Goal: Task Accomplishment & Management: Complete application form

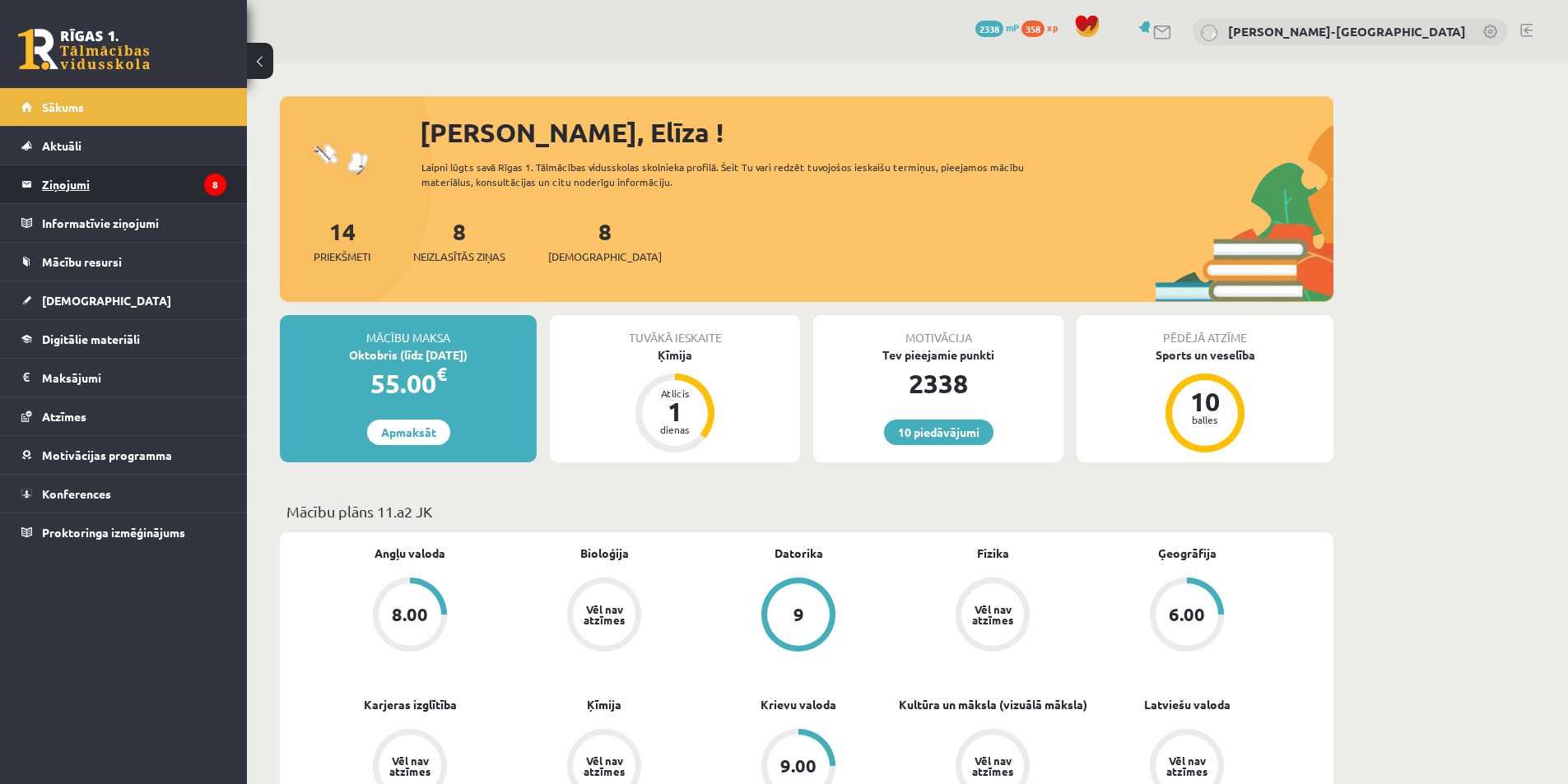
click at [131, 193] on legend "Ziņojumi 8" at bounding box center [134, 184] width 184 height 38
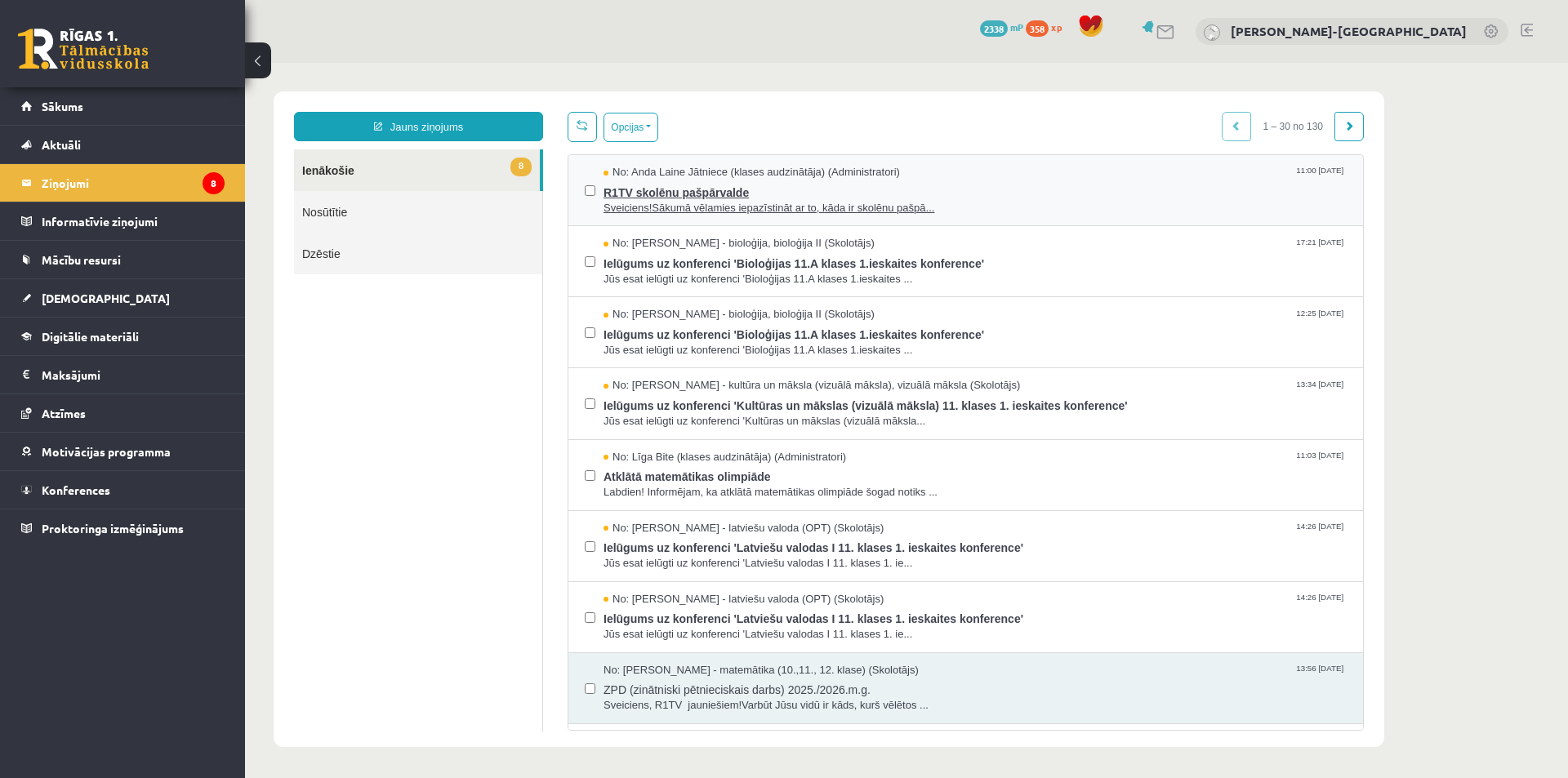
click at [786, 204] on span "Sveiciens!Sākumā vēlamies iepazīstināt ar to, kāda ir skolēnu pašpā..." at bounding box center [975, 209] width 743 height 16
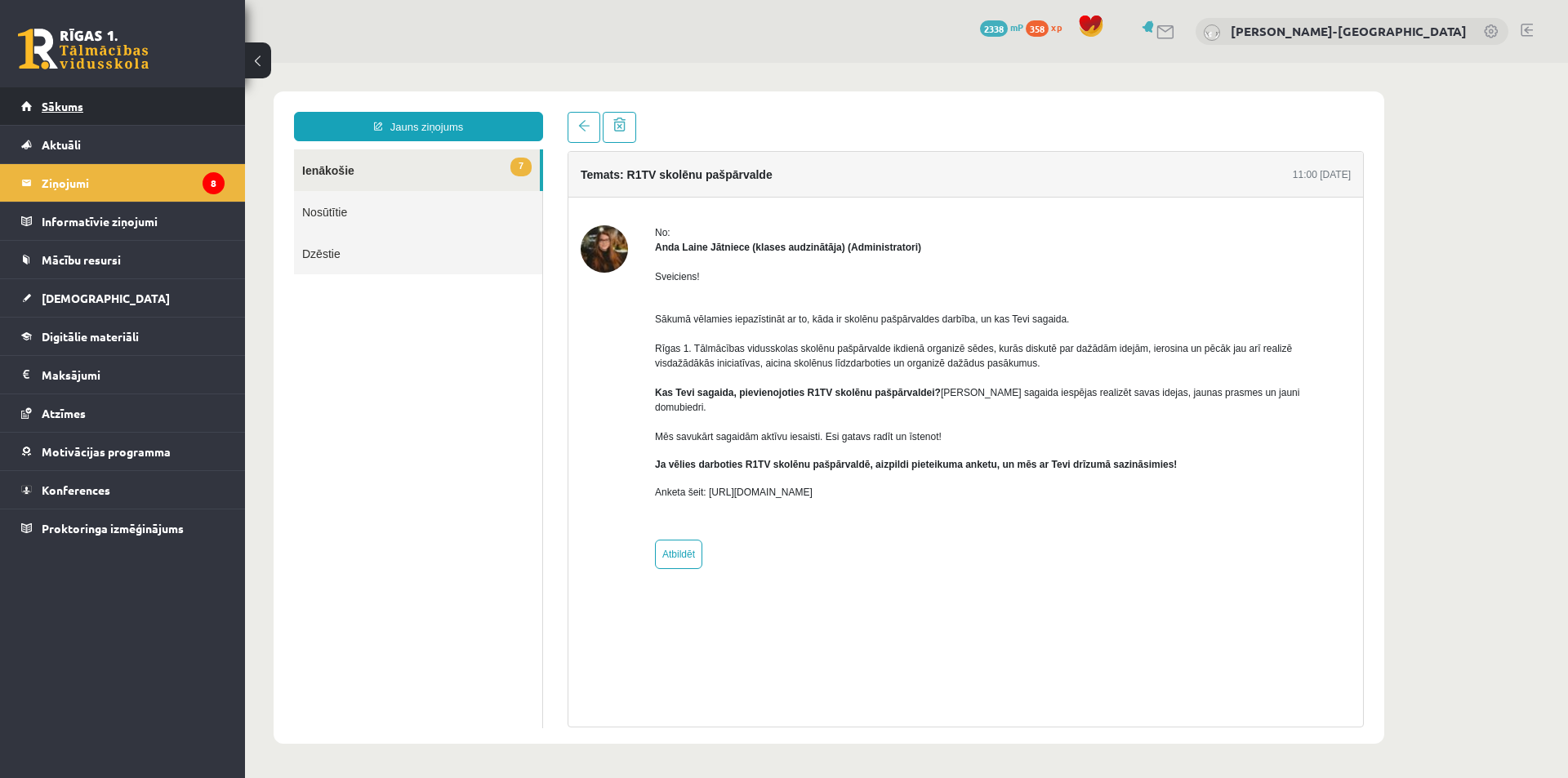
click at [77, 94] on link "Sākums" at bounding box center [122, 106] width 203 height 38
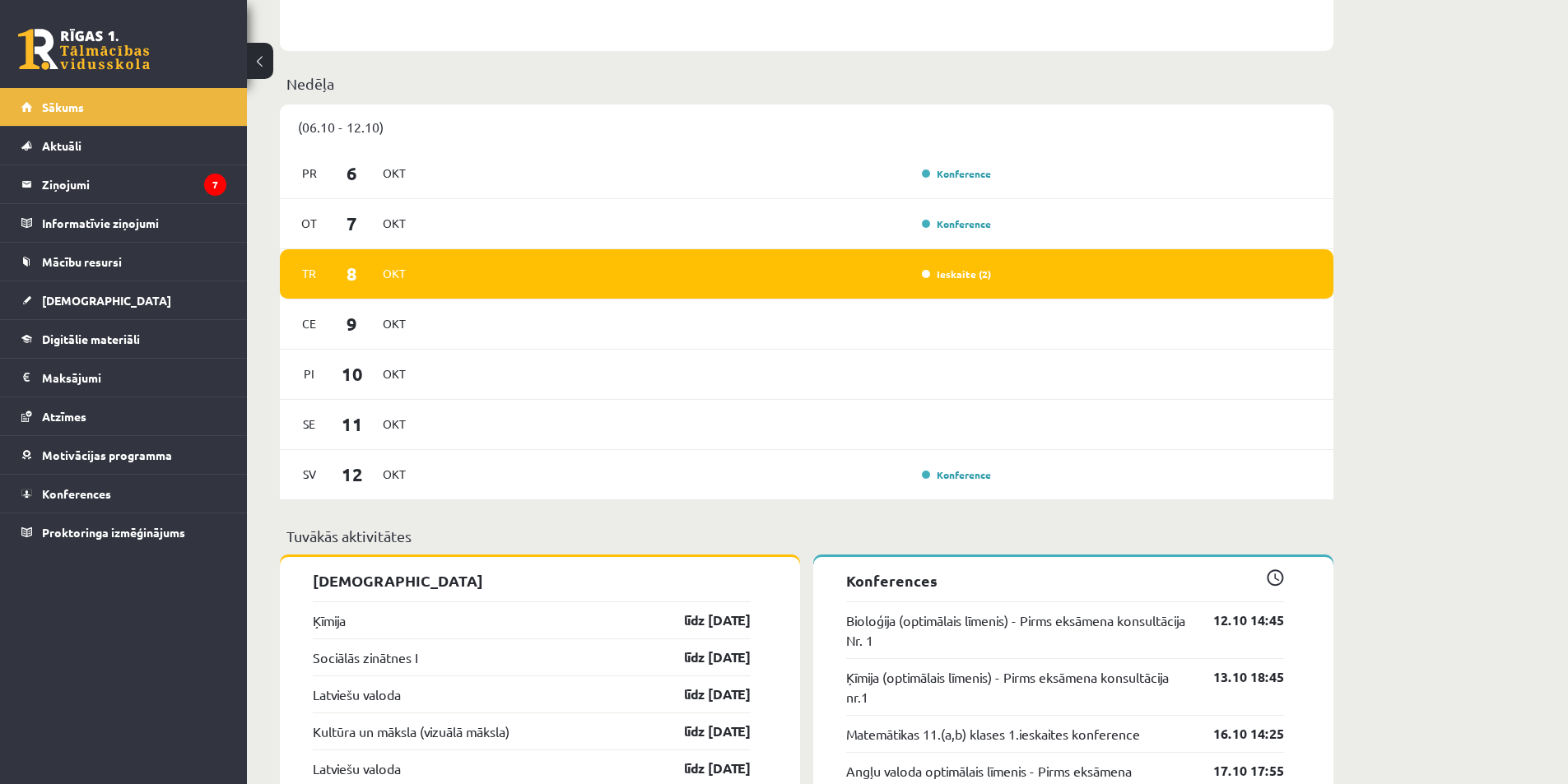
scroll to position [1097, 0]
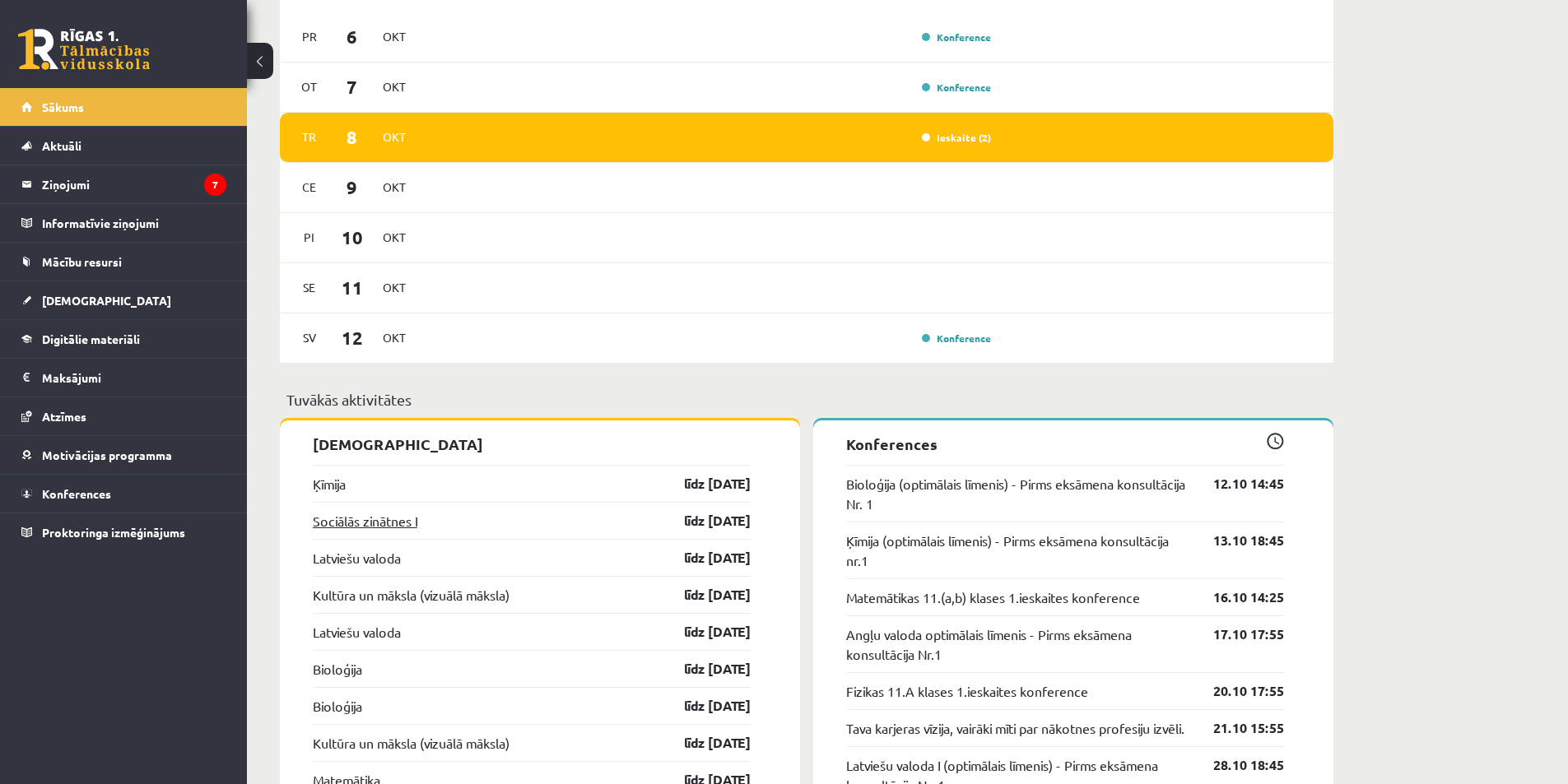
click at [368, 522] on link "Sociālās zinātnes I" at bounding box center [365, 521] width 105 height 19
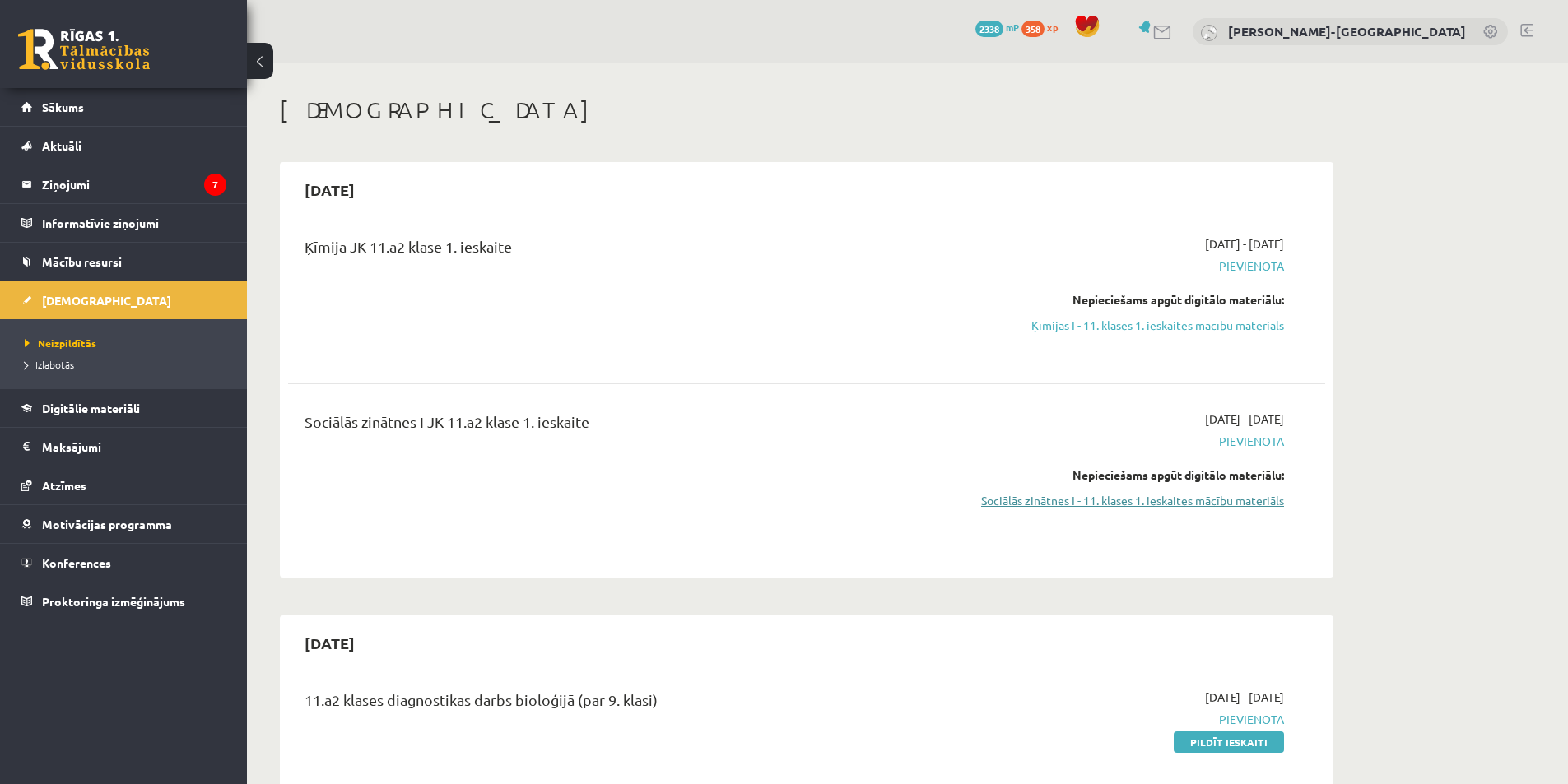
click at [1134, 507] on link "Sociālās zinātnes I - 11. klases 1. ieskaites mācību materiāls" at bounding box center [1129, 500] width 310 height 18
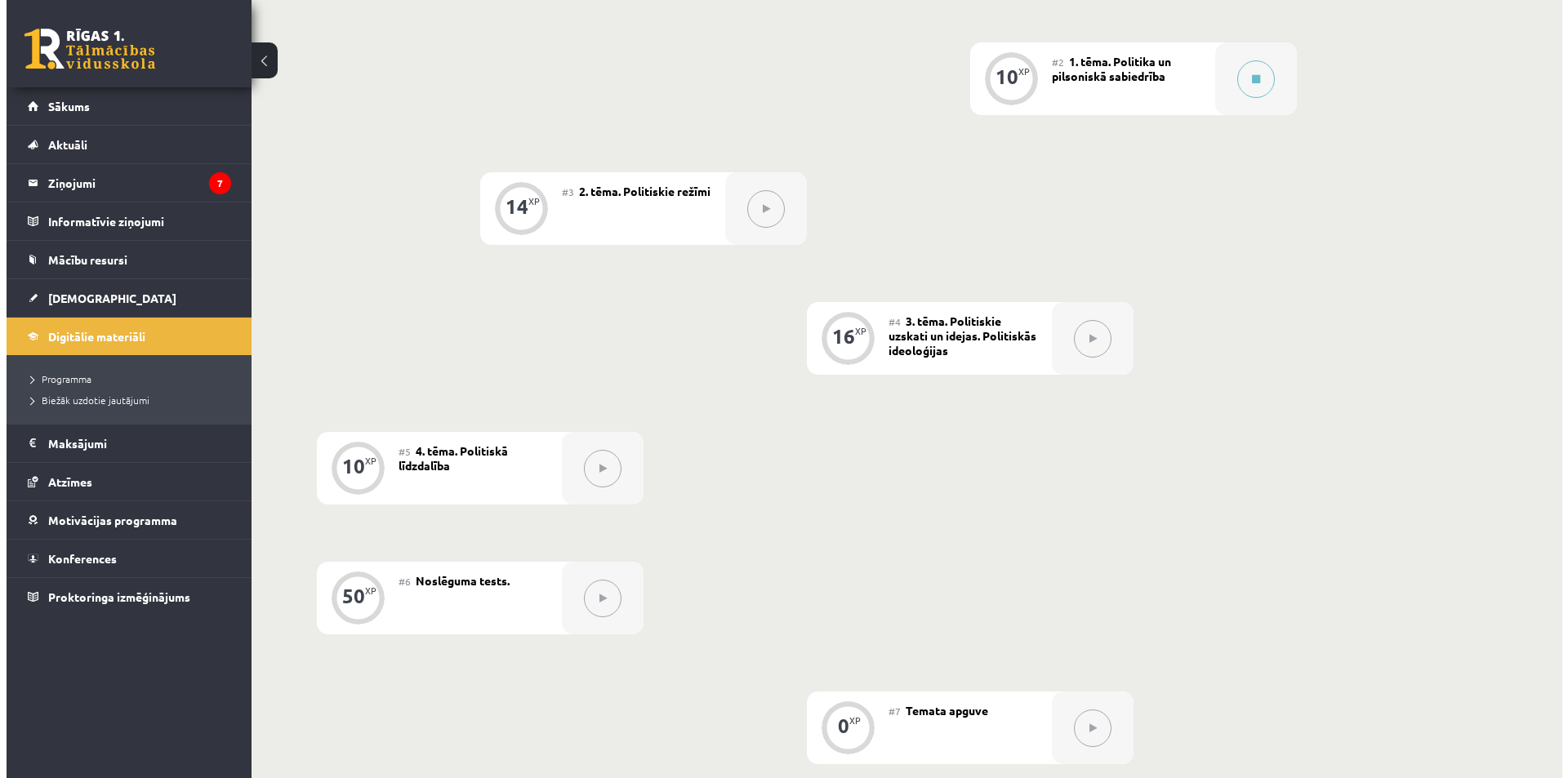
scroll to position [254, 0]
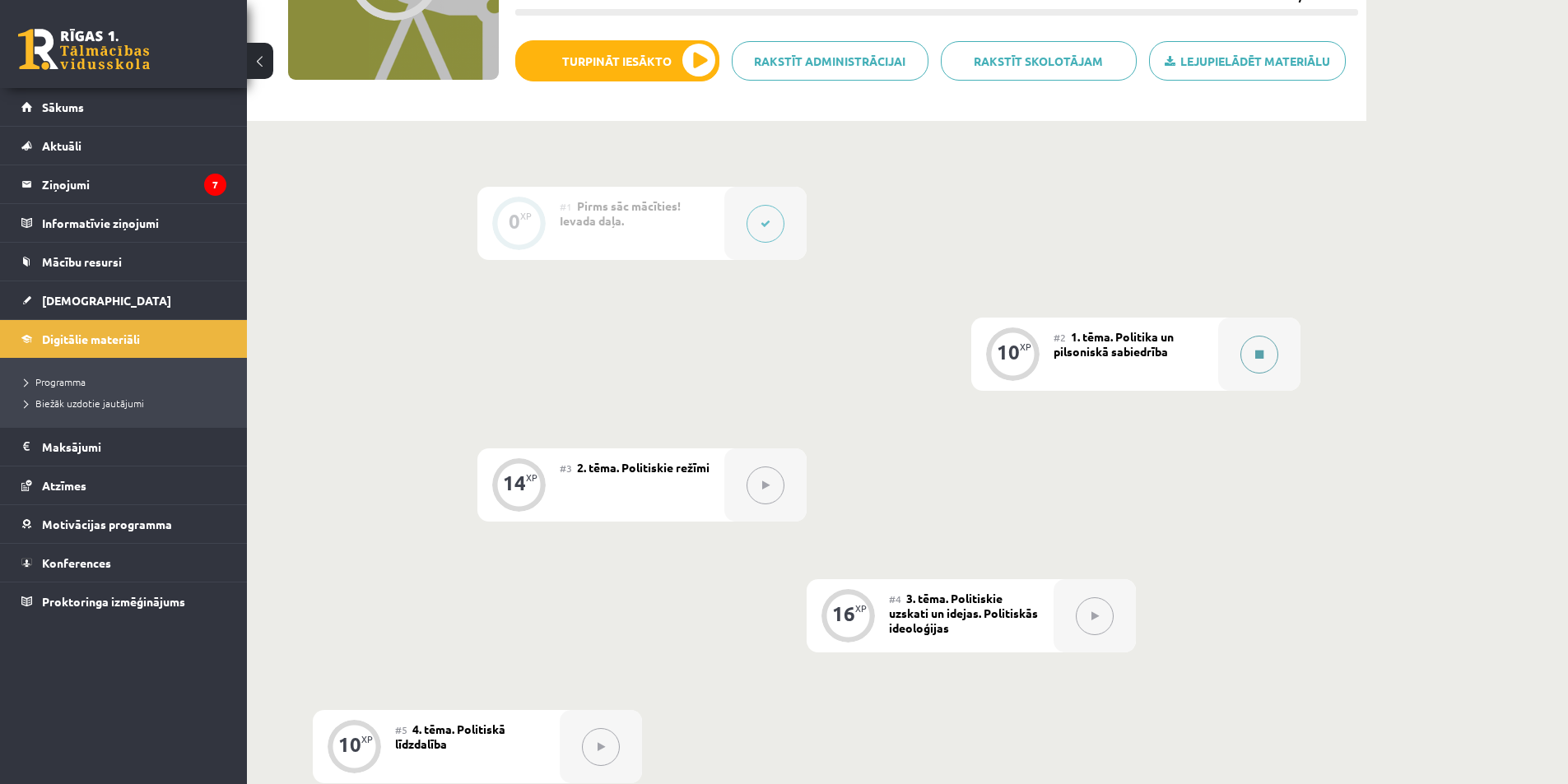
click at [1260, 363] on button at bounding box center [1259, 354] width 38 height 38
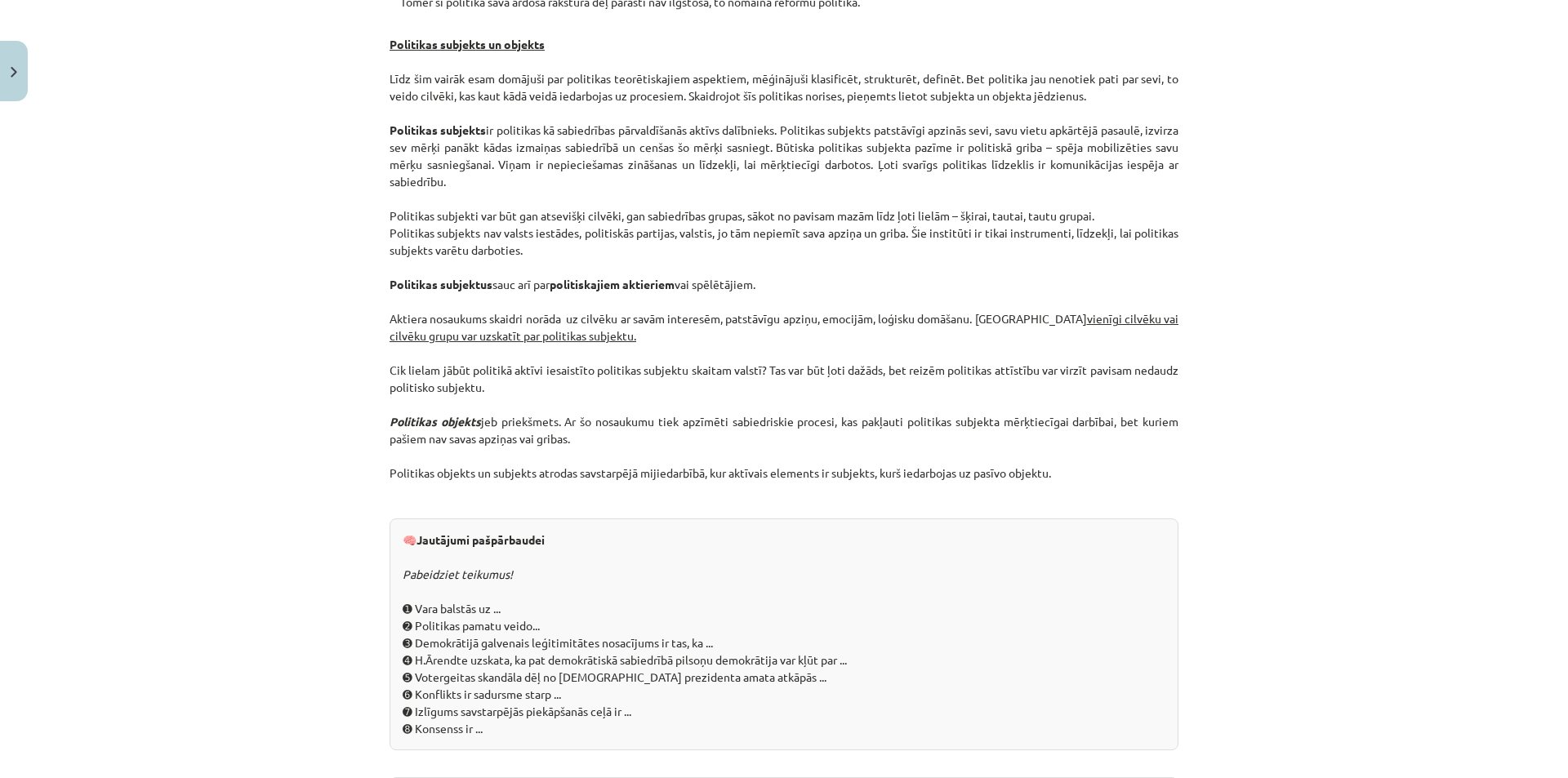
scroll to position [1654, 0]
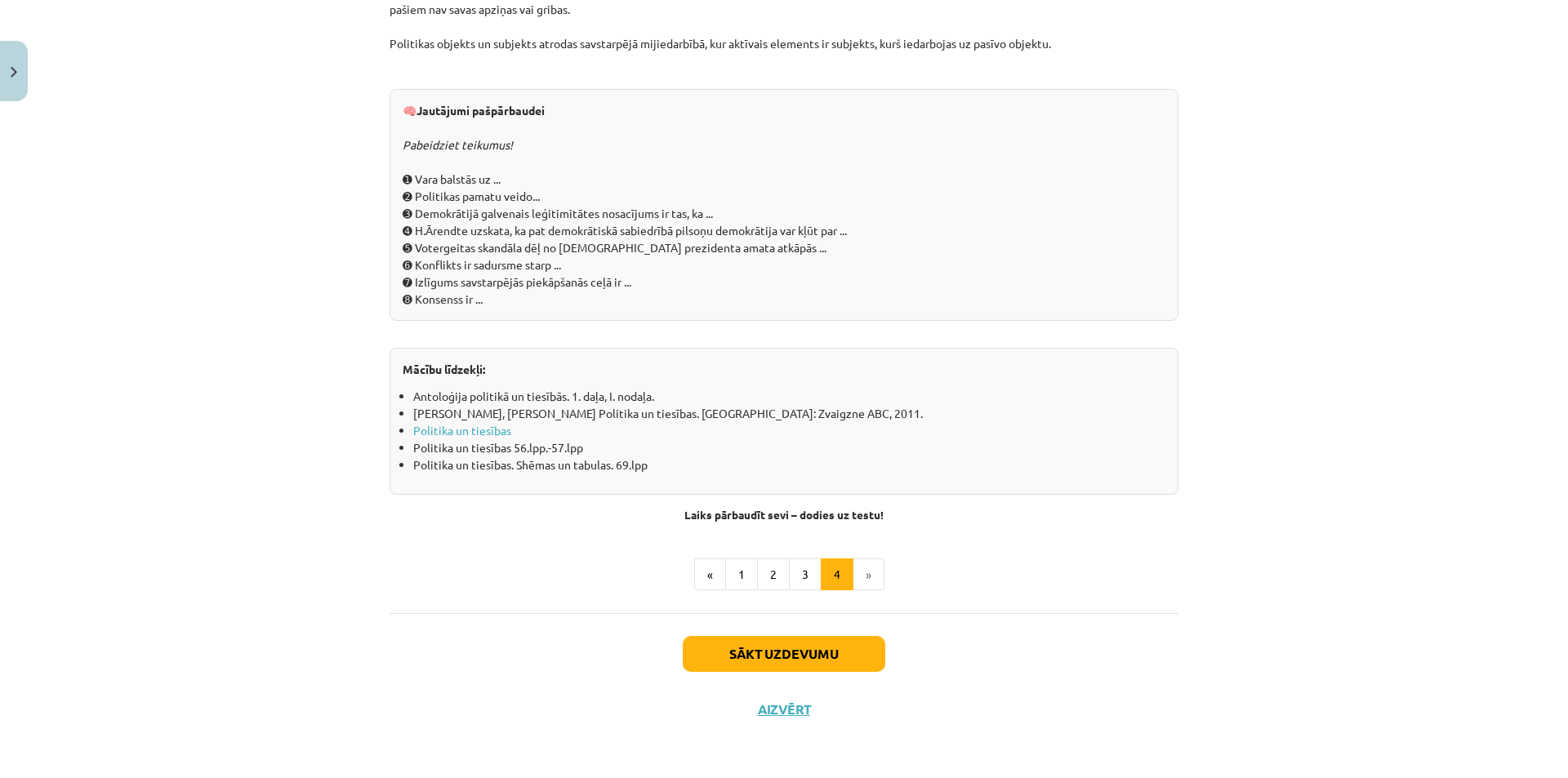
click at [863, 572] on li "»" at bounding box center [868, 574] width 31 height 32
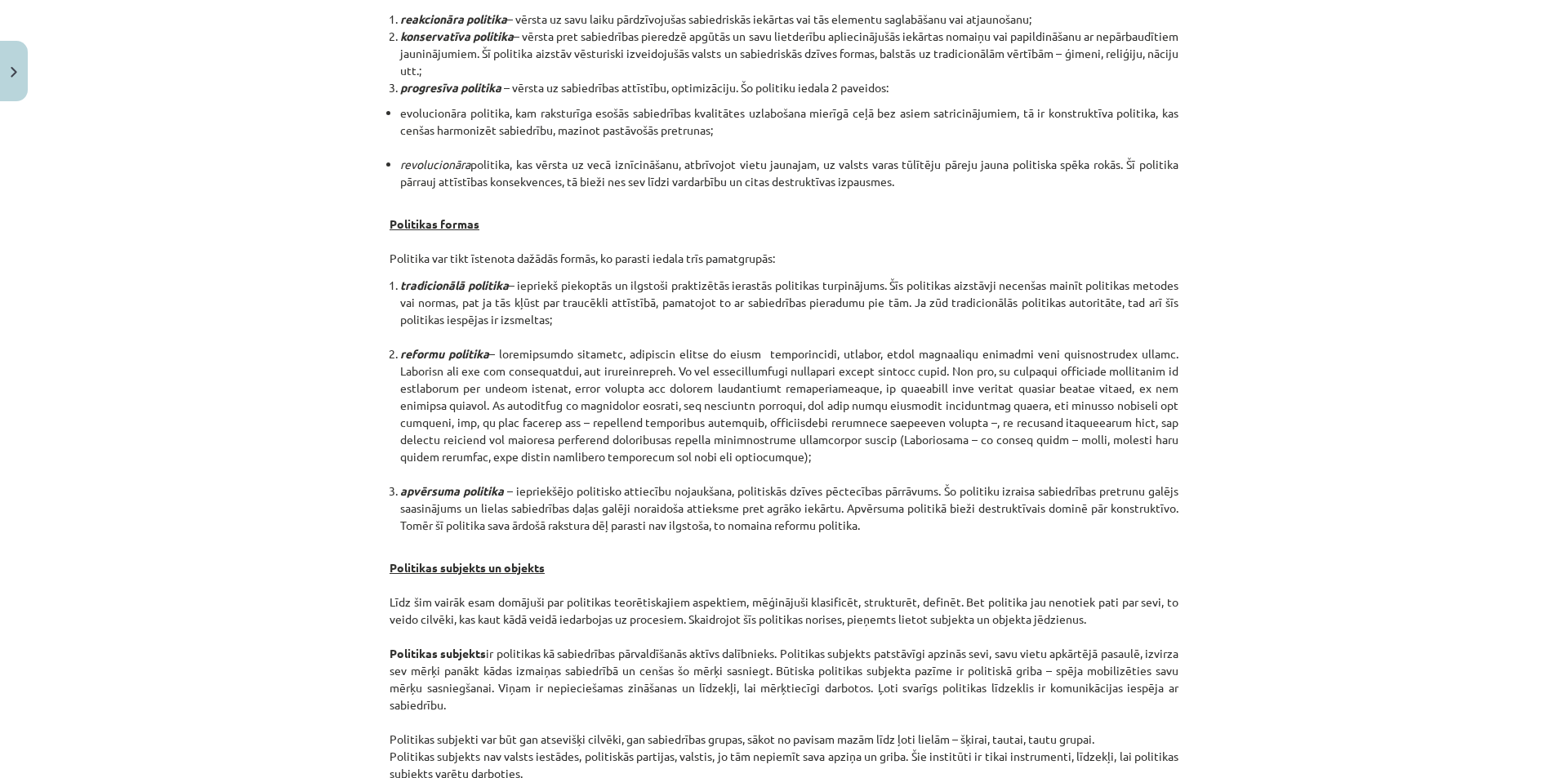
scroll to position [0, 0]
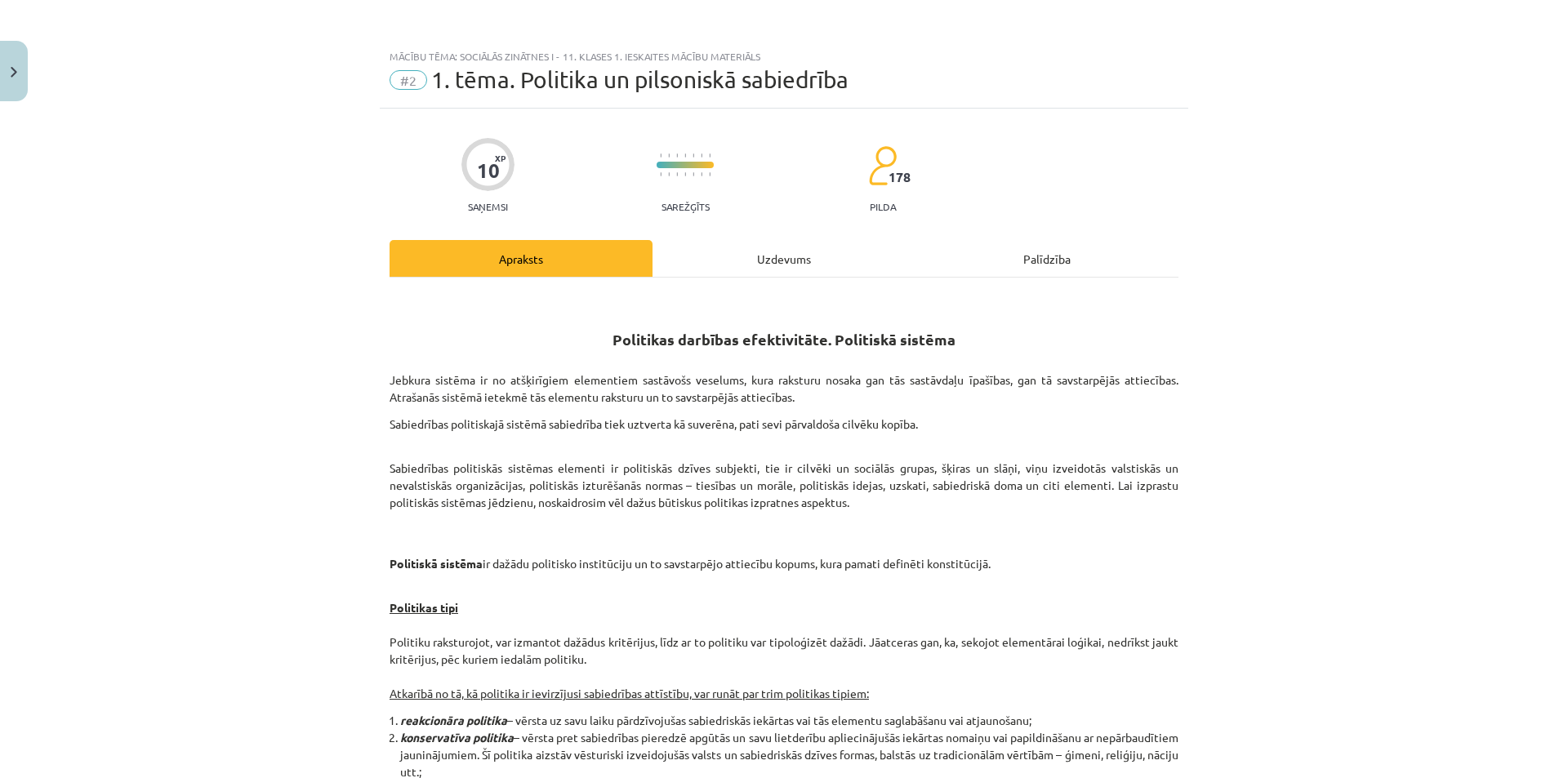
click at [763, 259] on div "Uzdevums" at bounding box center [784, 259] width 263 height 37
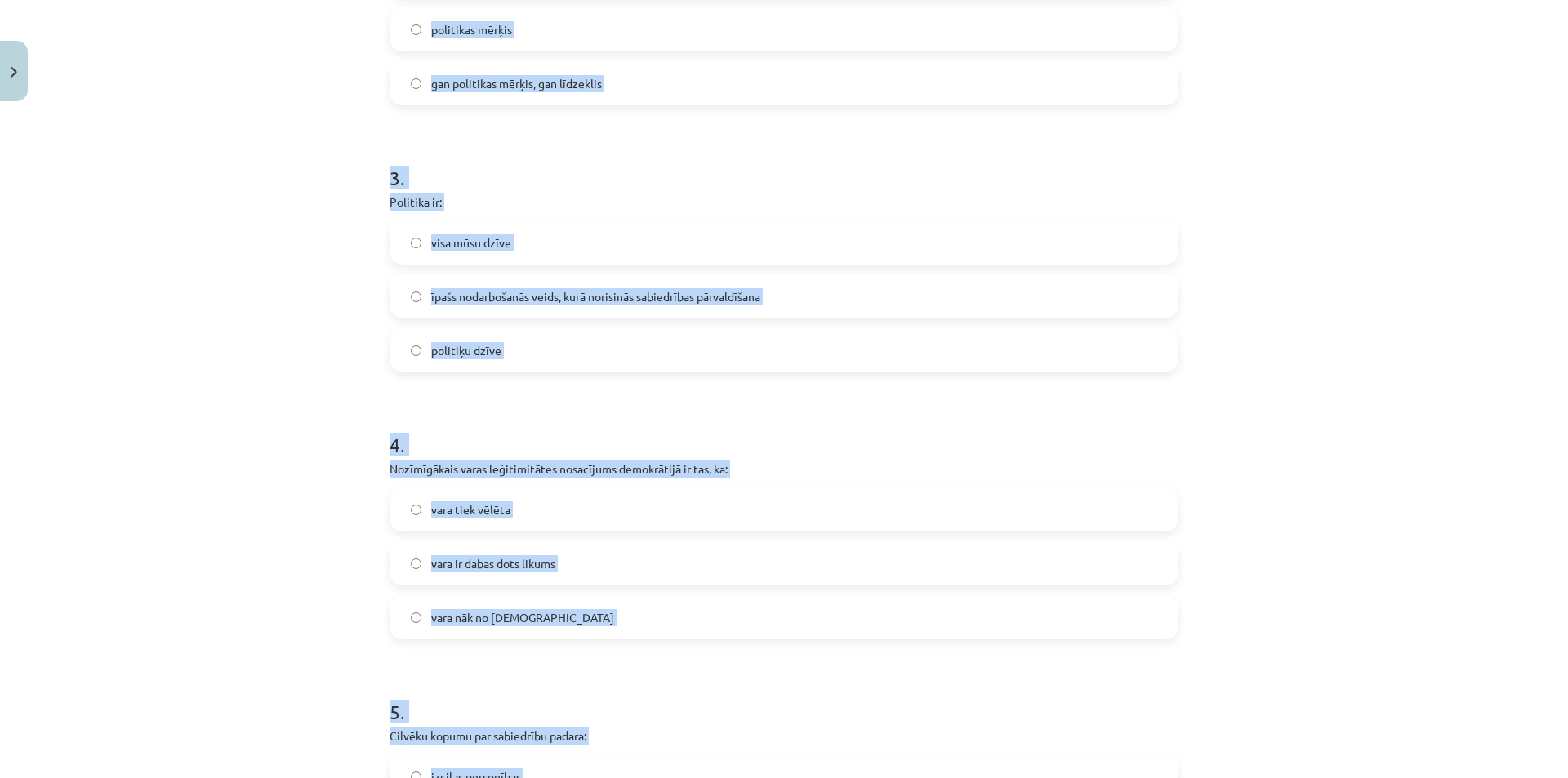
scroll to position [1038, 0]
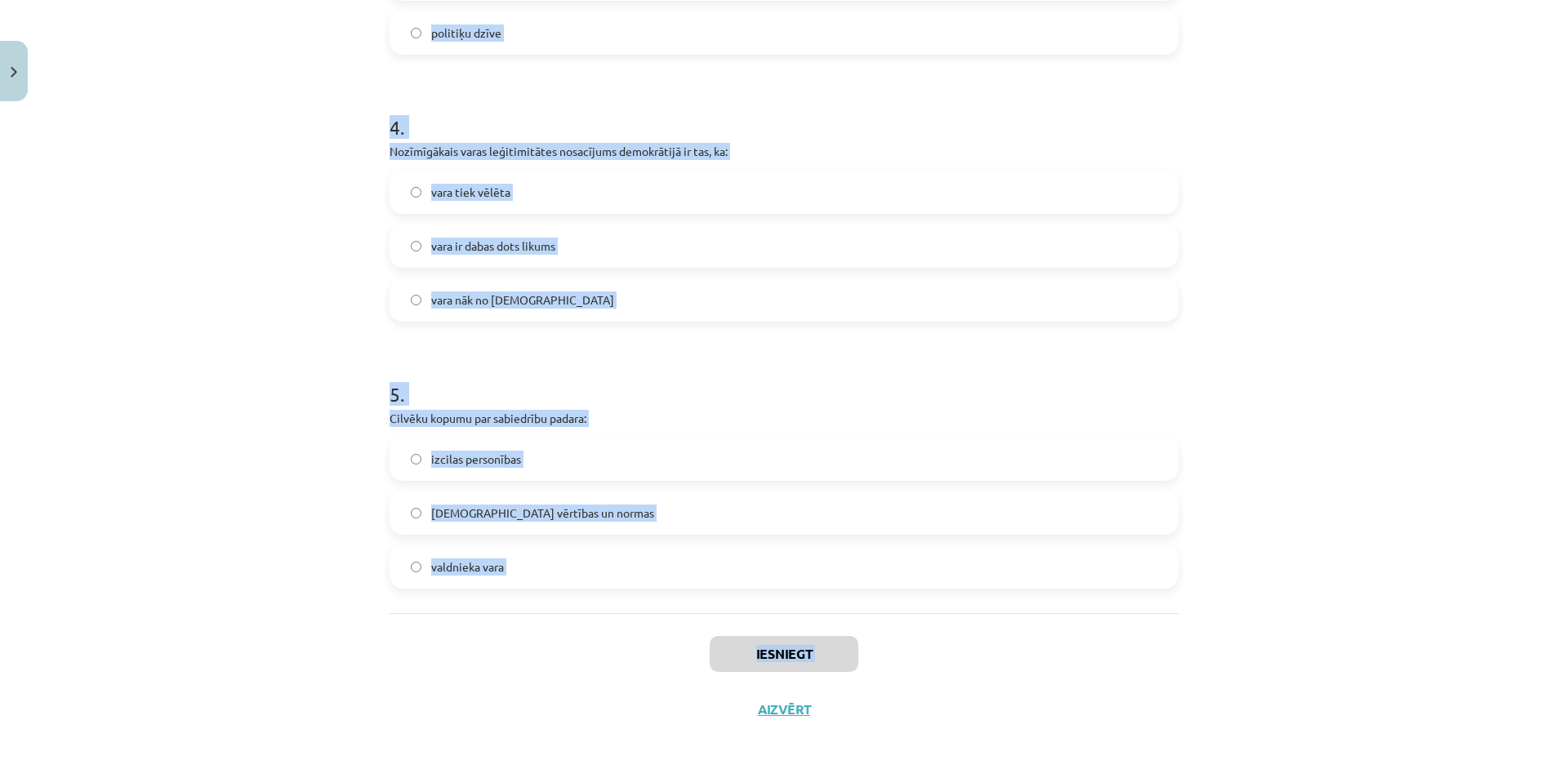
drag, startPoint x: 430, startPoint y: 376, endPoint x: 646, endPoint y: 698, distance: 387.7
click at [646, 698] on div "Mācību tēma: Sociālās zinātnes i - 11. klases 1. ieskaites mācību materiāls #2 …" at bounding box center [784, 389] width 1568 height 778
copy div "1 . Izpratne par pilsonisko sabiedrību: radās Jaunajos laikos viduslaikos radās…"
click at [302, 314] on div "Mācību tēma: Sociālās zinātnes i - 11. klases 1. ieskaites mācību materiāls #2 …" at bounding box center [784, 389] width 1568 height 778
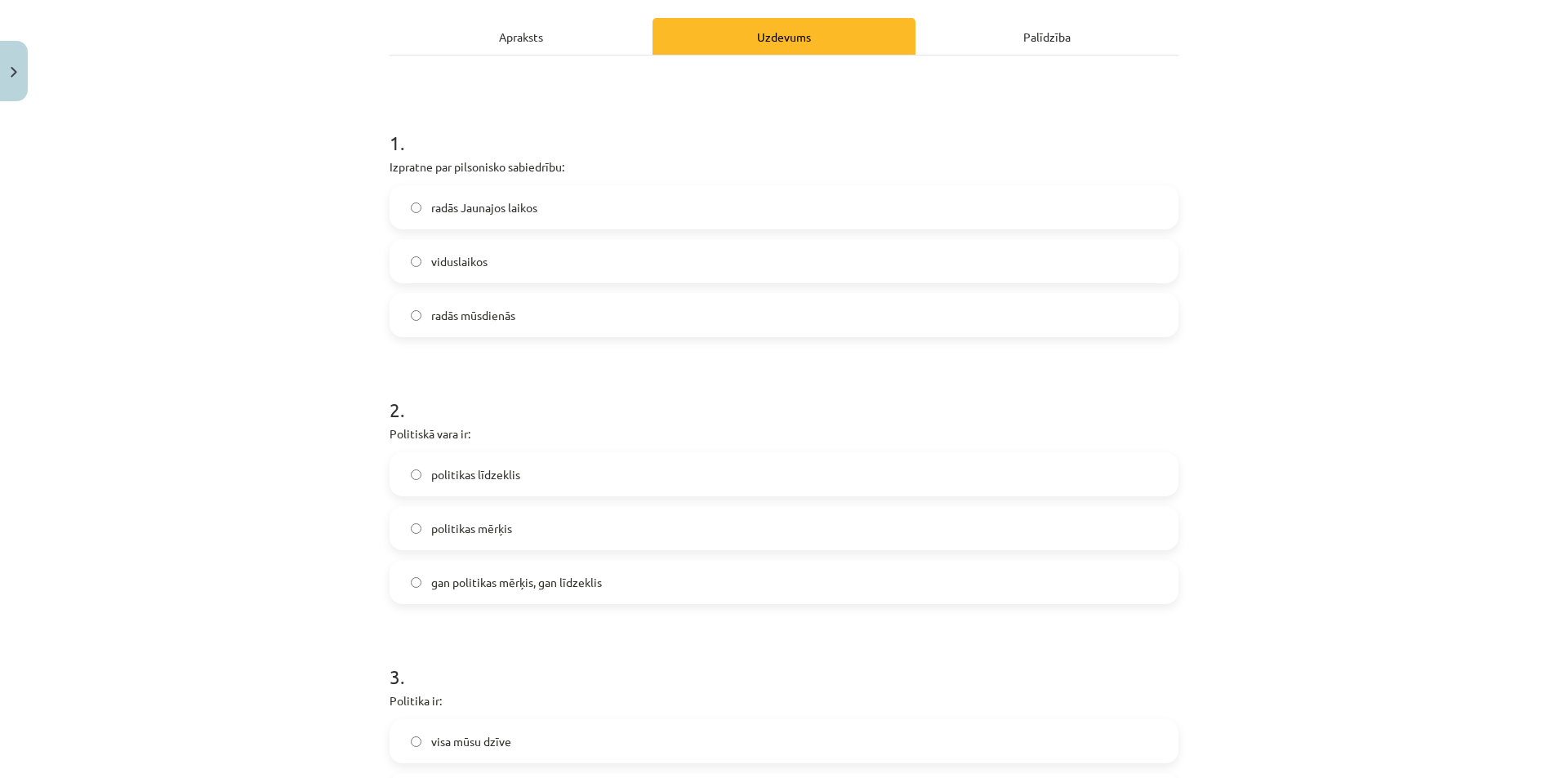
scroll to position [0, 0]
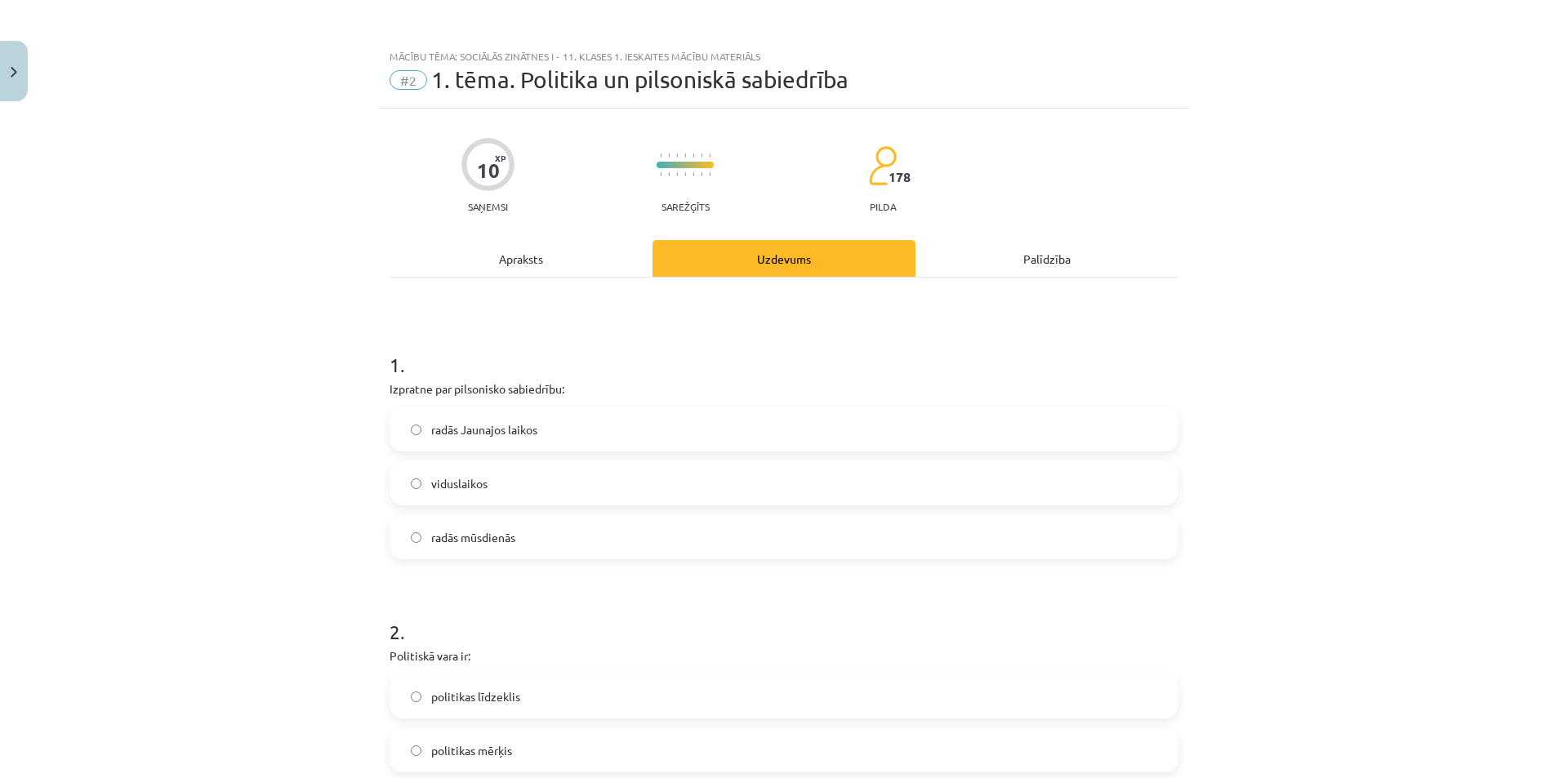
click at [434, 431] on span "radās Jaunajos laikos" at bounding box center [484, 430] width 106 height 17
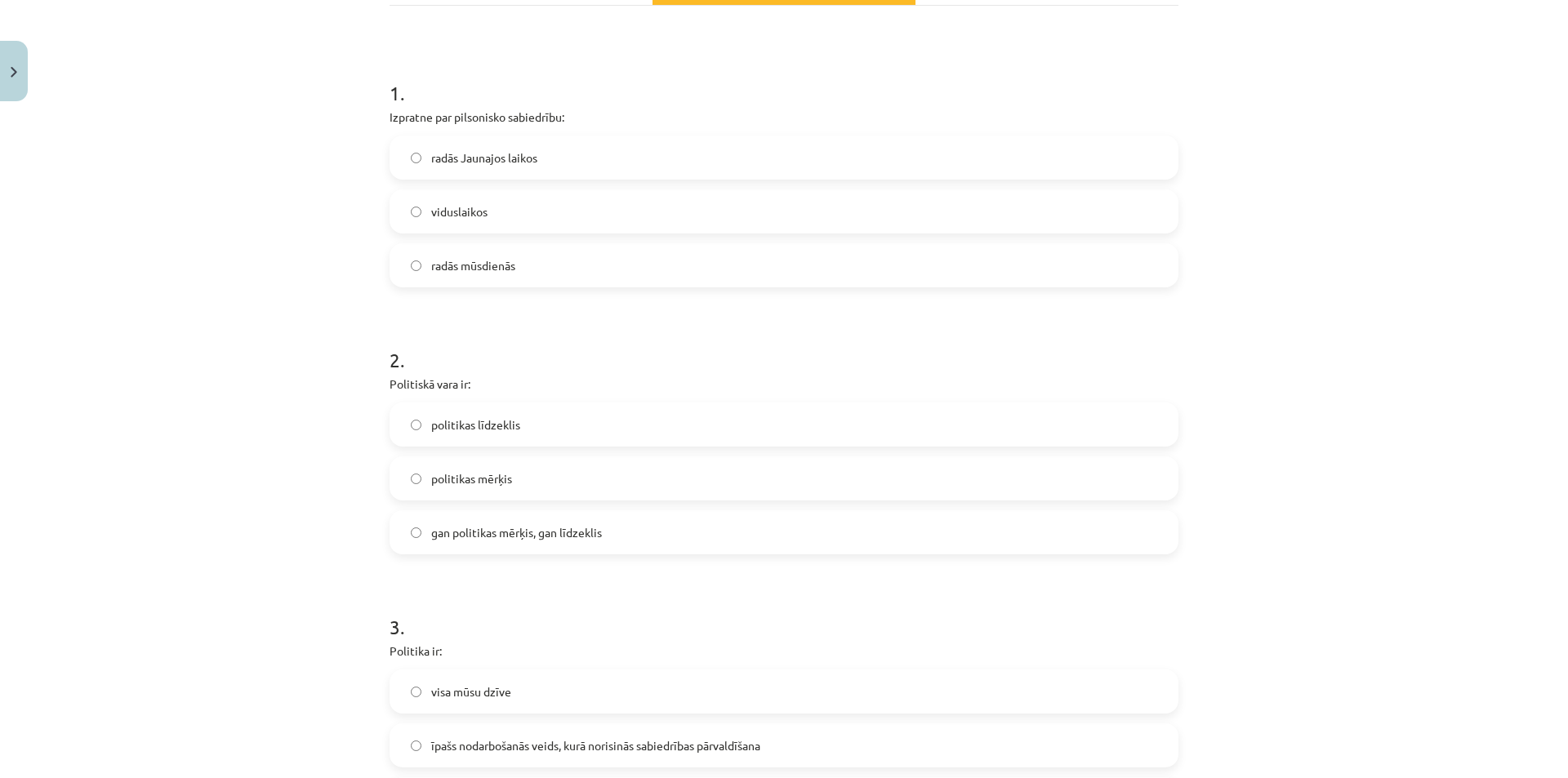
click at [590, 546] on label "gan politikas mērķis, gan līdzeklis" at bounding box center [784, 531] width 785 height 41
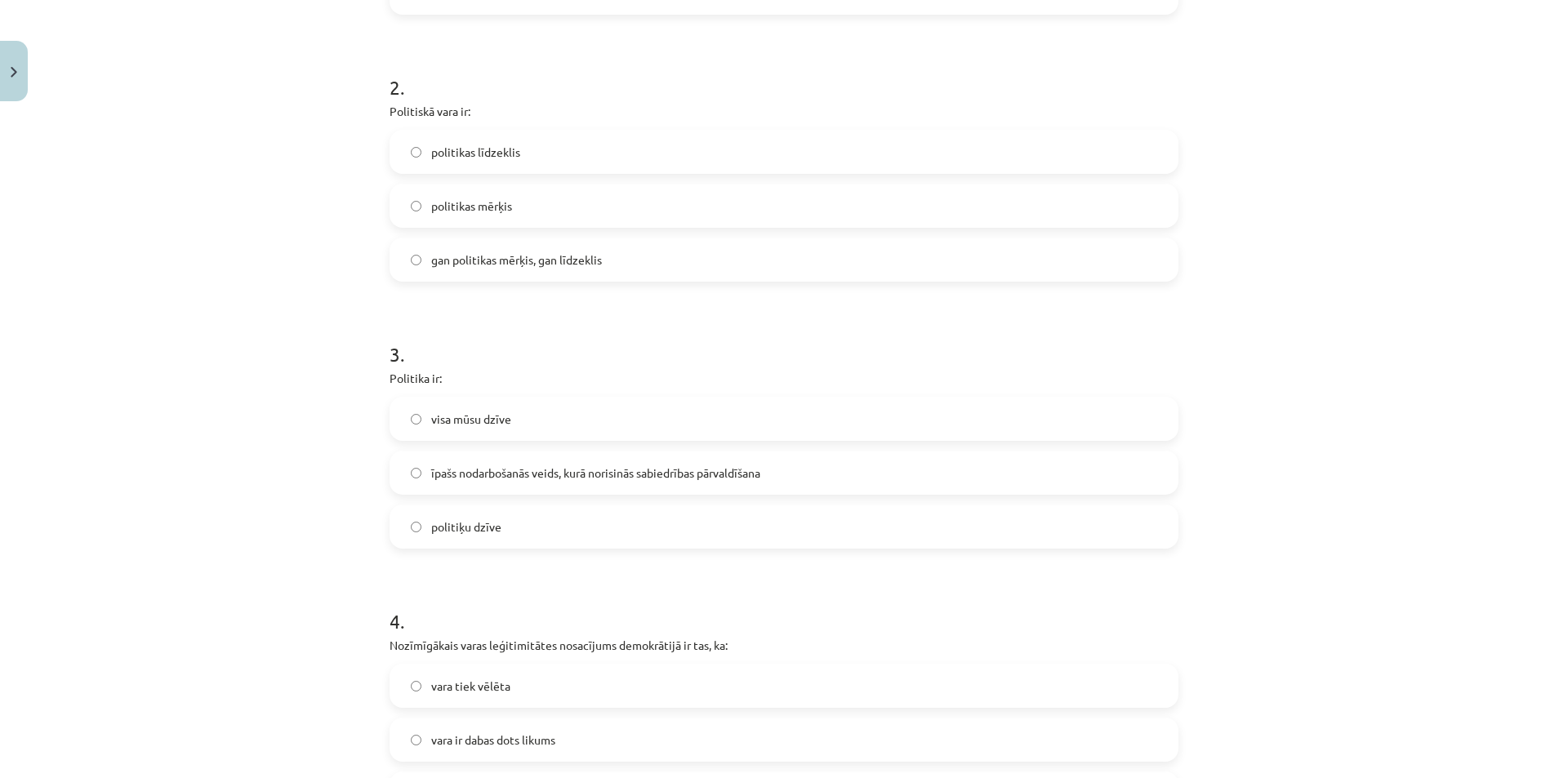
click at [466, 475] on span "īpašs nodarbošanās veids, kurā norisinās sabiedrības pārvaldīšana" at bounding box center [596, 473] width 329 height 17
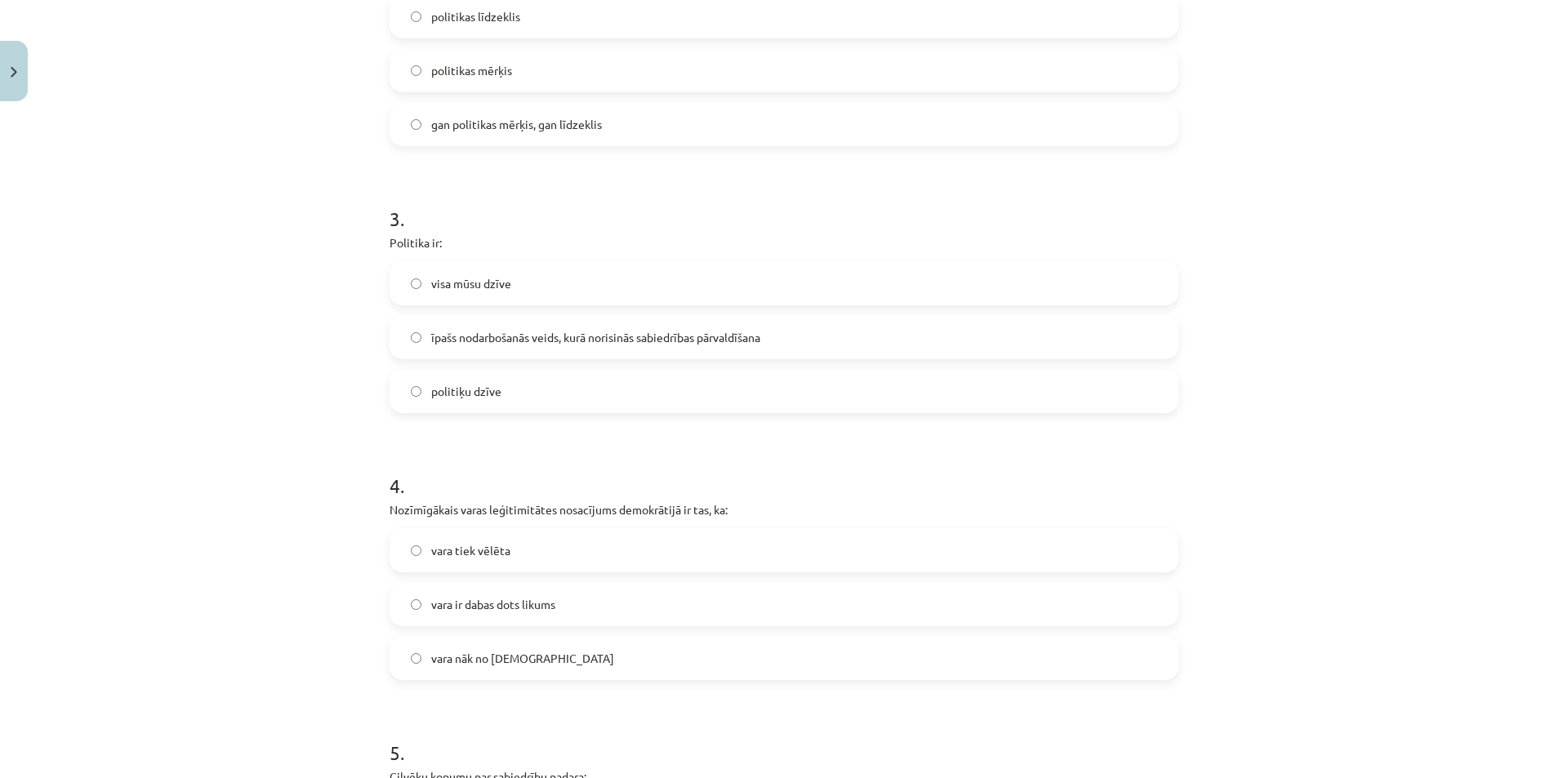
click at [449, 557] on span "vara tiek vēlēta" at bounding box center [470, 551] width 80 height 17
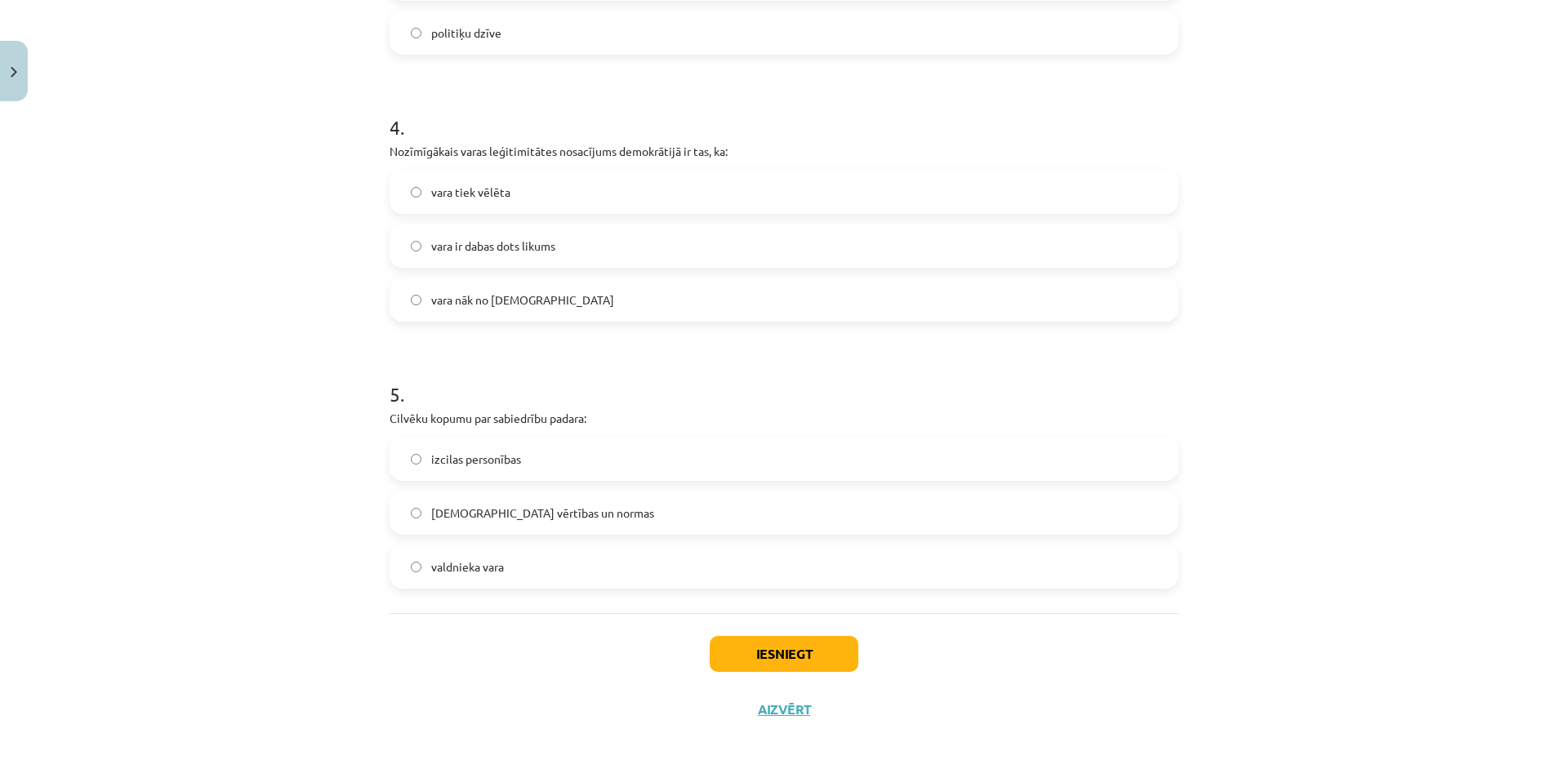
click at [468, 527] on label "kopīgās vērtības un normas" at bounding box center [784, 512] width 785 height 41
click at [780, 673] on div "Iesniegt Aizvērt" at bounding box center [784, 670] width 789 height 115
click at [776, 660] on button "Iesniegt" at bounding box center [784, 653] width 149 height 36
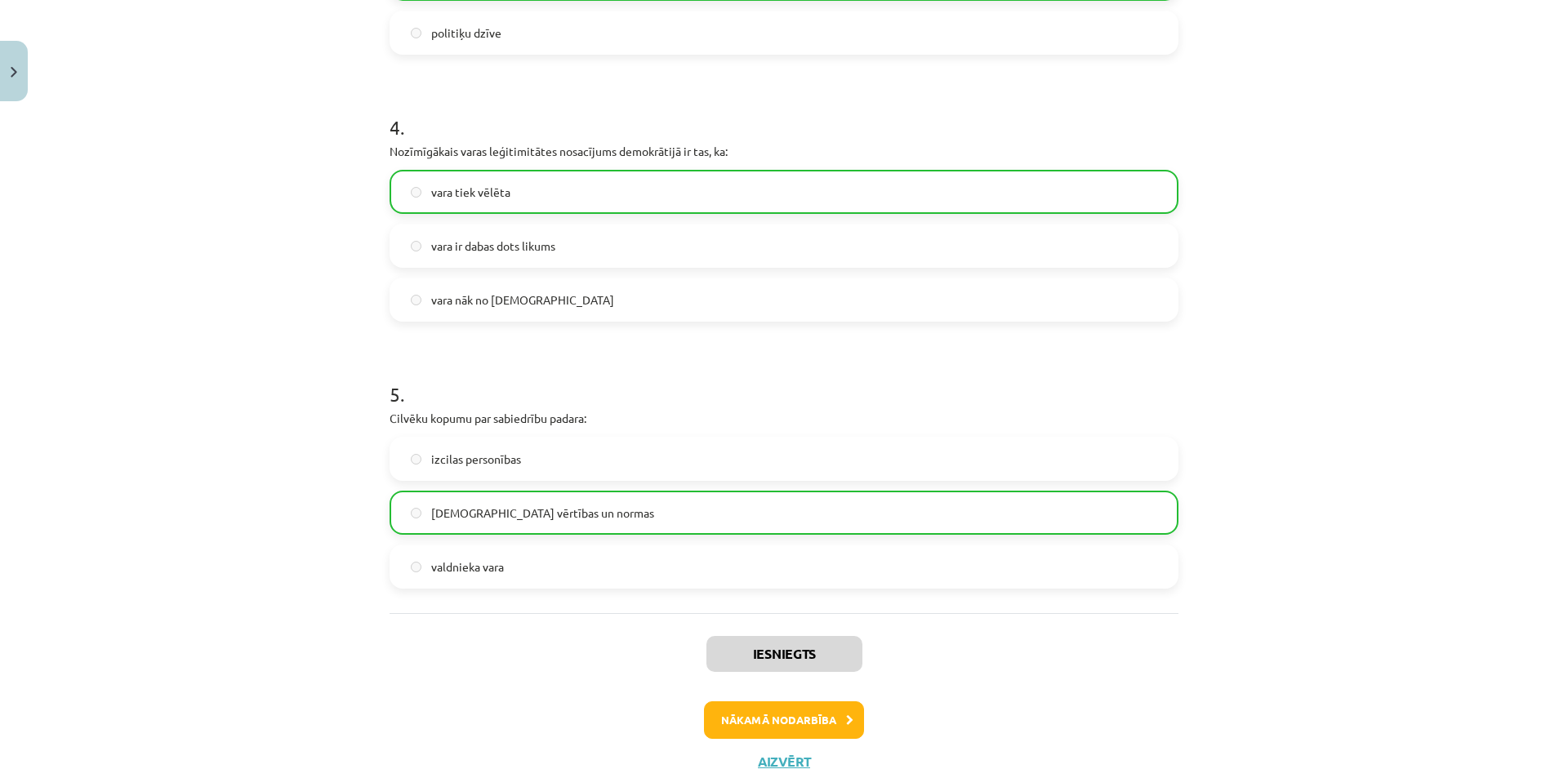
click at [809, 696] on div "Iesniegts Nākamā nodarbība Aizvērt" at bounding box center [784, 696] width 789 height 166
click at [807, 734] on button "Nākamā nodarbība" at bounding box center [784, 719] width 160 height 38
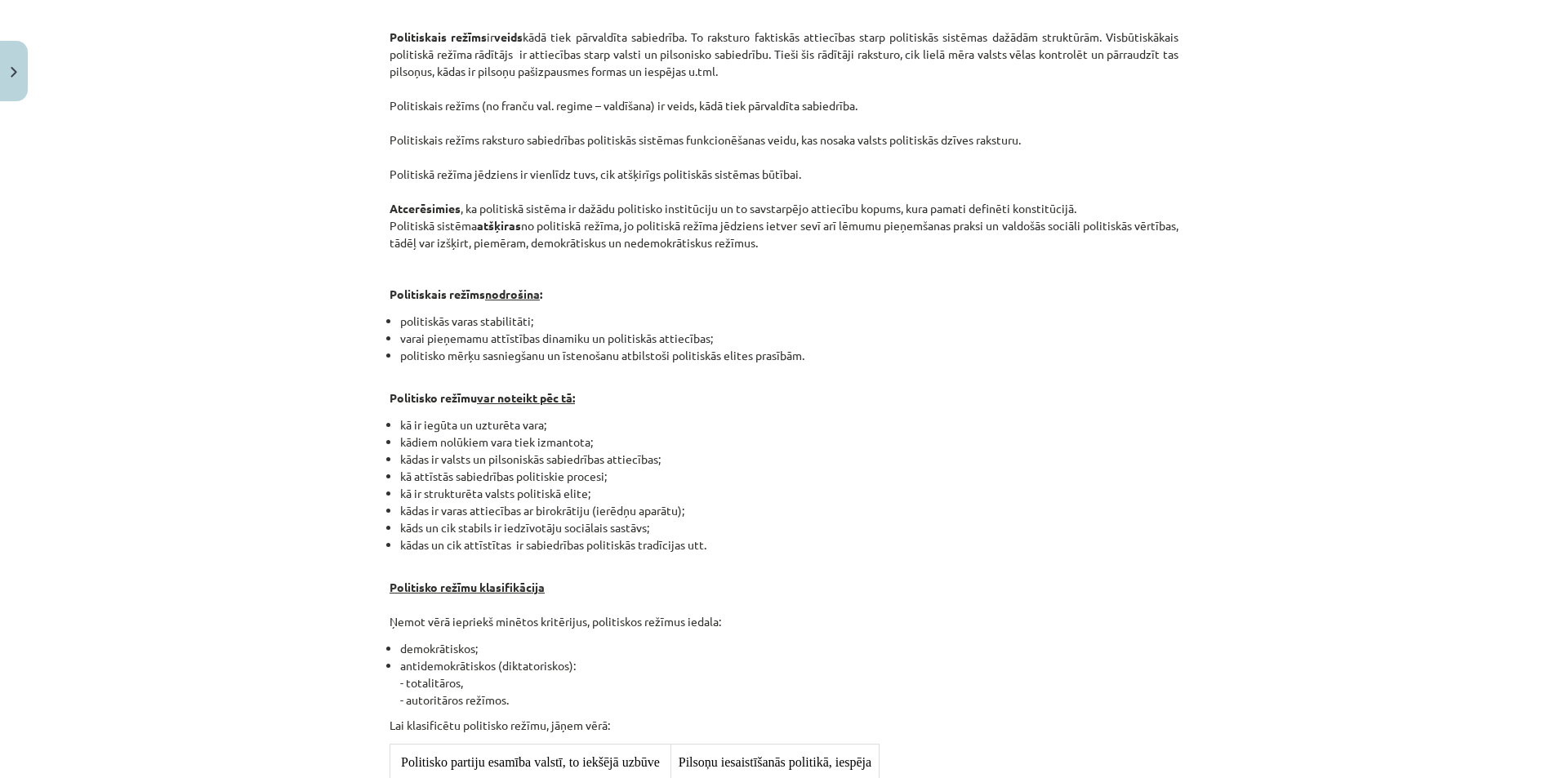
scroll to position [0, 0]
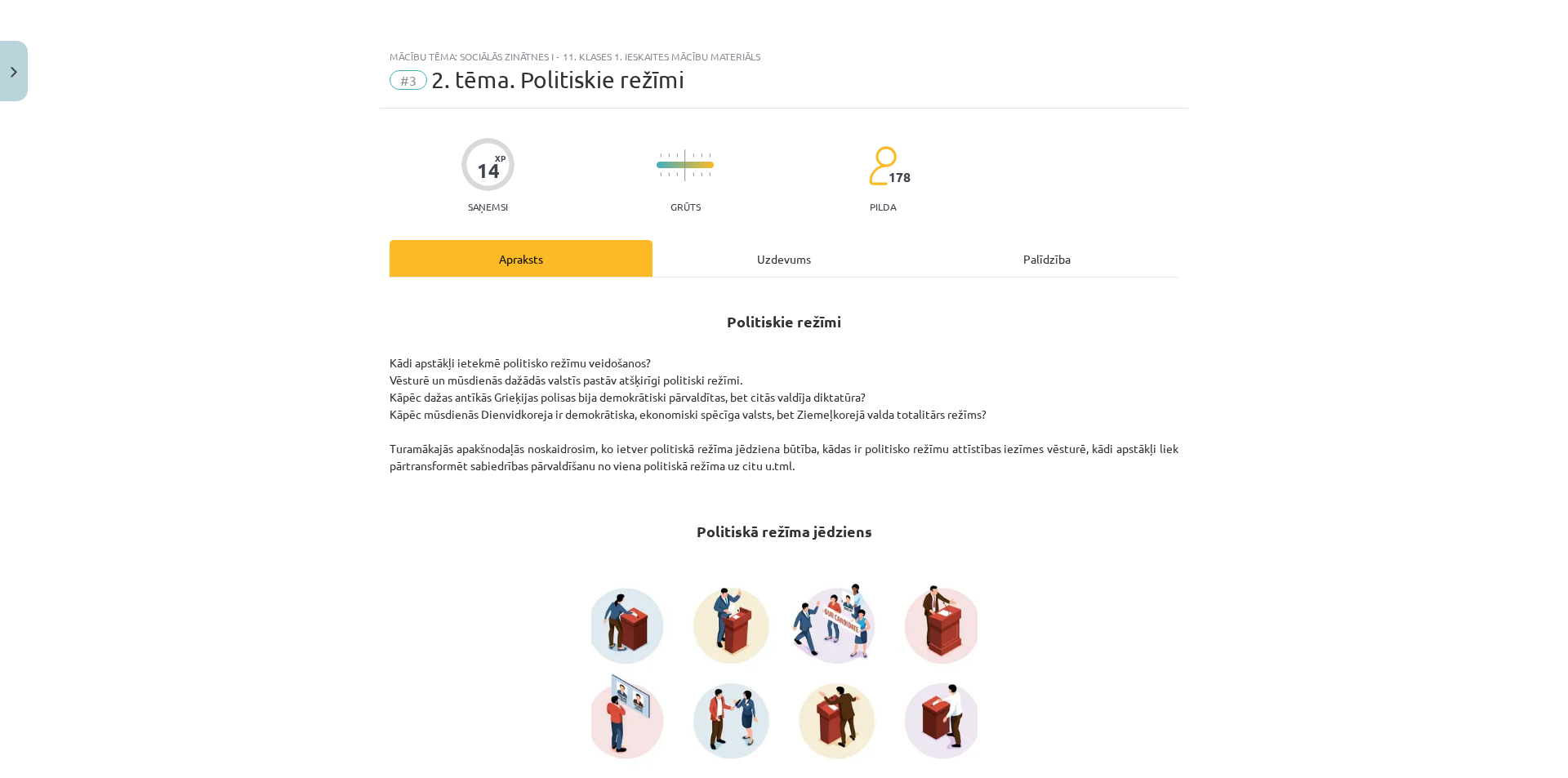
click at [802, 247] on div "Uzdevums" at bounding box center [784, 259] width 263 height 37
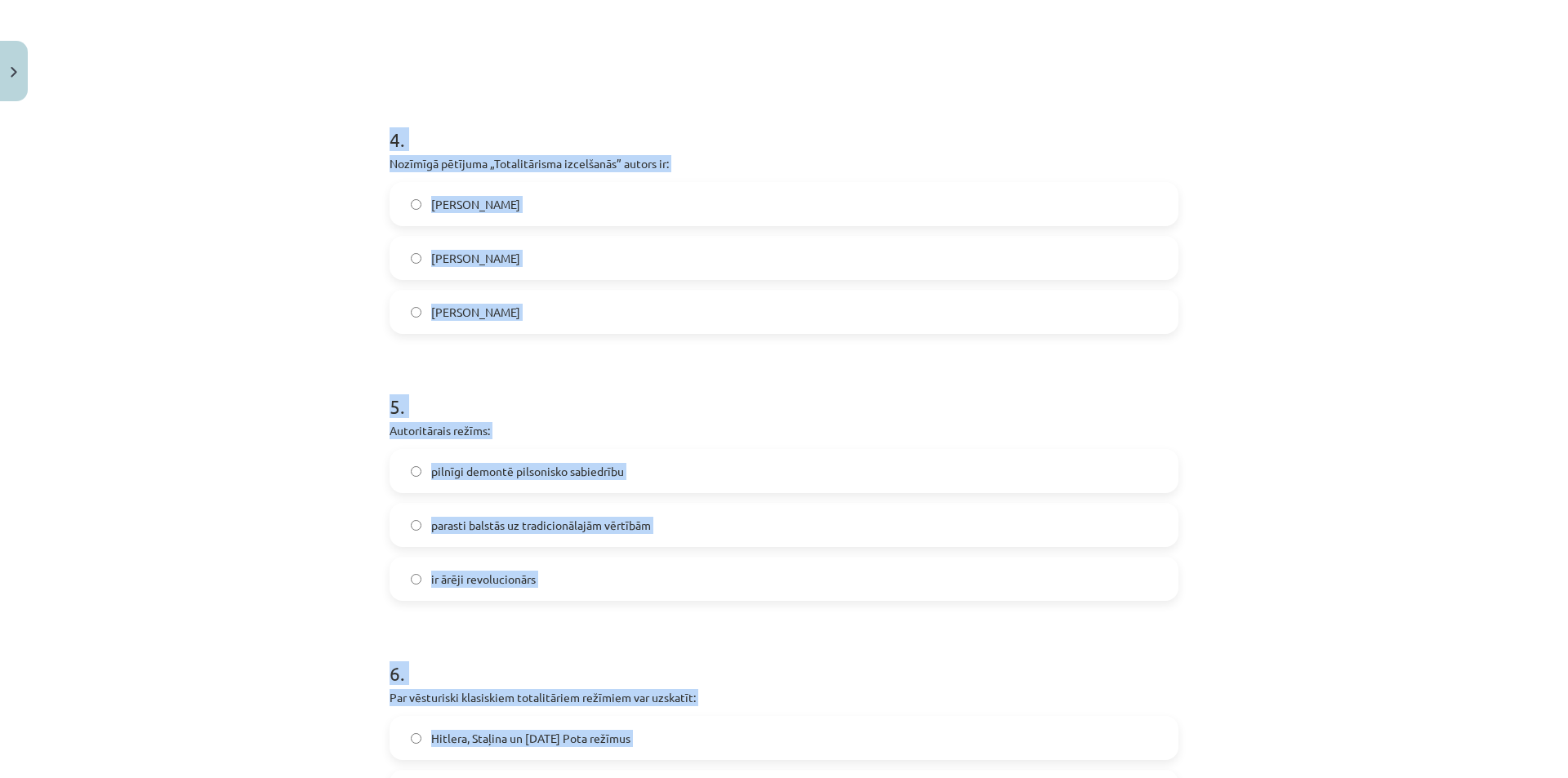
scroll to position [1408, 0]
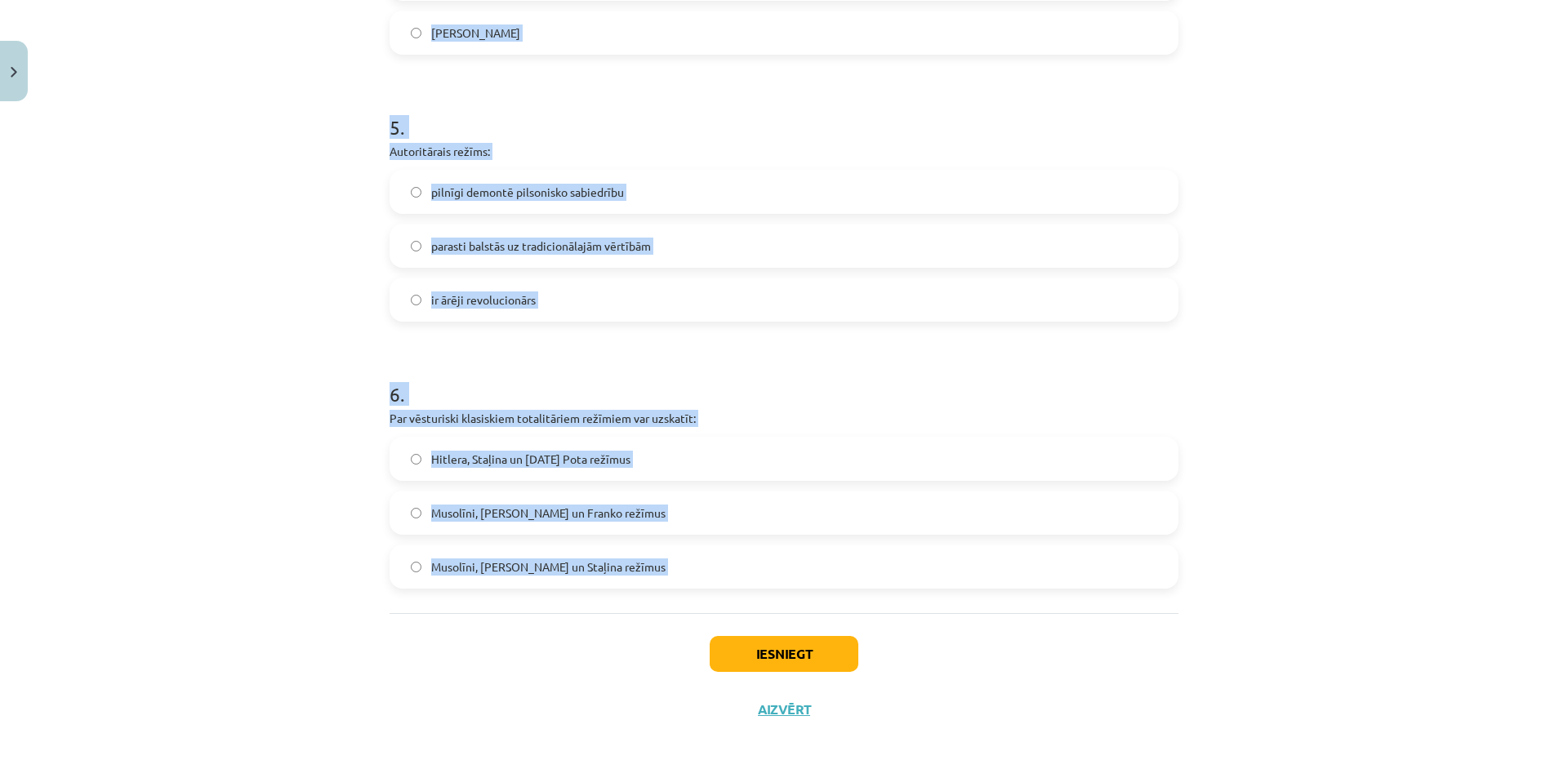
drag, startPoint x: 388, startPoint y: 312, endPoint x: 523, endPoint y: 615, distance: 331.7
click at [523, 615] on div "Mācību tēma: Sociālās zinātnes i - 11. klases 1. ieskaites mācību materiāls #3 …" at bounding box center [784, 389] width 1568 height 778
copy form "1 . Politiskais režīms: ir veids, kādā tiek pārvaldīta sabiedrība nav politiskā…"
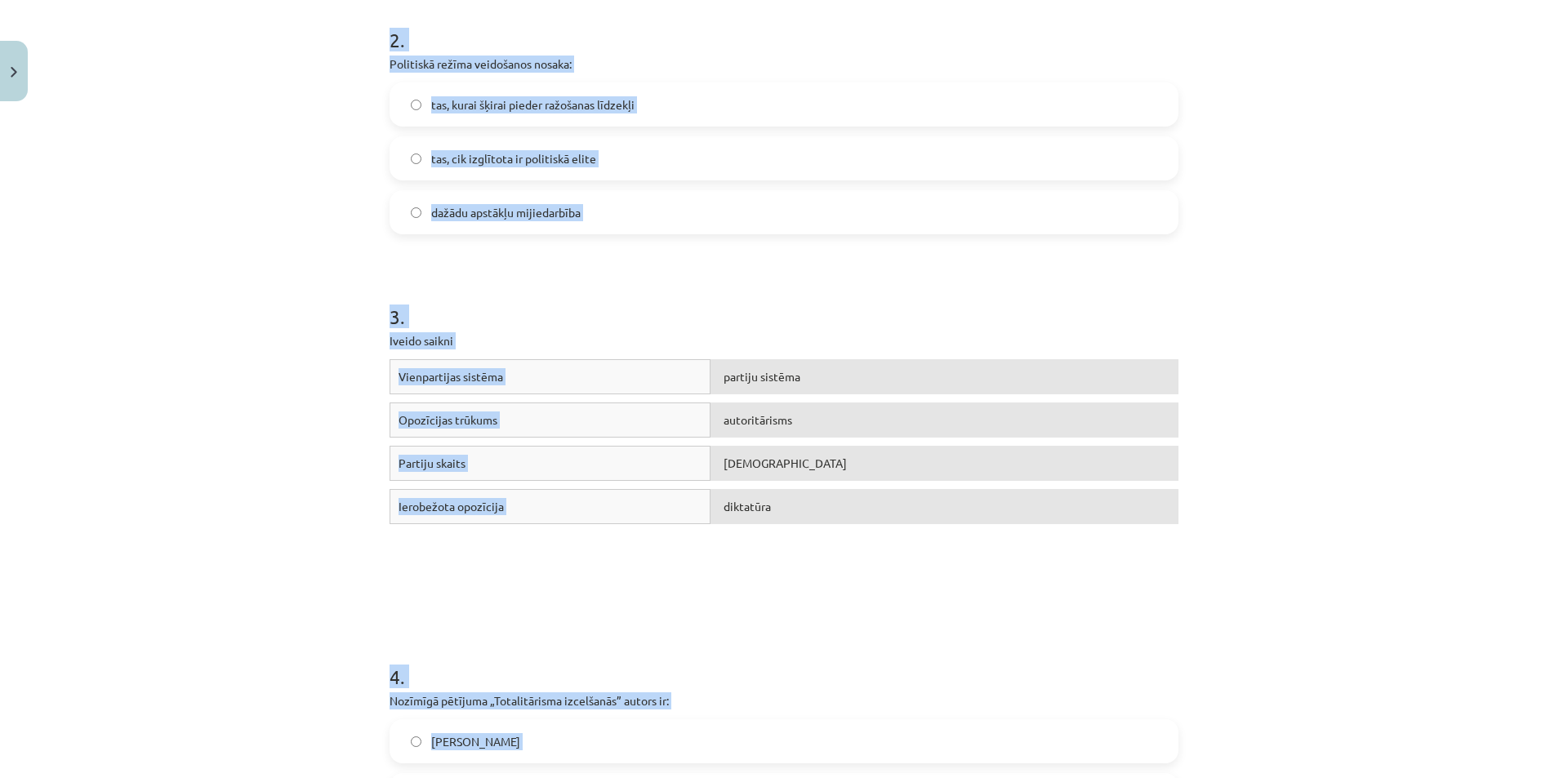
scroll to position [455, 0]
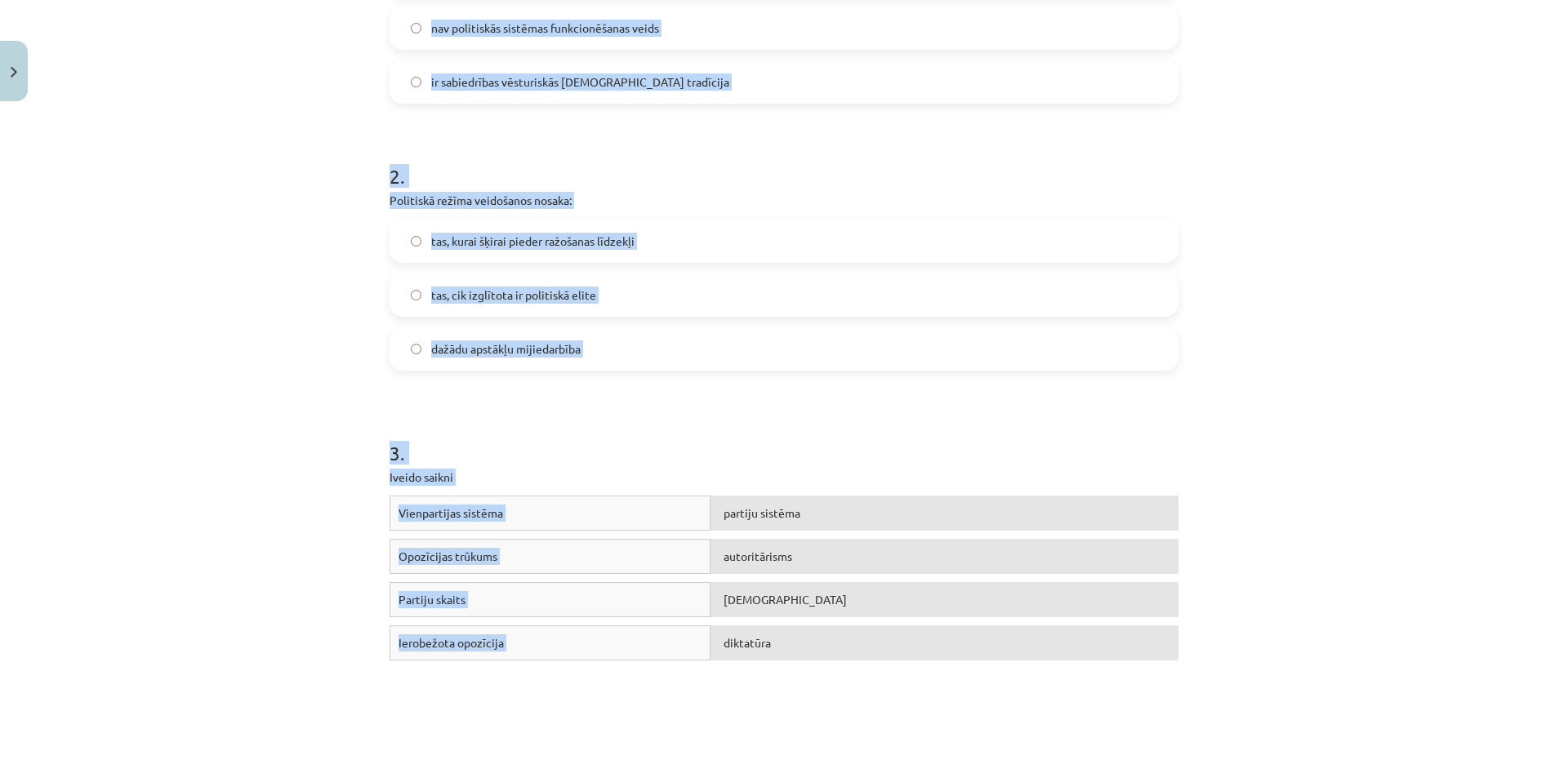
click at [264, 482] on div "Mācību tēma: Sociālās zinātnes i - 11. klases 1. ieskaites mācību materiāls #3 …" at bounding box center [784, 389] width 1568 height 778
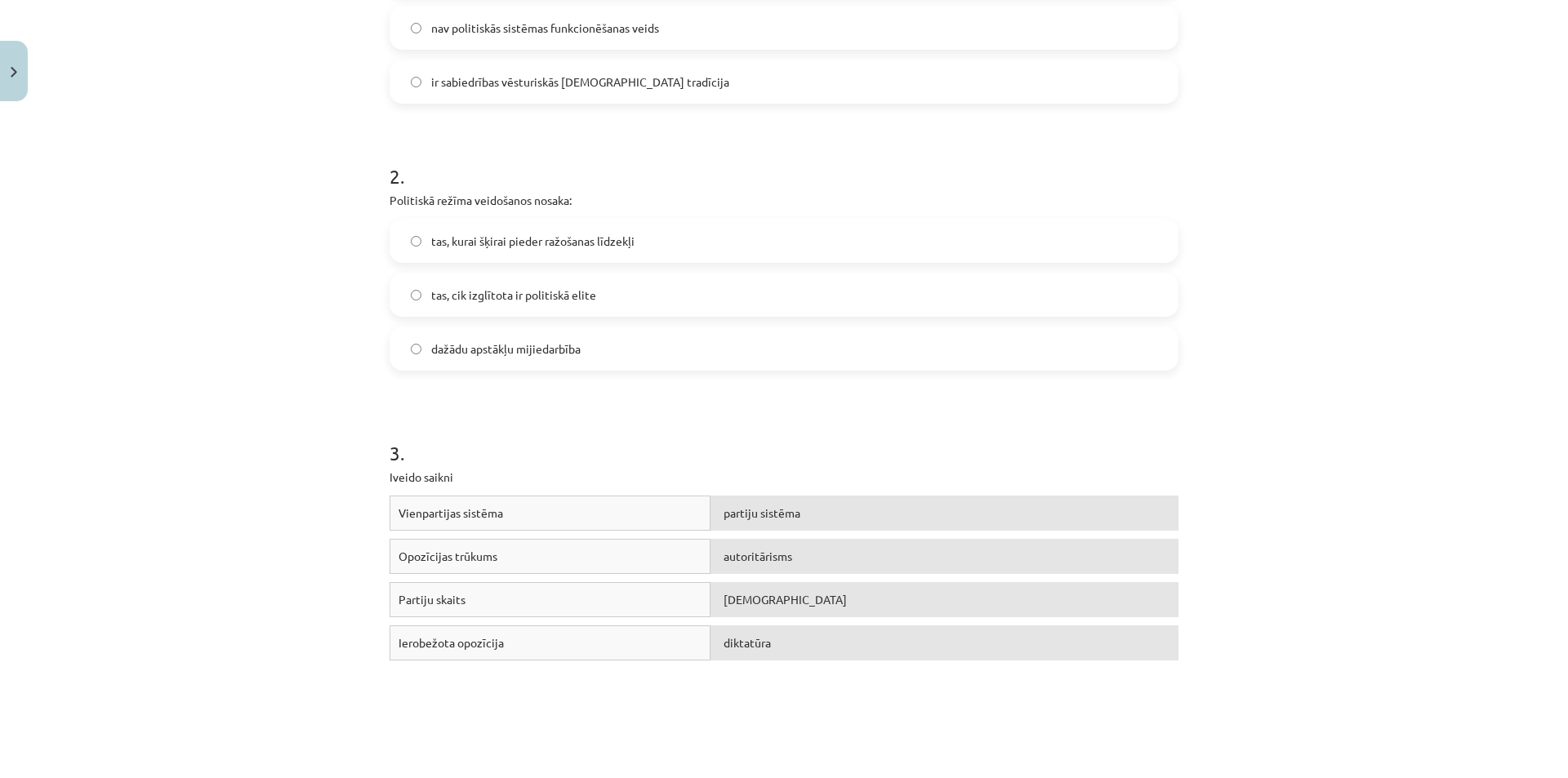
click at [198, 440] on div "Mācību tēma: Sociālās zinātnes i - 11. klases 1. ieskaites mācību materiāls #3 …" at bounding box center [784, 389] width 1568 height 778
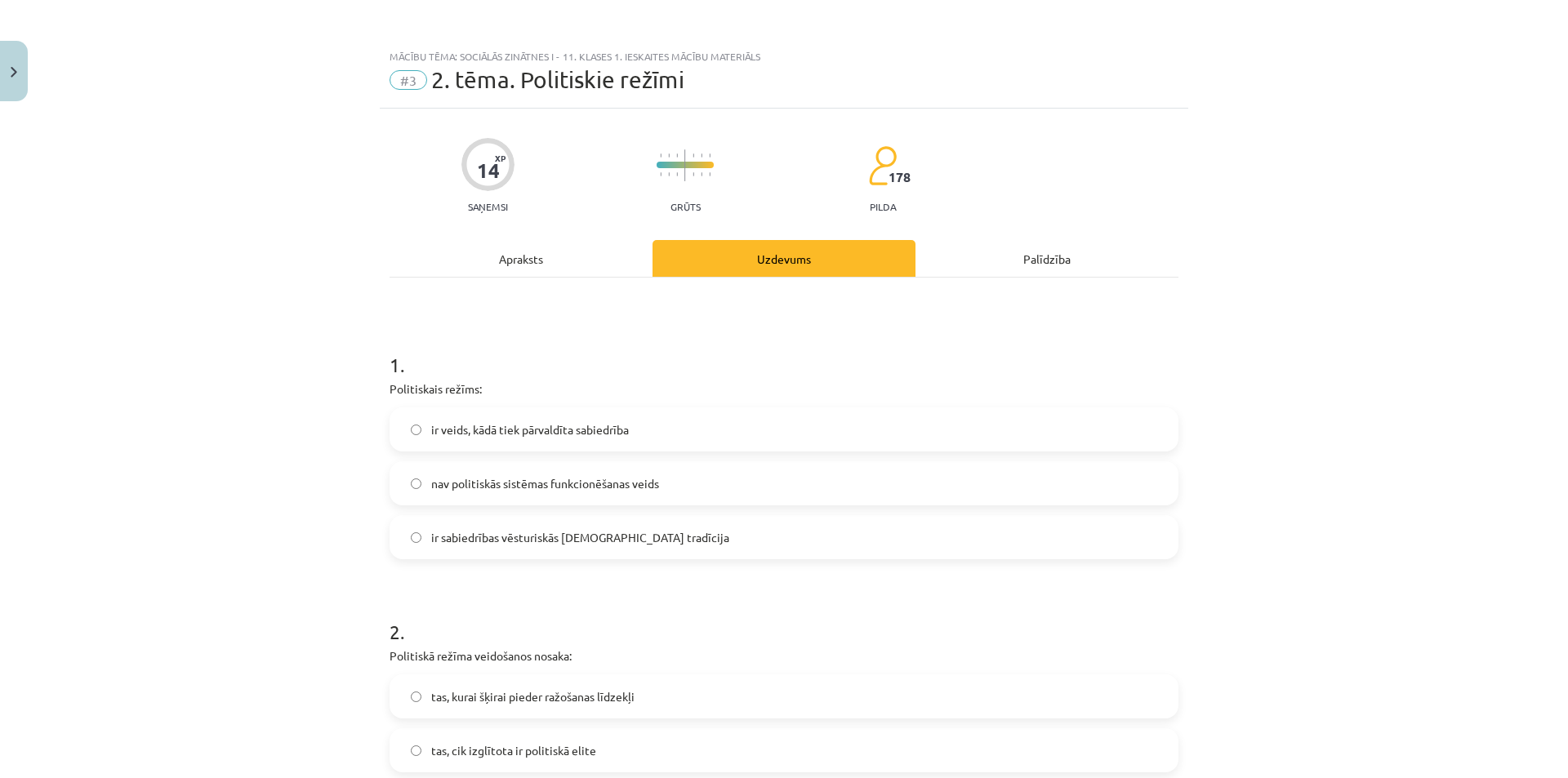
click at [512, 425] on span "ir veids, kādā tiek pārvaldīta sabiedrība" at bounding box center [530, 430] width 198 height 17
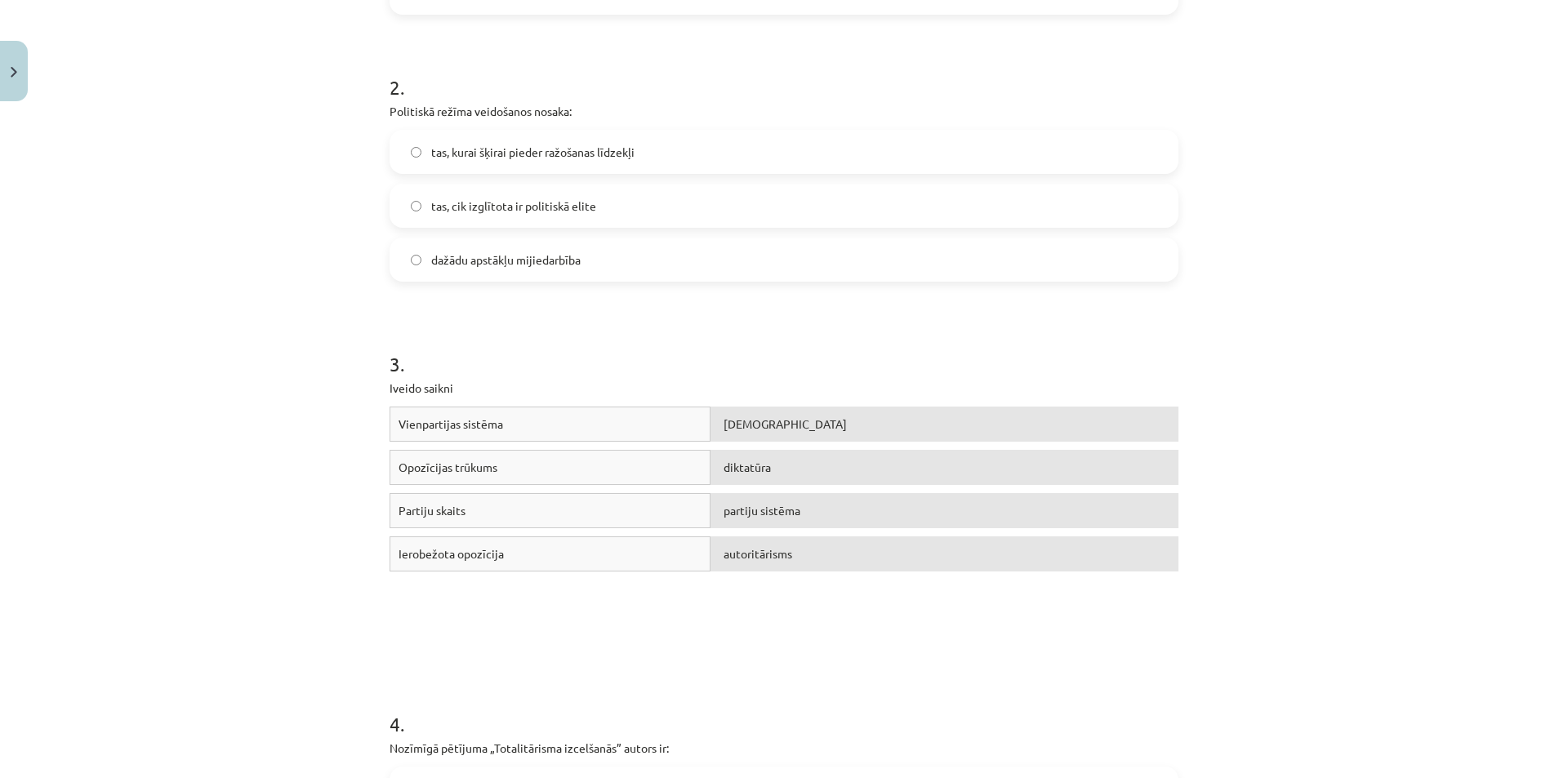
scroll to position [816, 0]
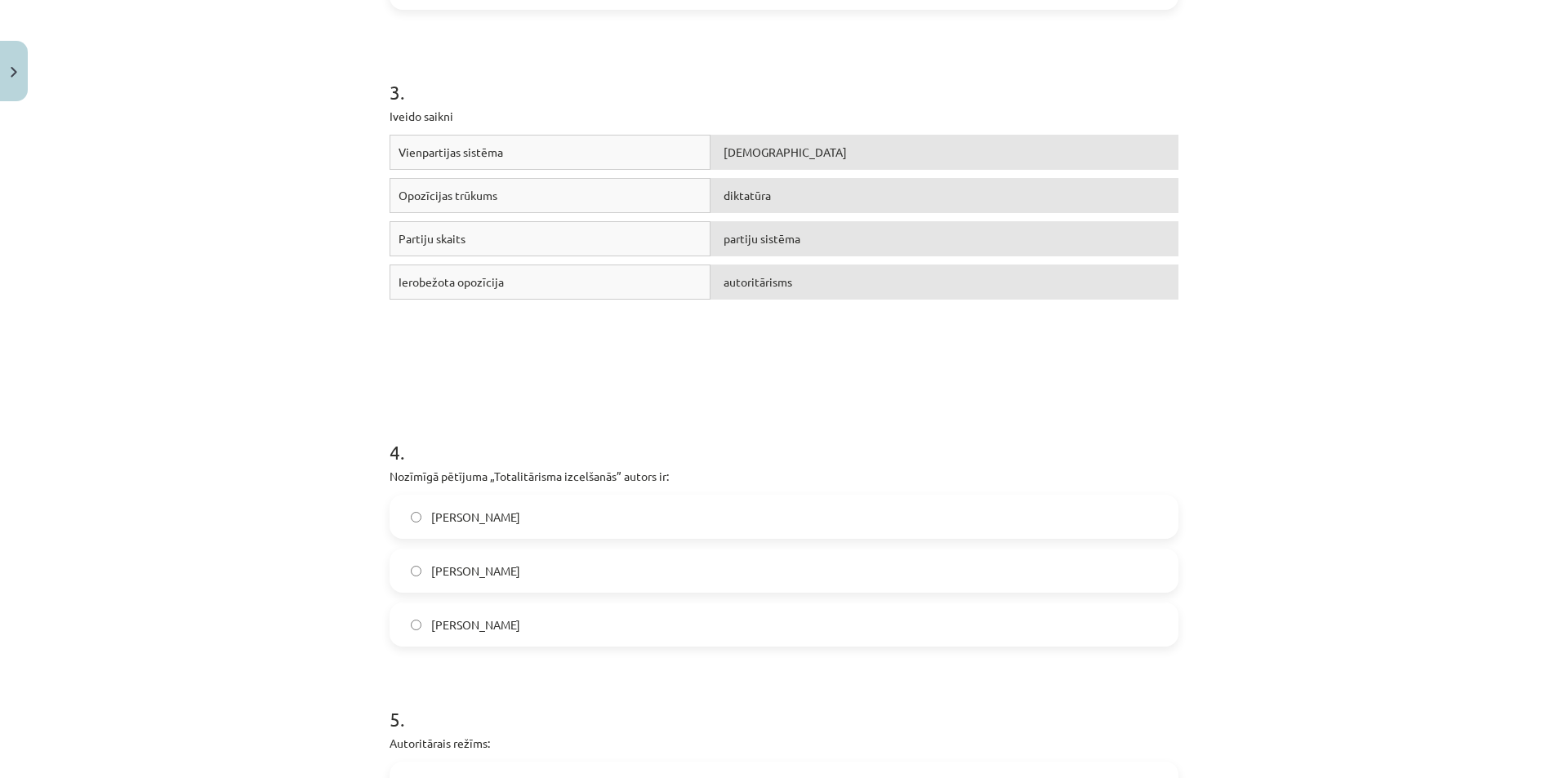
click at [507, 582] on label "Hanna Ārendte" at bounding box center [784, 570] width 785 height 41
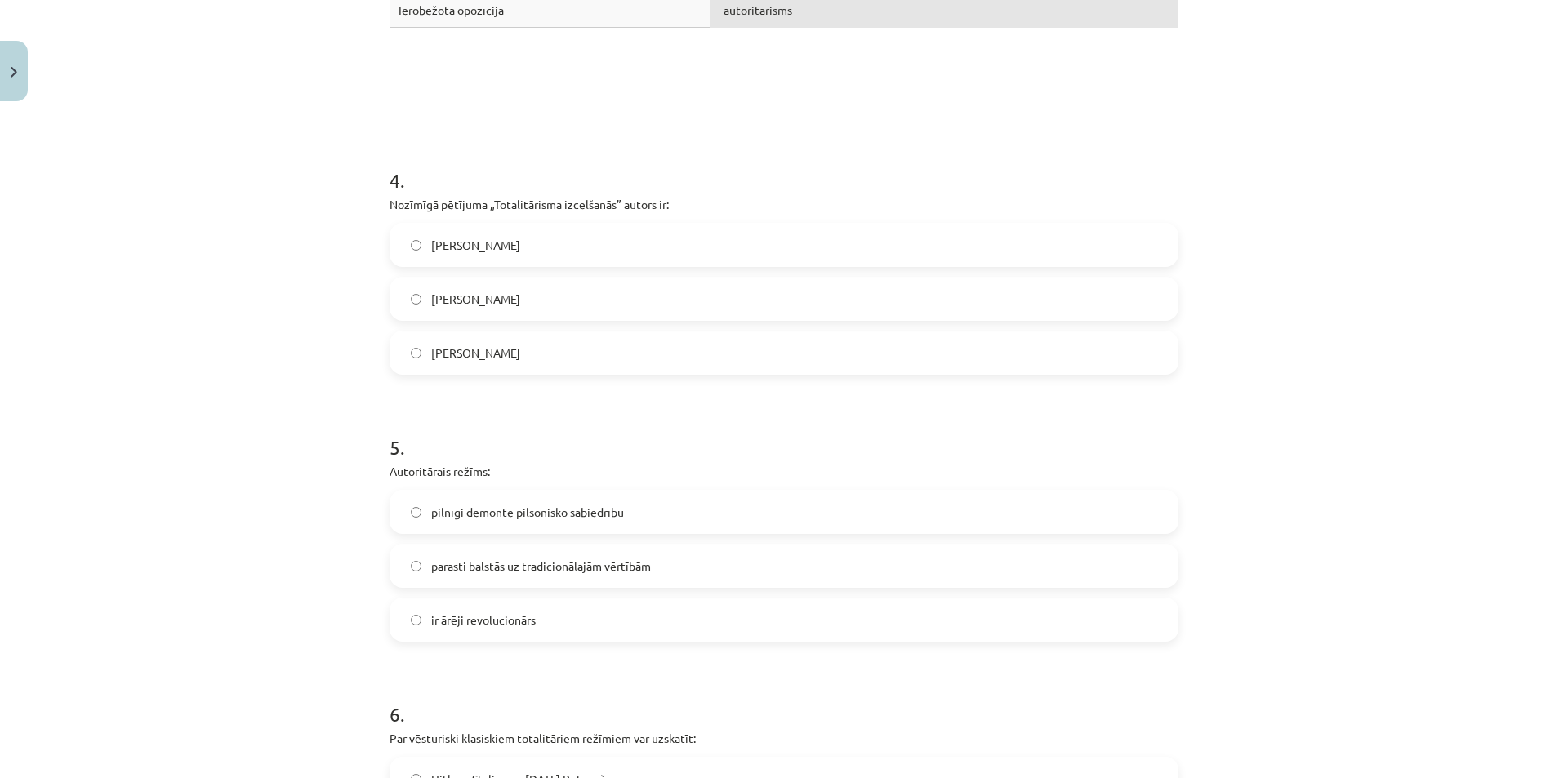
click at [589, 507] on span "pilnīgi demontē pilsonisko sabiedrību" at bounding box center [527, 512] width 192 height 17
click at [491, 615] on span "ir ārēji revolucionārs" at bounding box center [484, 620] width 105 height 17
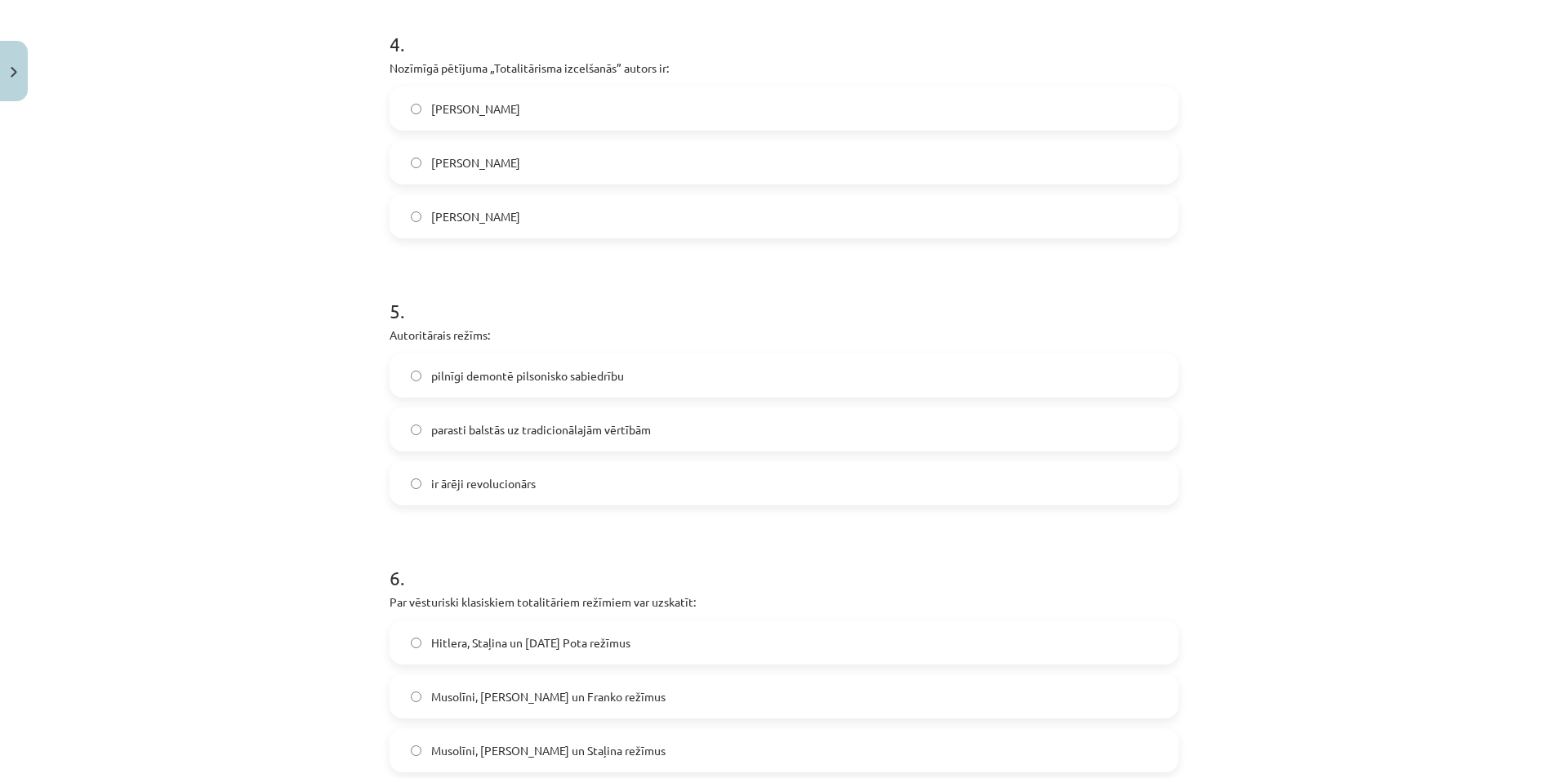
click at [548, 441] on label "parasti balstās uz tradicionālajām vērtībām" at bounding box center [784, 429] width 785 height 41
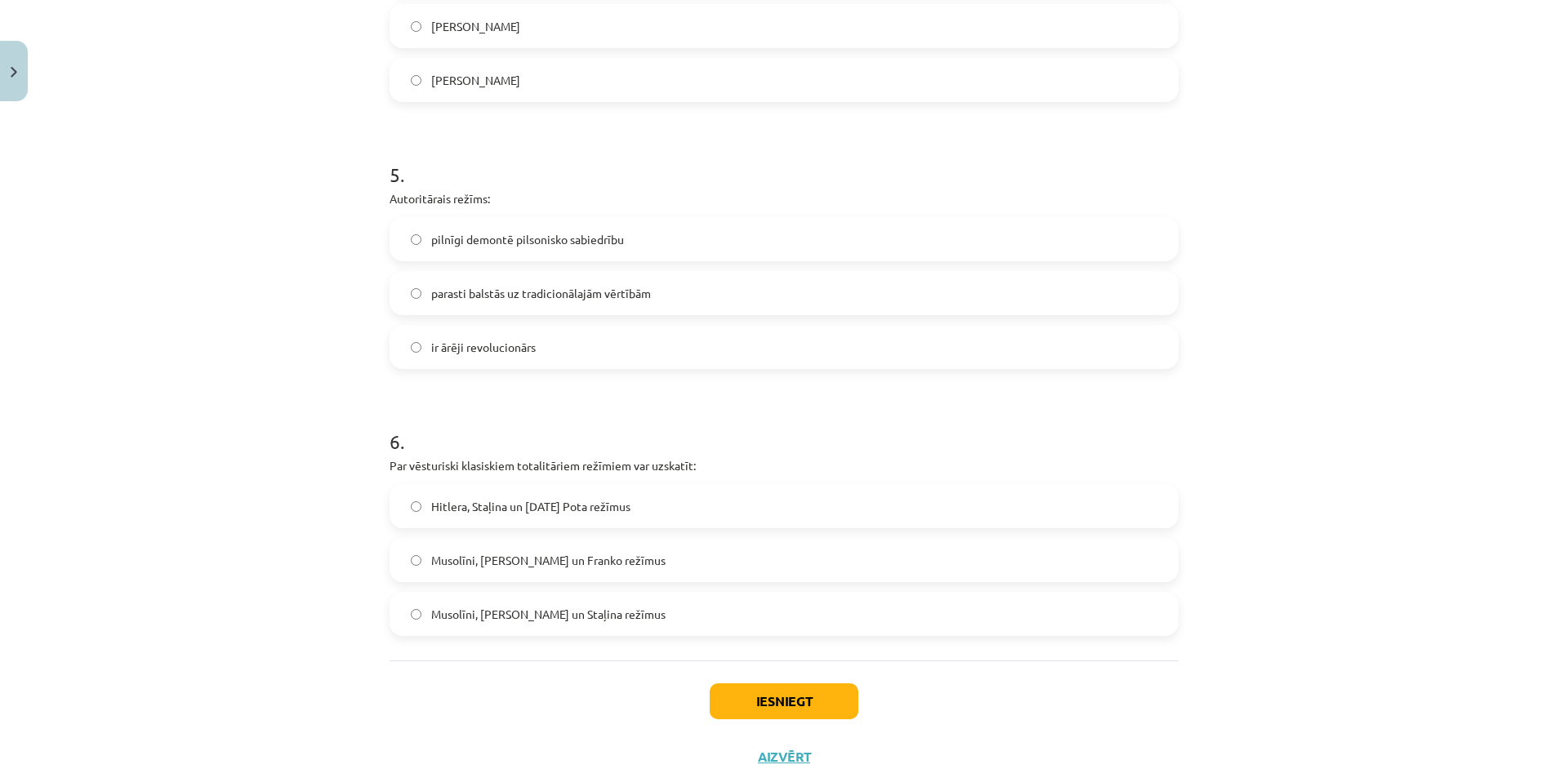
click at [625, 615] on label "Musolīni, Hitlera un Staļina režīmus" at bounding box center [784, 614] width 785 height 41
click at [773, 708] on button "Iesniegt" at bounding box center [784, 701] width 149 height 36
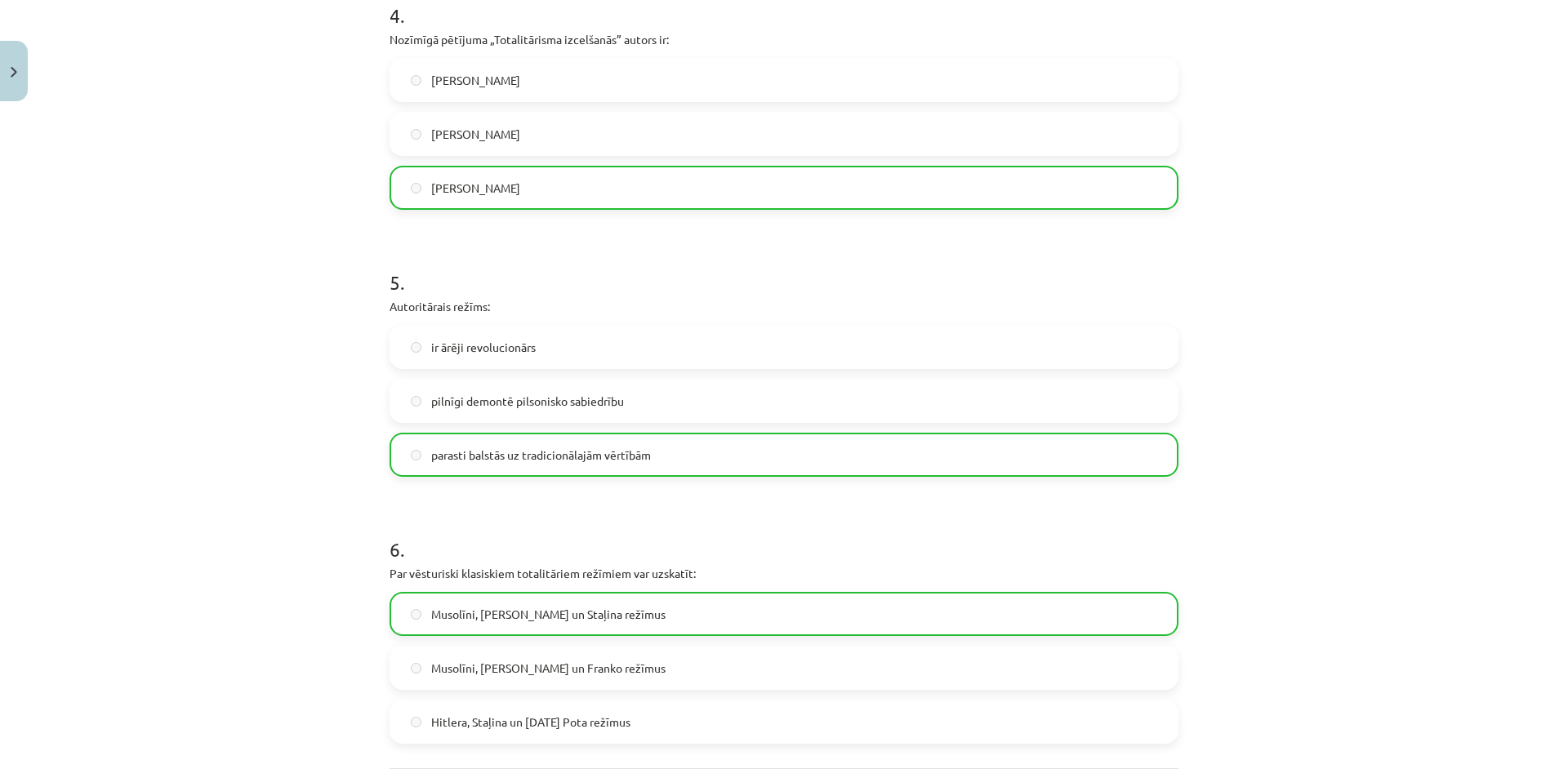
scroll to position [1460, 0]
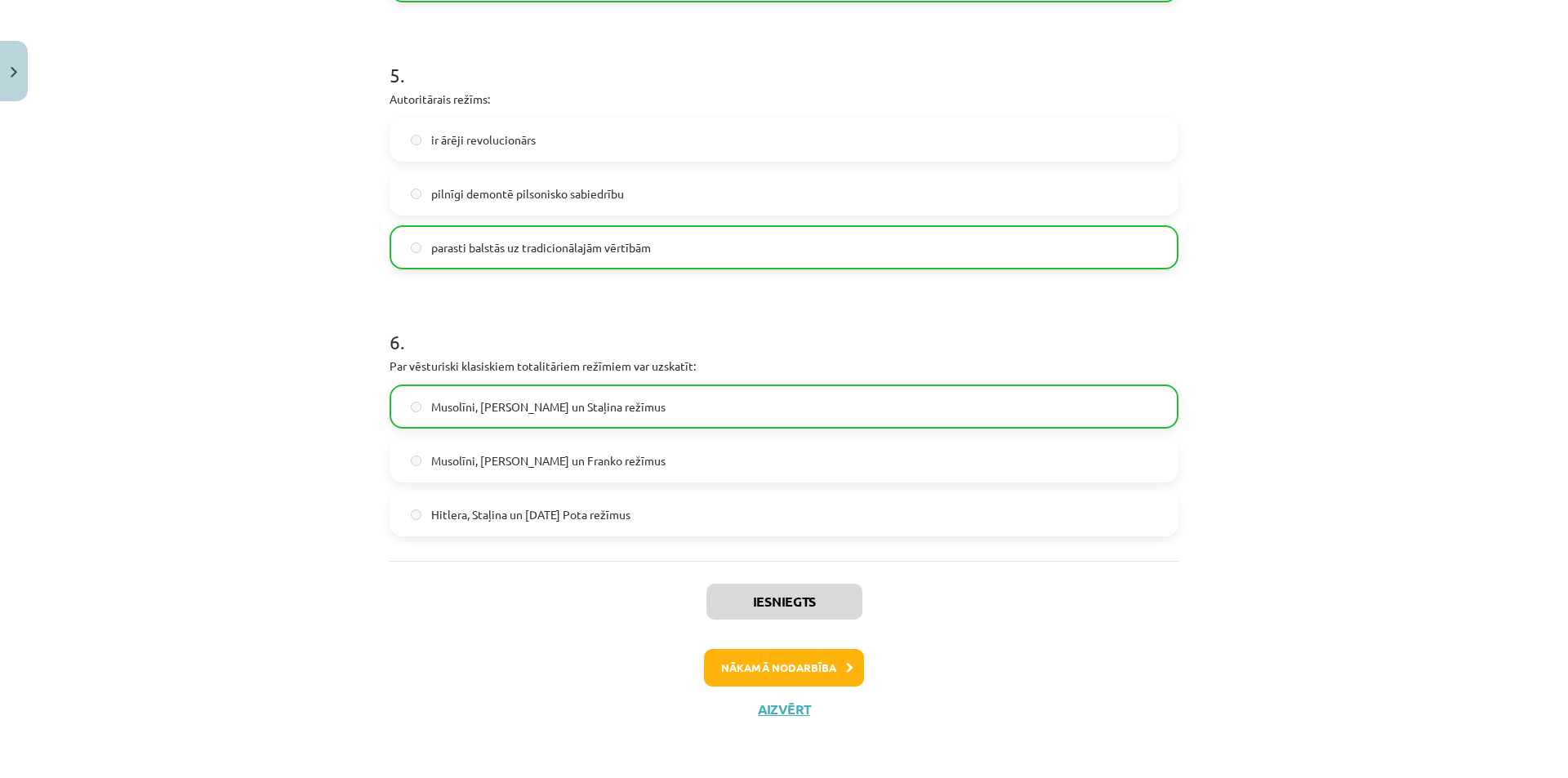
click at [781, 647] on div "Iesniegts Nākamā nodarbība Aizvērt" at bounding box center [784, 643] width 789 height 166
click at [796, 654] on button "Nākamā nodarbība" at bounding box center [784, 667] width 160 height 38
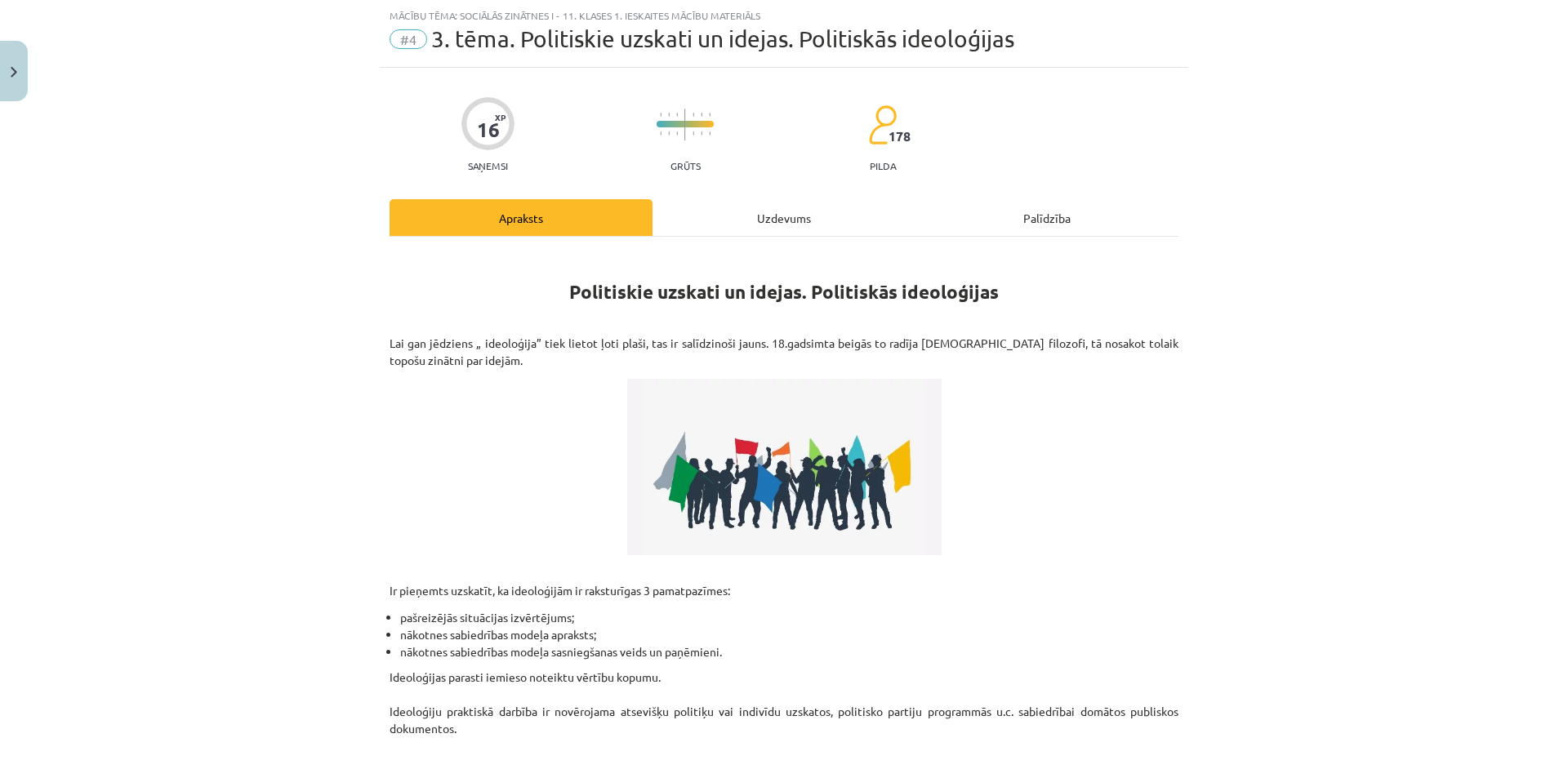
scroll to position [274, 0]
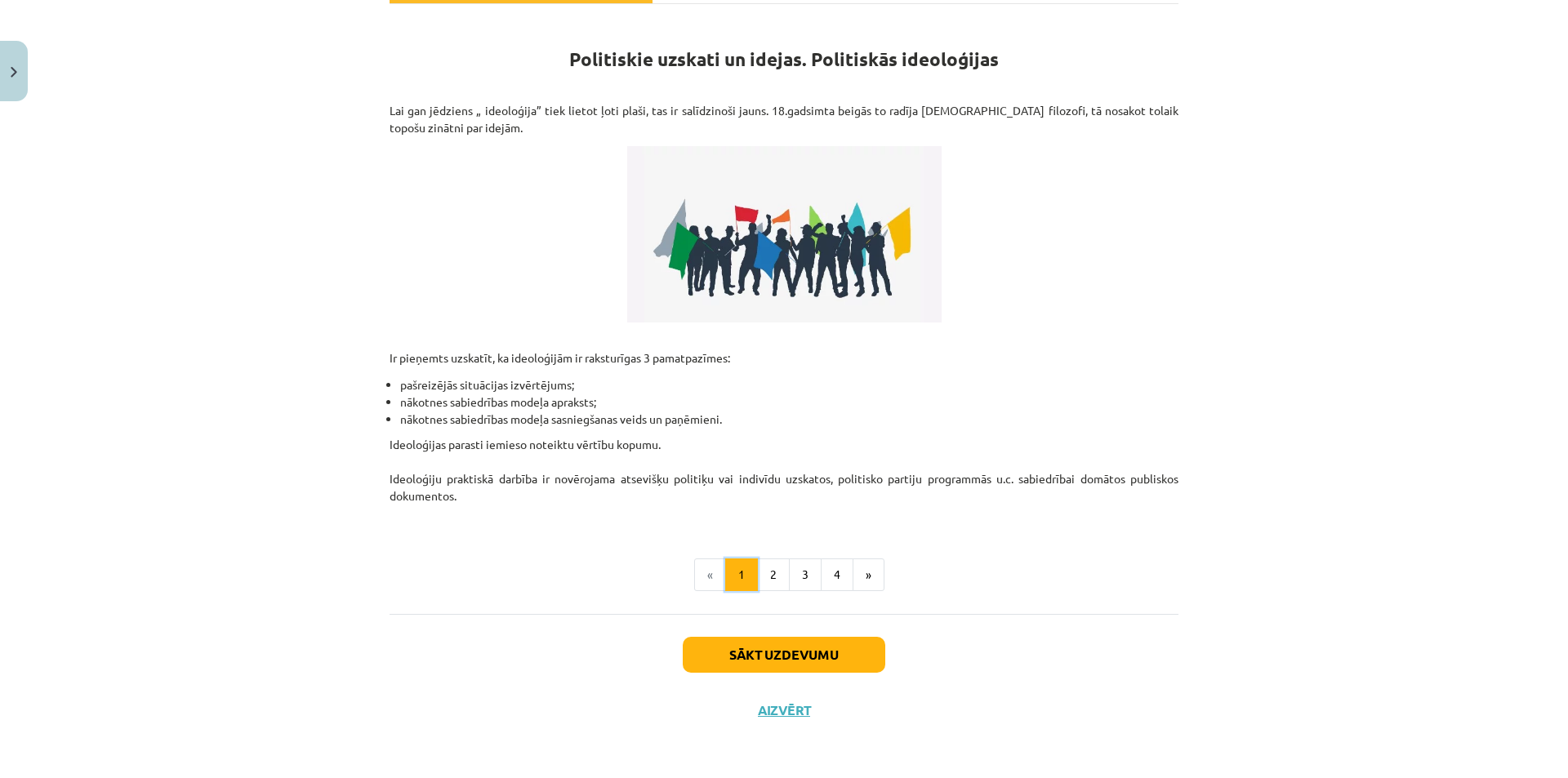
click at [749, 574] on button "1" at bounding box center [741, 574] width 32 height 32
click at [764, 573] on button "2" at bounding box center [773, 574] width 32 height 32
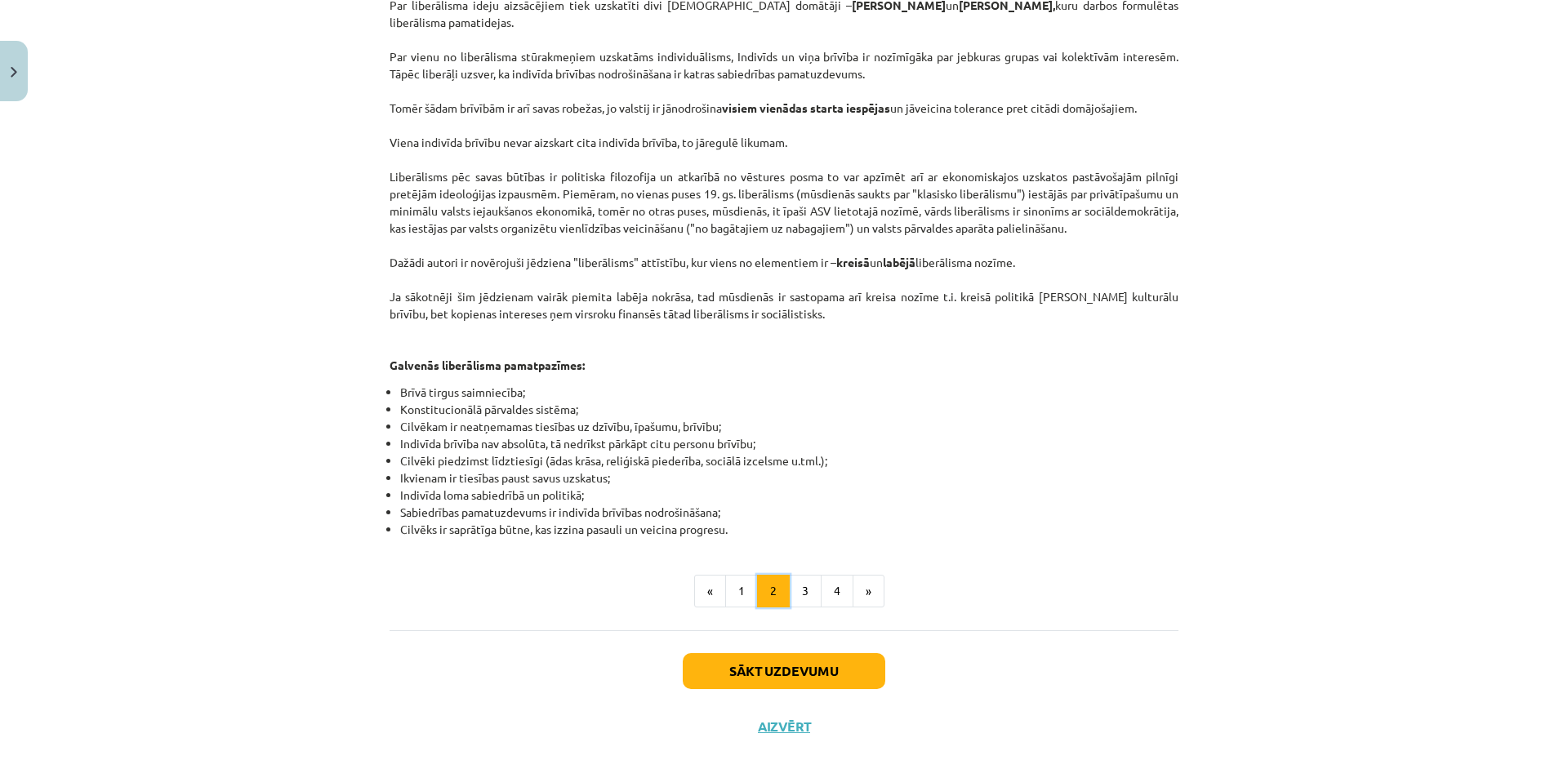
scroll to position [0, 0]
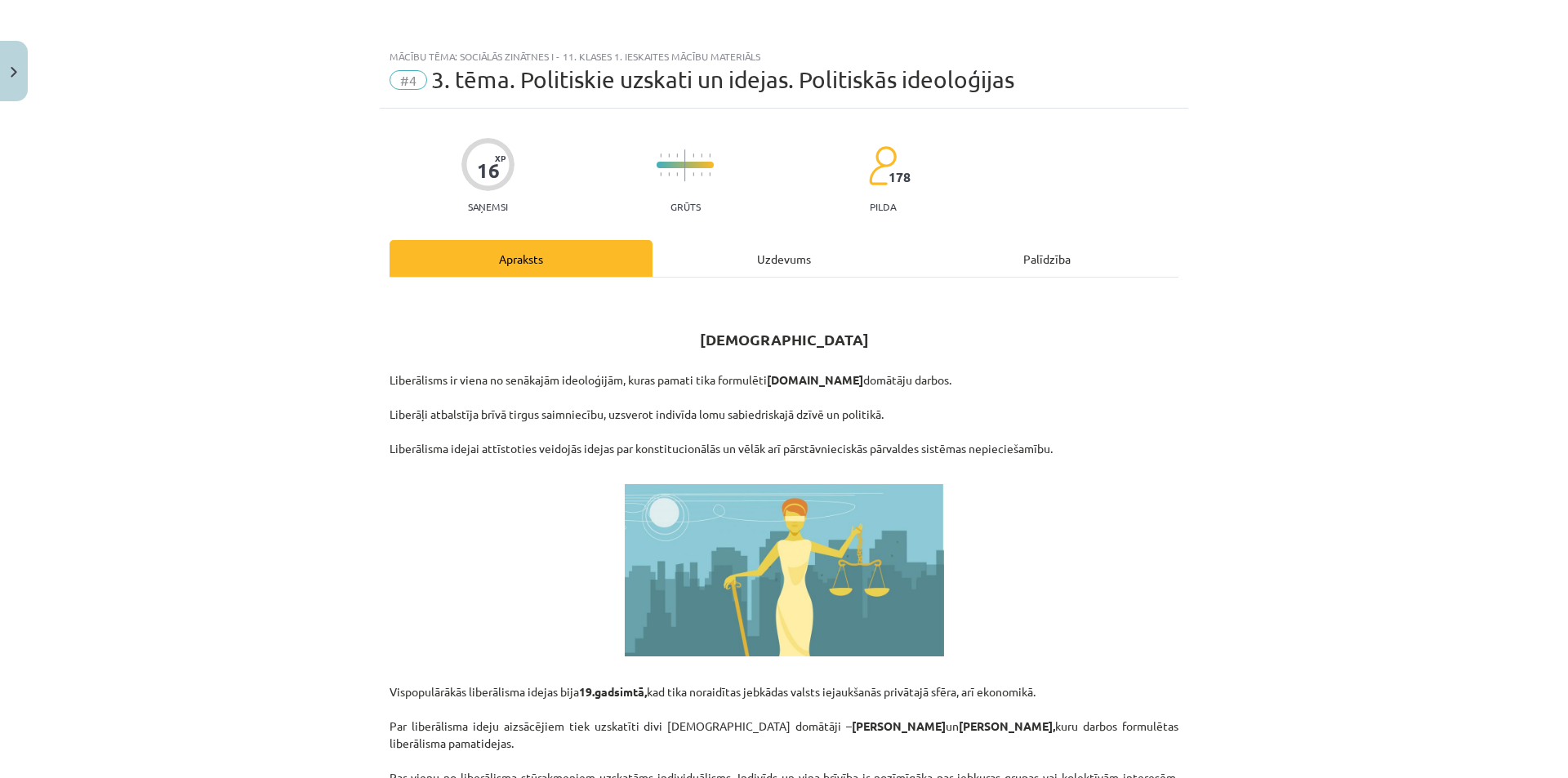
click at [781, 259] on div "Uzdevums" at bounding box center [784, 259] width 263 height 37
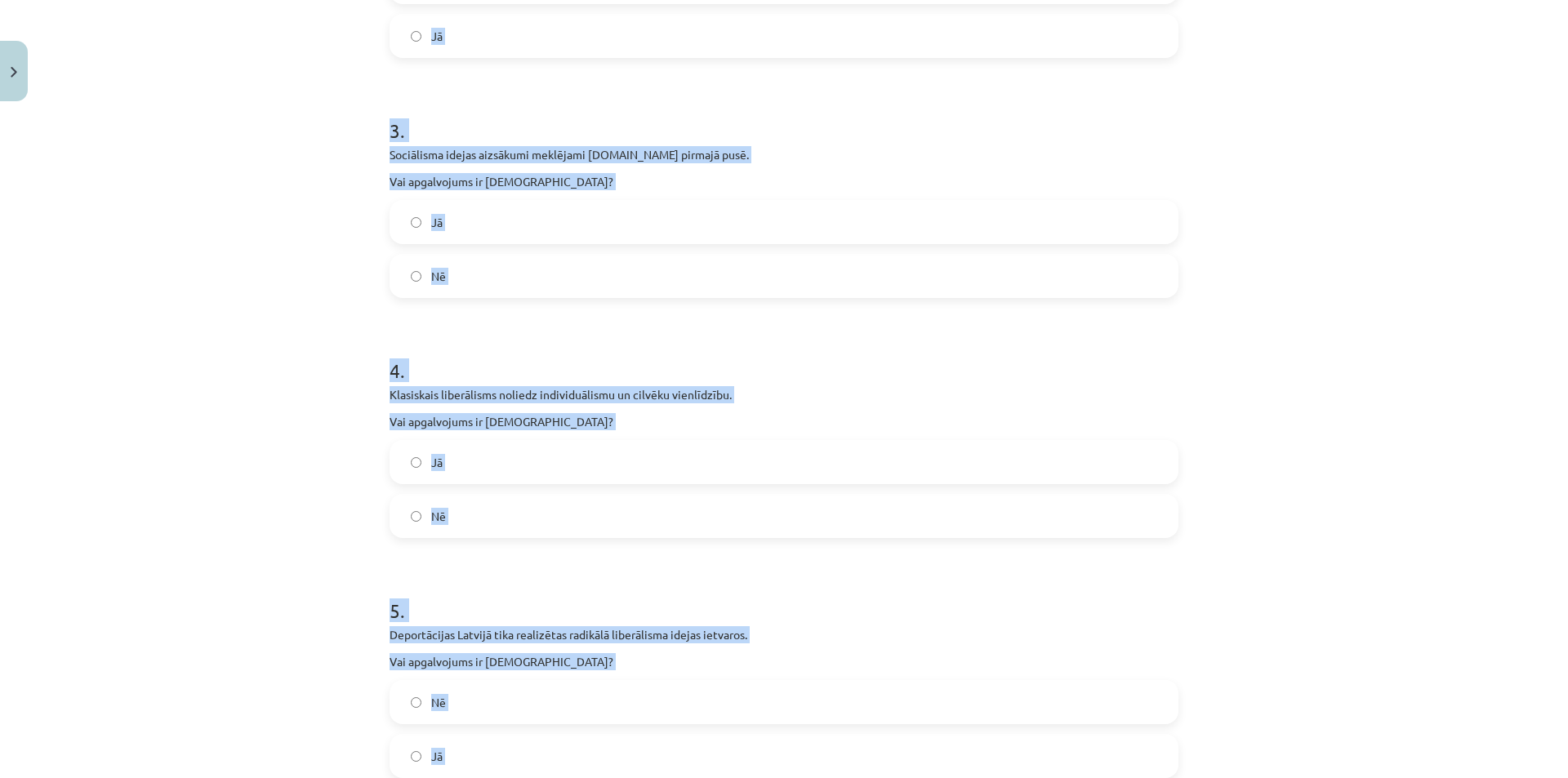
scroll to position [1520, 0]
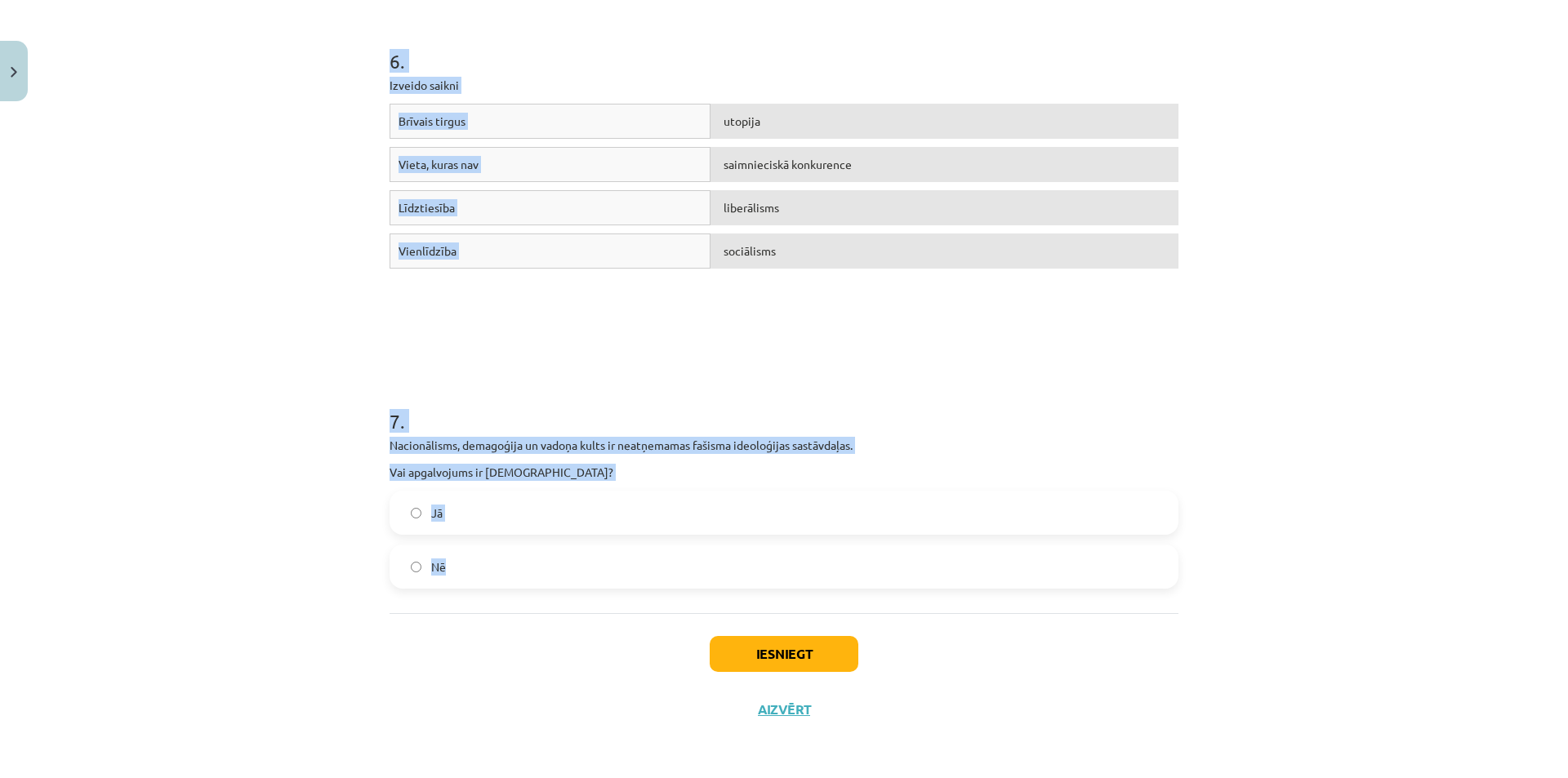
drag, startPoint x: 373, startPoint y: 309, endPoint x: 512, endPoint y: 601, distance: 323.4
copy form "1 . Konservatīvisma kā domāšanas veida aizsākumi meklējami 20.gs sākumā. Vai ap…"
click at [245, 363] on div "Mācību tēma: Sociālās zinātnes i - 11. klases 1. ieskaites mācību materiāls #4 …" at bounding box center [784, 389] width 1568 height 778
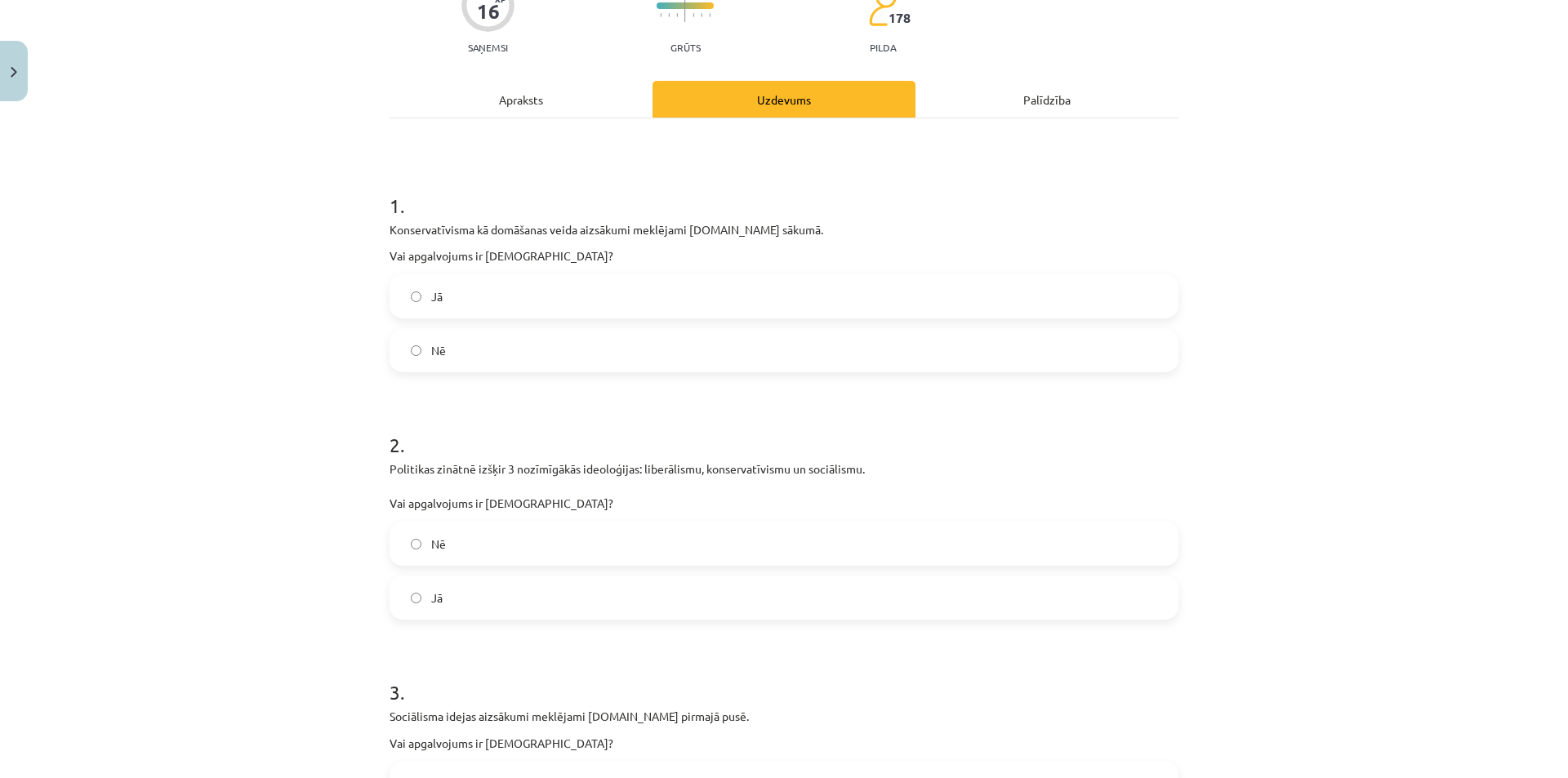
scroll to position [0, 0]
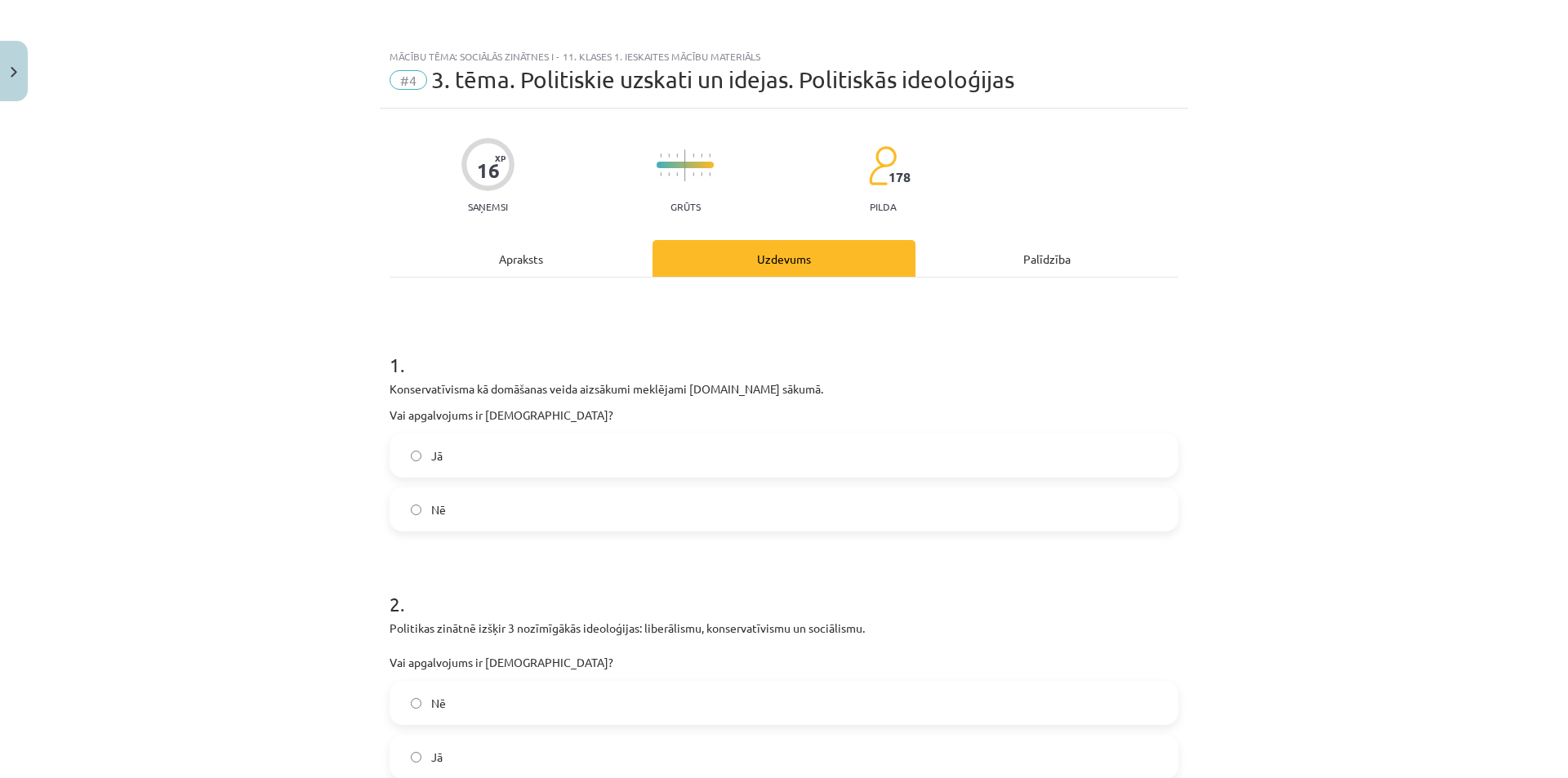
drag, startPoint x: 460, startPoint y: 510, endPoint x: 465, endPoint y: 440, distance: 70.2
click at [460, 509] on label "Nē" at bounding box center [784, 509] width 785 height 41
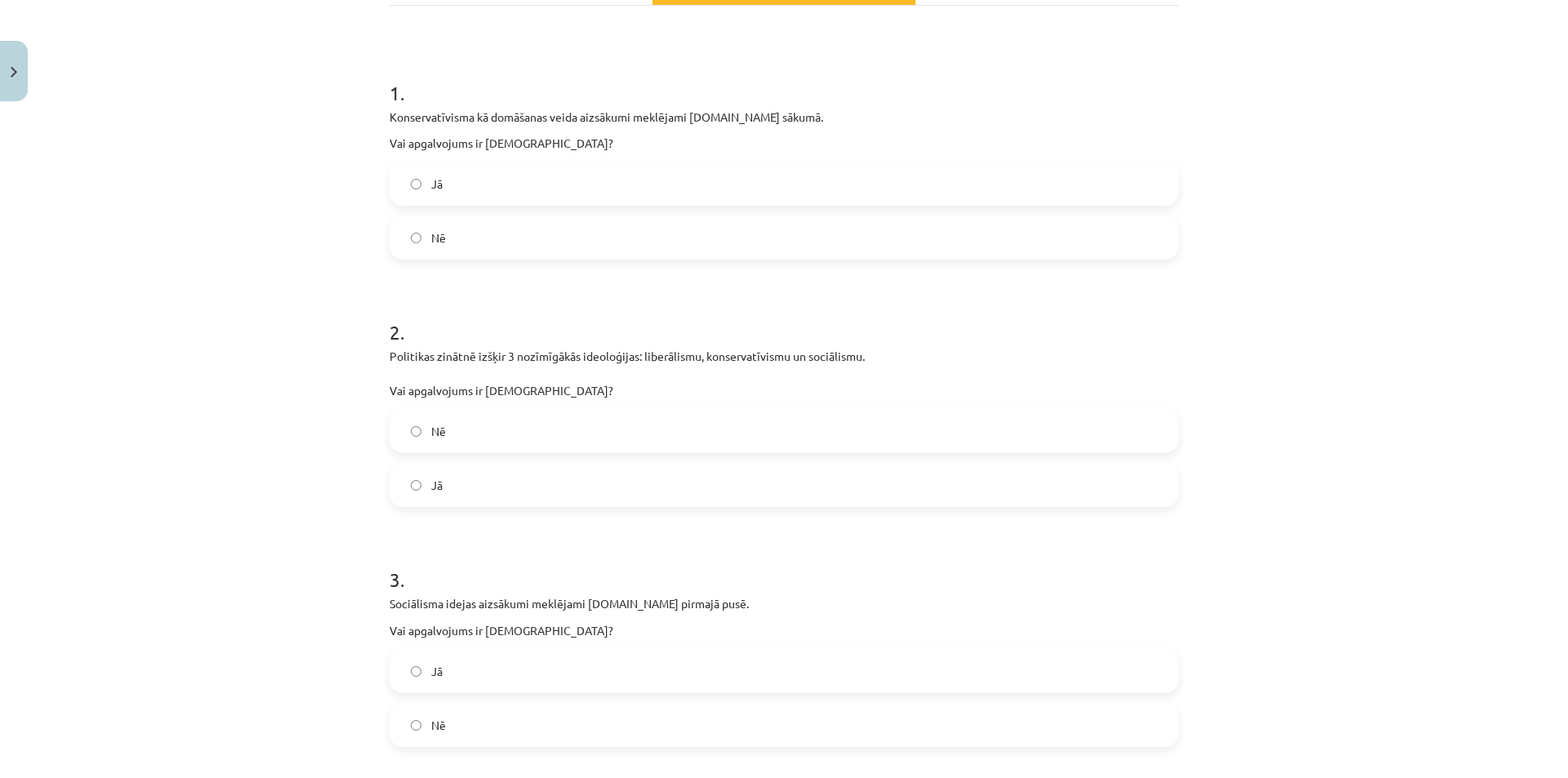
click at [475, 490] on label "Jā" at bounding box center [784, 484] width 785 height 41
click at [469, 434] on label "Nē" at bounding box center [784, 431] width 785 height 41
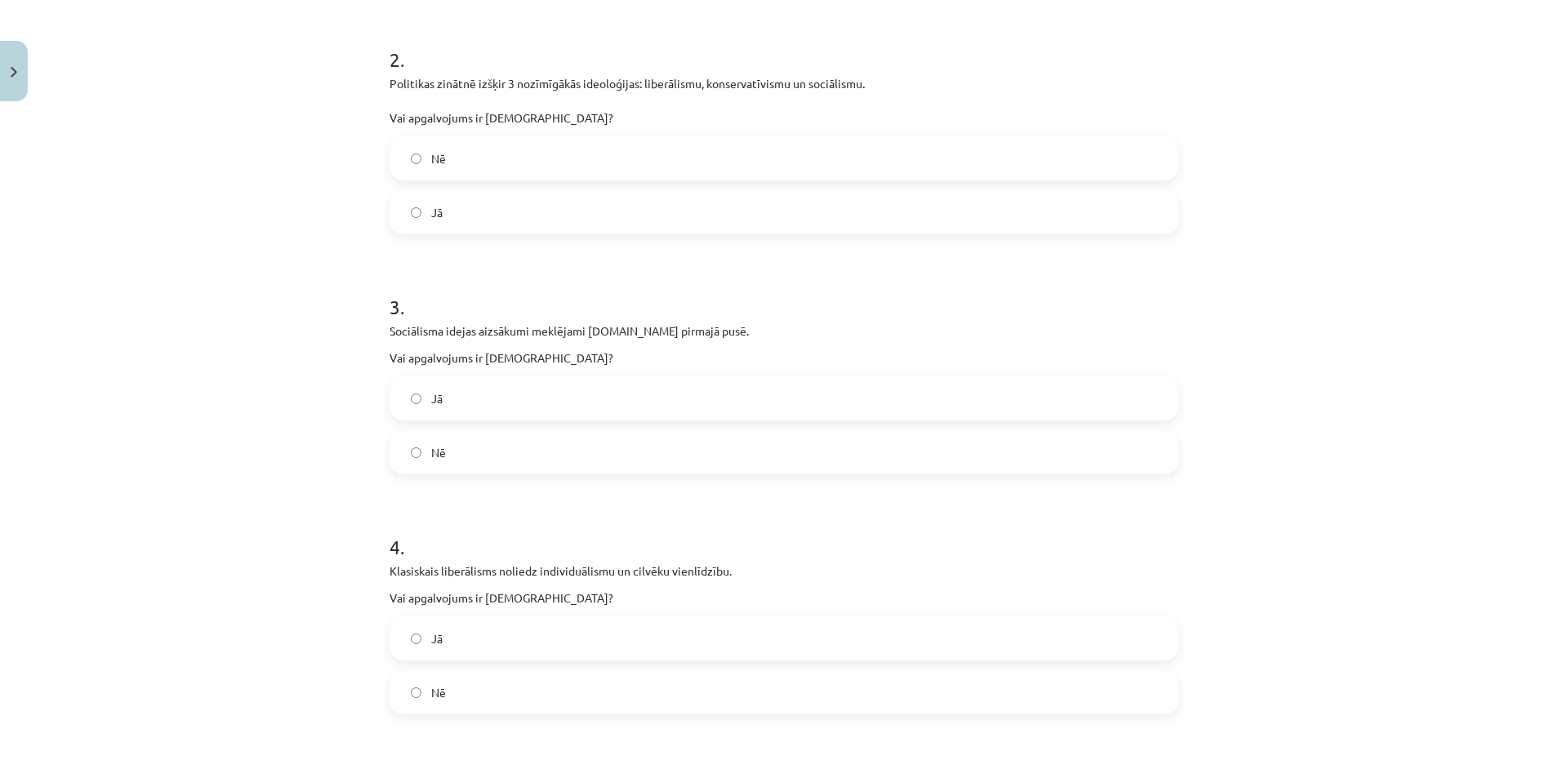
click at [477, 401] on label "Jā" at bounding box center [784, 398] width 785 height 41
click at [471, 622] on label "Jā" at bounding box center [784, 638] width 785 height 41
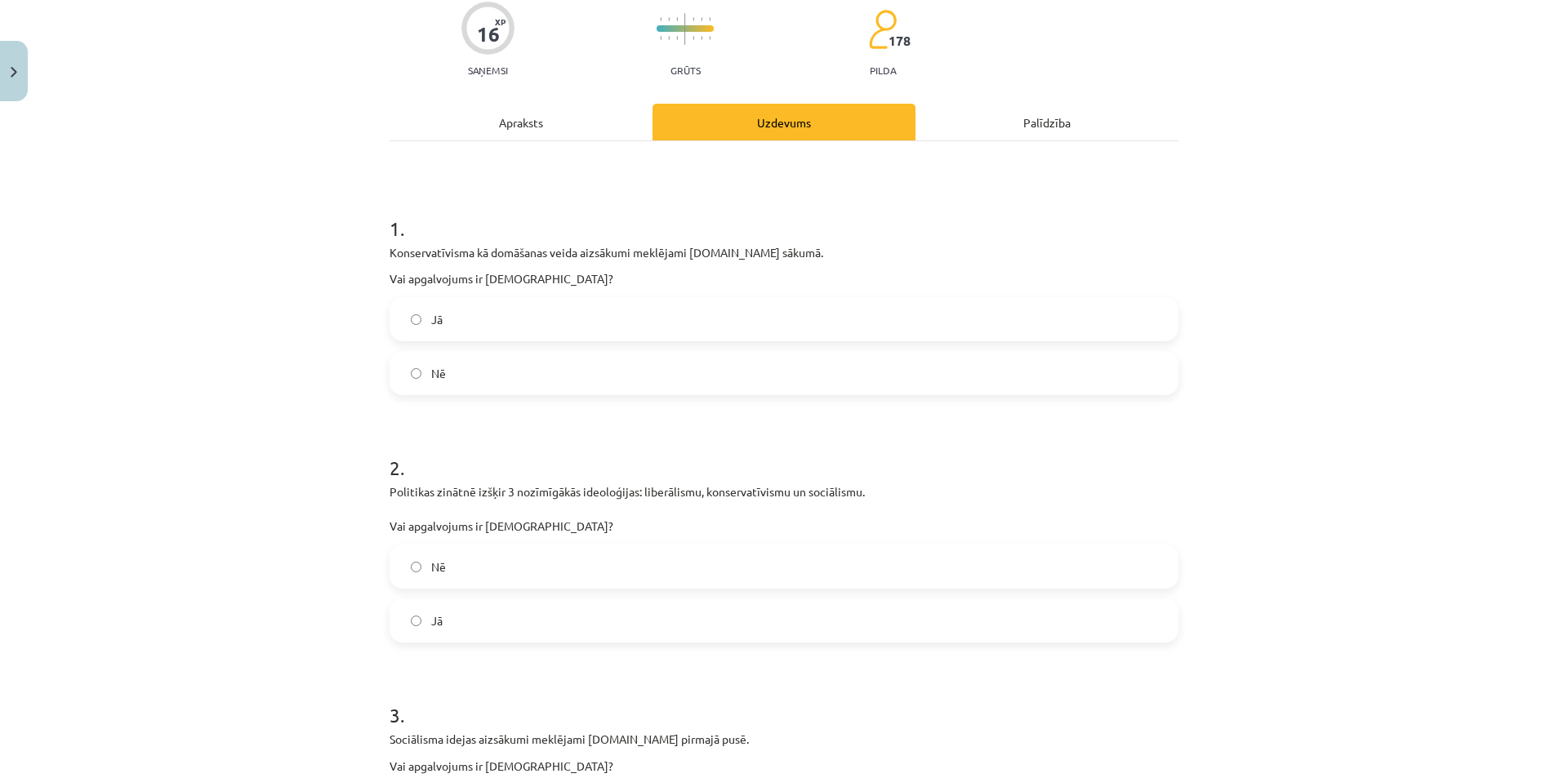
scroll to position [408, 0]
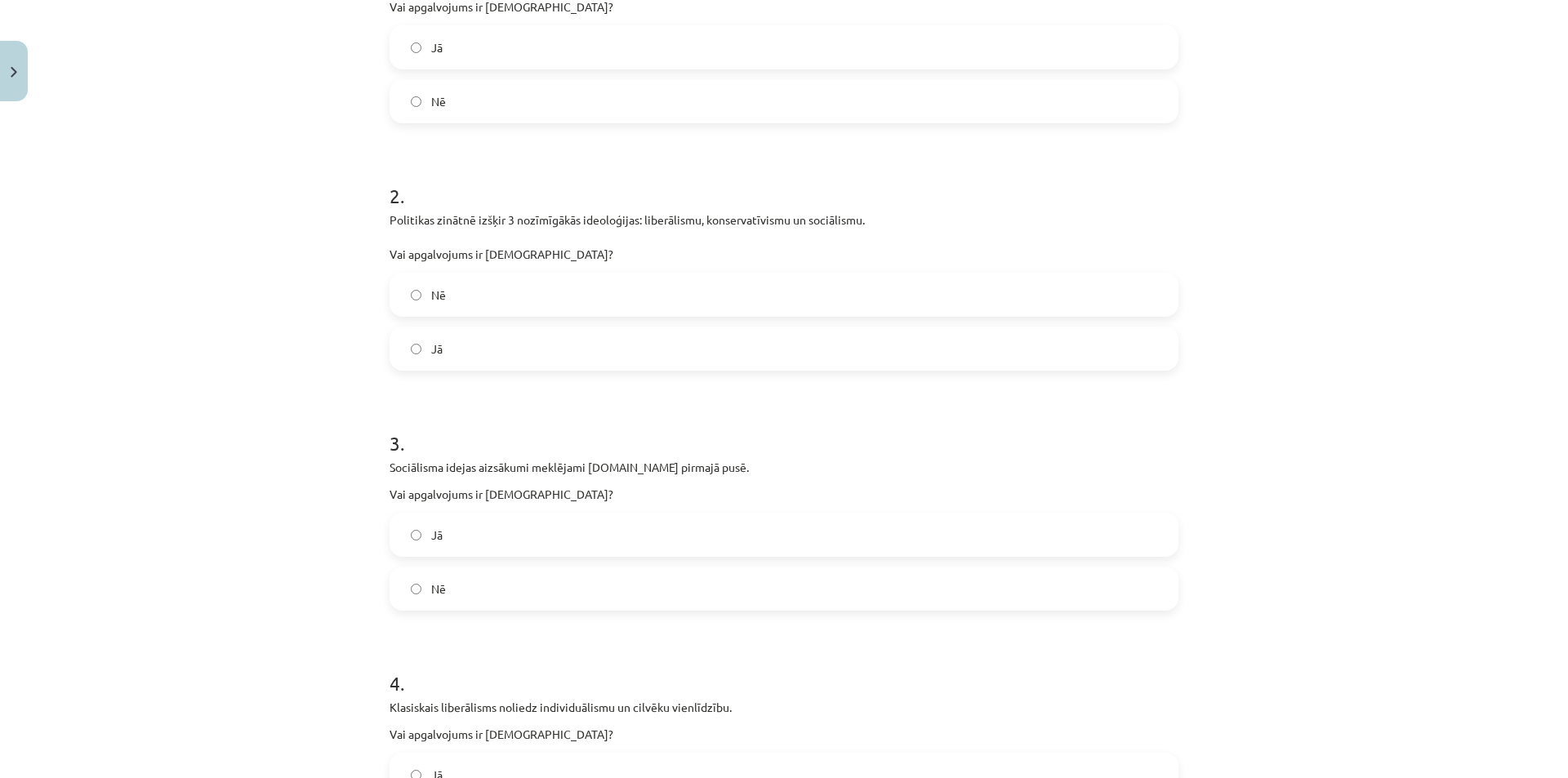
click at [450, 346] on label "Jā" at bounding box center [784, 348] width 785 height 41
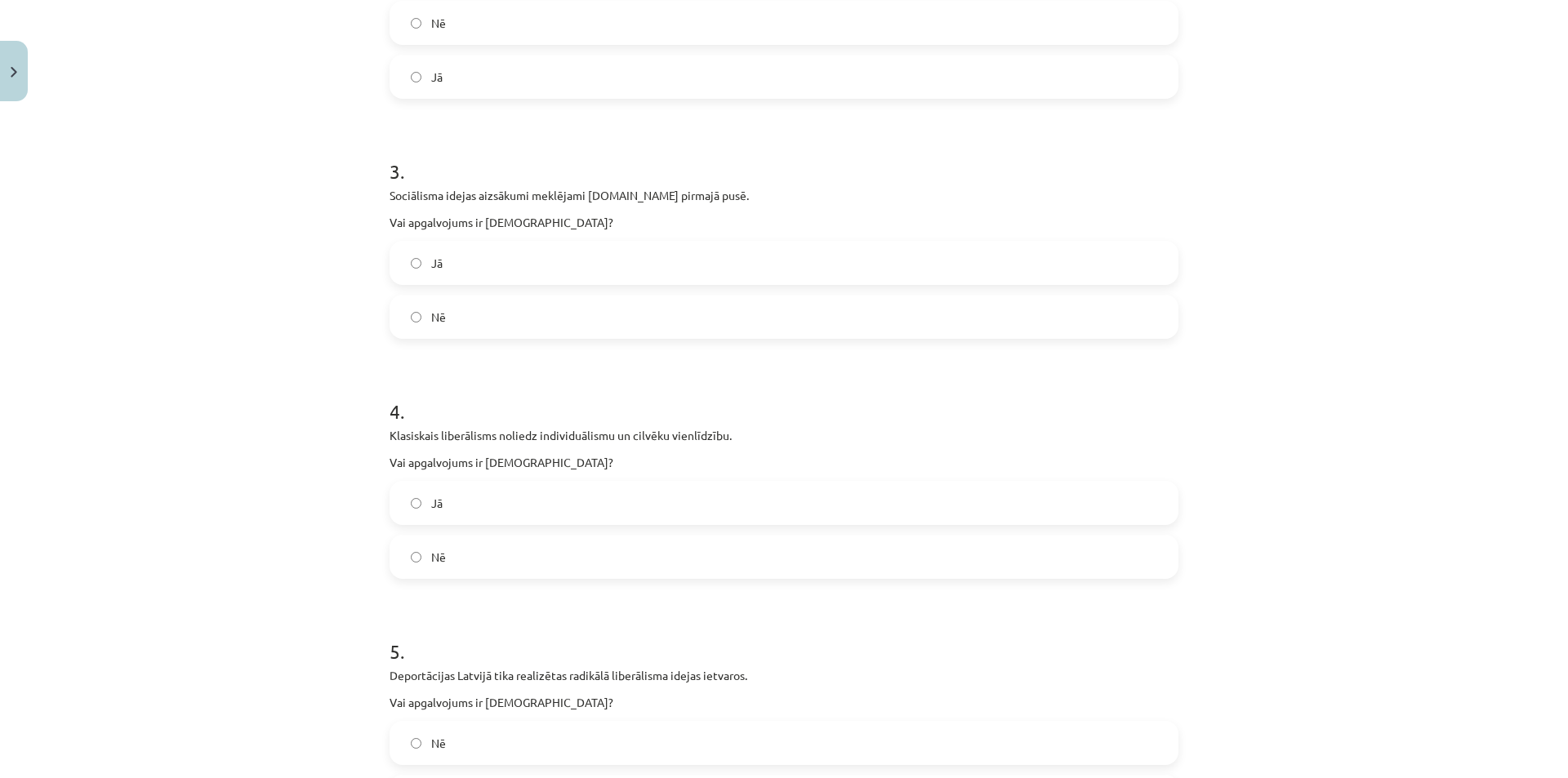
click at [474, 564] on label "Nē" at bounding box center [784, 556] width 785 height 41
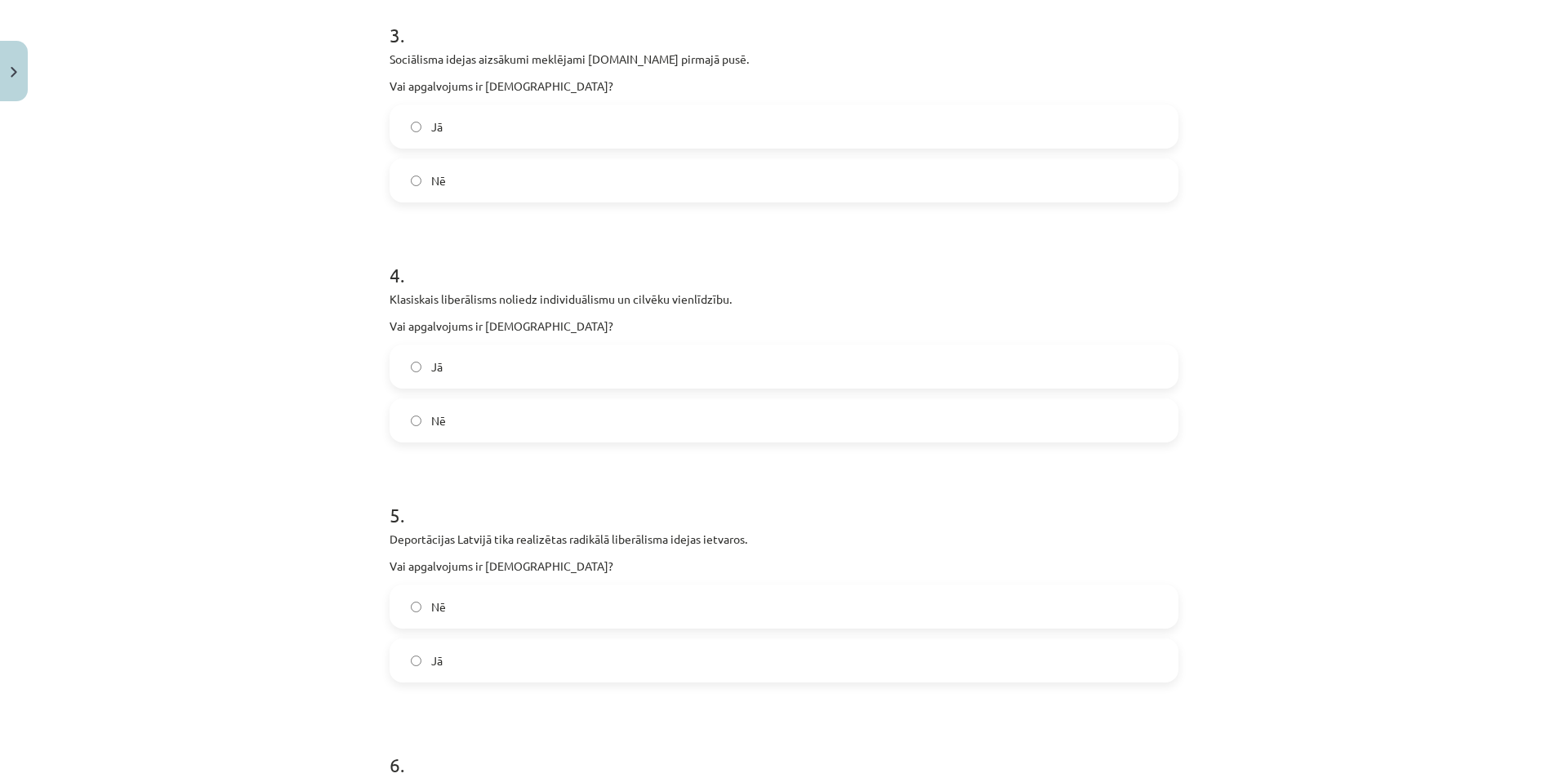
click at [529, 684] on form "1 . Konservatīvisma kā domāšanas veida aizsākumi meklējami 20.gs sākumā. Vai ap…" at bounding box center [784, 400] width 789 height 1783
click at [512, 622] on label "Nē" at bounding box center [784, 606] width 785 height 41
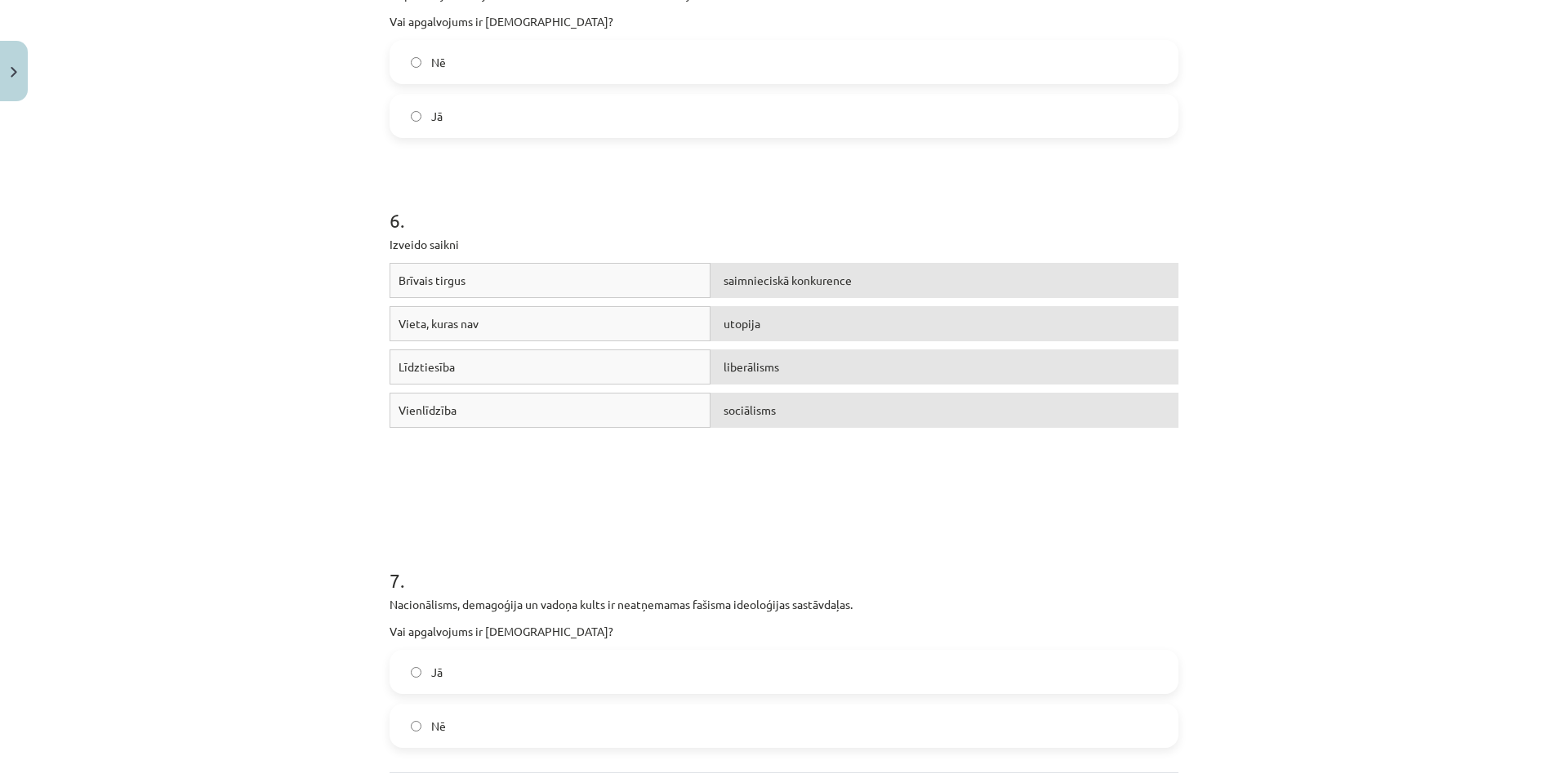
scroll to position [1520, 0]
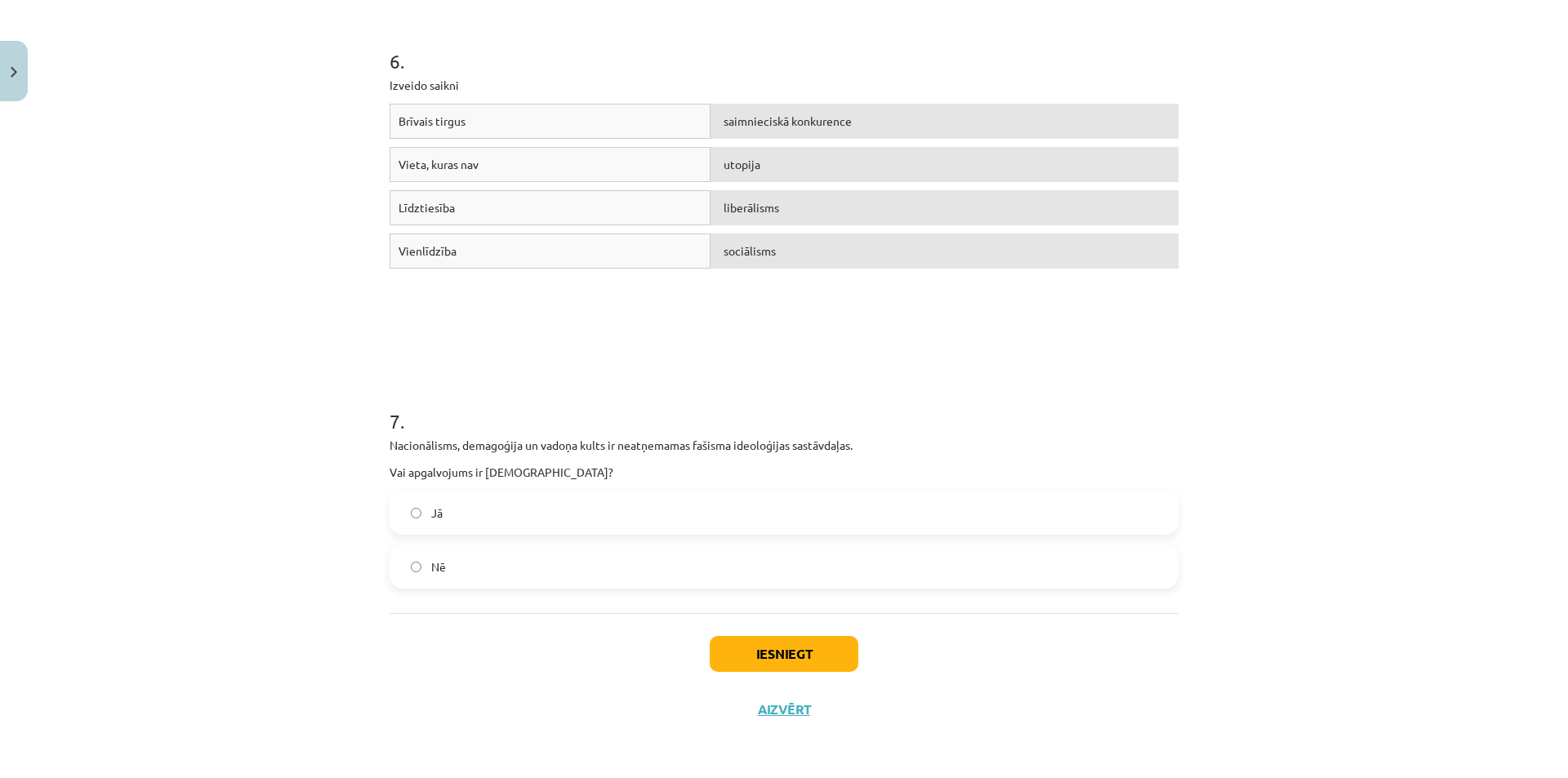
click at [518, 510] on label "Jā" at bounding box center [784, 512] width 785 height 41
click at [795, 658] on button "Iesniegt" at bounding box center [784, 653] width 149 height 36
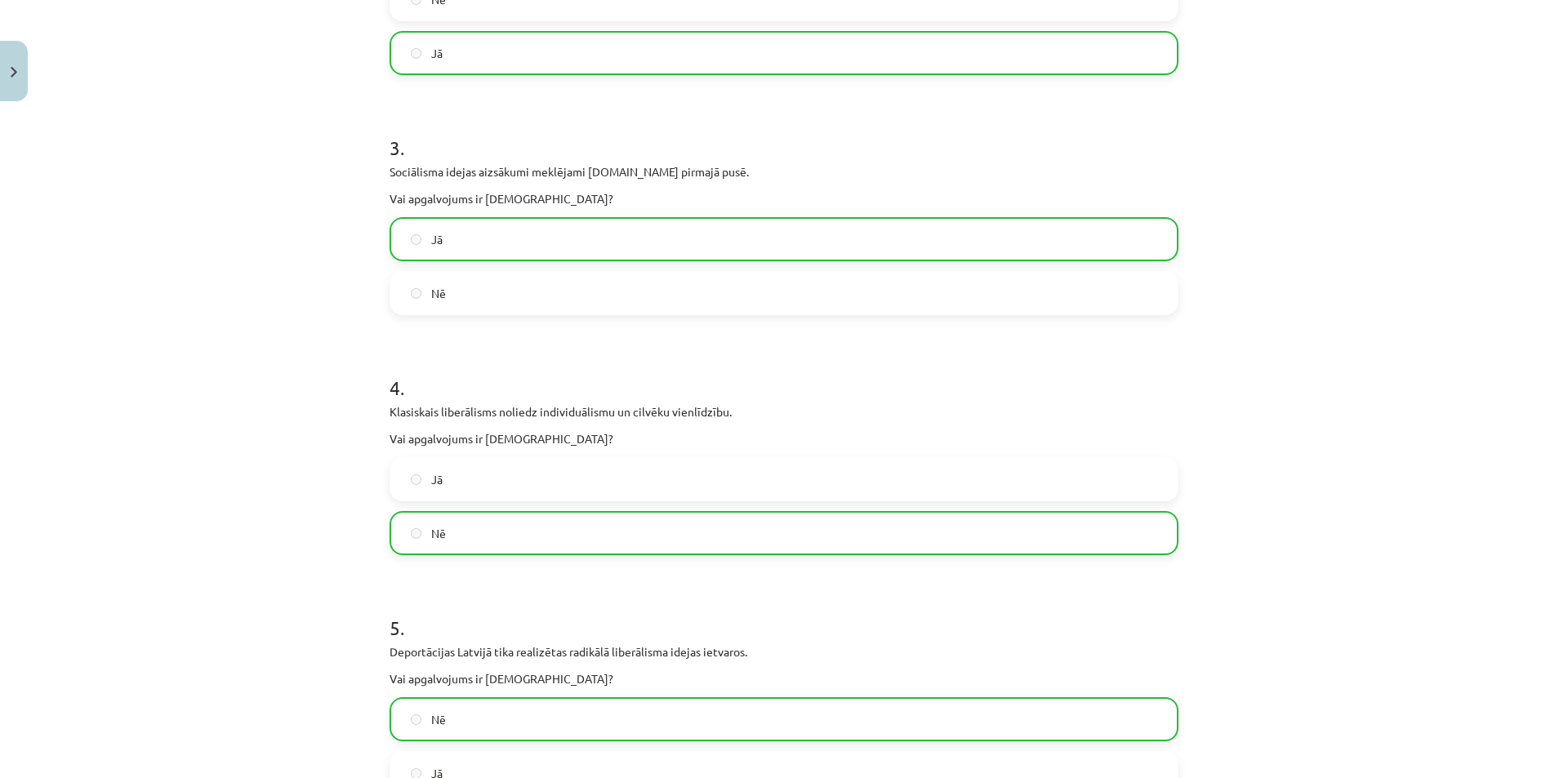
scroll to position [0, 0]
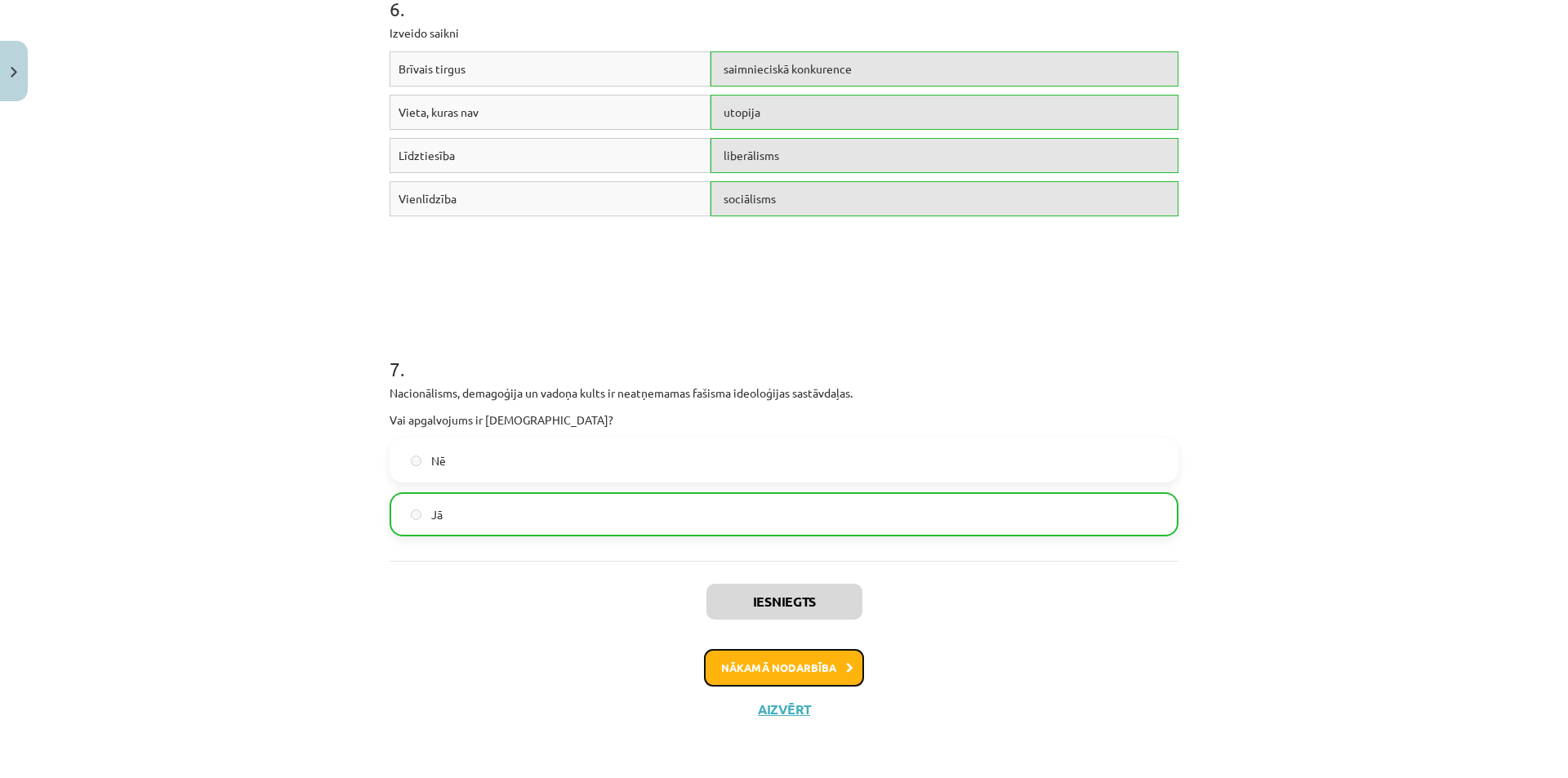
click at [785, 670] on button "Nākamā nodarbība" at bounding box center [784, 667] width 160 height 38
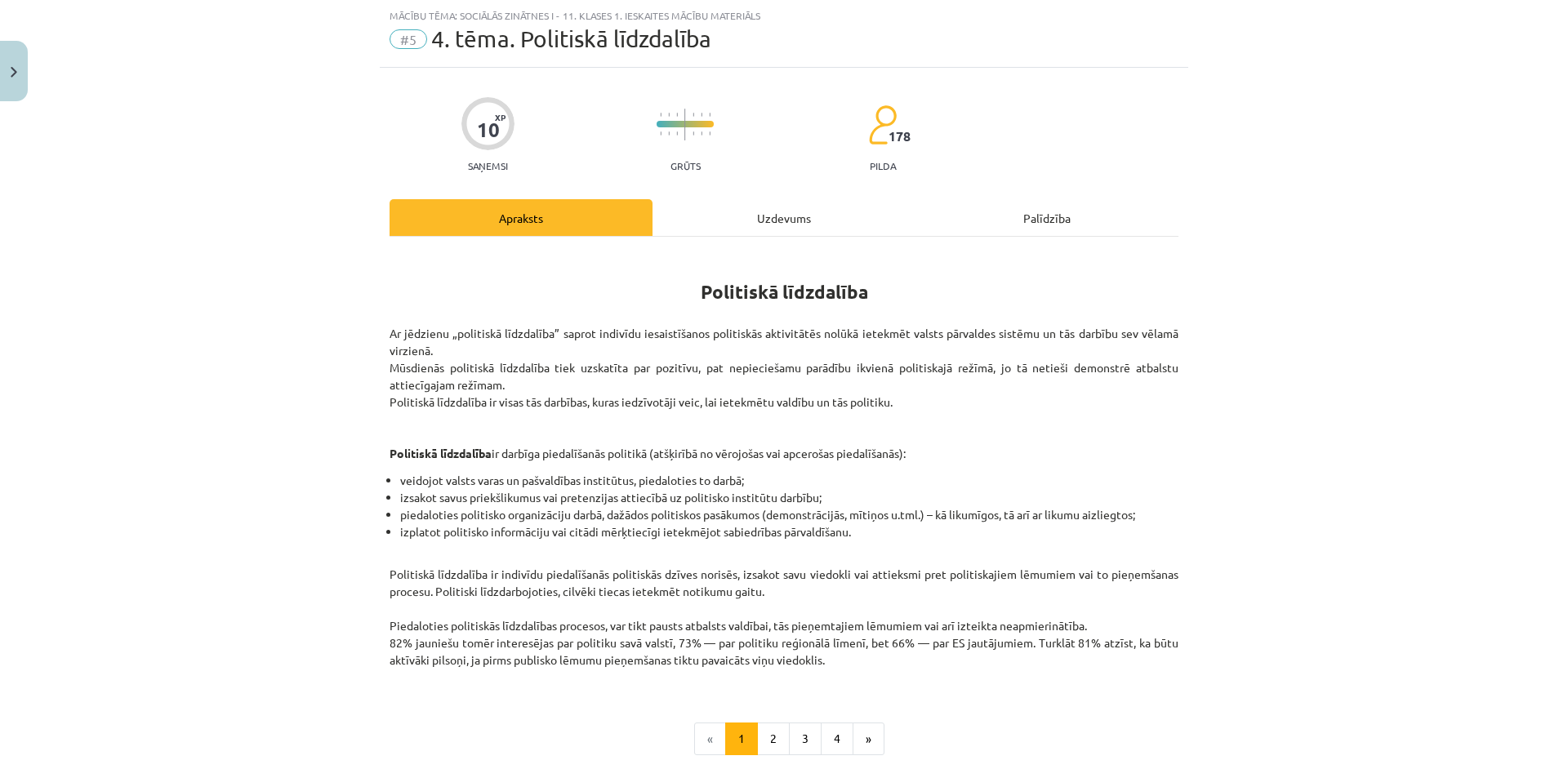
scroll to position [177, 0]
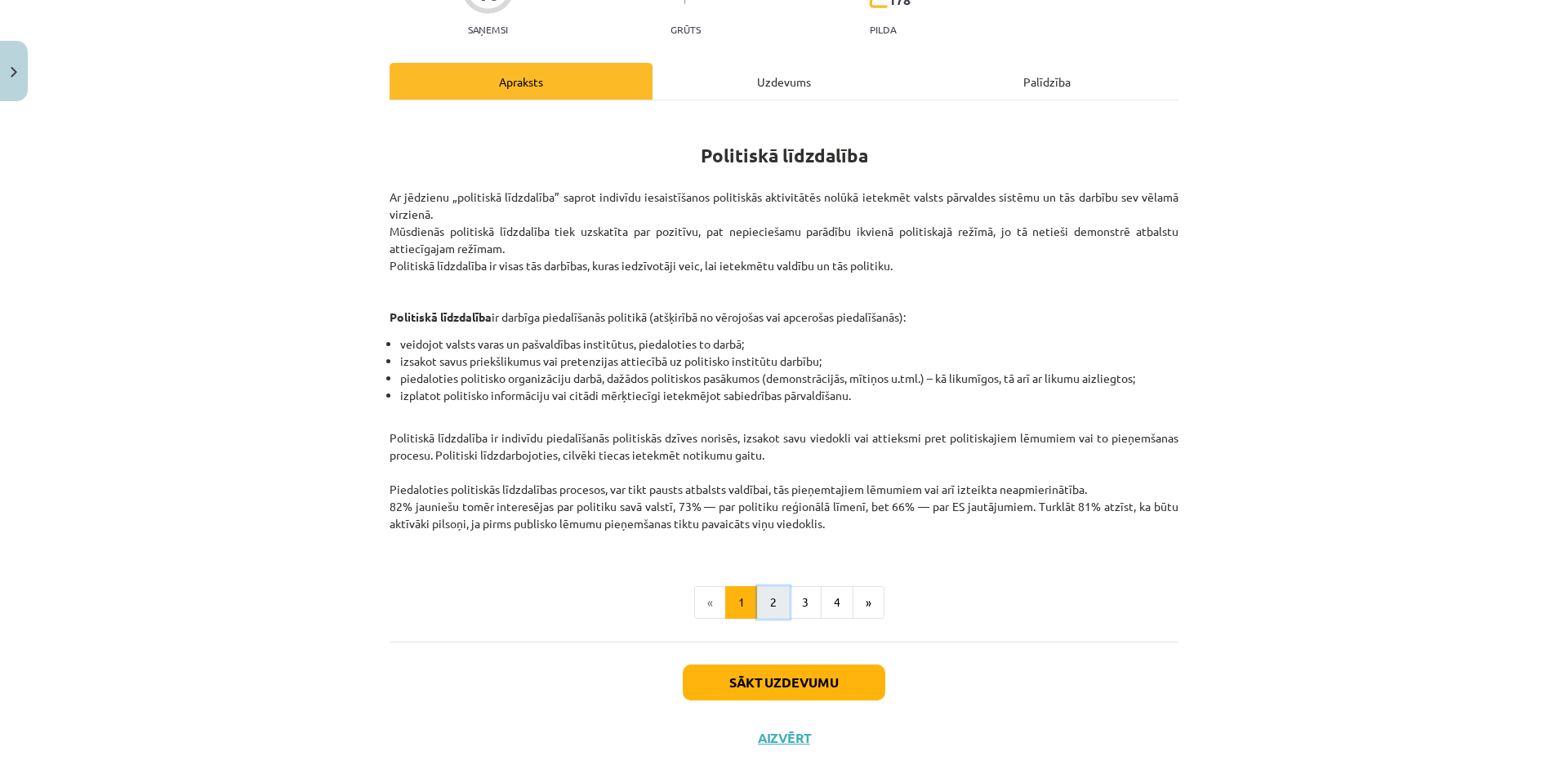
click at [767, 595] on button "2" at bounding box center [773, 601] width 32 height 32
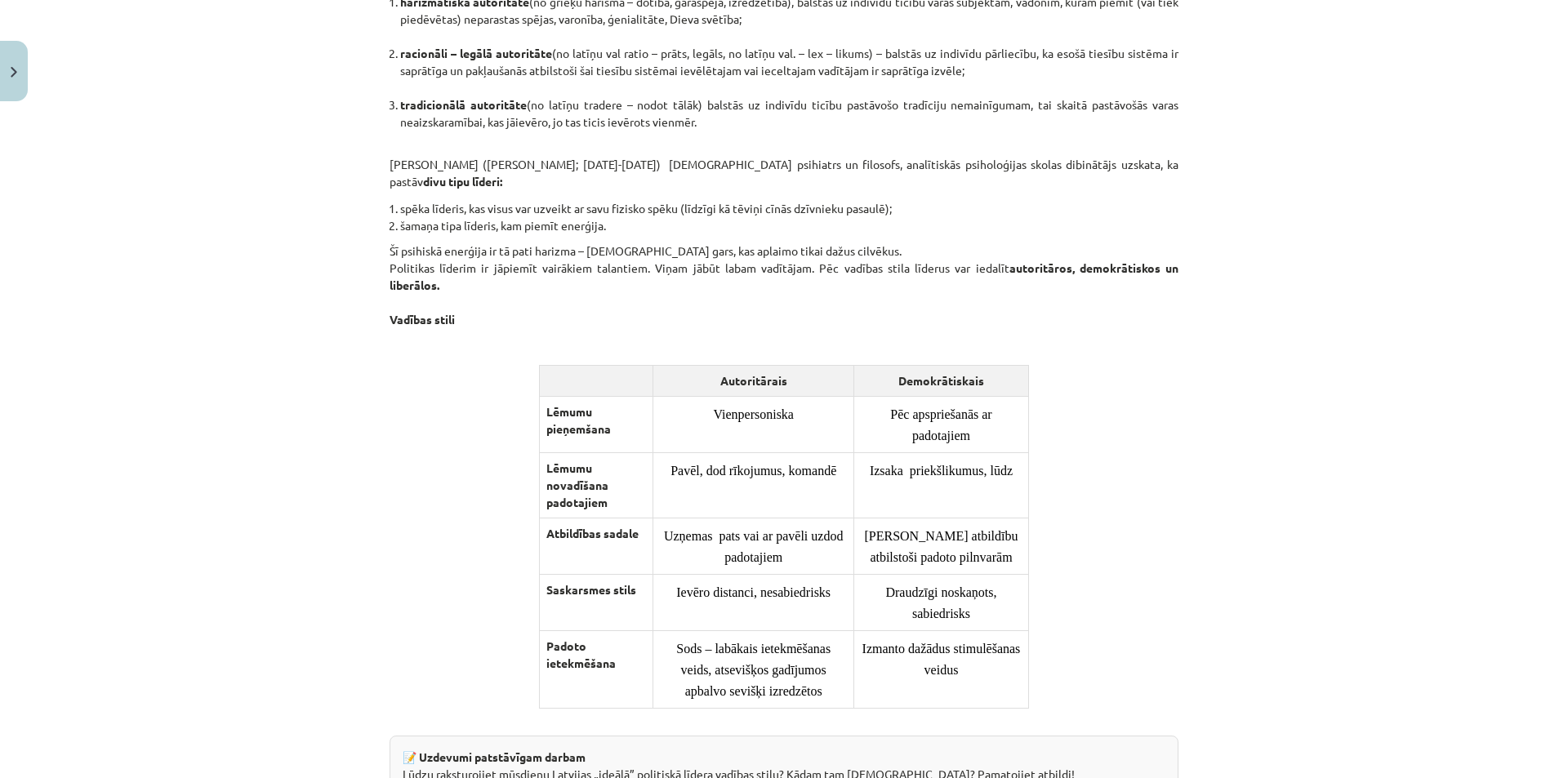
scroll to position [1157, 0]
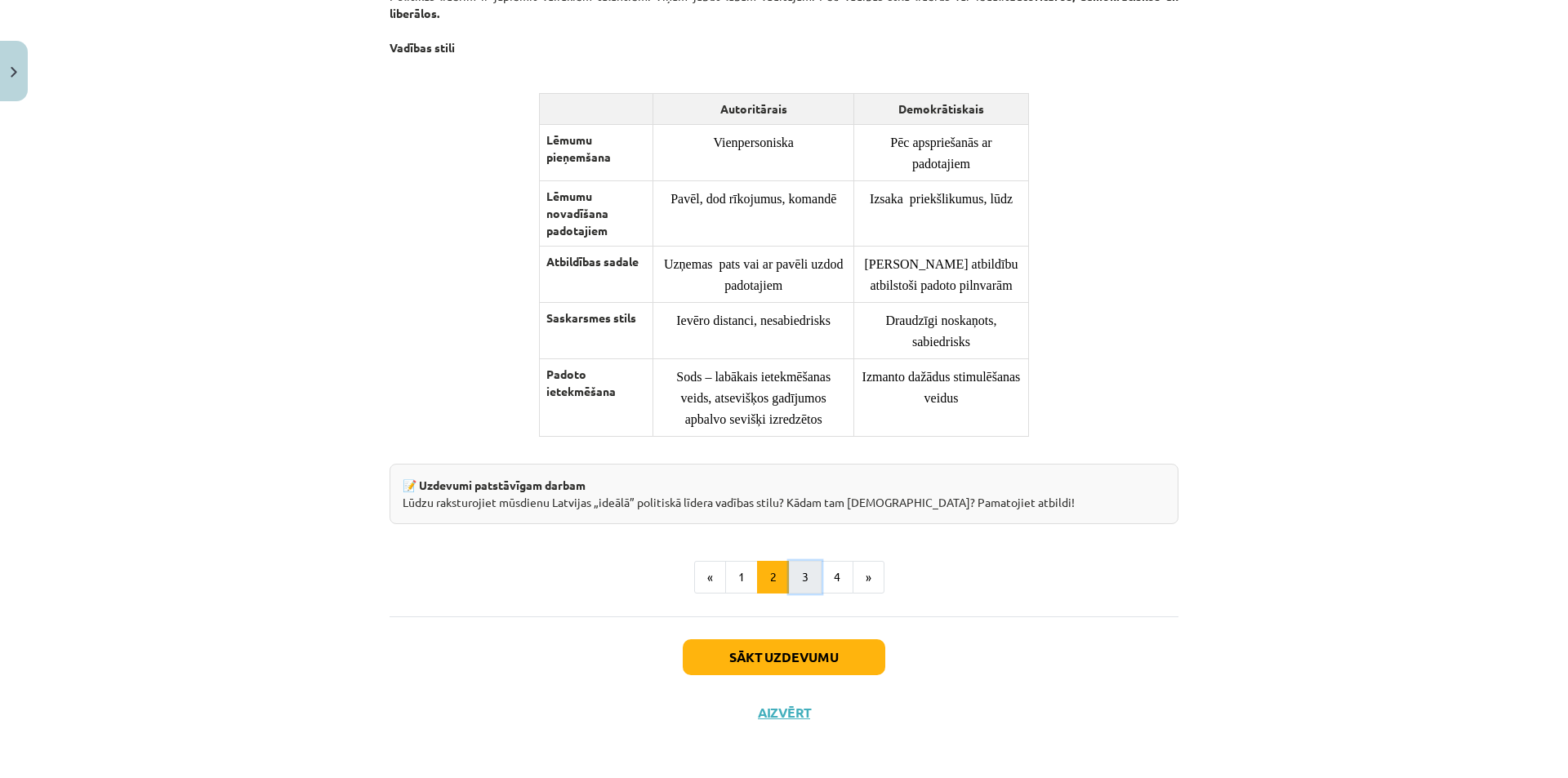
click at [794, 594] on button "3" at bounding box center [805, 576] width 32 height 32
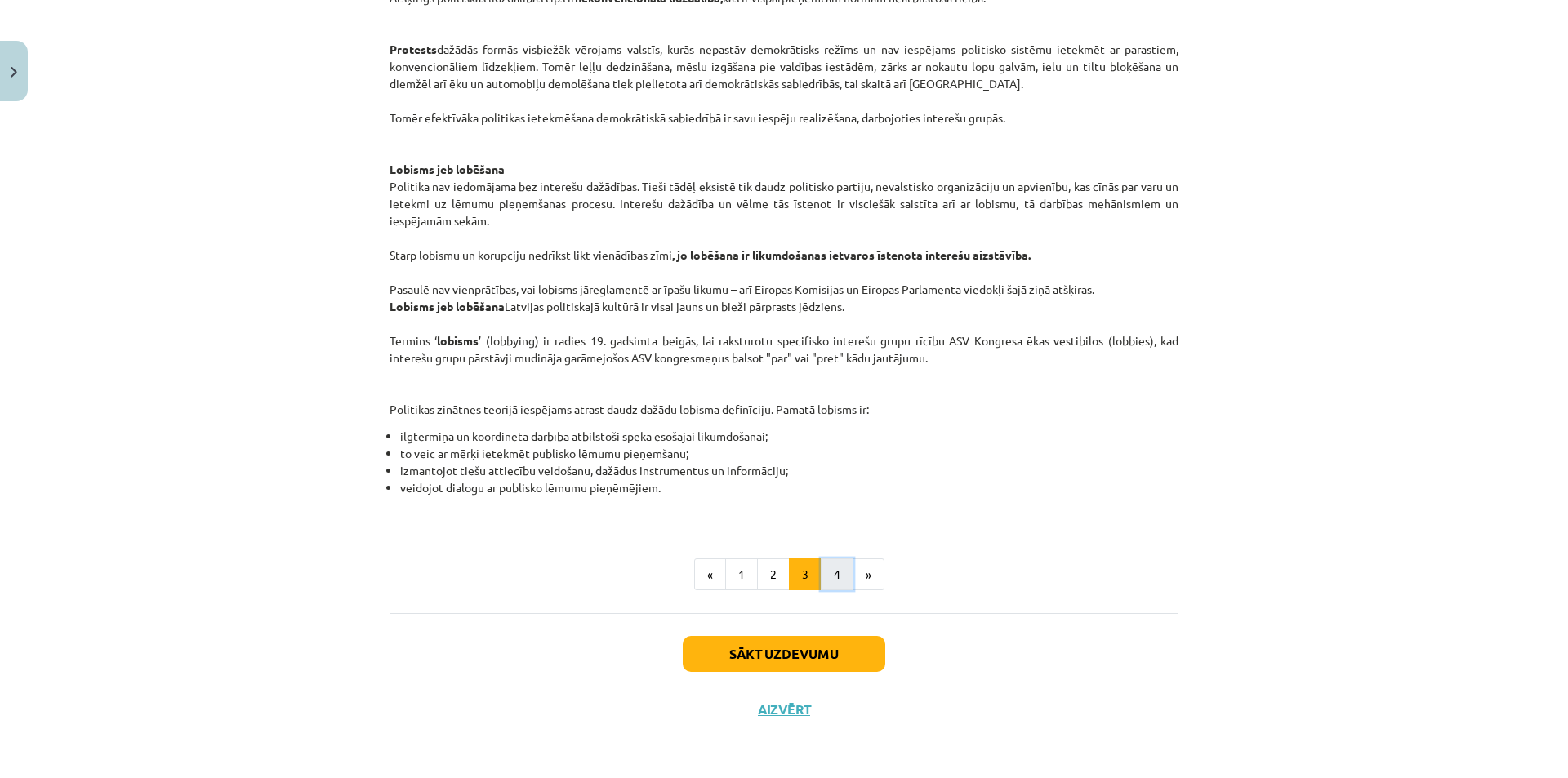
click at [820, 582] on button "4" at bounding box center [836, 574] width 32 height 32
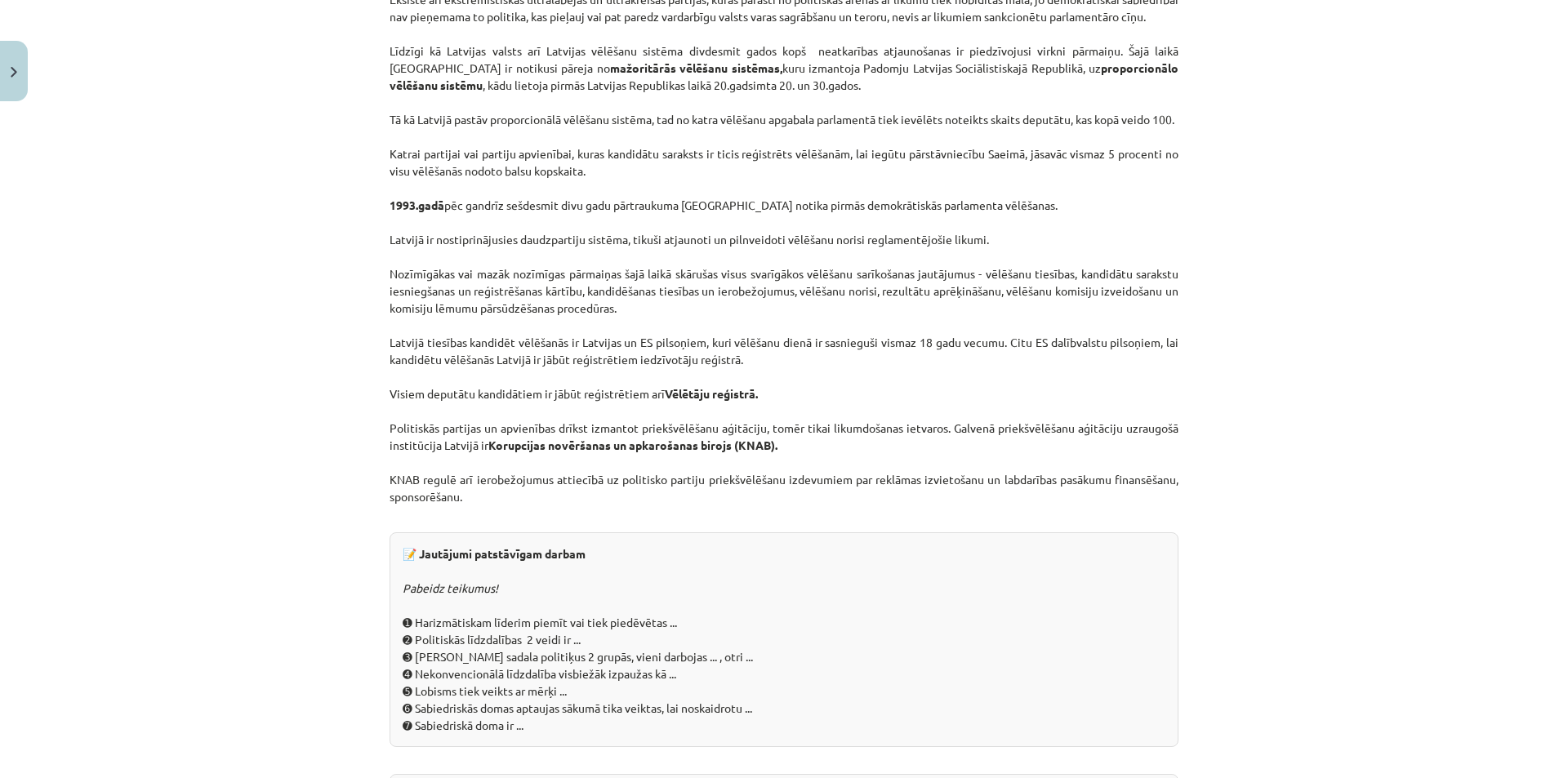
scroll to position [1365, 0]
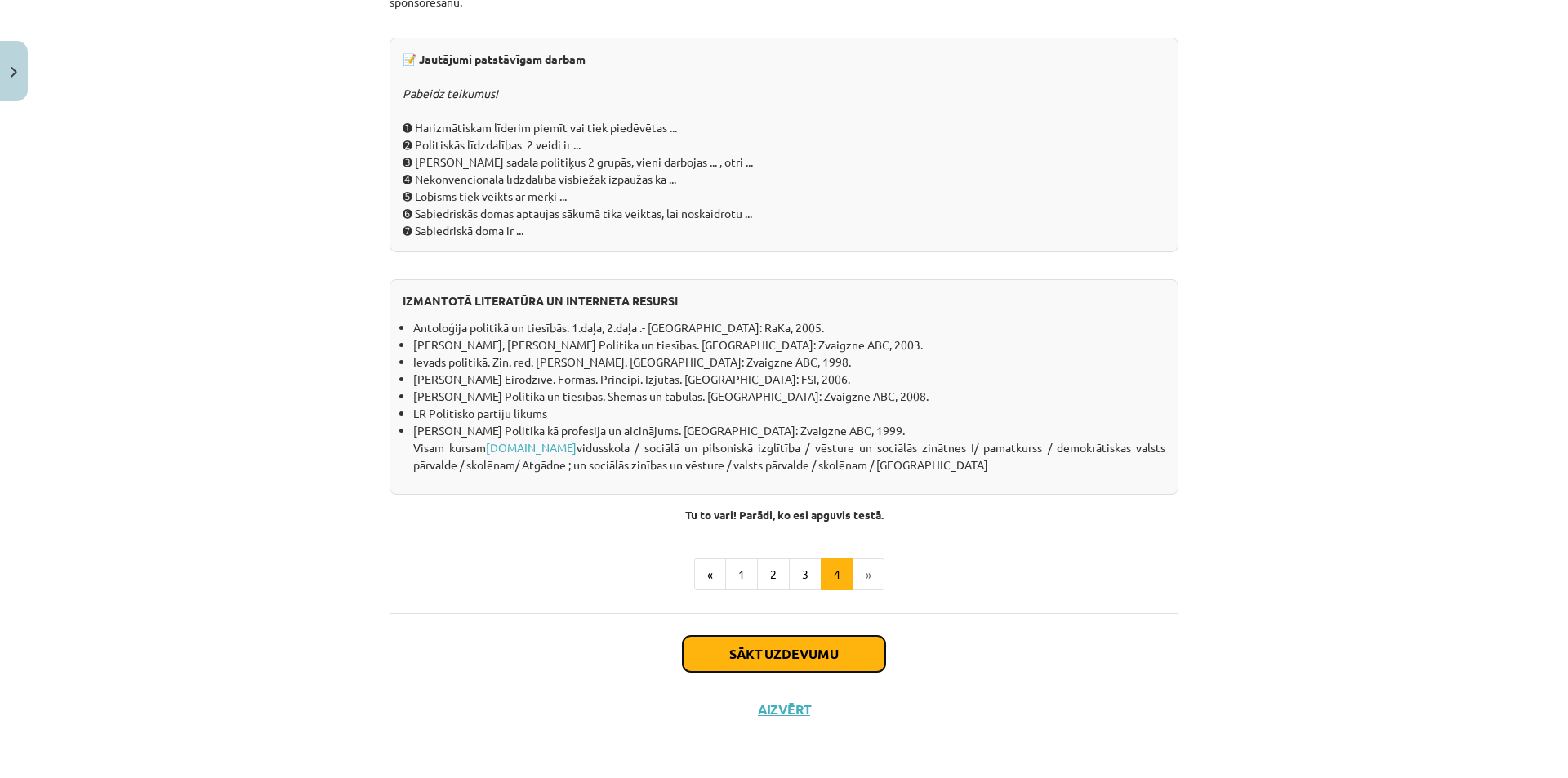
click at [819, 664] on button "Sākt uzdevumu" at bounding box center [784, 653] width 203 height 36
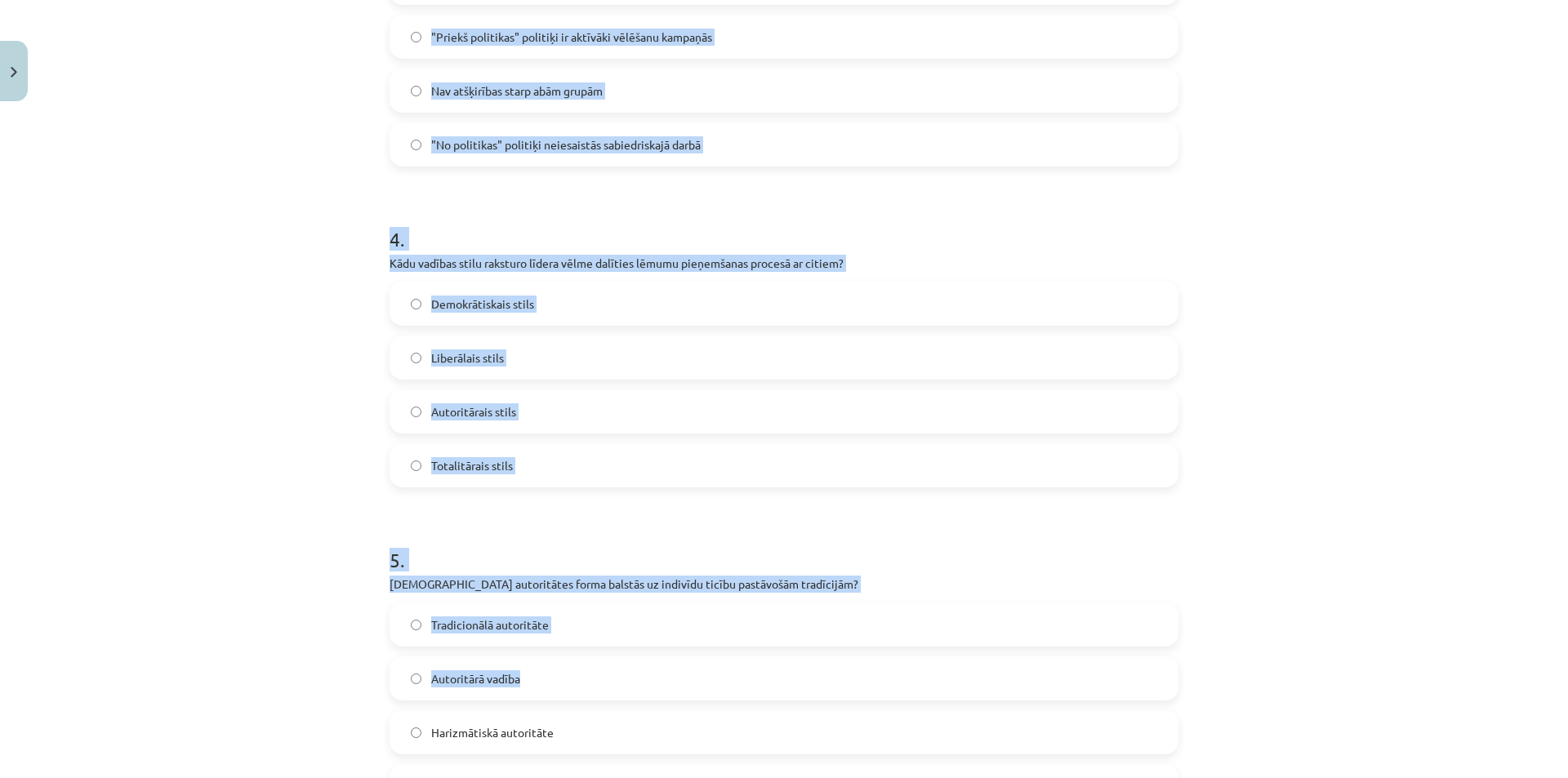
scroll to position [1308, 0]
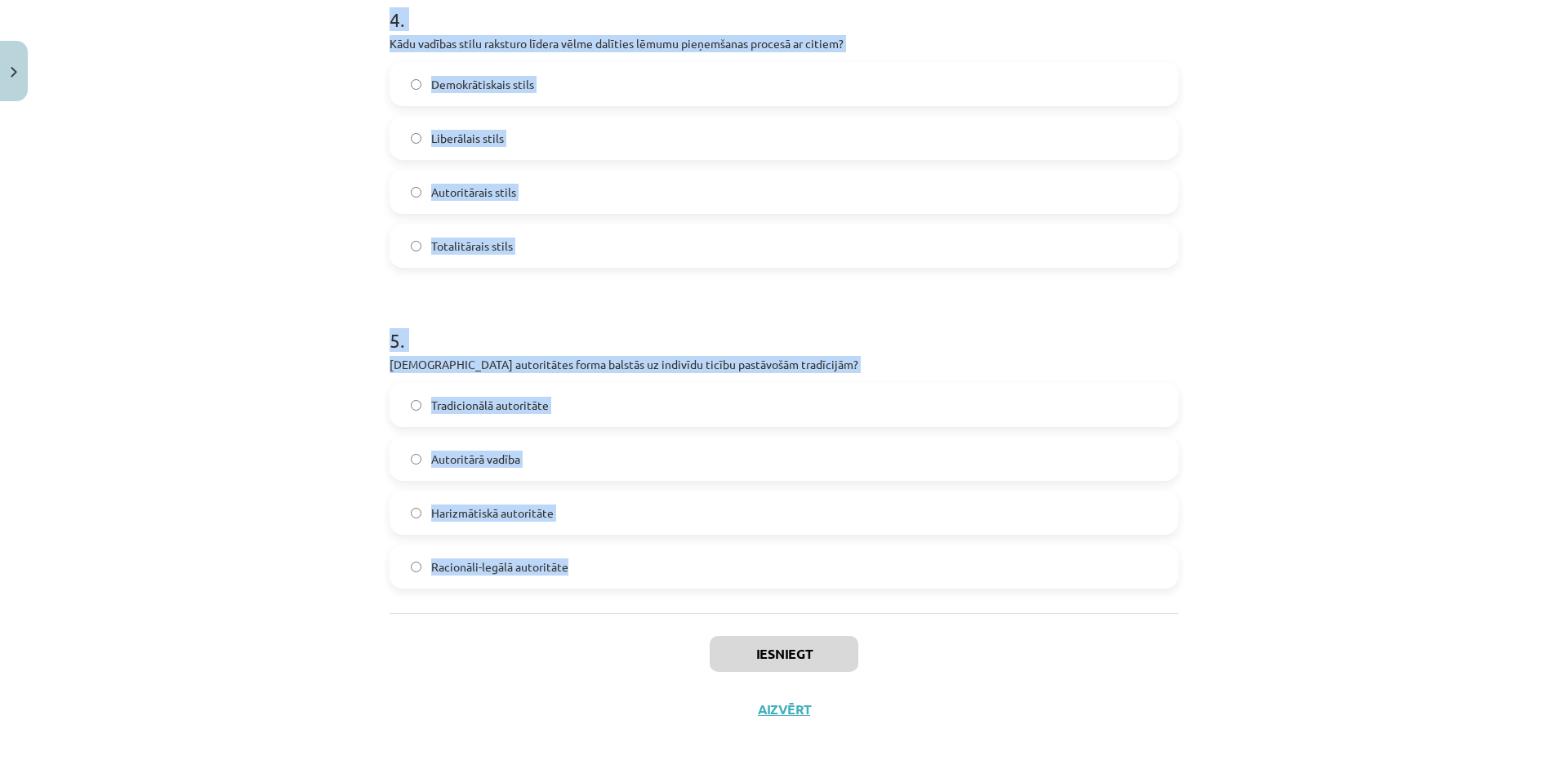
drag, startPoint x: 375, startPoint y: 333, endPoint x: 680, endPoint y: 573, distance: 388.1
copy form "1 . Kas ir politiskā līdzdalība? Indivīdu iesaistīšanās politiskās aktivitātēs,…"
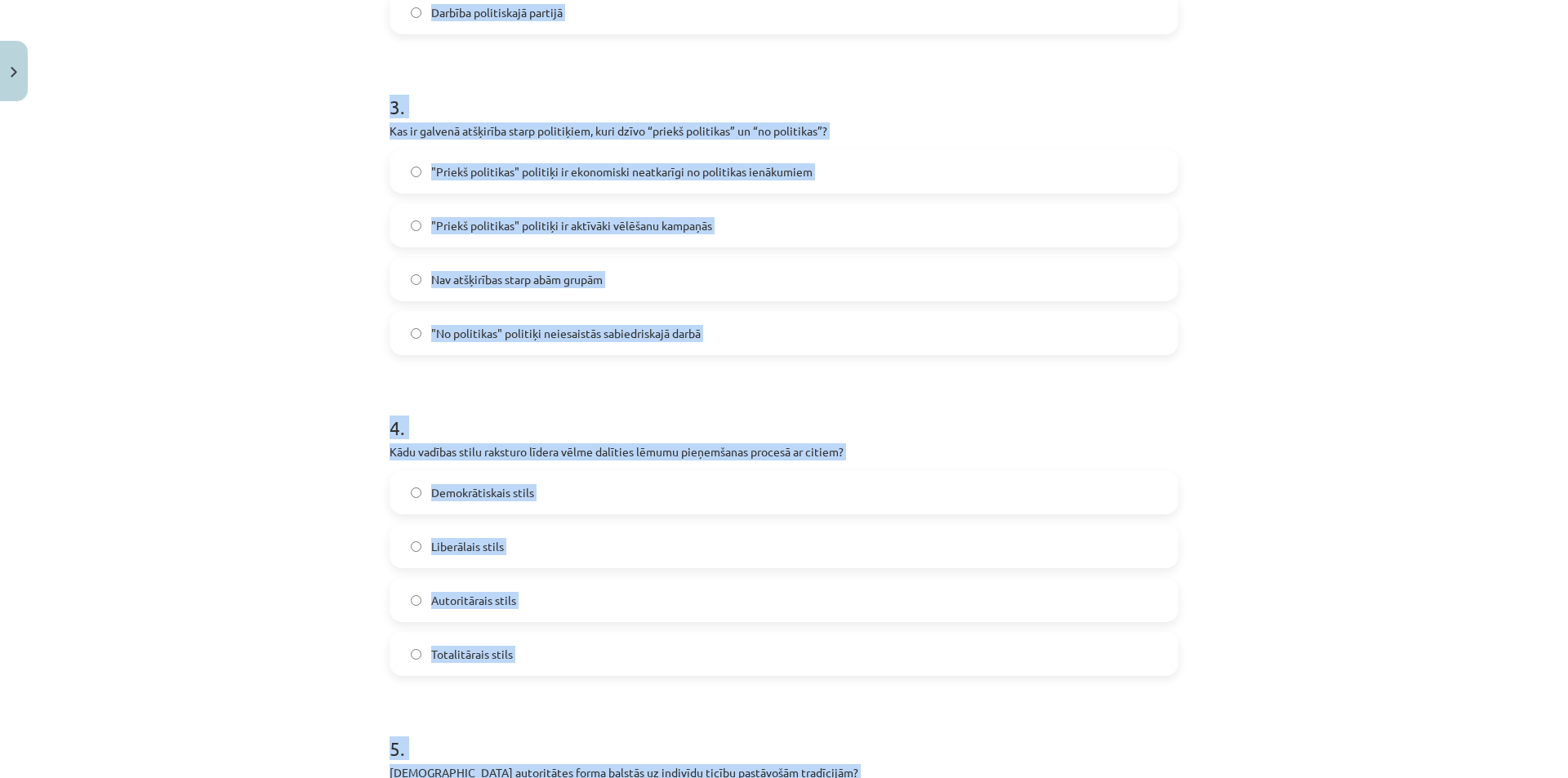
click at [253, 467] on div "Mācību tēma: Sociālās zinātnes i - 11. klases 1. ieskaites mācību materiāls #5 …" at bounding box center [784, 389] width 1568 height 778
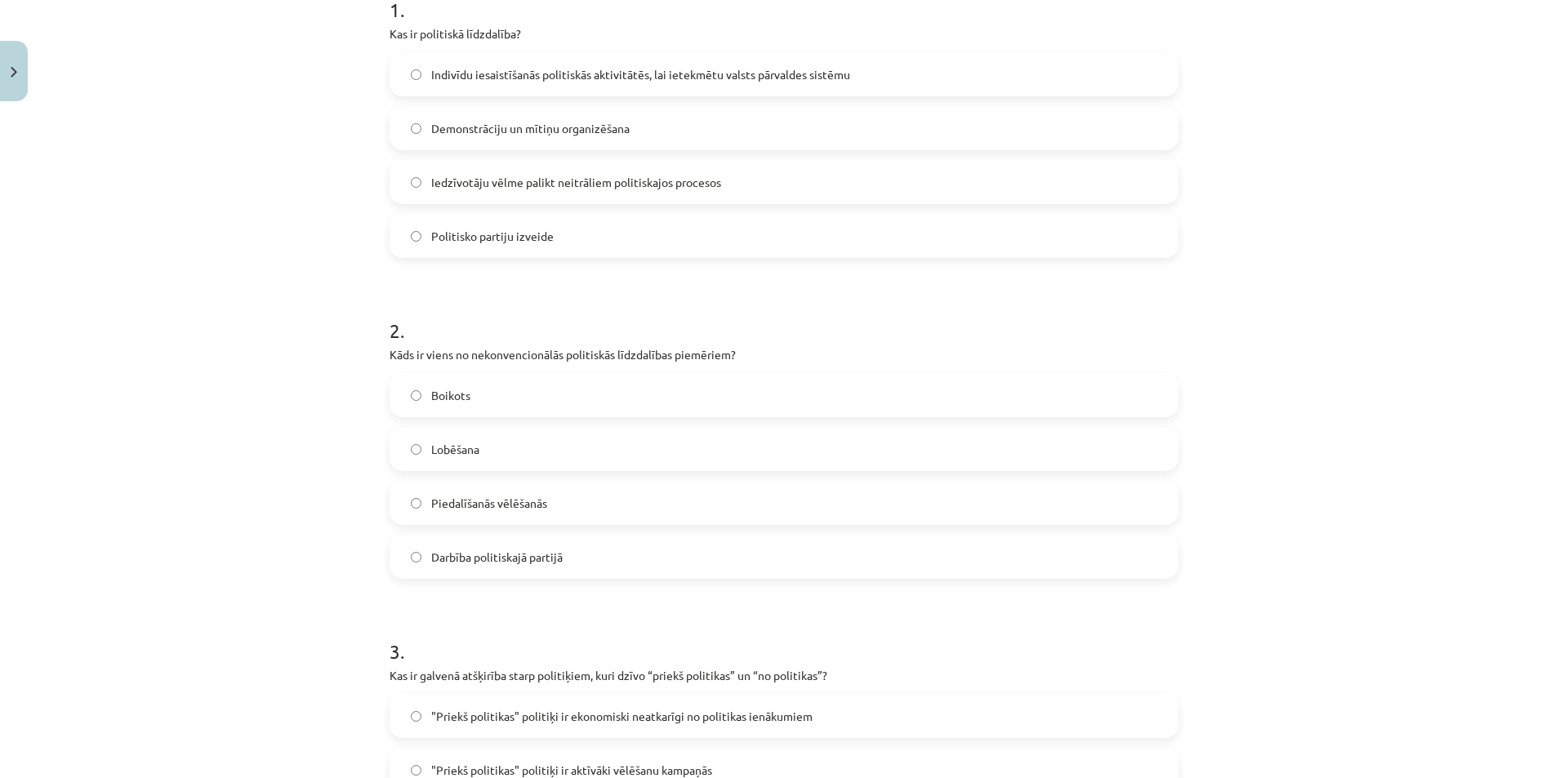
scroll to position [83, 0]
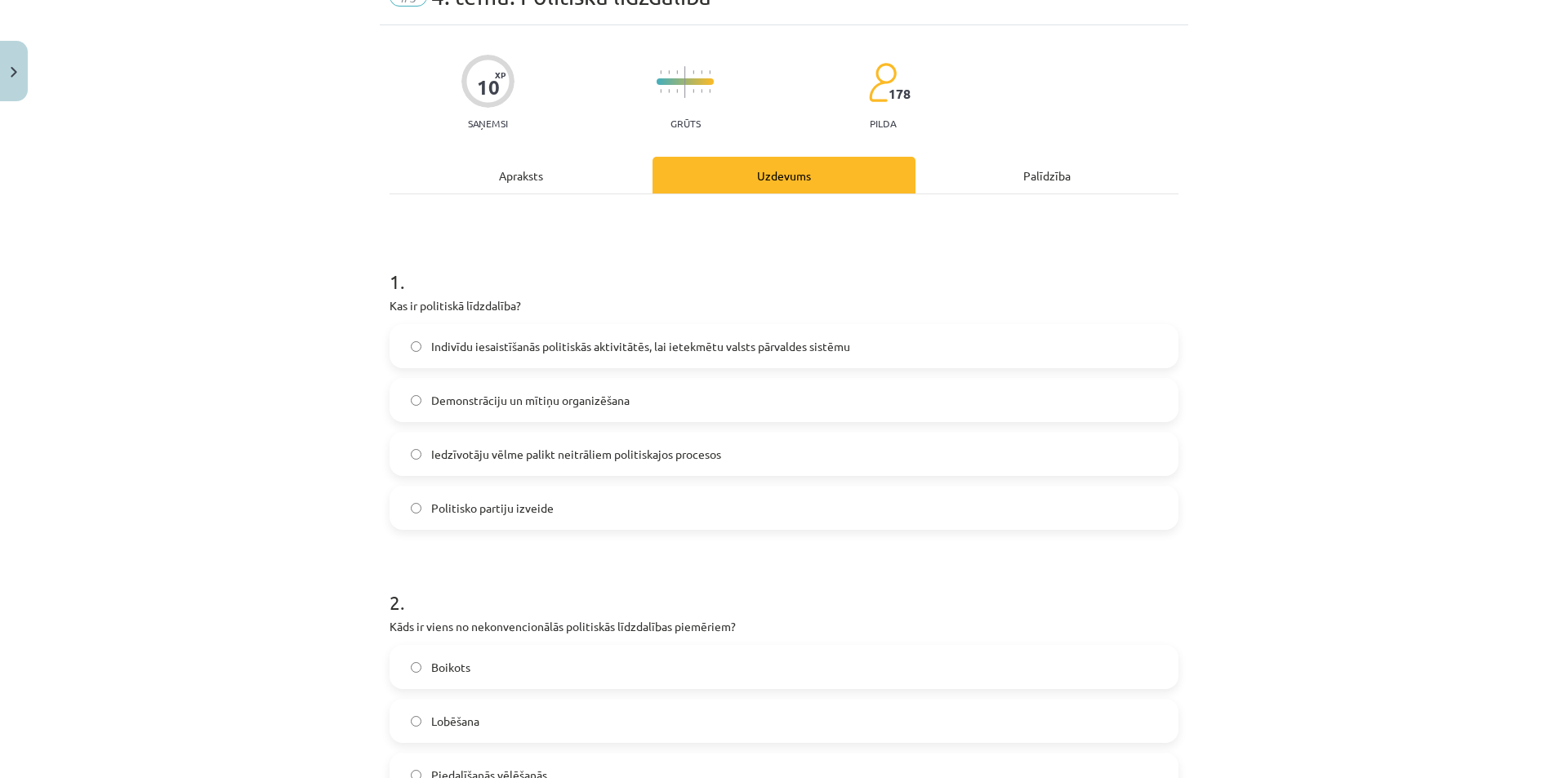
click at [443, 670] on span "Boikots" at bounding box center [450, 667] width 39 height 17
click at [572, 344] on span "Indivīdu iesaistīšanās politiskās aktivitātēs, lai ietekmētu valsts pārvaldes s…" at bounding box center [640, 347] width 419 height 17
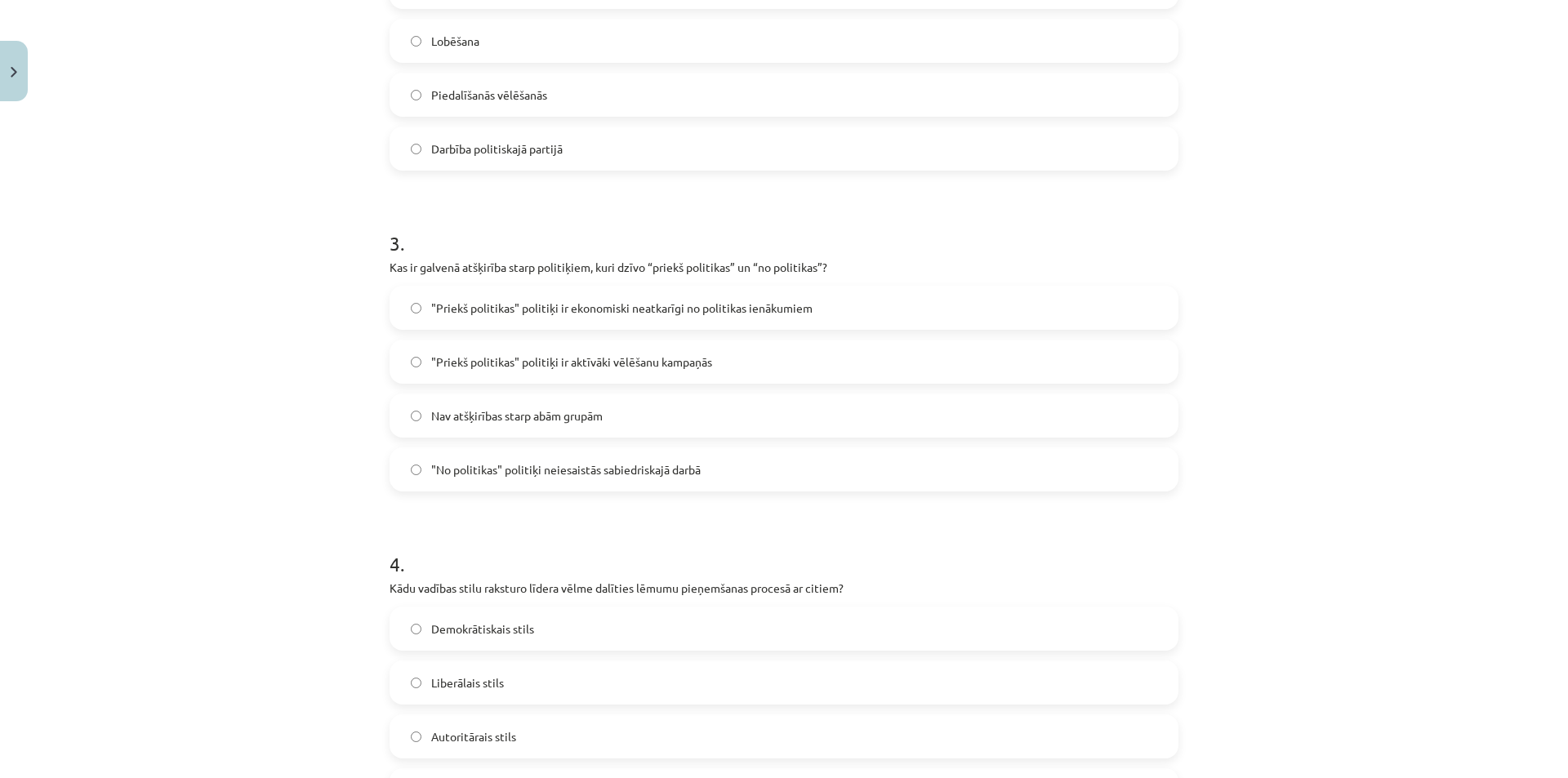
click at [631, 314] on span ""Priekš politikas" politiķi ir ekonomiski neatkarīgi no politikas ienākumiem" at bounding box center [622, 309] width 381 height 17
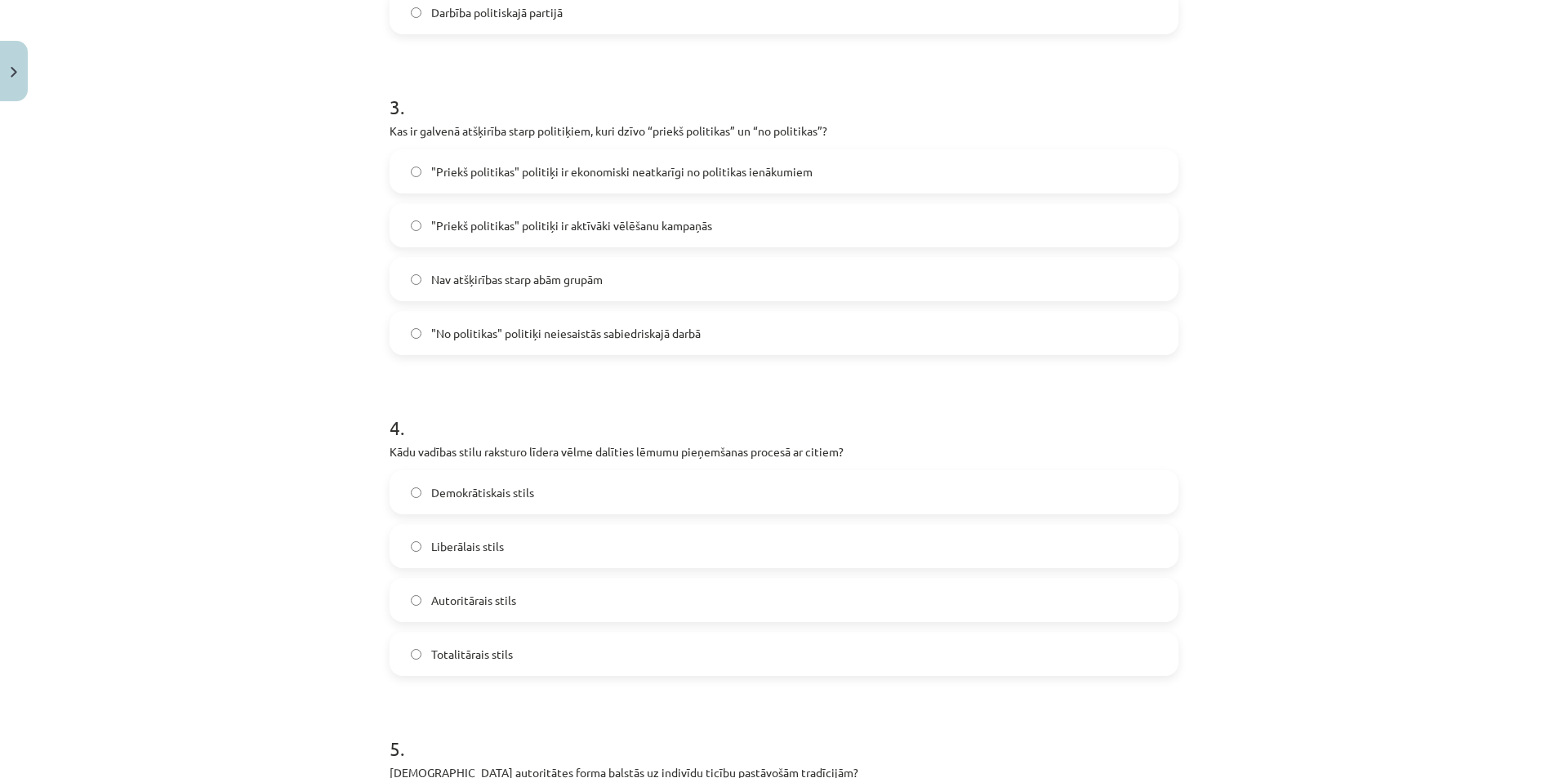
scroll to position [1036, 0]
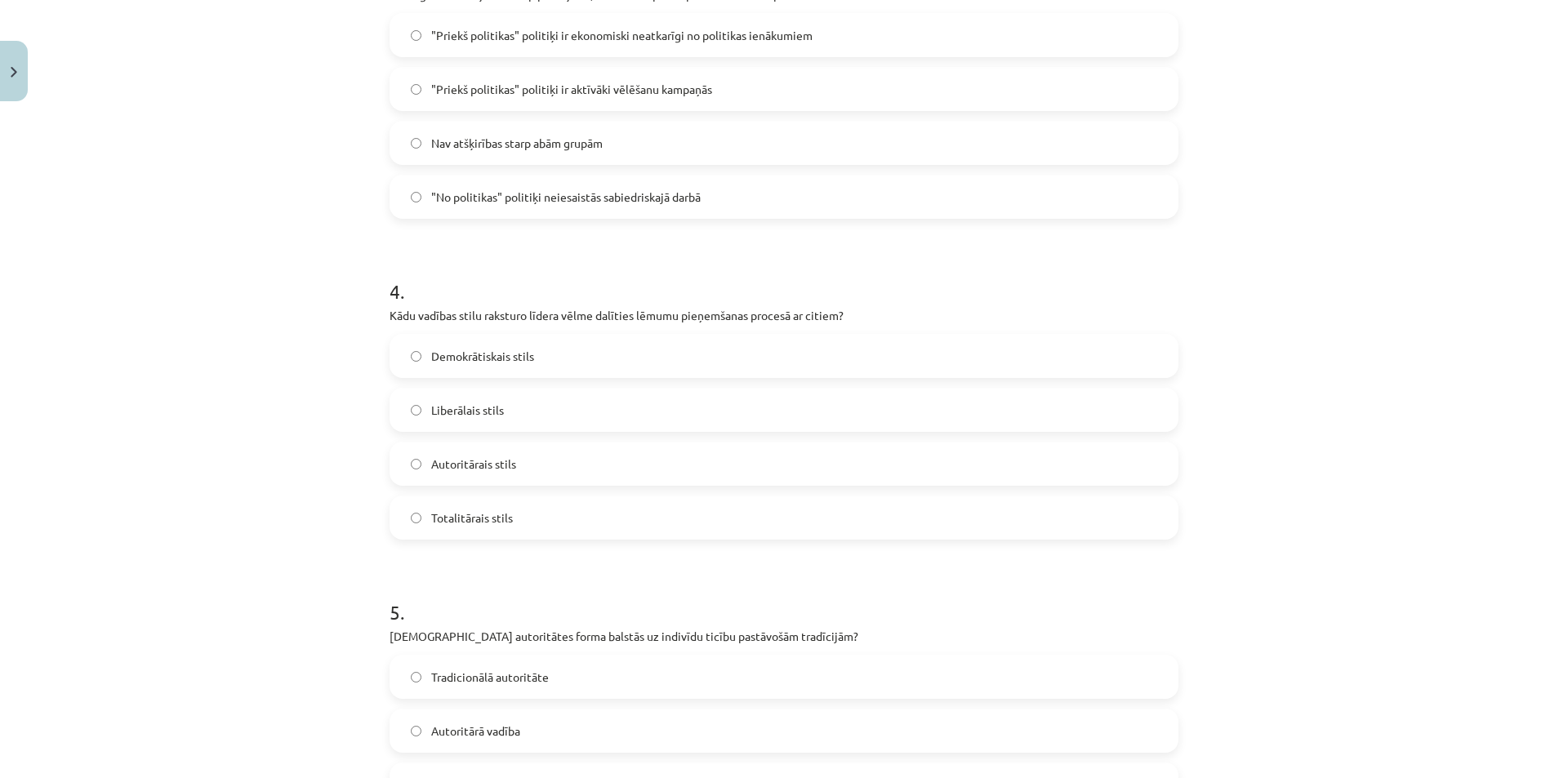
click at [463, 360] on span "Demokrātiskais stils" at bounding box center [483, 357] width 103 height 17
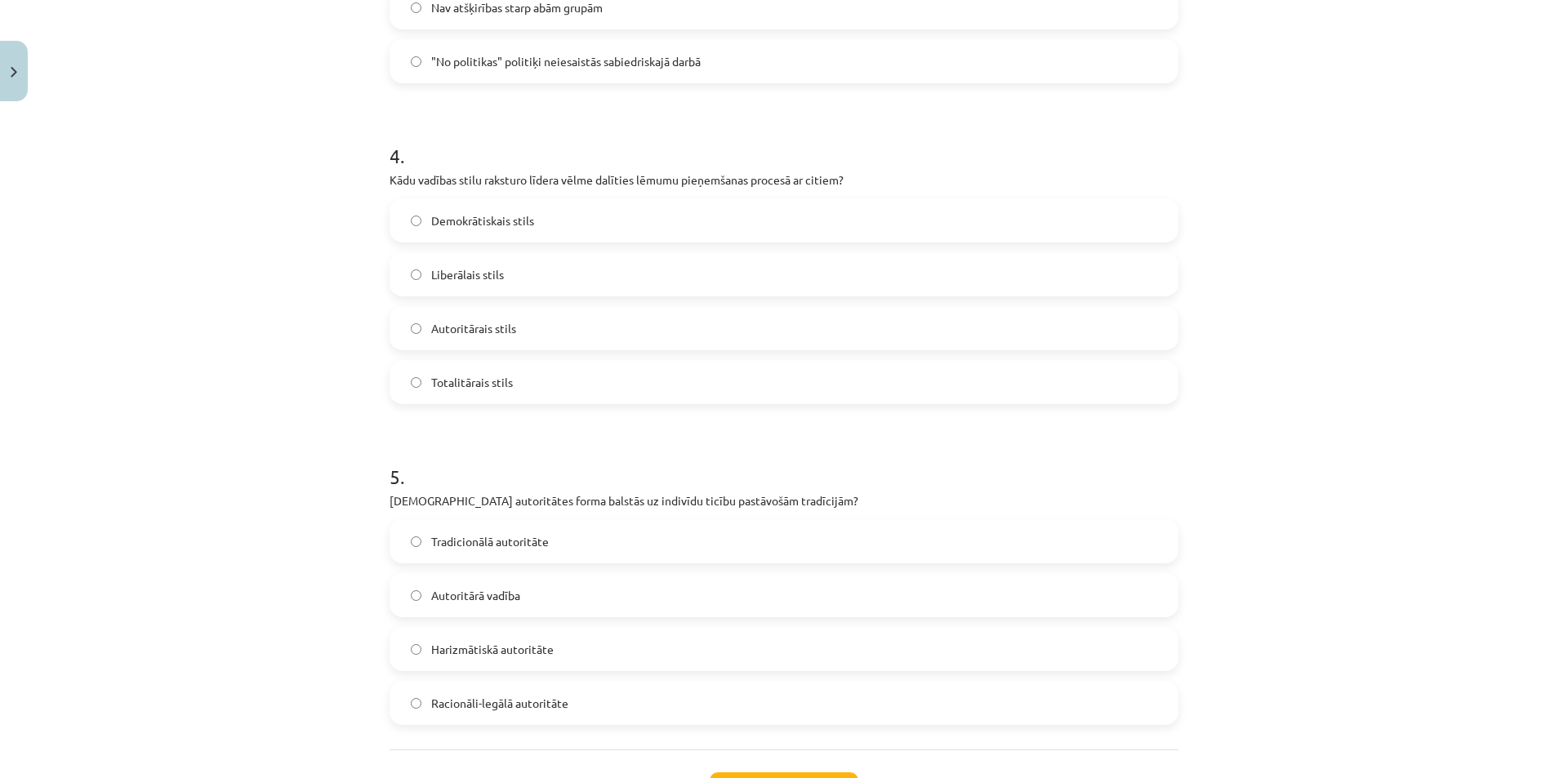
click at [463, 547] on span "Tradicionālā autoritāte" at bounding box center [490, 542] width 117 height 17
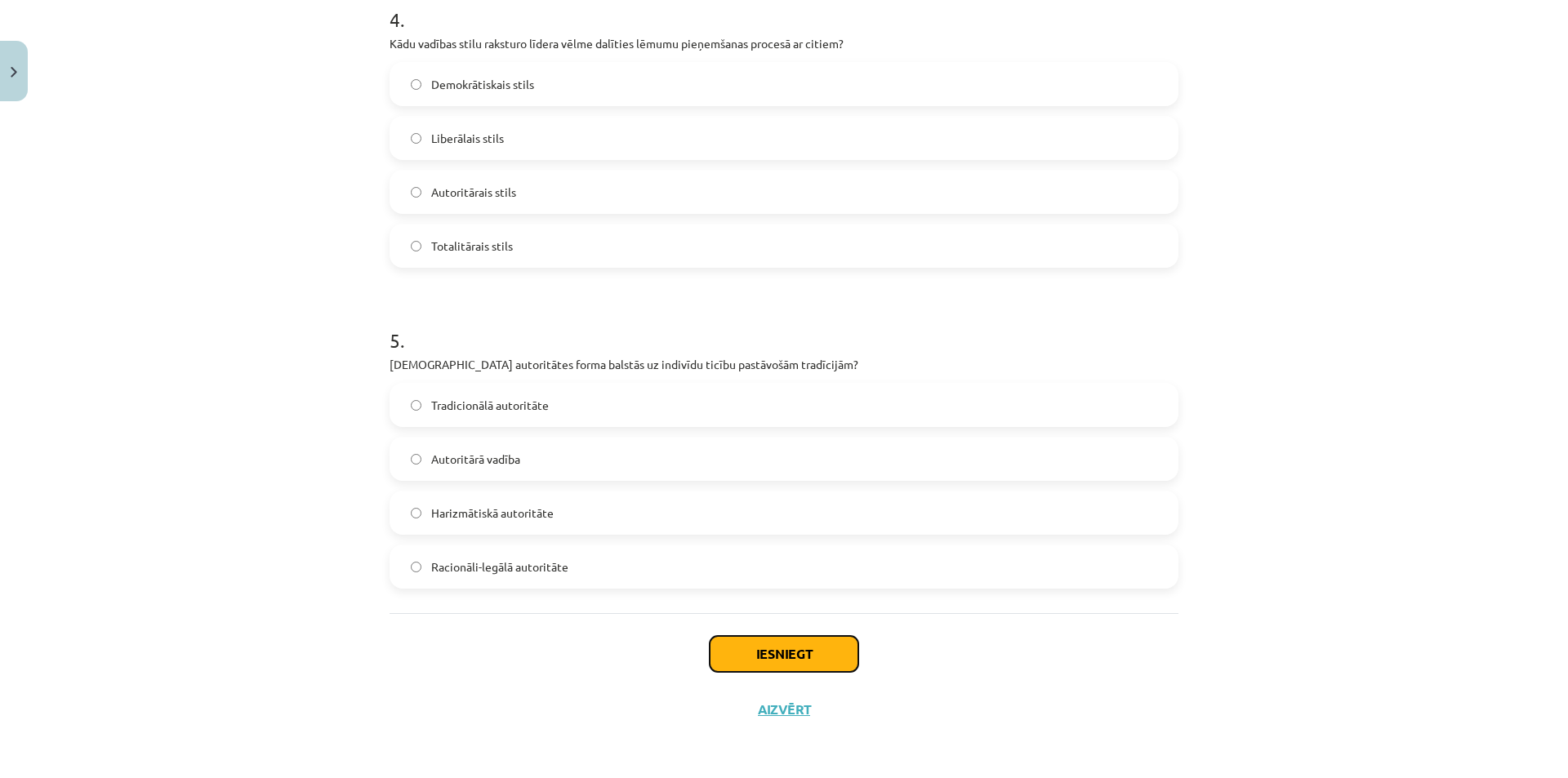
click at [810, 655] on button "Iesniegt" at bounding box center [784, 653] width 149 height 36
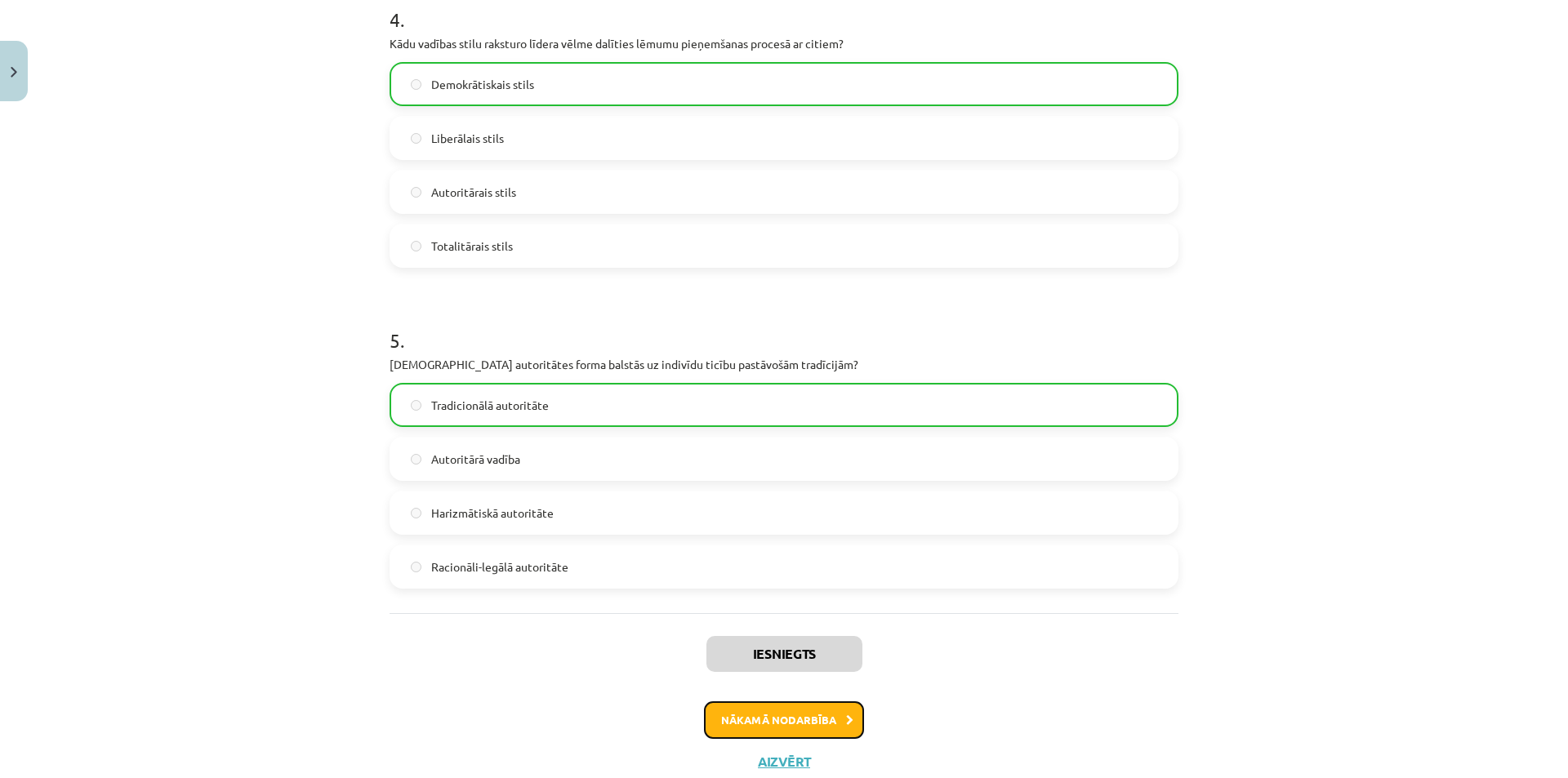
click at [757, 719] on button "Nākamā nodarbība" at bounding box center [784, 719] width 160 height 38
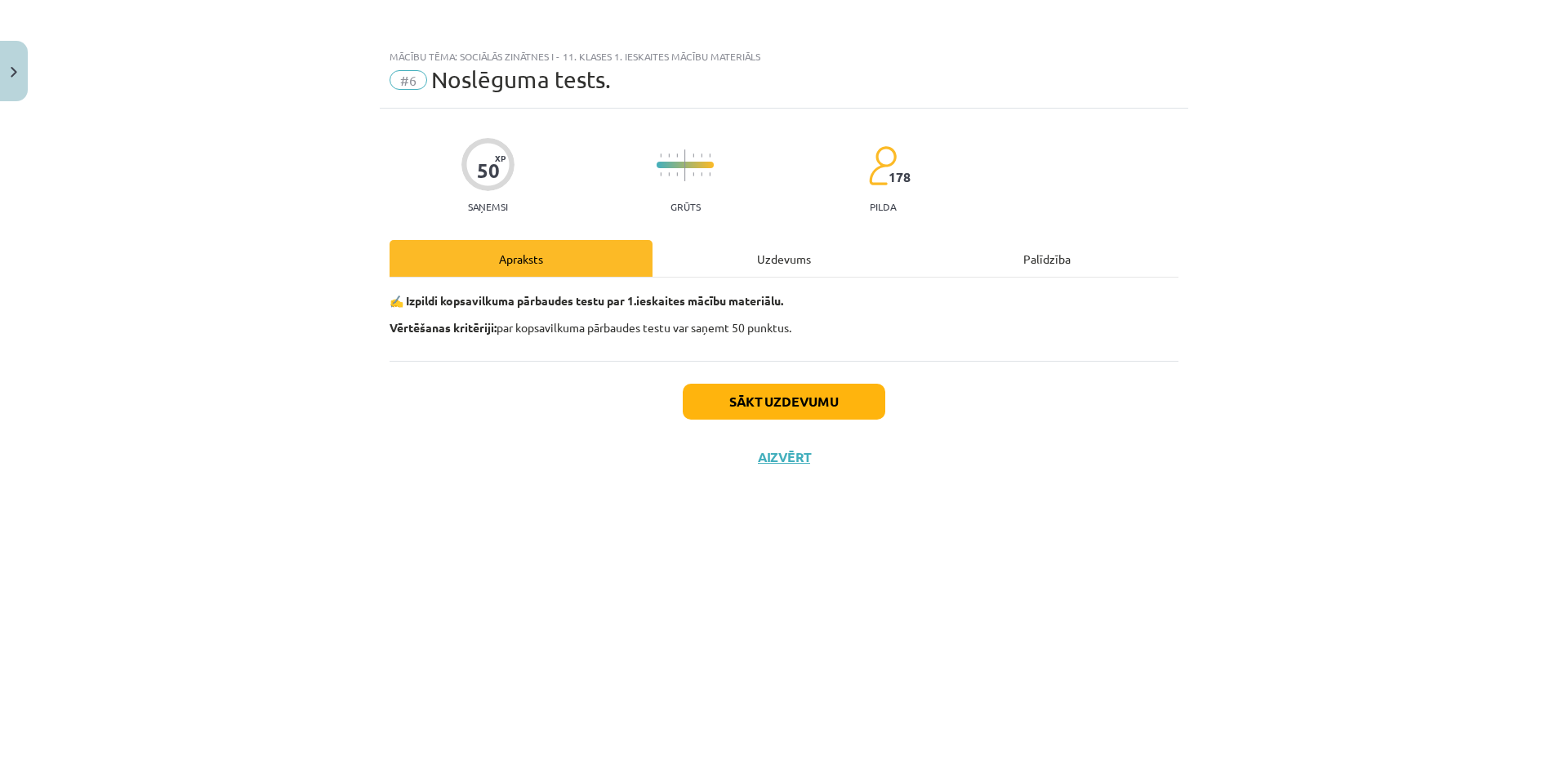
scroll to position [0, 0]
click at [764, 265] on div "Uzdevums" at bounding box center [784, 259] width 263 height 37
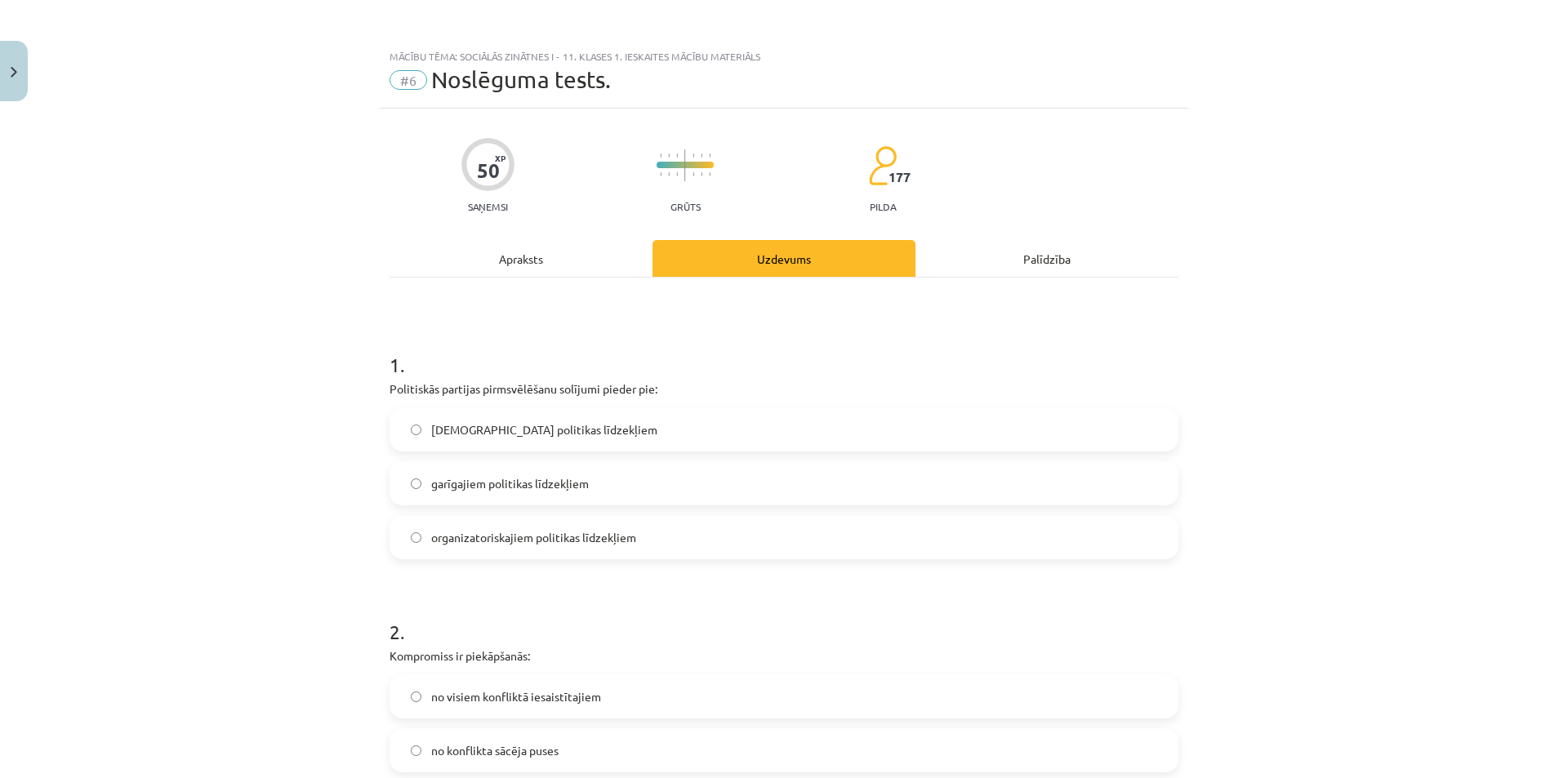
click at [539, 275] on div "Apraksts" at bounding box center [520, 259] width 263 height 37
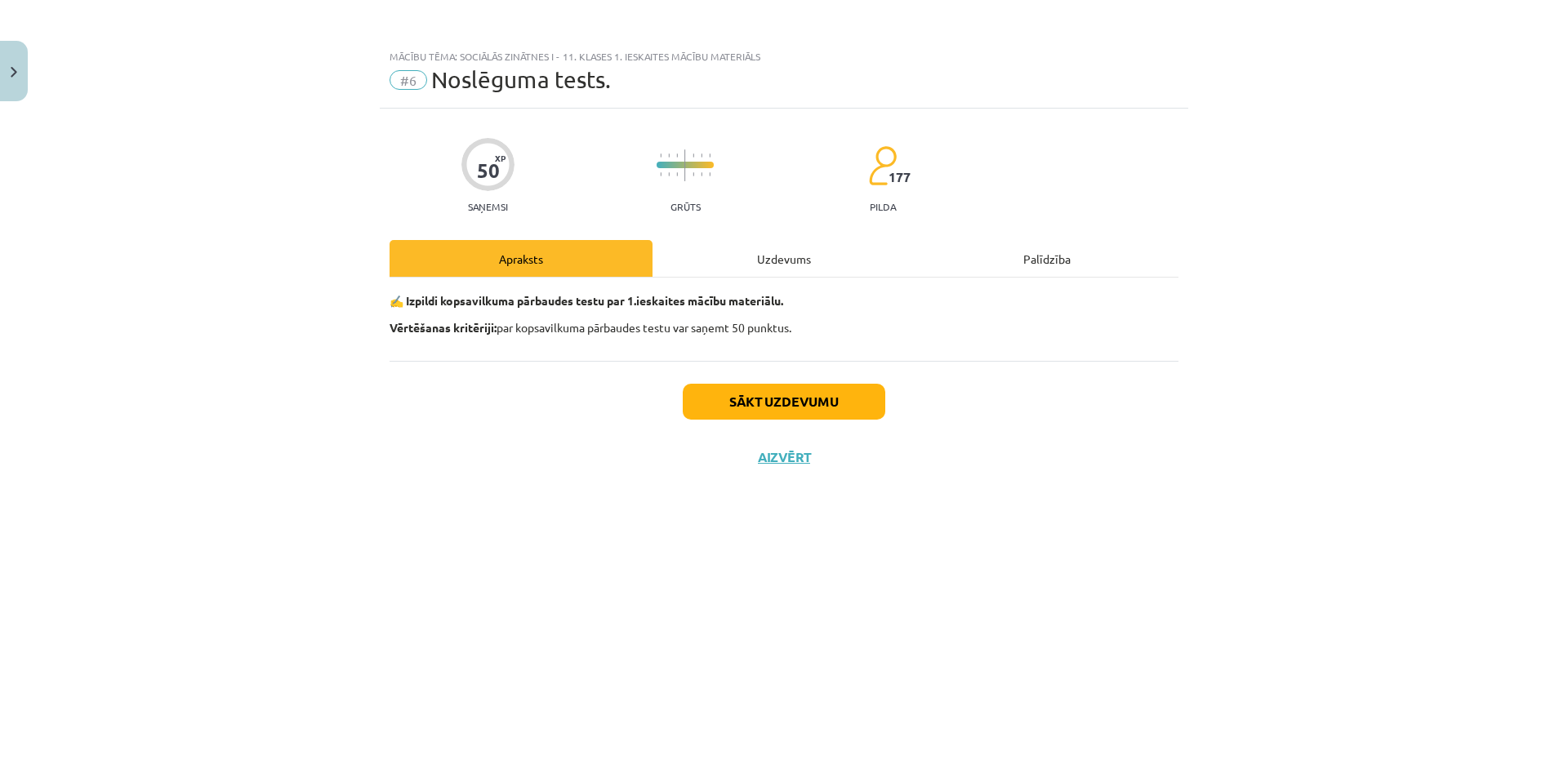
click at [741, 252] on div "Uzdevums" at bounding box center [784, 259] width 263 height 37
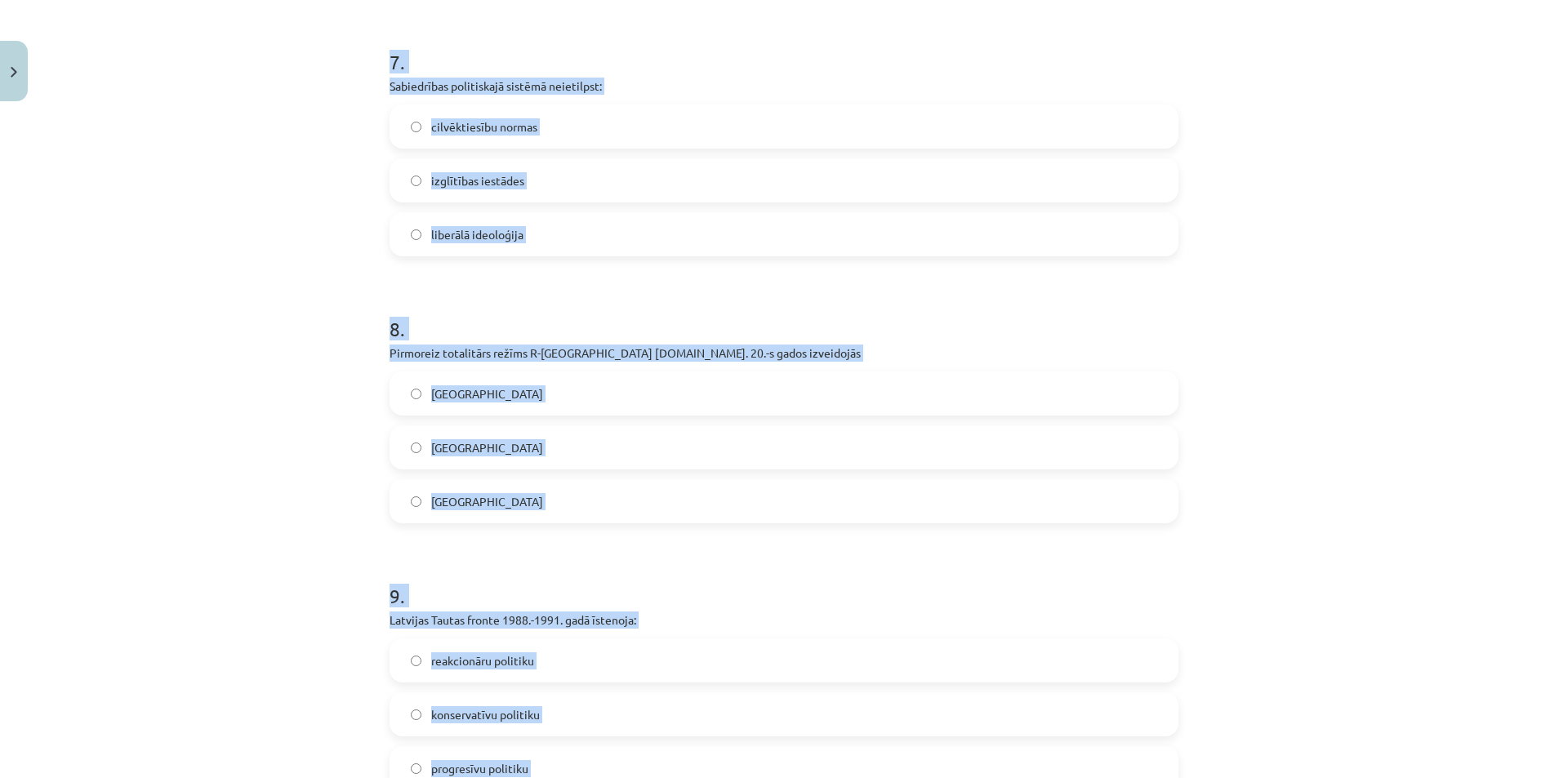
scroll to position [2372, 0]
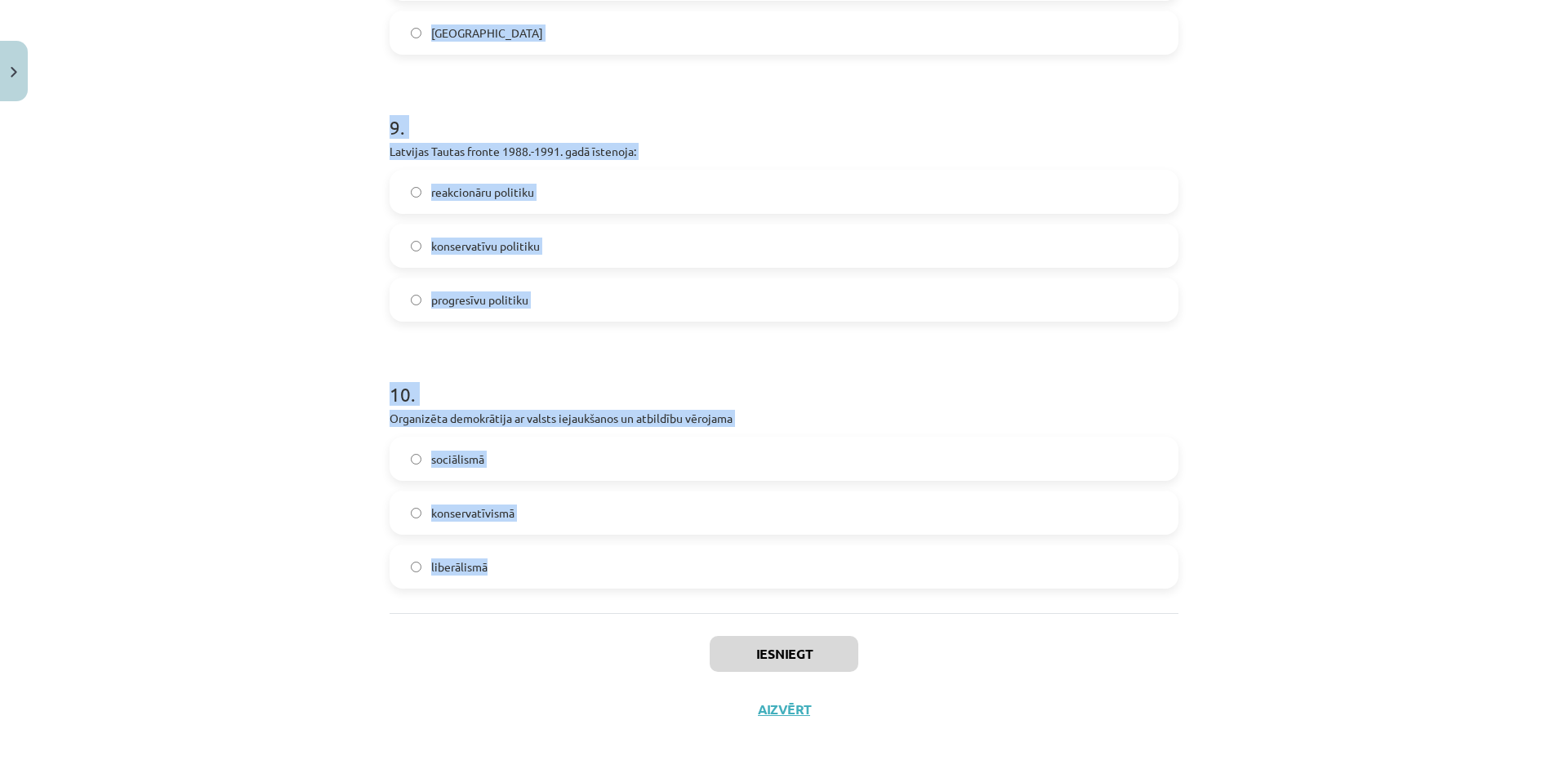
drag, startPoint x: 382, startPoint y: 346, endPoint x: 510, endPoint y: 594, distance: 279.1
copy form "1 . Politiskās partijas pirmsvēlēšanu solījumi pieder pie: lietiskajiem politik…"
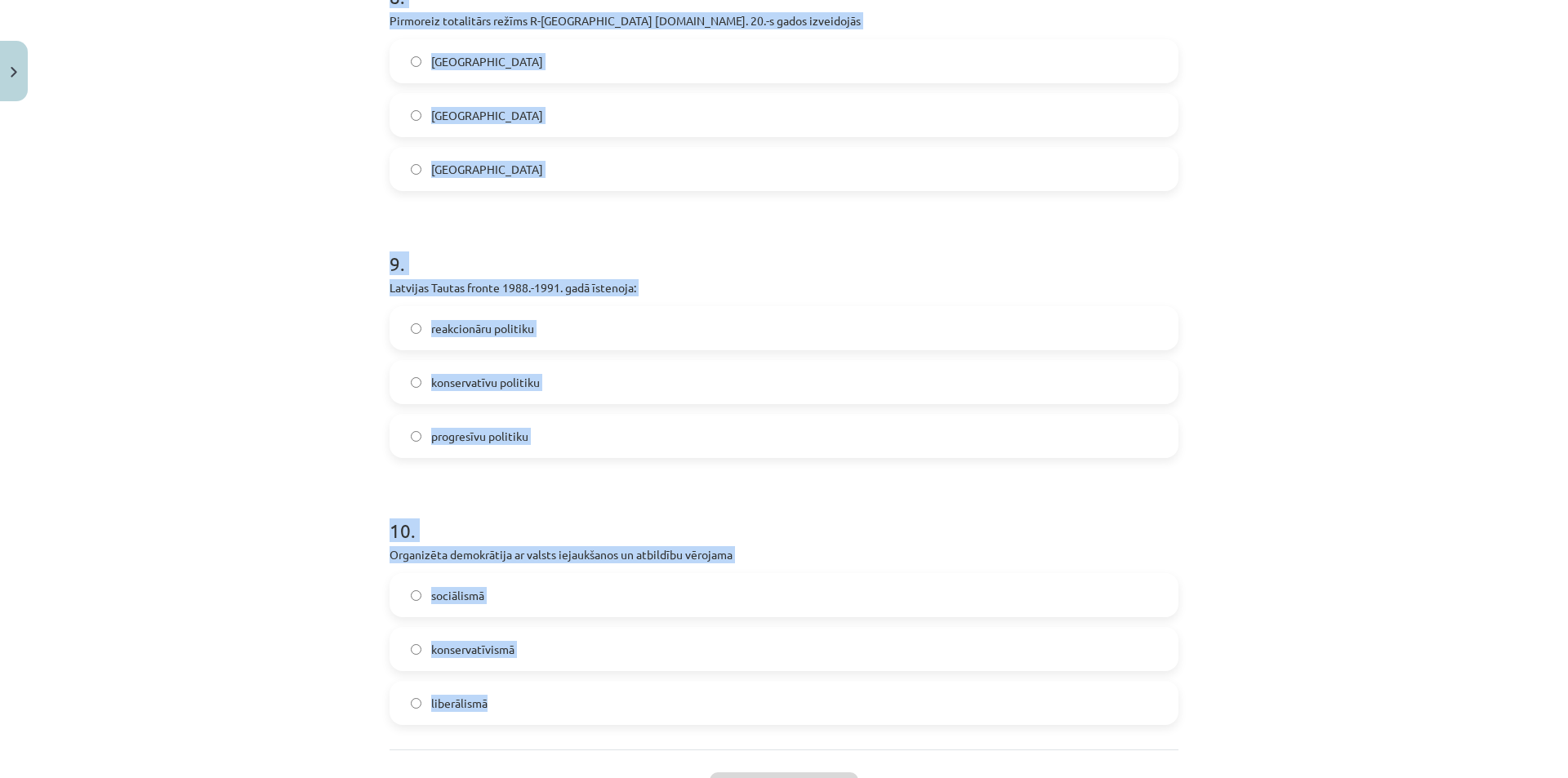
drag, startPoint x: 332, startPoint y: 400, endPoint x: 333, endPoint y: 444, distance: 44.0
click at [332, 400] on div "Mācību tēma: Sociālās zinātnes i - 11. klases 1. ieskaites mācību materiāls #6 …" at bounding box center [784, 389] width 1568 height 778
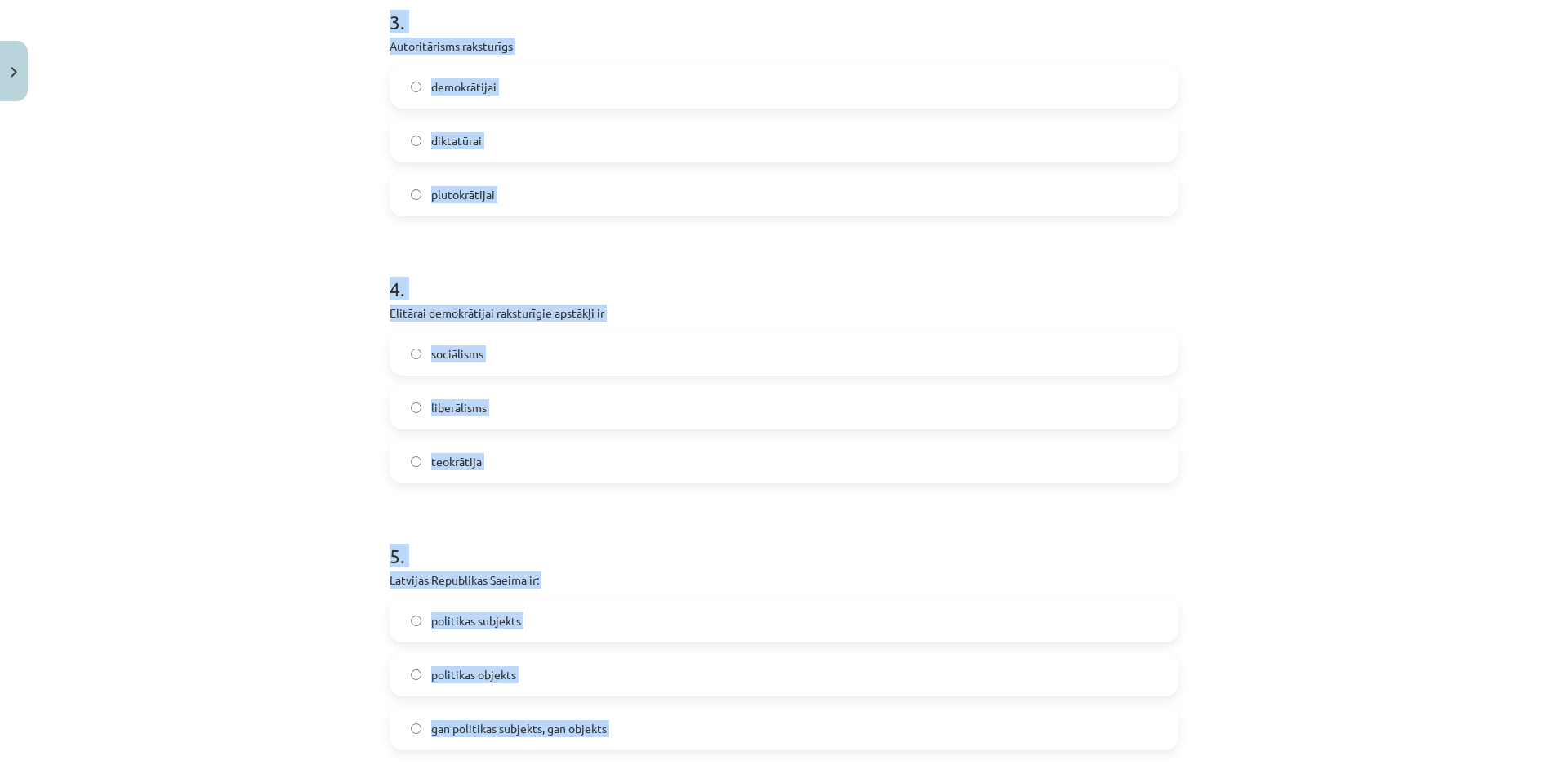
click at [275, 602] on div "Mācību tēma: Sociālās zinātnes i - 11. klases 1. ieskaites mācību materiāls #6 …" at bounding box center [784, 389] width 1568 height 778
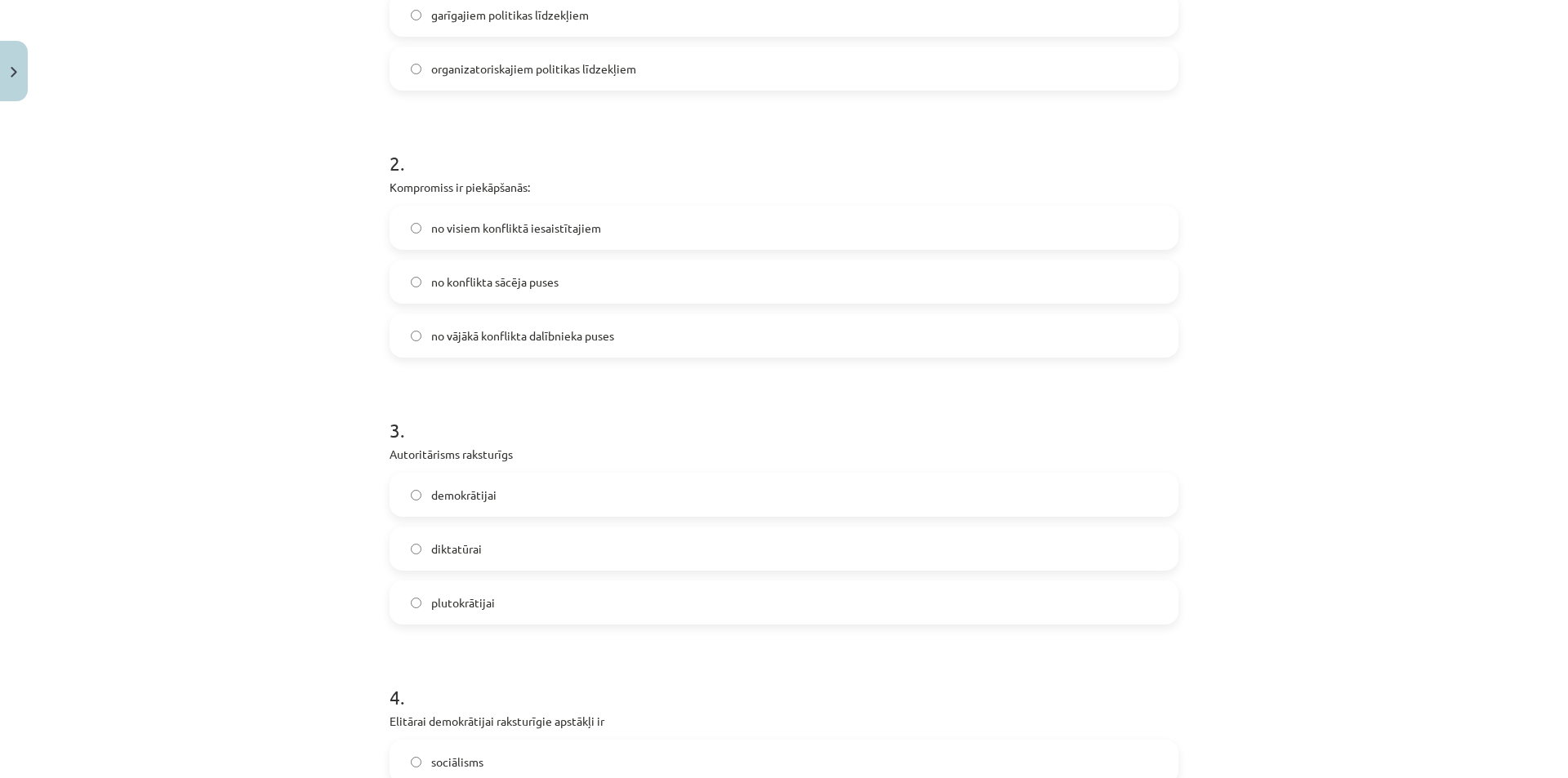
scroll to position [0, 0]
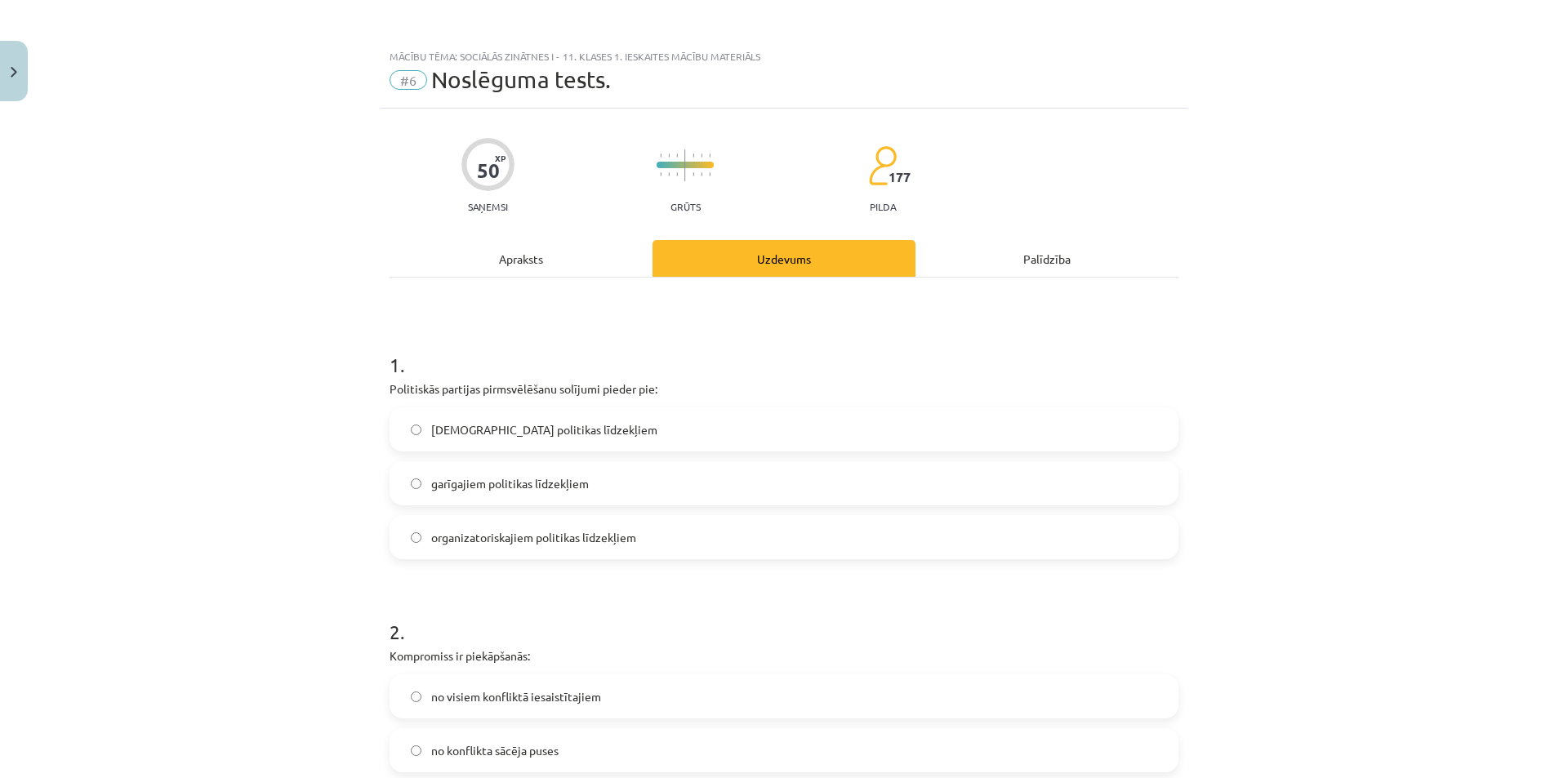
click at [523, 535] on span "organizatoriskajiem politikas līdzekļiem" at bounding box center [533, 538] width 205 height 17
click at [455, 484] on span "garīgajiem politikas līdzekļiem" at bounding box center [510, 483] width 157 height 17
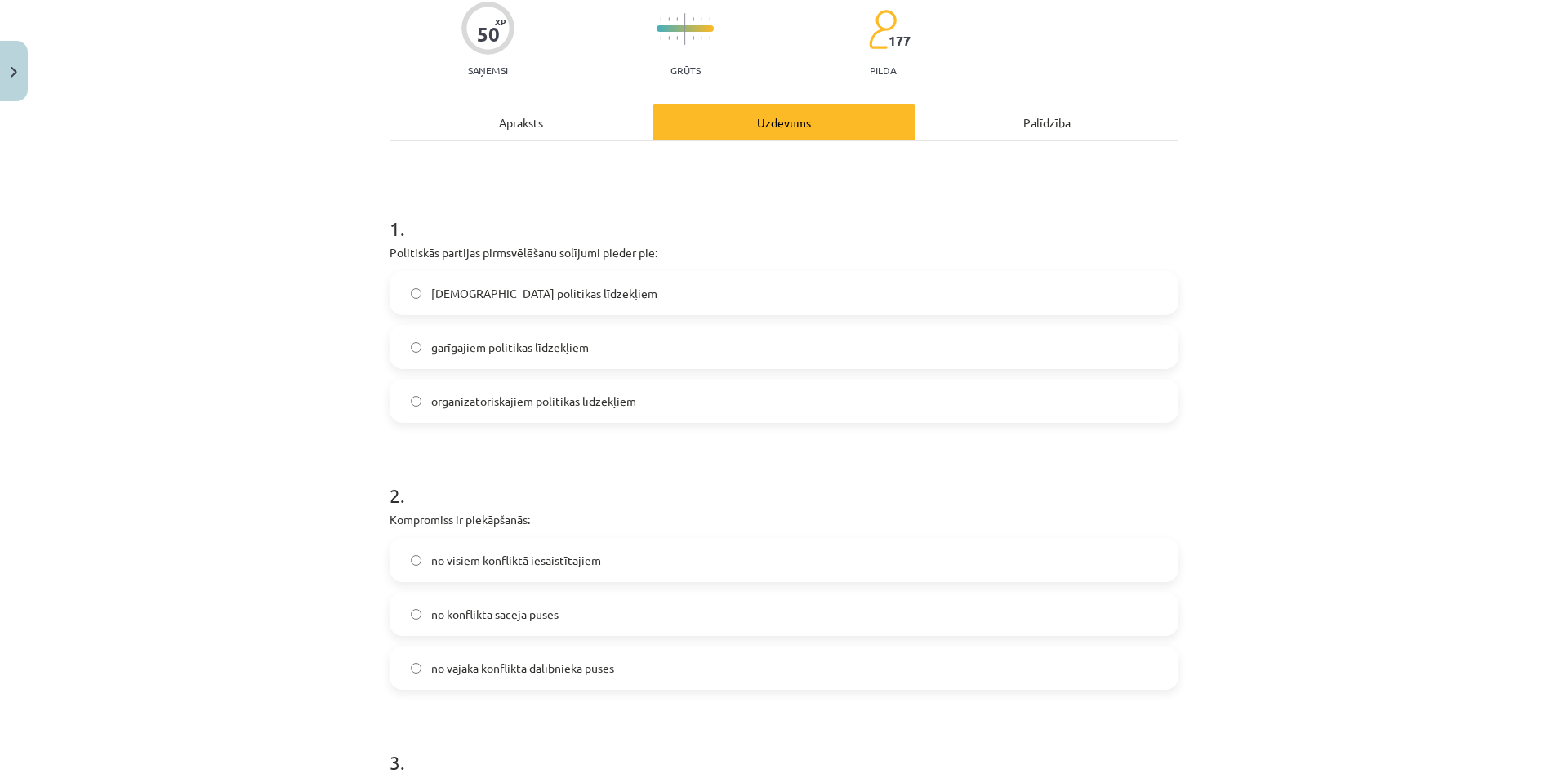
click at [474, 564] on span "no visiem konfliktā iesaistītajiem" at bounding box center [516, 560] width 170 height 17
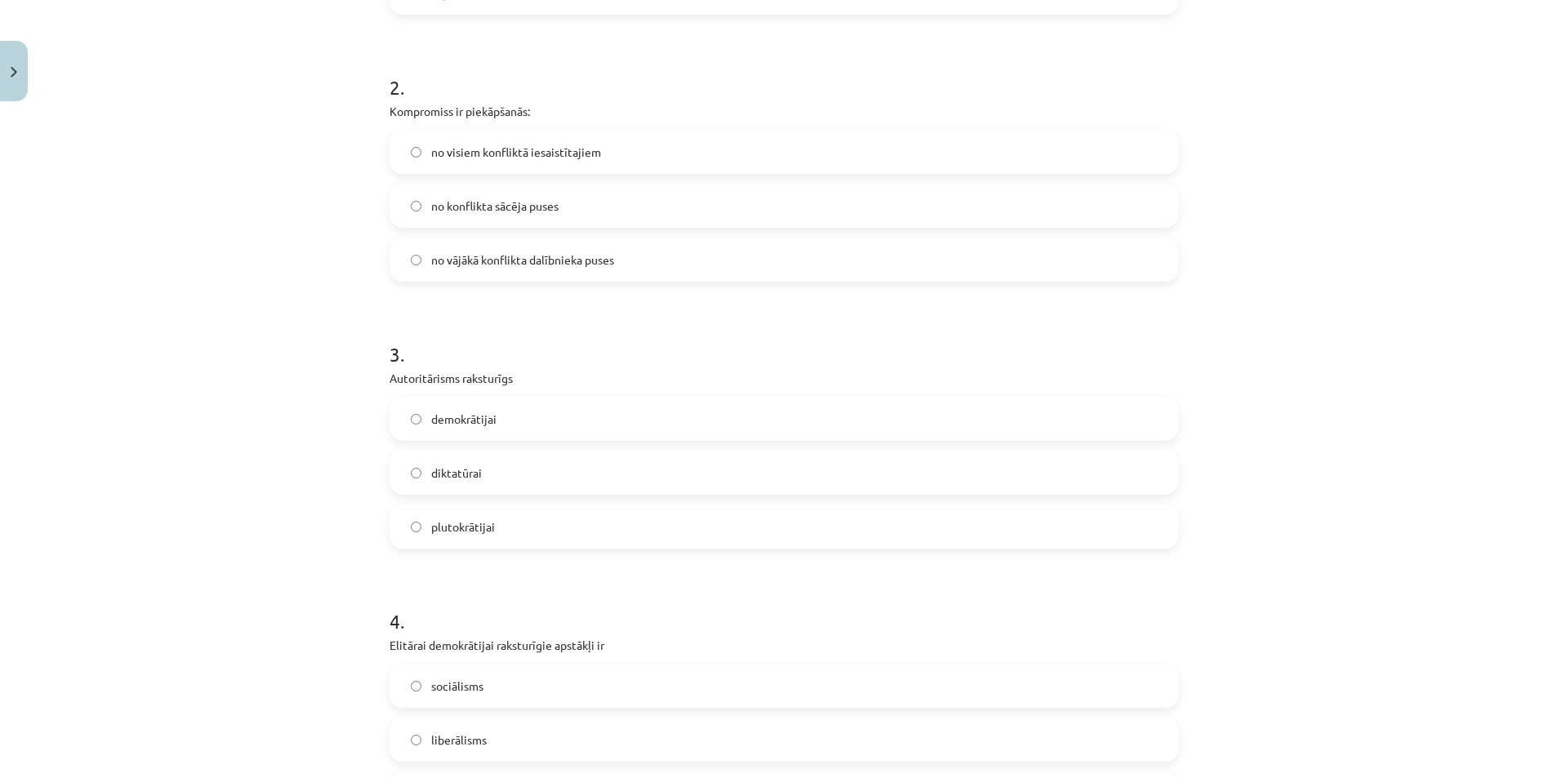
click at [435, 483] on label "diktatūrai" at bounding box center [784, 472] width 785 height 41
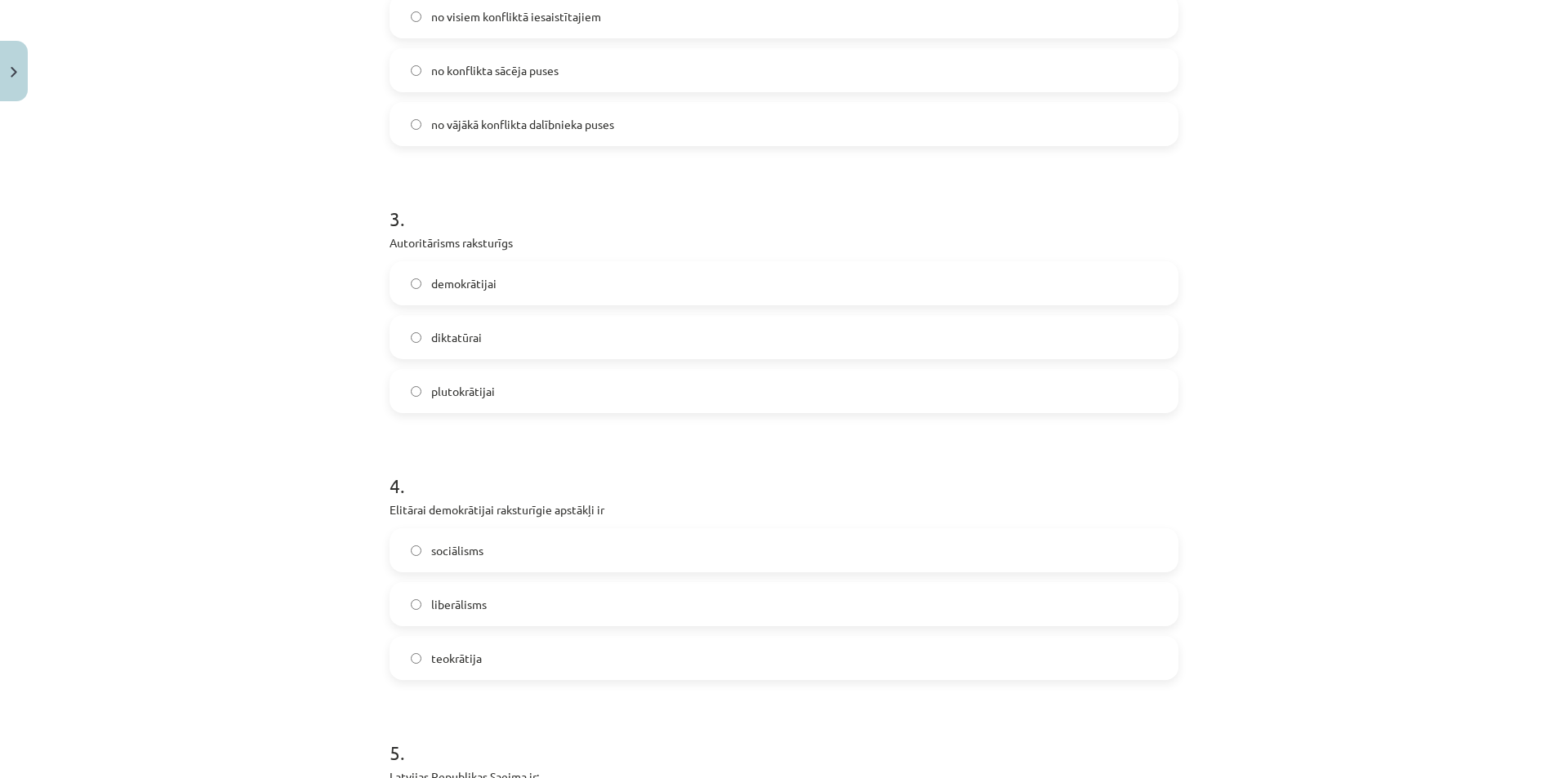
click at [484, 562] on label "sociālisms" at bounding box center [784, 550] width 785 height 41
click at [597, 604] on label "liberālisms" at bounding box center [784, 604] width 785 height 41
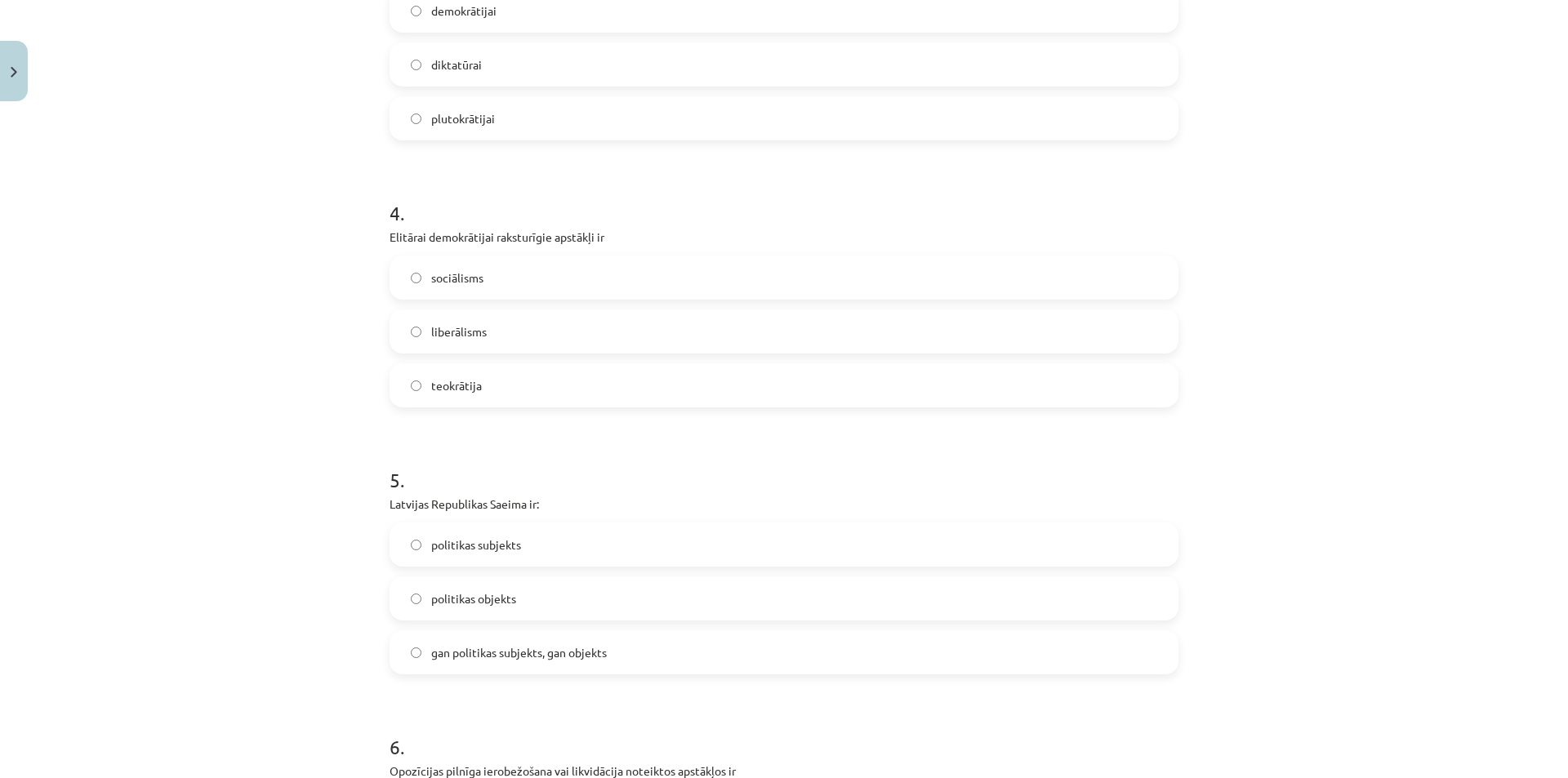
click at [577, 659] on span "gan politikas subjekts, gan objekts" at bounding box center [519, 653] width 176 height 17
click at [522, 556] on label "politikas subjekts" at bounding box center [784, 544] width 785 height 41
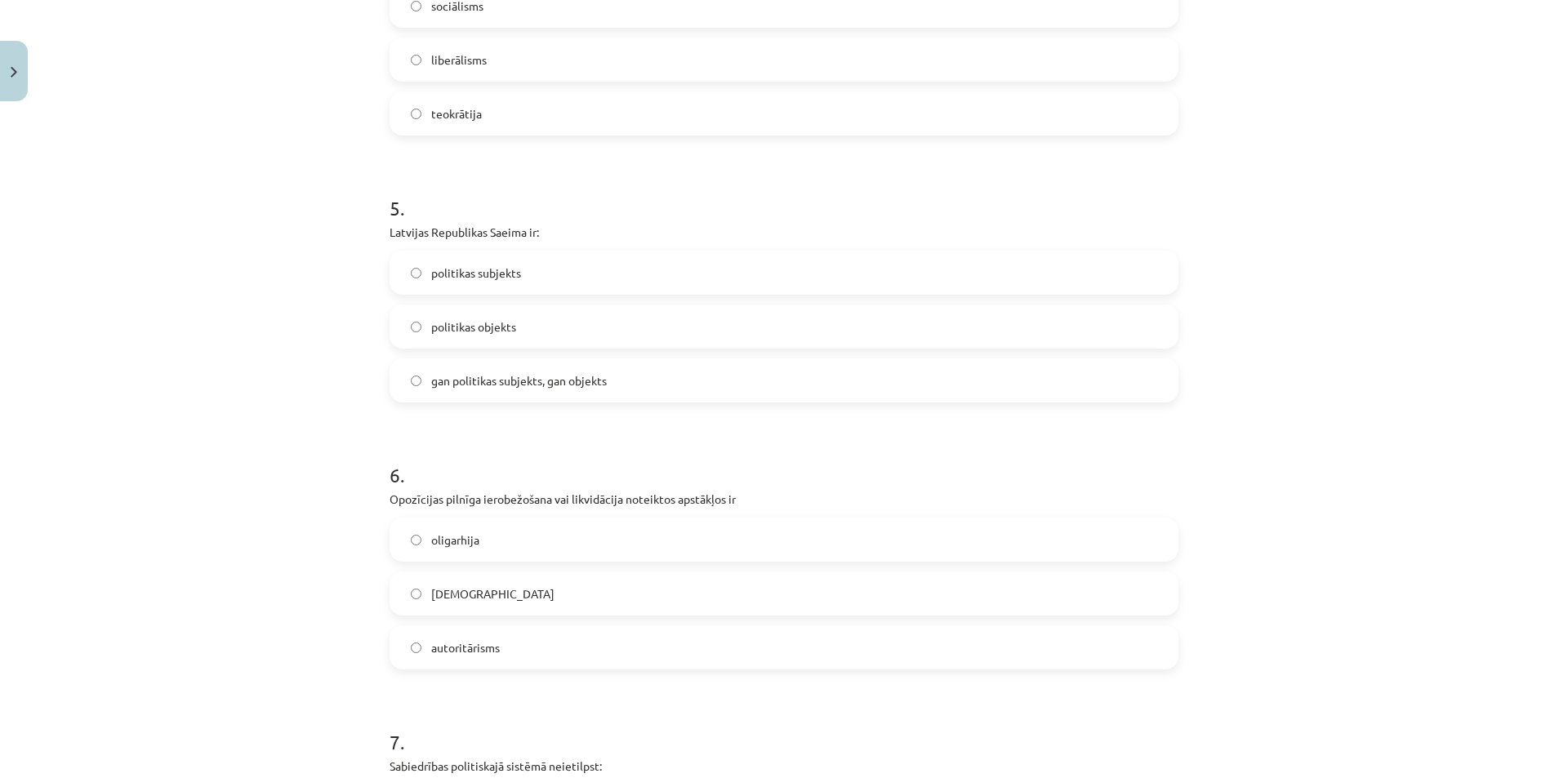
scroll to position [1360, 0]
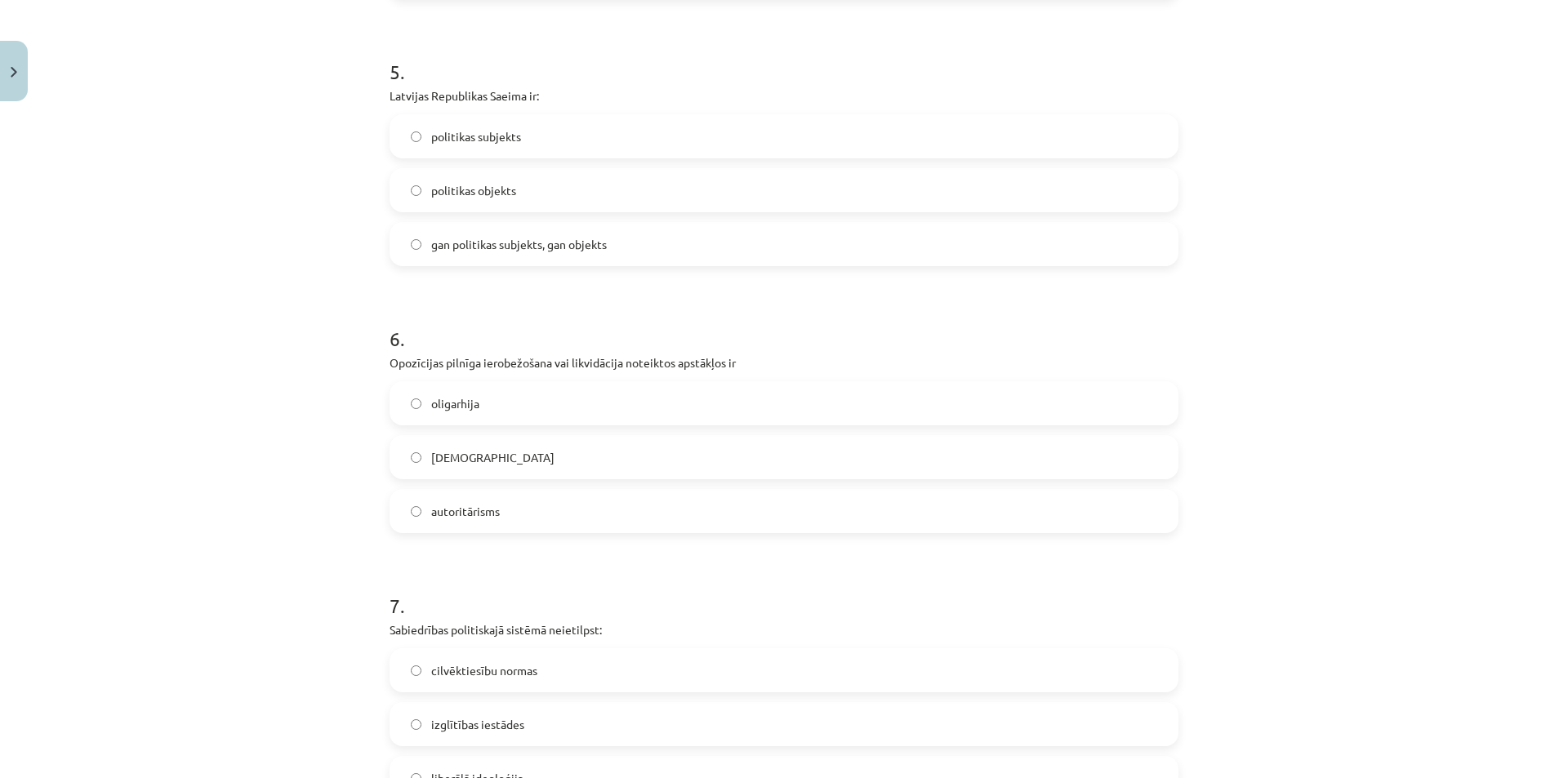
click at [543, 504] on label "autoritārisms" at bounding box center [784, 511] width 785 height 41
click at [468, 454] on span "totalitārisms" at bounding box center [492, 458] width 123 height 17
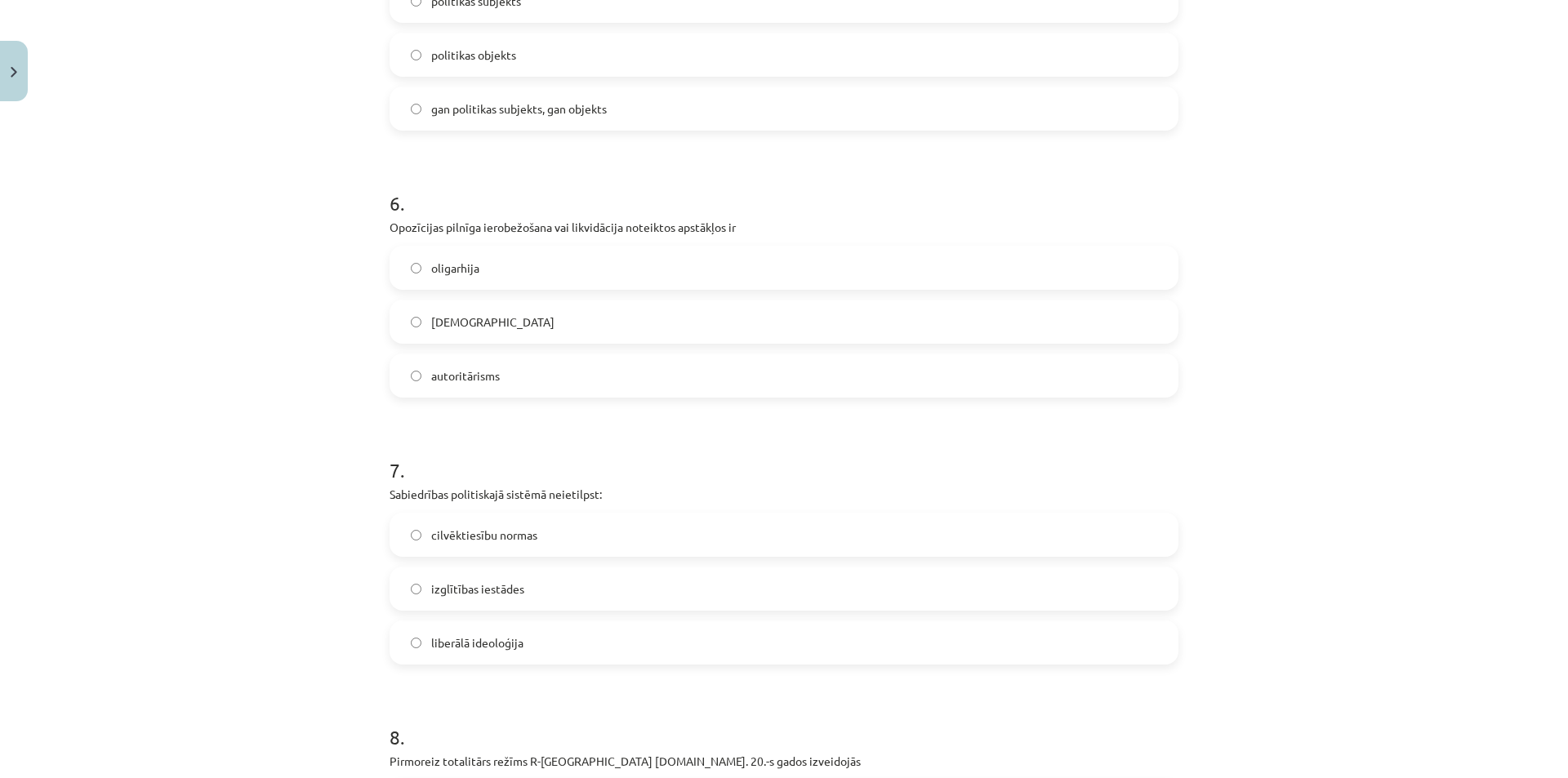
scroll to position [1632, 0]
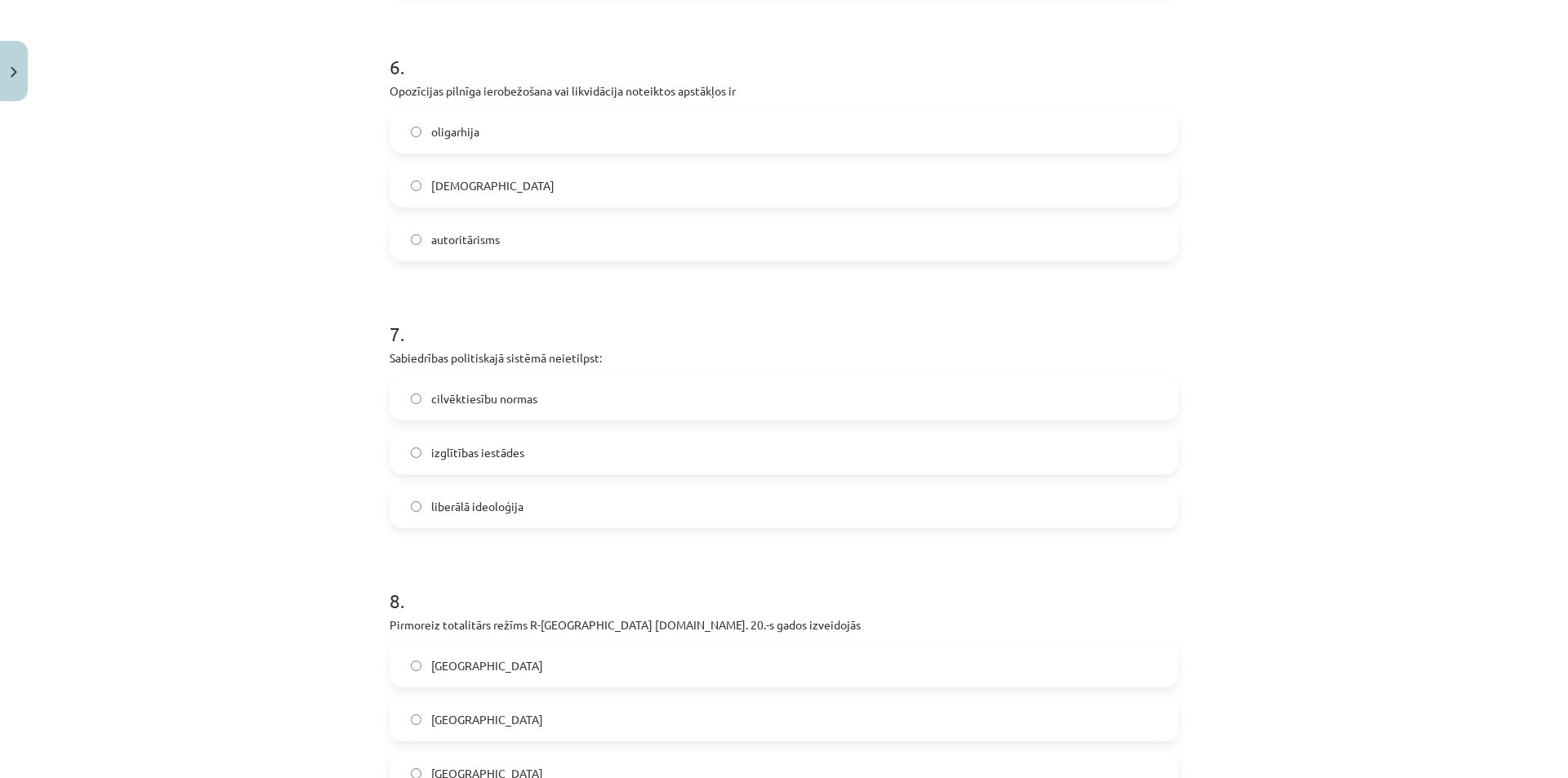
click at [516, 510] on span "liberālā ideoloģija" at bounding box center [477, 507] width 93 height 17
click at [533, 464] on label "izglītības iestādes" at bounding box center [784, 452] width 785 height 41
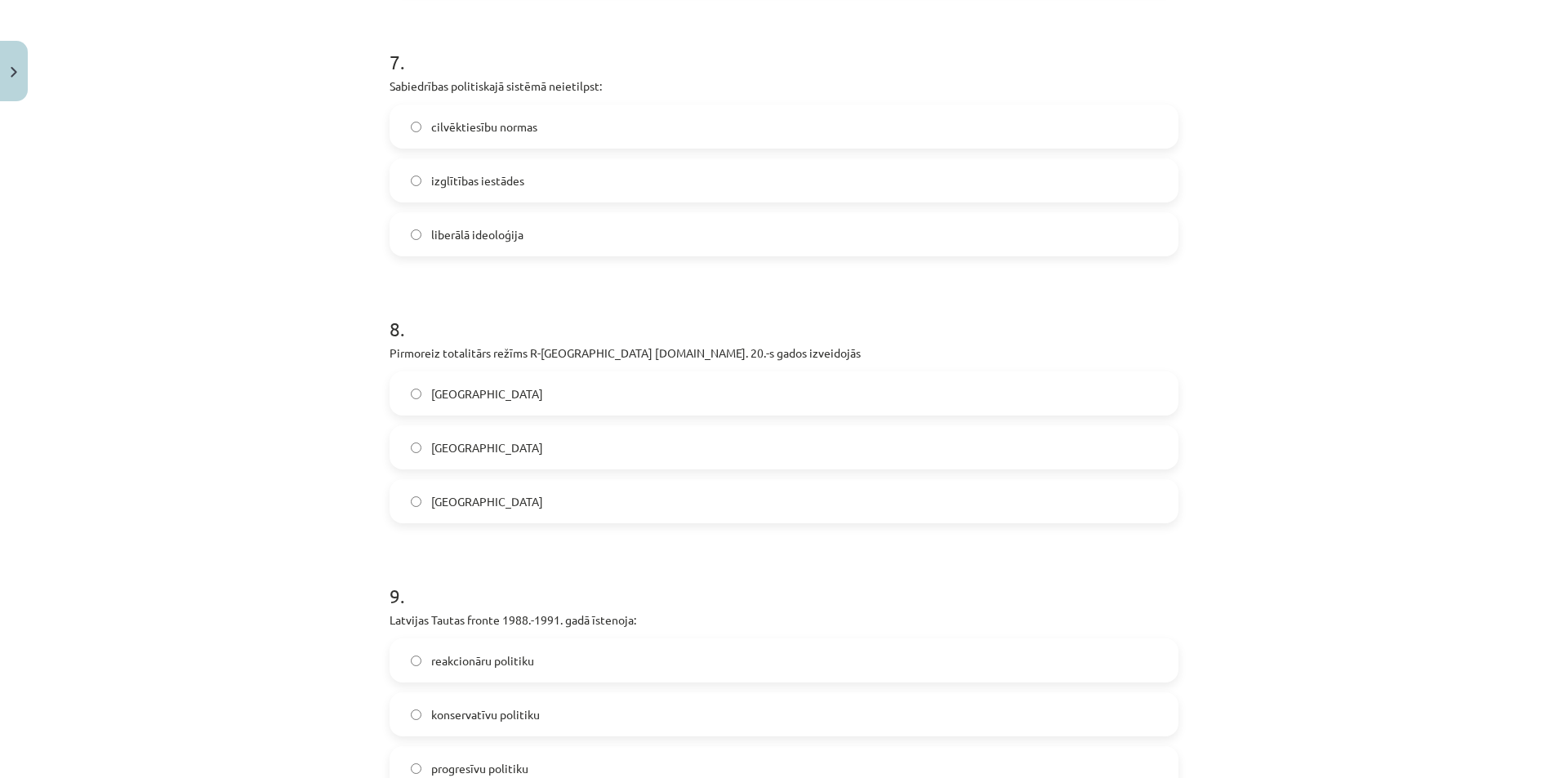
click at [487, 511] on label "Itālijā" at bounding box center [784, 501] width 785 height 41
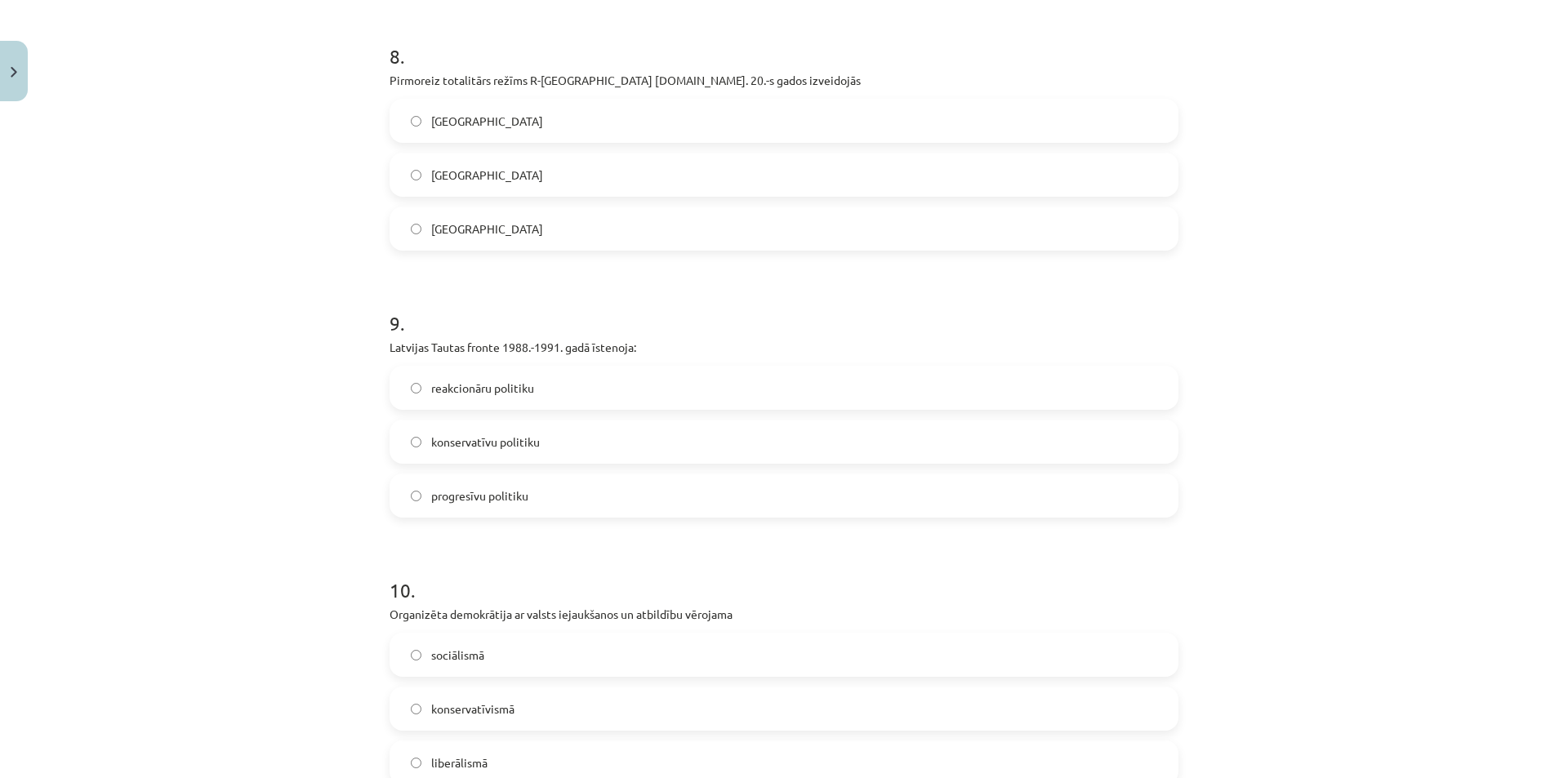
click at [567, 491] on label "progresīvu politiku" at bounding box center [784, 495] width 785 height 41
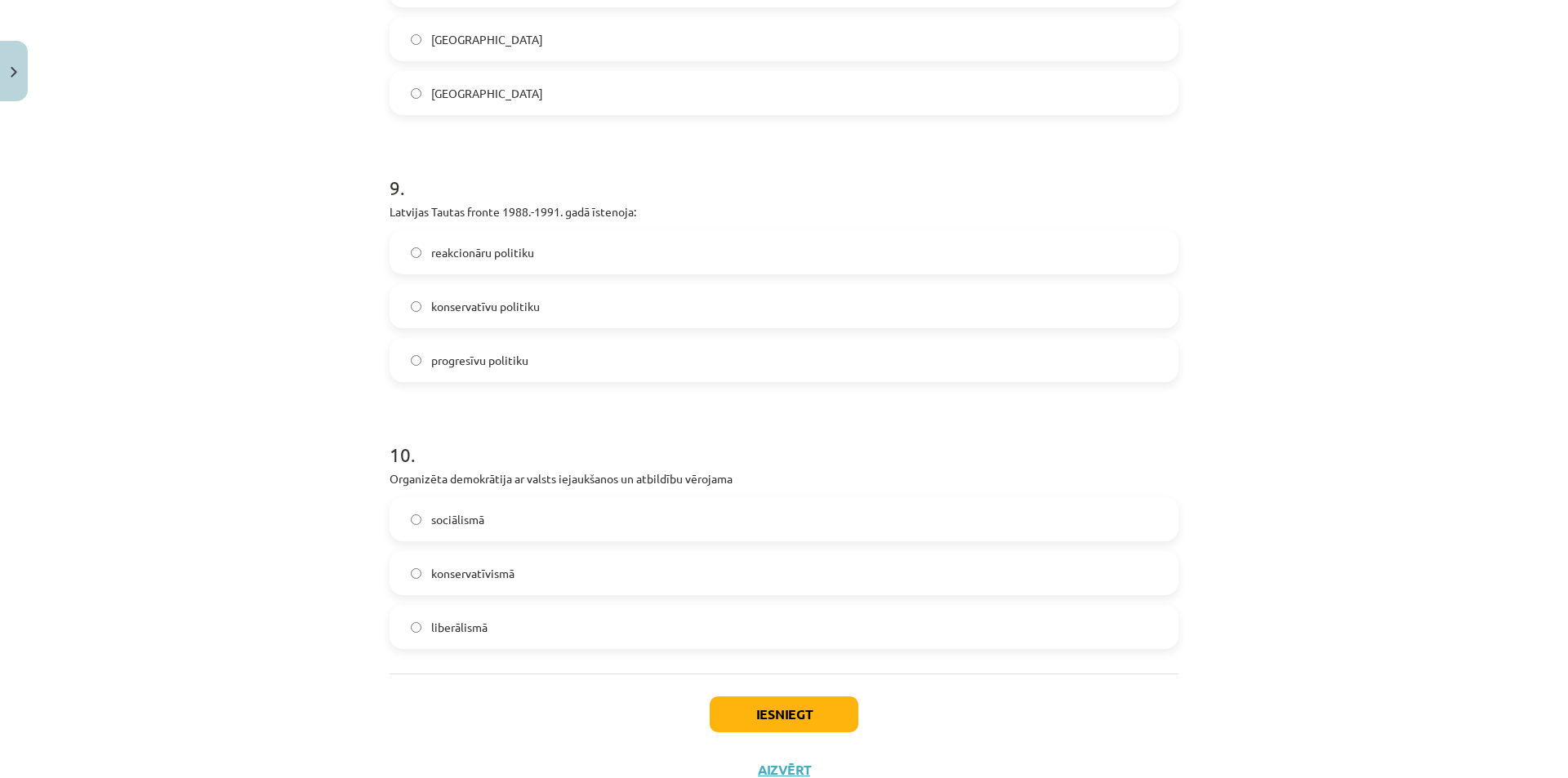
click at [491, 528] on label "sociālismā" at bounding box center [784, 518] width 785 height 41
click at [810, 709] on button "Iesniegt" at bounding box center [784, 713] width 149 height 36
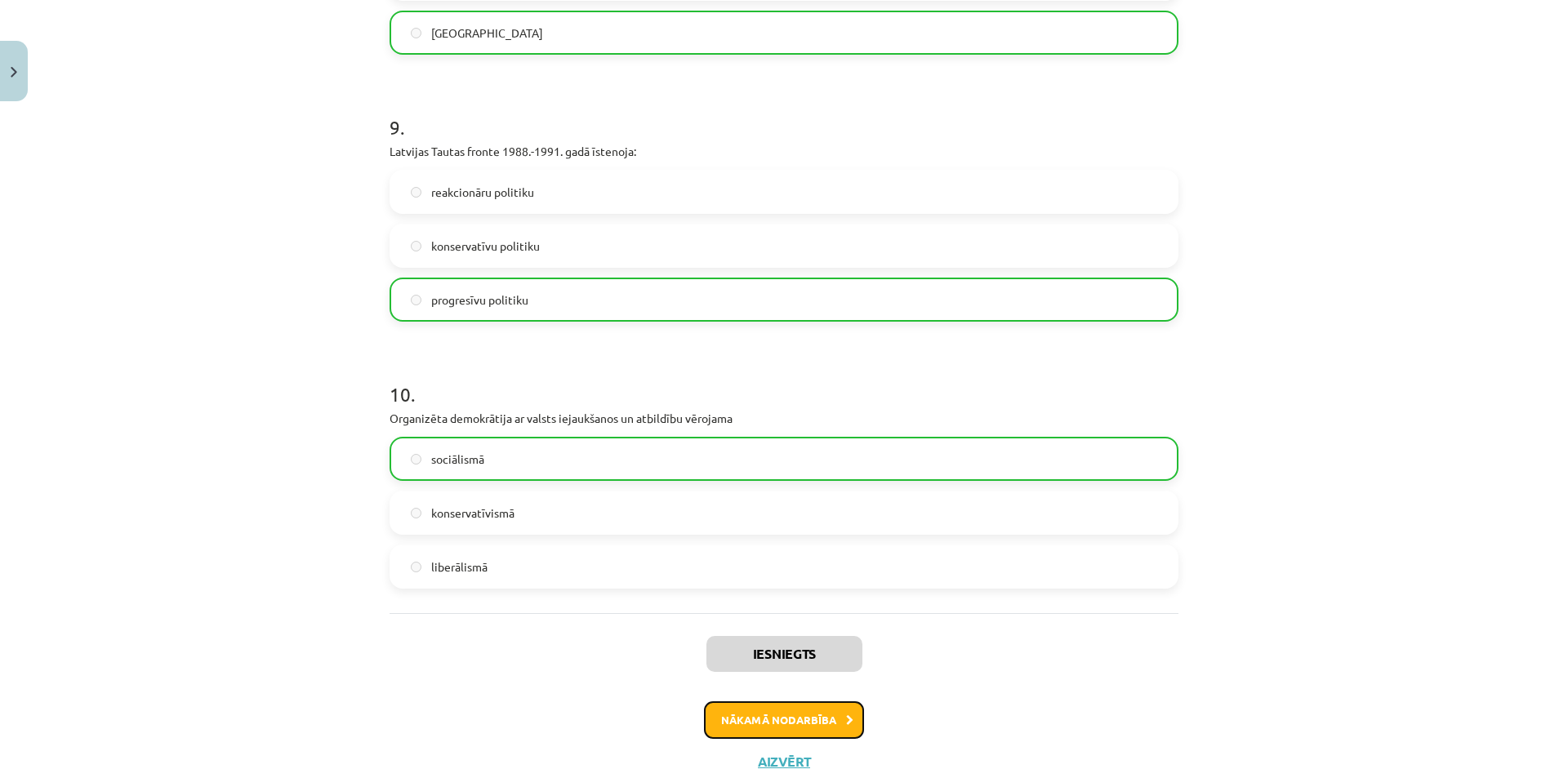
click at [762, 717] on button "Nākamā nodarbība" at bounding box center [784, 719] width 160 height 38
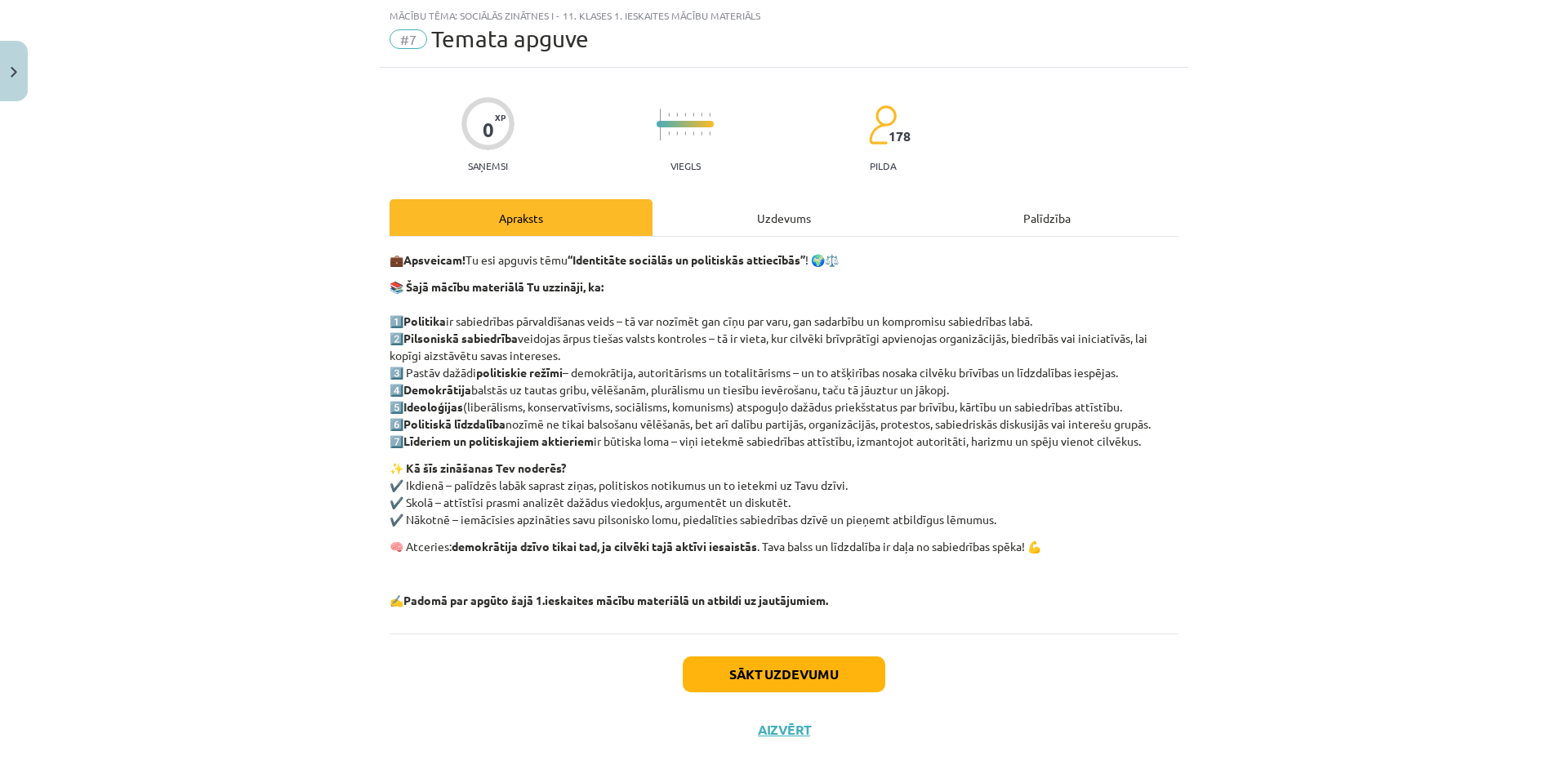
click at [779, 220] on div "Uzdevums" at bounding box center [784, 218] width 263 height 37
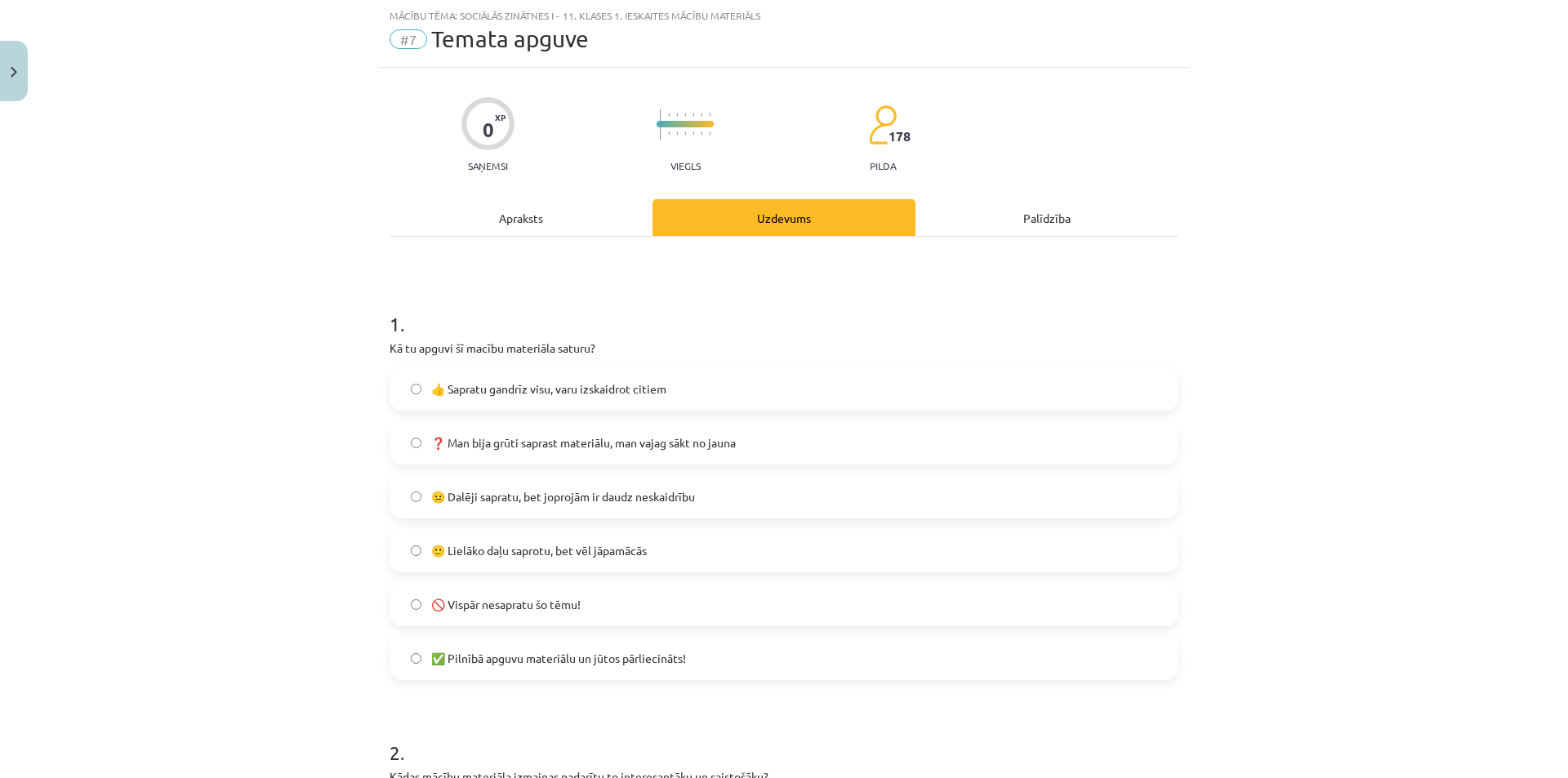
click at [663, 538] on label "🙂 Lielāko daļu saprotu, bet vēl jāpamācās" at bounding box center [784, 550] width 785 height 41
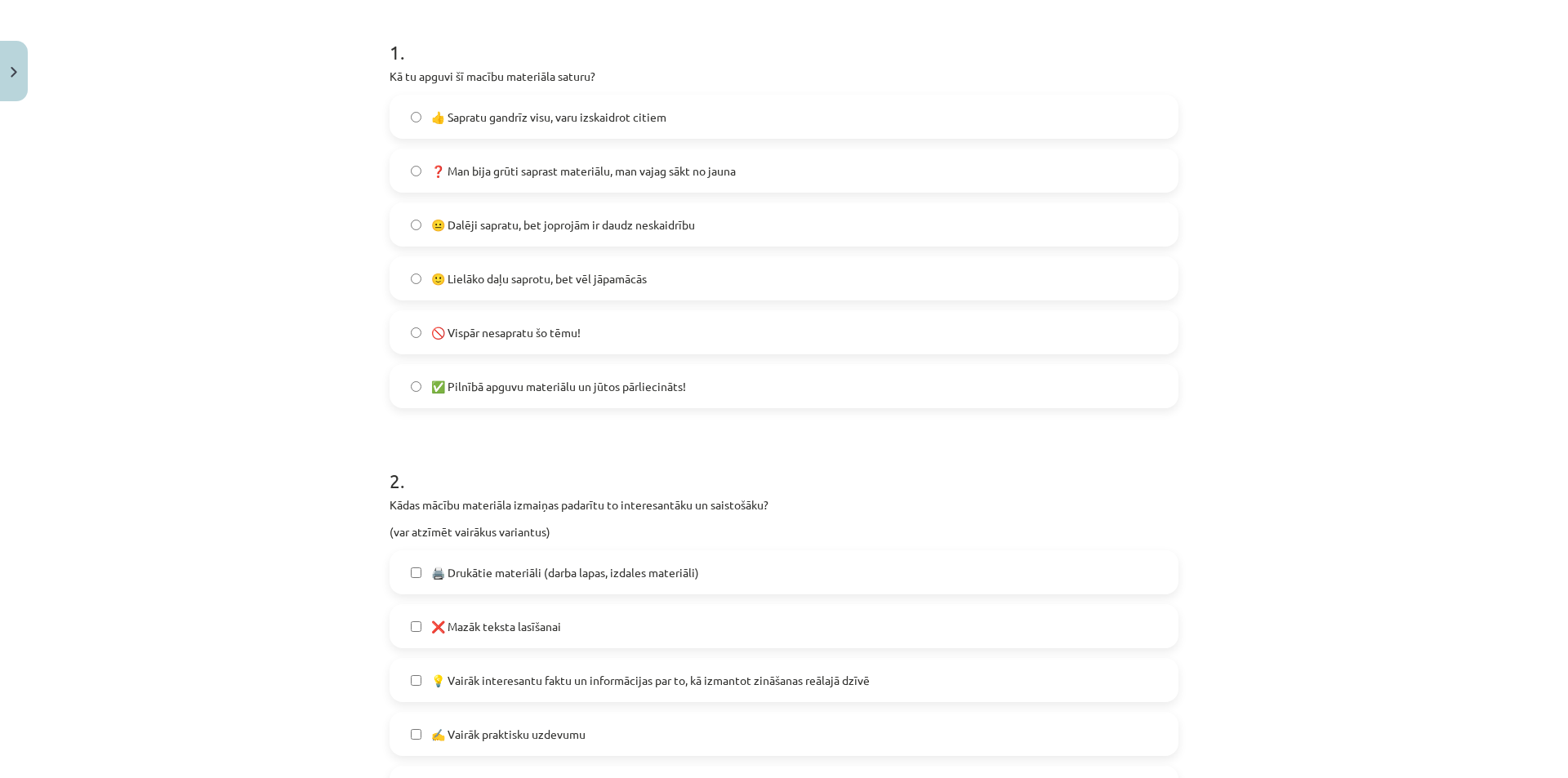
scroll to position [449, 0]
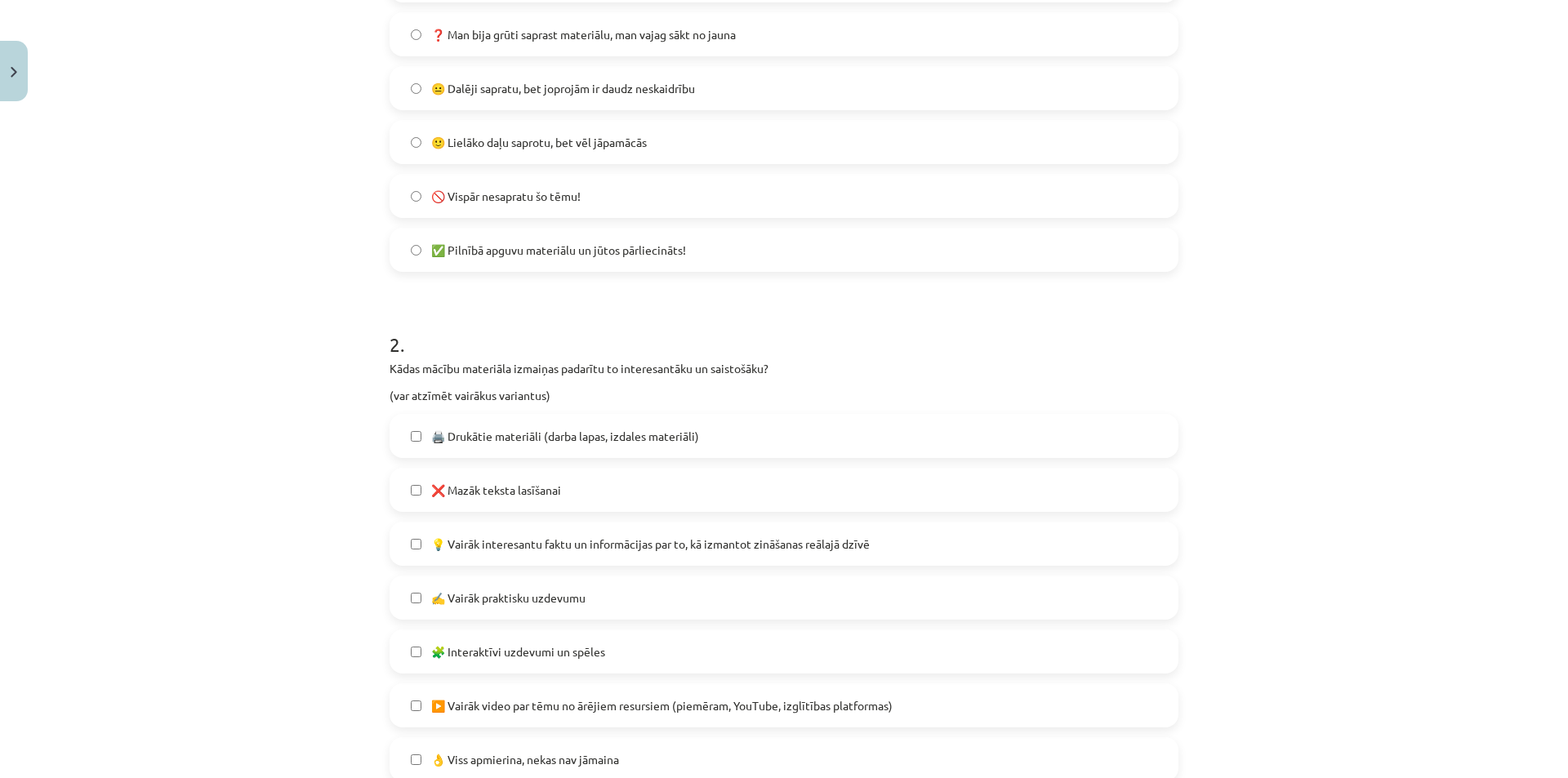
click at [537, 493] on span "❌ Mazāk teksta lasīšanai" at bounding box center [496, 490] width 129 height 17
click at [470, 562] on label "💡 Vairāk interesantu faktu un informācijas par to, kā izmantot zināšanas reālaj…" at bounding box center [784, 543] width 785 height 41
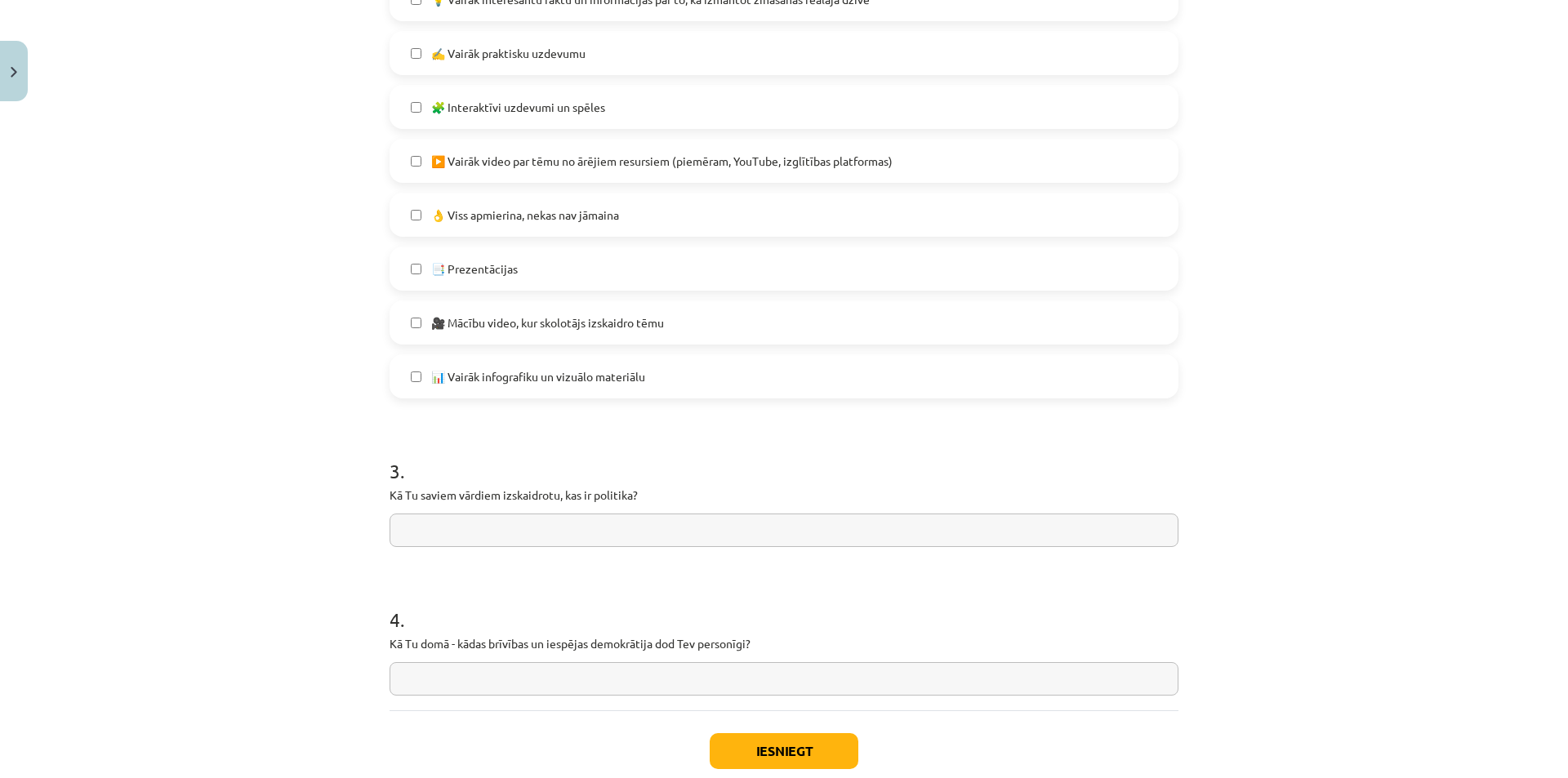
scroll to position [1090, 0]
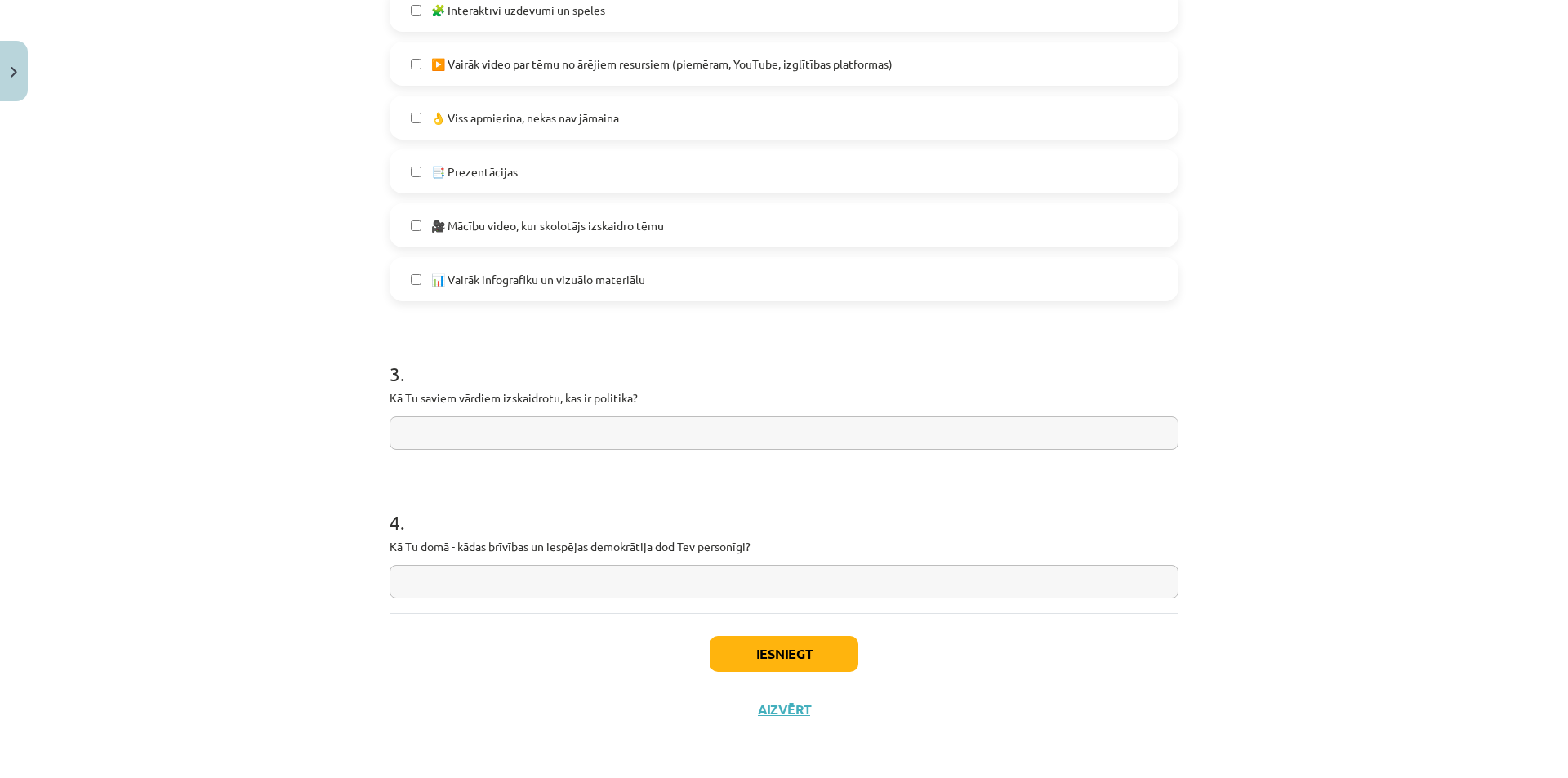
click at [490, 433] on input "text" at bounding box center [784, 433] width 789 height 33
drag, startPoint x: 384, startPoint y: 397, endPoint x: 635, endPoint y: 408, distance: 251.2
click at [635, 408] on div "3 . Kā Tu saviem vārdiem izskaidrotu, kas ir politika?" at bounding box center [784, 392] width 789 height 116
copy p
click at [568, 573] on input "text" at bounding box center [784, 581] width 789 height 33
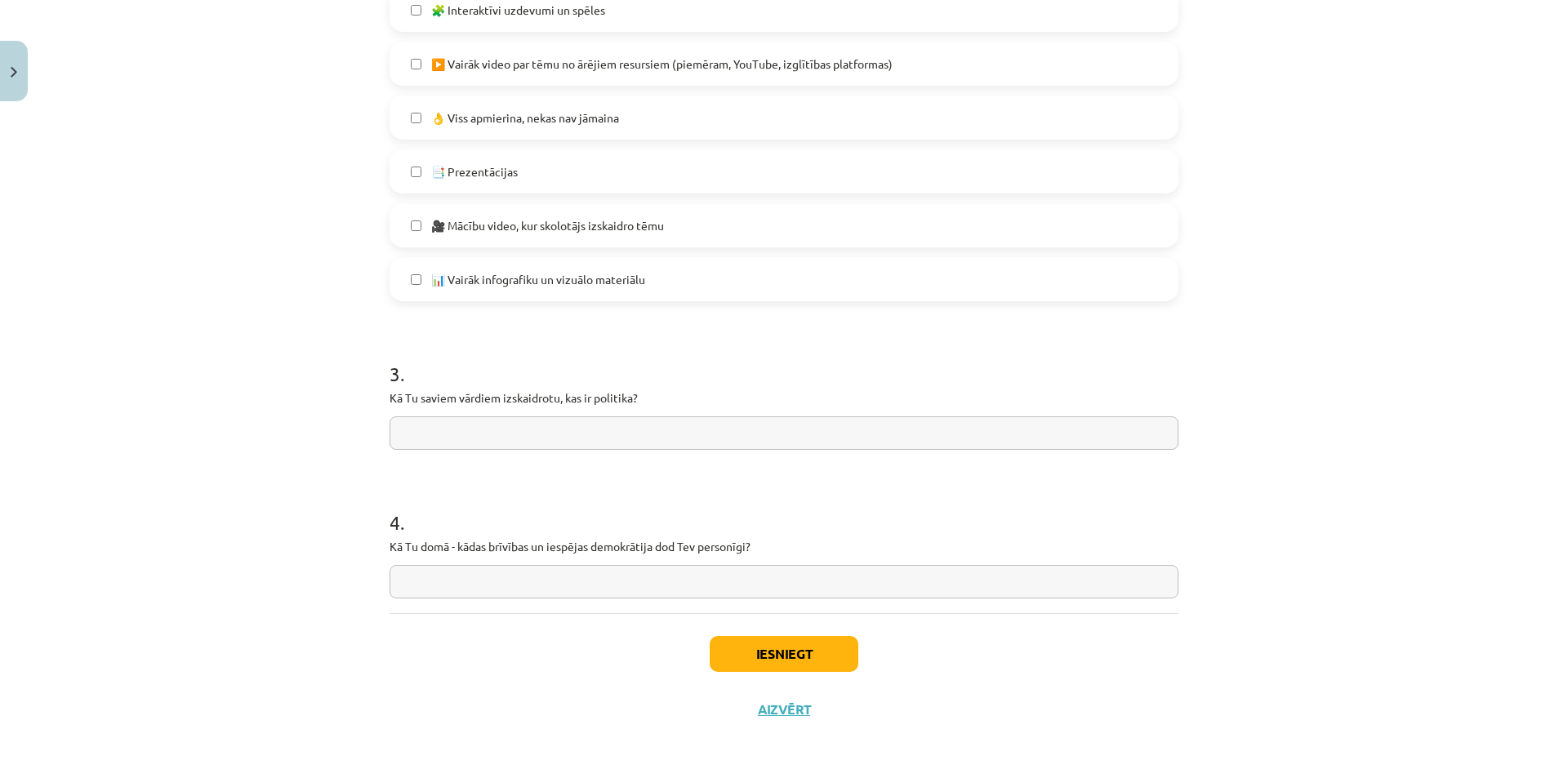
type input "*"
drag, startPoint x: 857, startPoint y: 587, endPoint x: 0, endPoint y: 587, distance: 857.0
click at [0, 587] on div "Mācību tēma: Sociālās zinātnes i - 11. klases 1. ieskaites mācību materiāls #7 …" at bounding box center [784, 389] width 1568 height 778
type input "*"
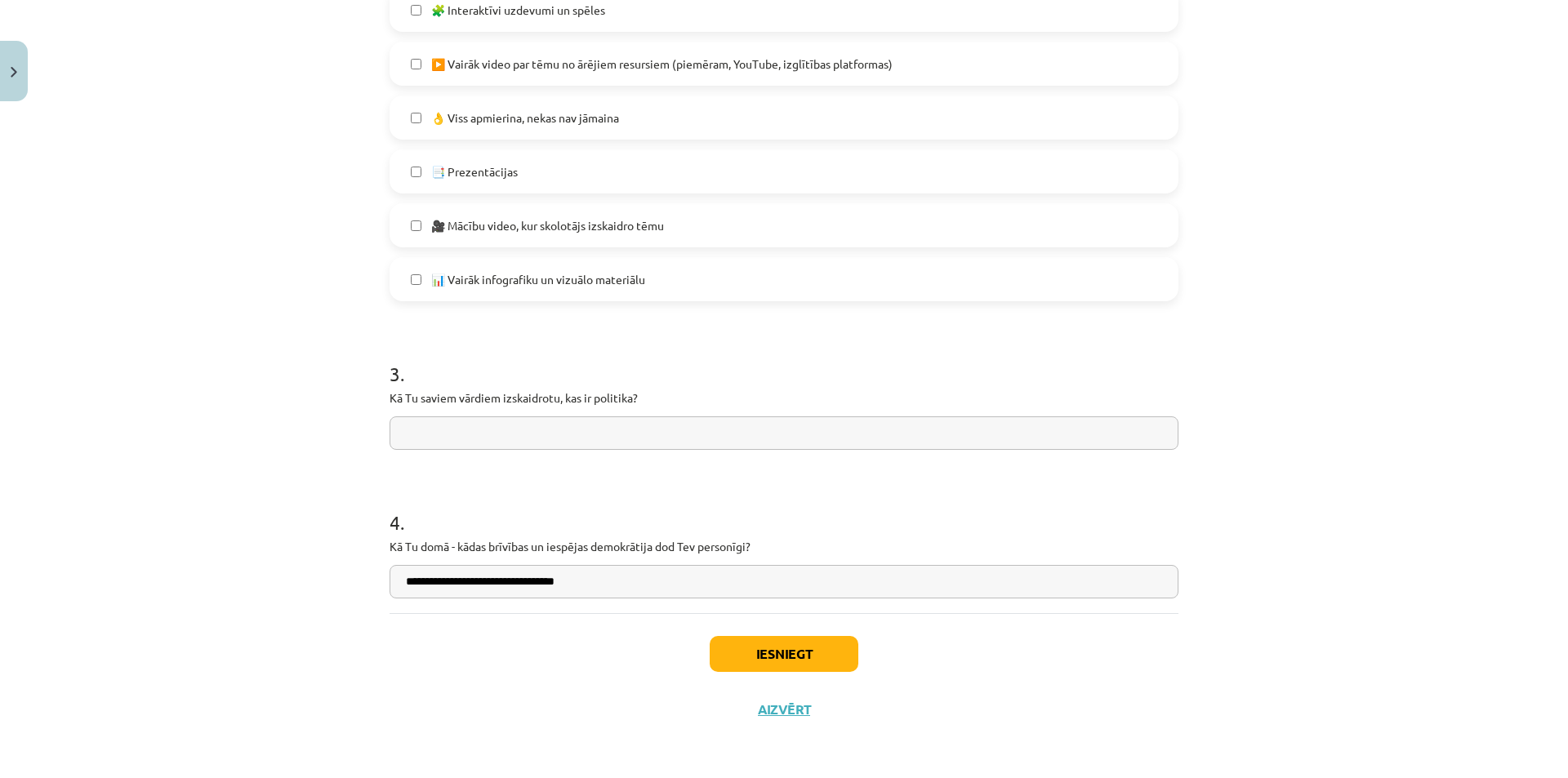
type input "**********"
click at [456, 441] on input "text" at bounding box center [784, 433] width 789 height 33
type input "**********"
drag, startPoint x: 681, startPoint y: 575, endPoint x: 160, endPoint y: 554, distance: 521.4
click at [162, 559] on div "Mācību tēma: Sociālās zinātnes i - 11. klases 1. ieskaites mācību materiāls #7 …" at bounding box center [784, 389] width 1568 height 778
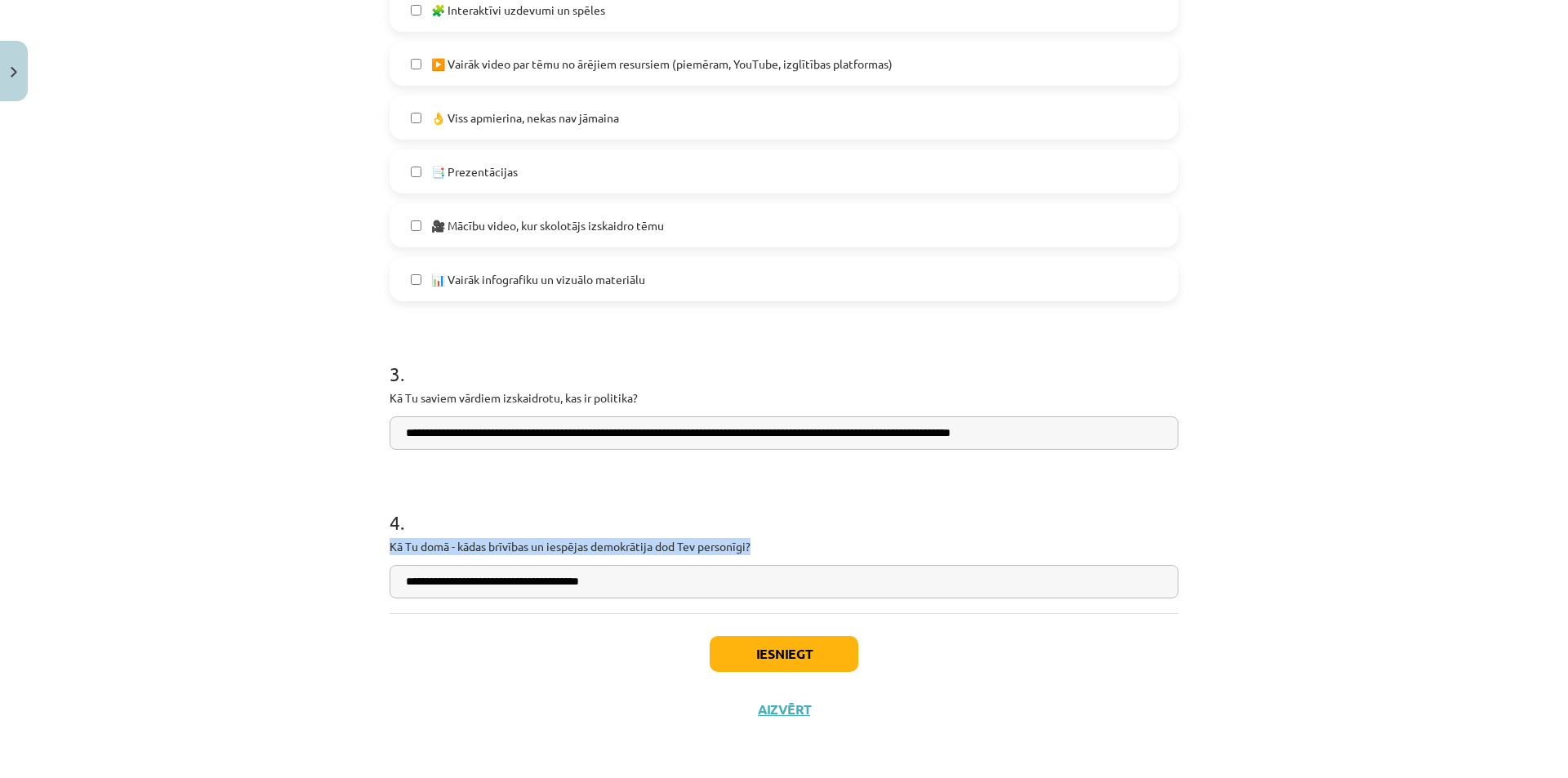
drag, startPoint x: 784, startPoint y: 545, endPoint x: 357, endPoint y: 545, distance: 427.0
click at [357, 545] on div "Mācību tēma: Sociālās zinātnes i - 11. klases 1. ieskaites mācību materiāls #7 …" at bounding box center [784, 389] width 1568 height 778
copy p "Kā Tu domā - kādas brīvības un iespējas demokrātija dod Tev personīgi?"
click at [605, 590] on input "**********" at bounding box center [784, 581] width 789 height 33
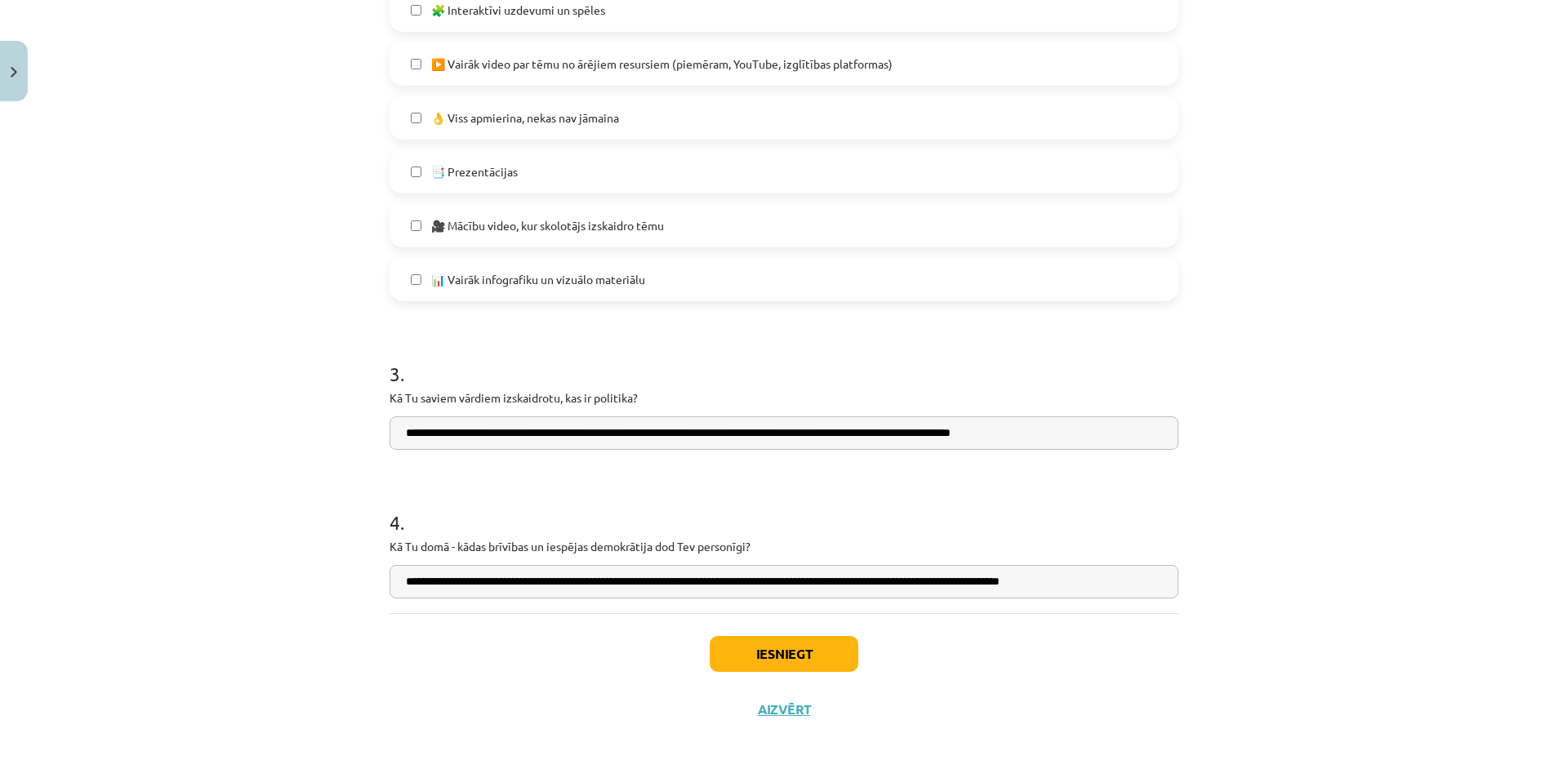
type input "**********"
click at [836, 646] on button "Iesniegt" at bounding box center [784, 653] width 149 height 36
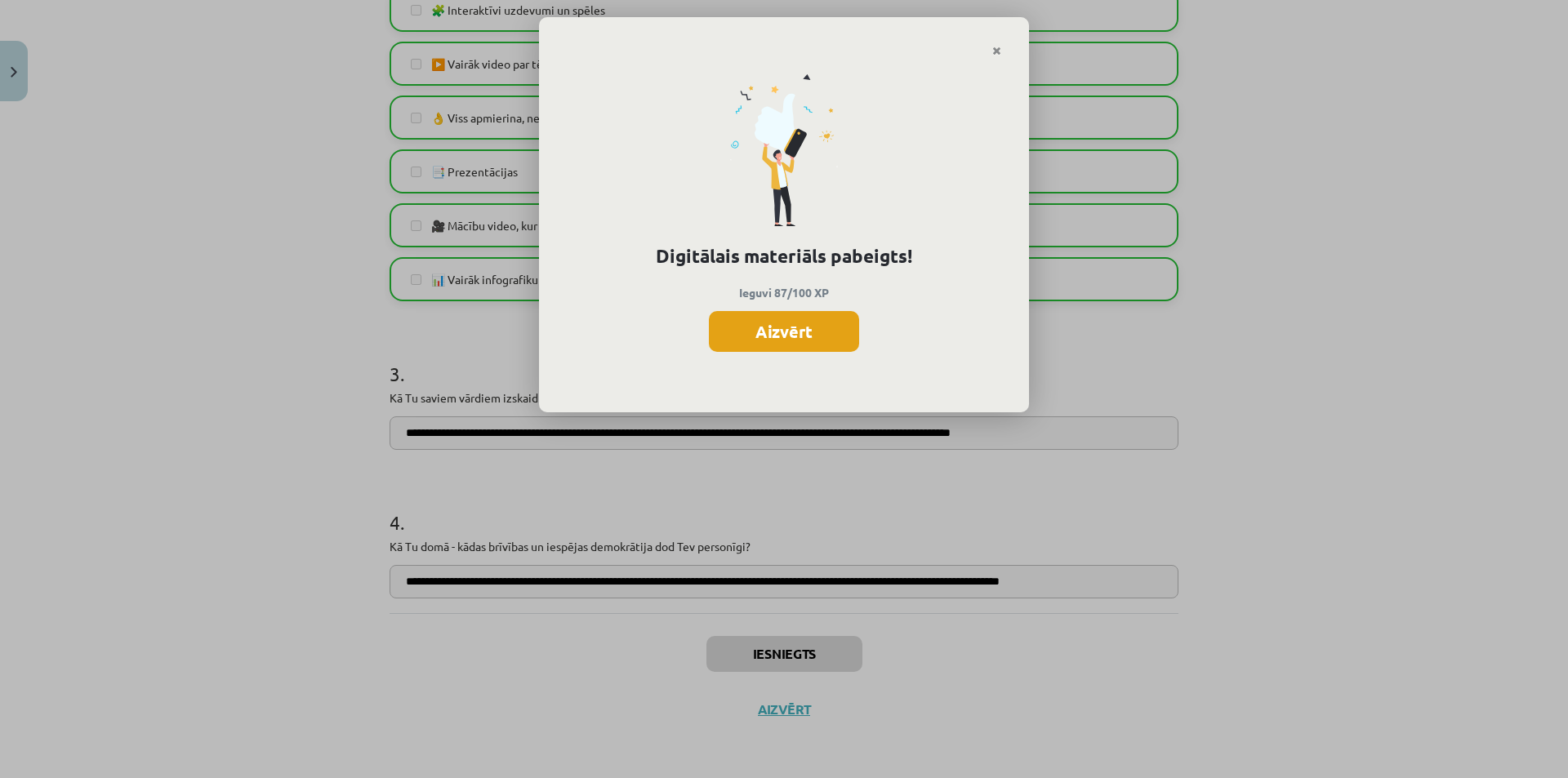
click at [774, 343] on button "Aizvērt" at bounding box center [784, 331] width 150 height 41
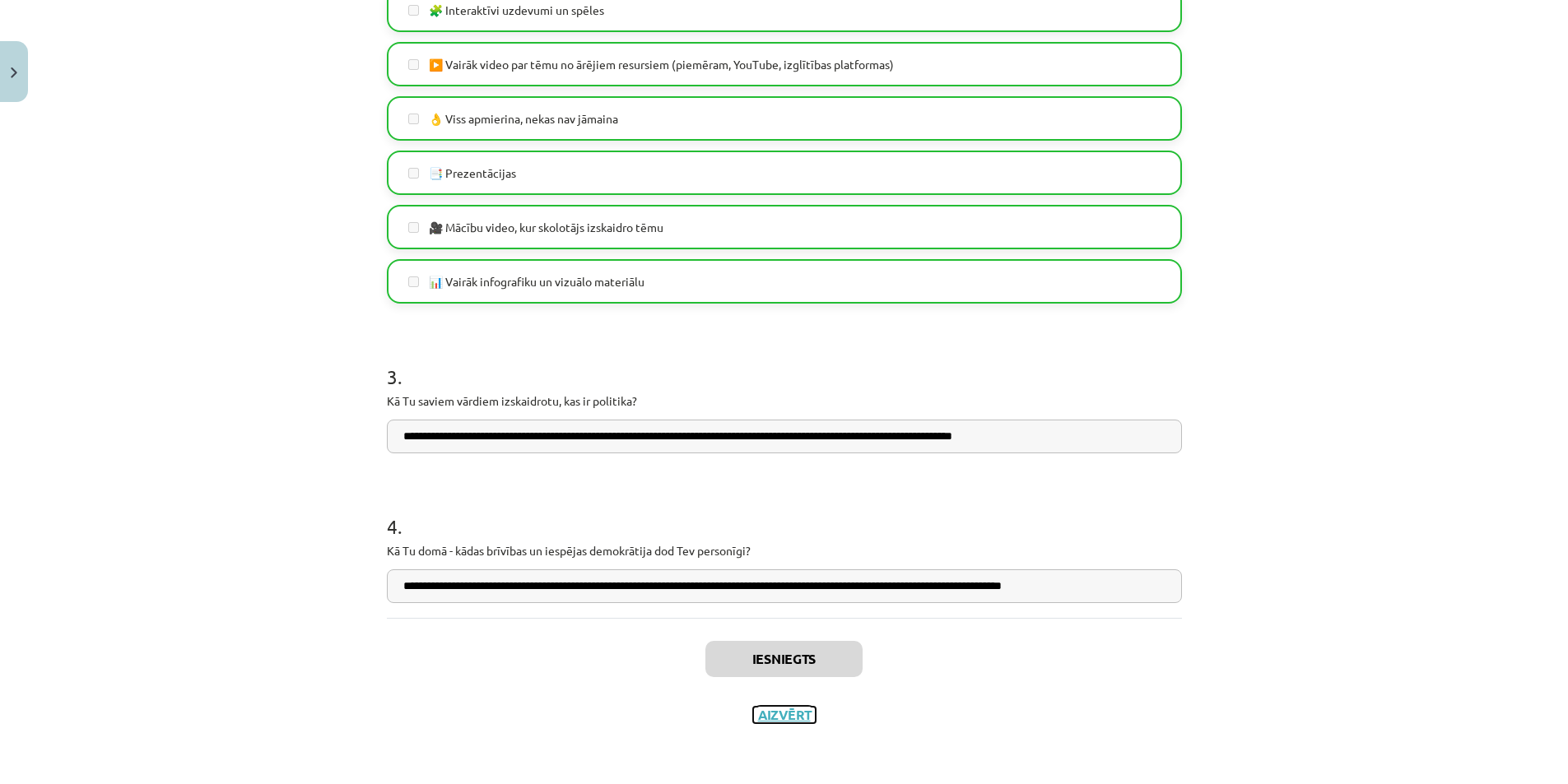
click at [778, 717] on button "Aizvērt" at bounding box center [784, 714] width 63 height 17
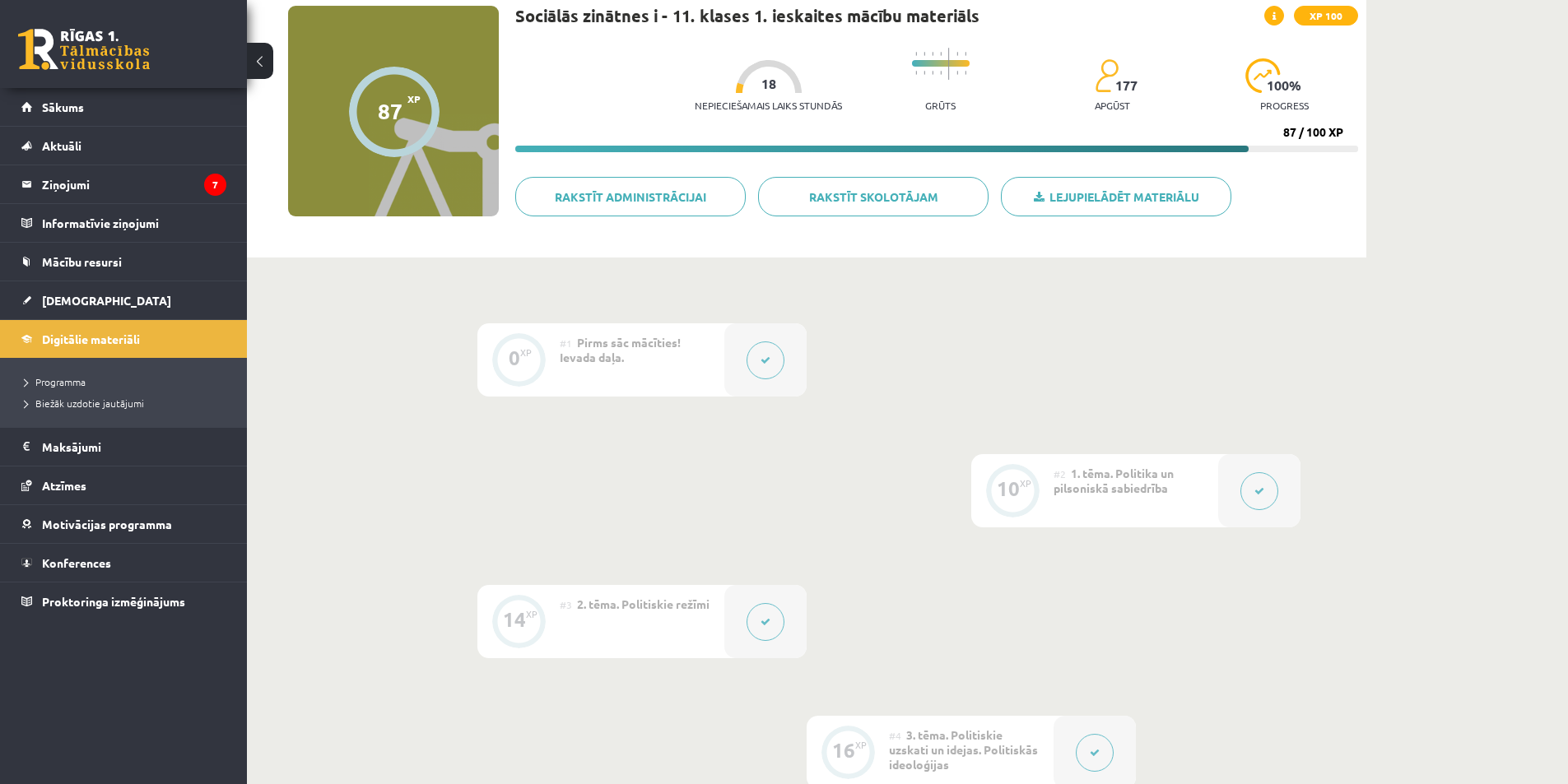
scroll to position [0, 0]
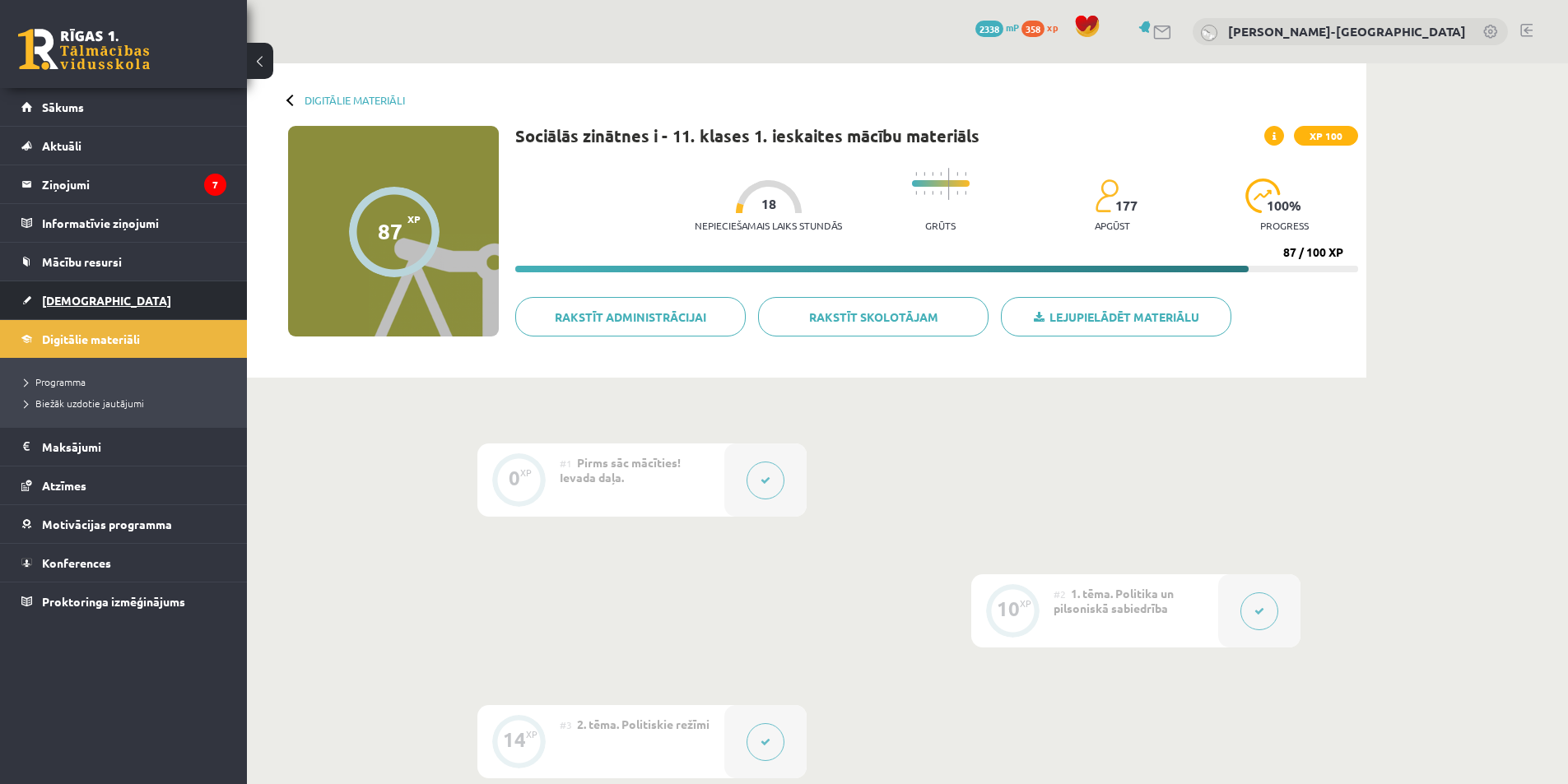
click at [78, 309] on link "[DEMOGRAPHIC_DATA]" at bounding box center [123, 300] width 204 height 38
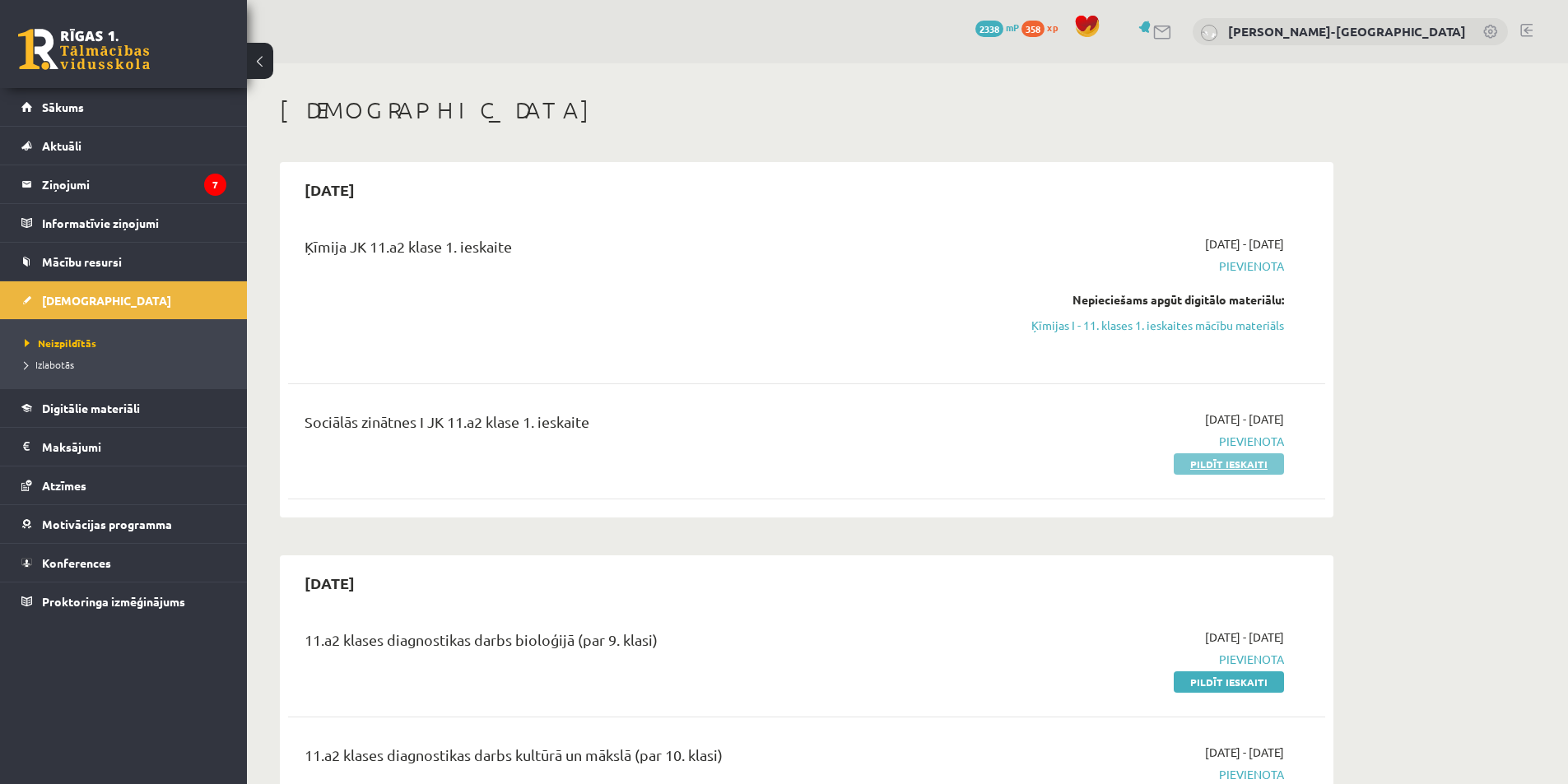
click at [1229, 464] on link "Pildīt ieskaiti" at bounding box center [1228, 463] width 110 height 21
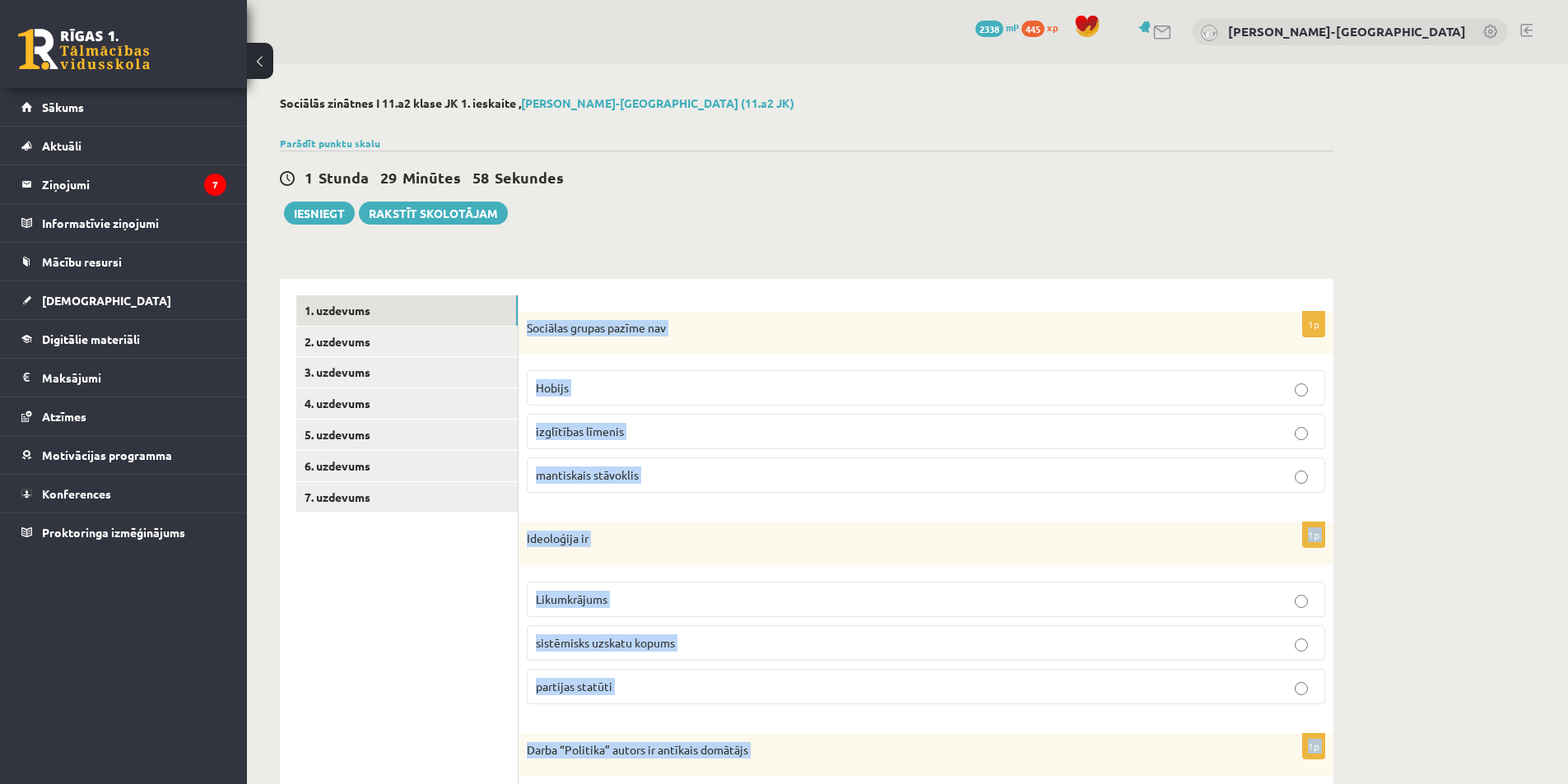
scroll to position [617, 0]
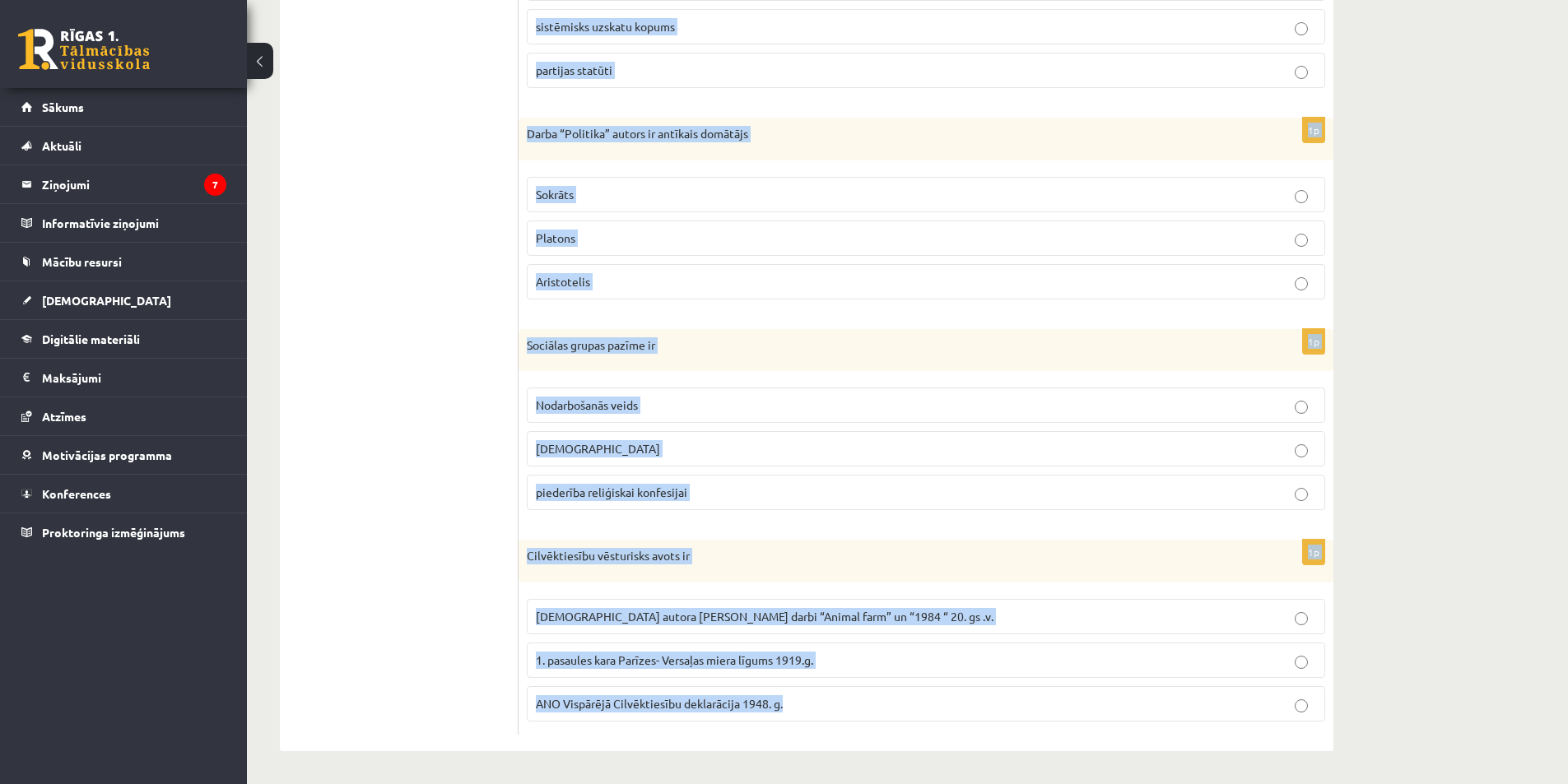
drag, startPoint x: 527, startPoint y: 322, endPoint x: 866, endPoint y: 706, distance: 512.2
click at [866, 706] on form "1p Sociālas grupas pazīme nav [GEOGRAPHIC_DATA] izglītības līmenis mantiskais s…" at bounding box center [925, 207] width 782 height 1055
copy form "Sociālas grupas pazīme nav Hobijs izglītības līmenis mantiskais stāvoklis 1p Id…"
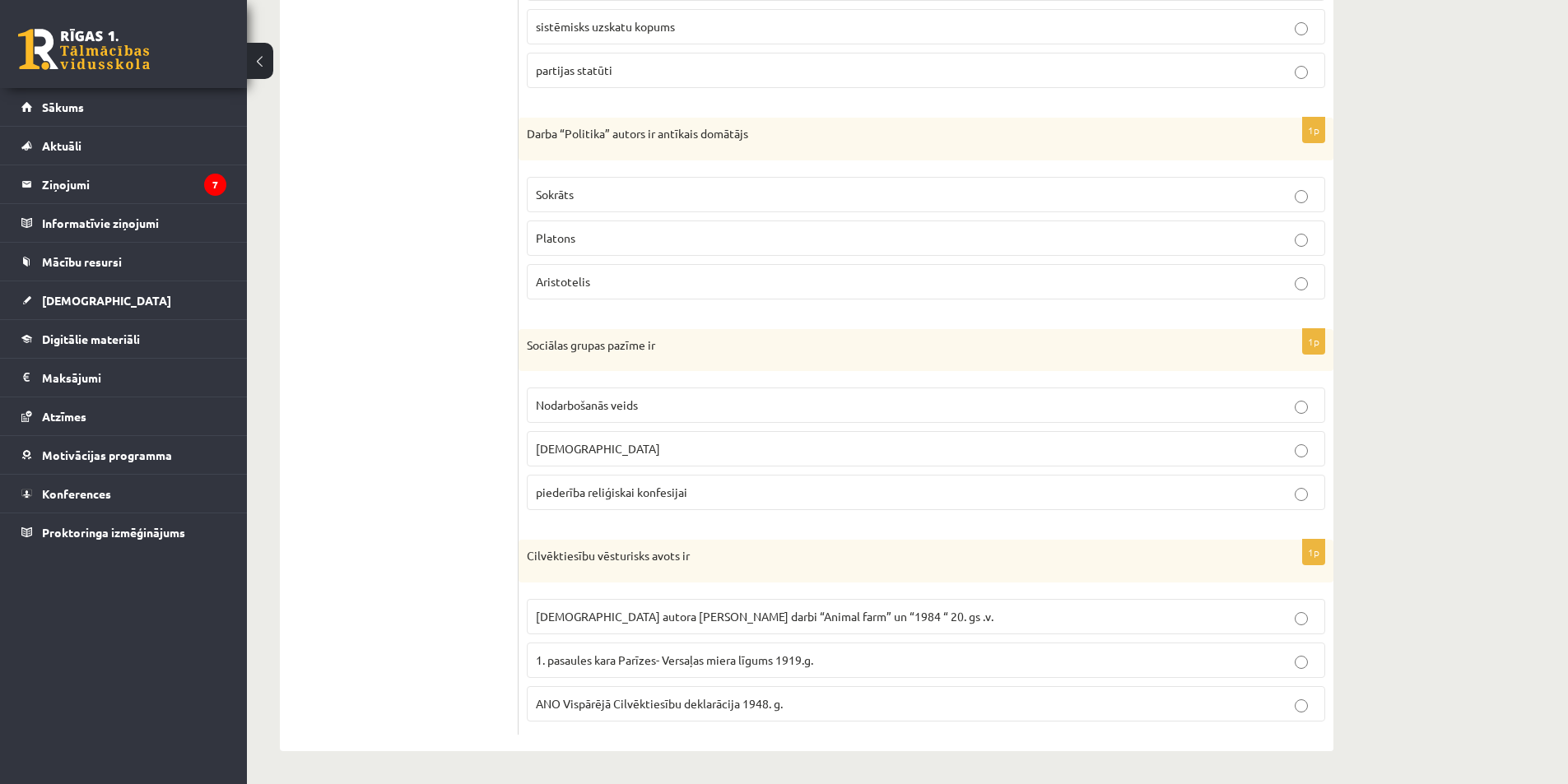
click at [488, 294] on ul "1. uzdevums 2. uzdevums 3. uzdevums 4. uzdevums 5. uzdevums 6. uzdevums 7. uzde…" at bounding box center [407, 207] width 222 height 1055
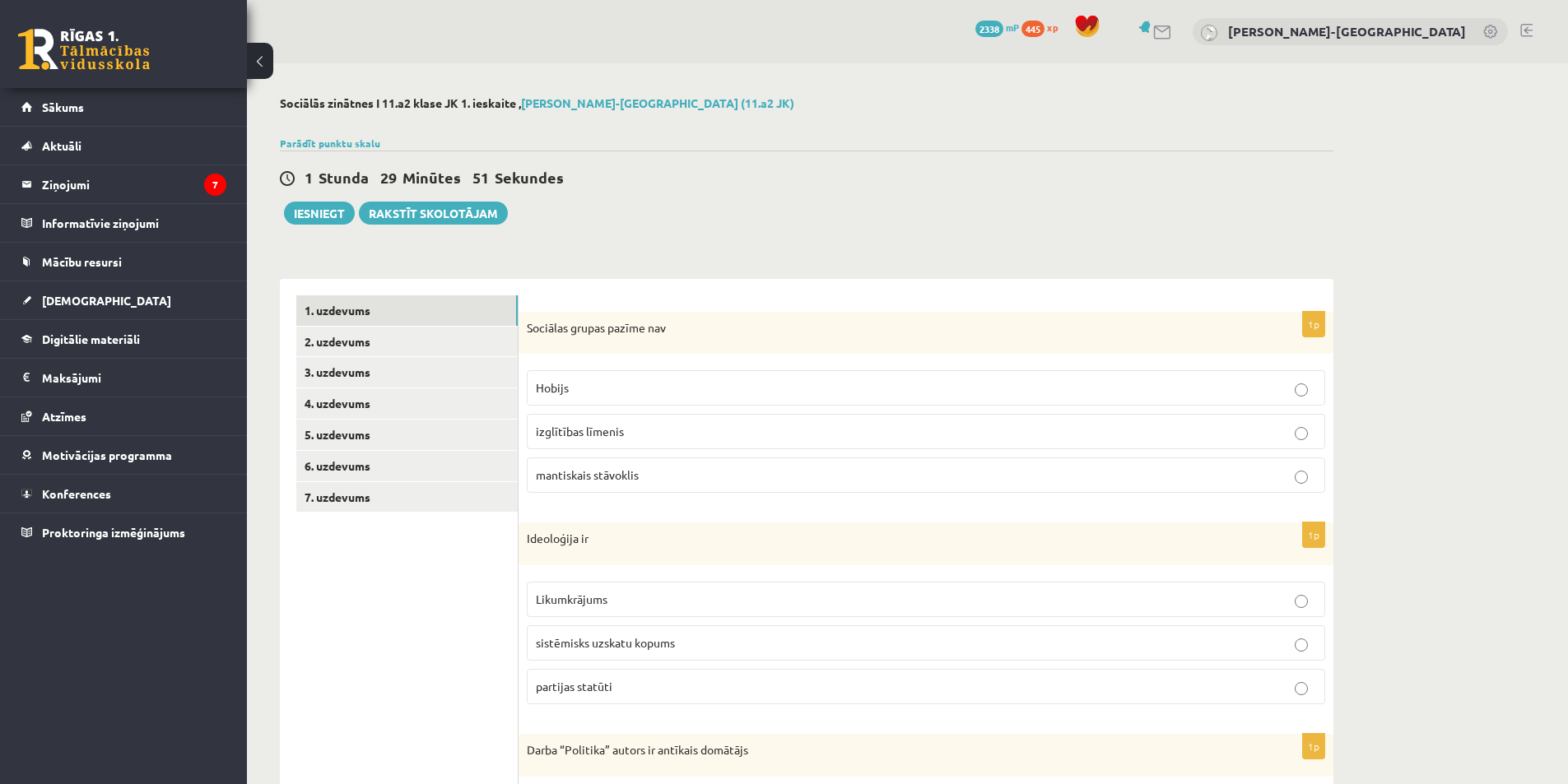
drag, startPoint x: 664, startPoint y: 397, endPoint x: 679, endPoint y: 480, distance: 84.3
click at [679, 480] on fieldset "Hobijs izglītības līmenis mantiskais stāvoklis" at bounding box center [926, 430] width 799 height 136
click at [656, 369] on fieldset "Hobijs izglītības līmenis mantiskais stāvoklis" at bounding box center [926, 430] width 799 height 136
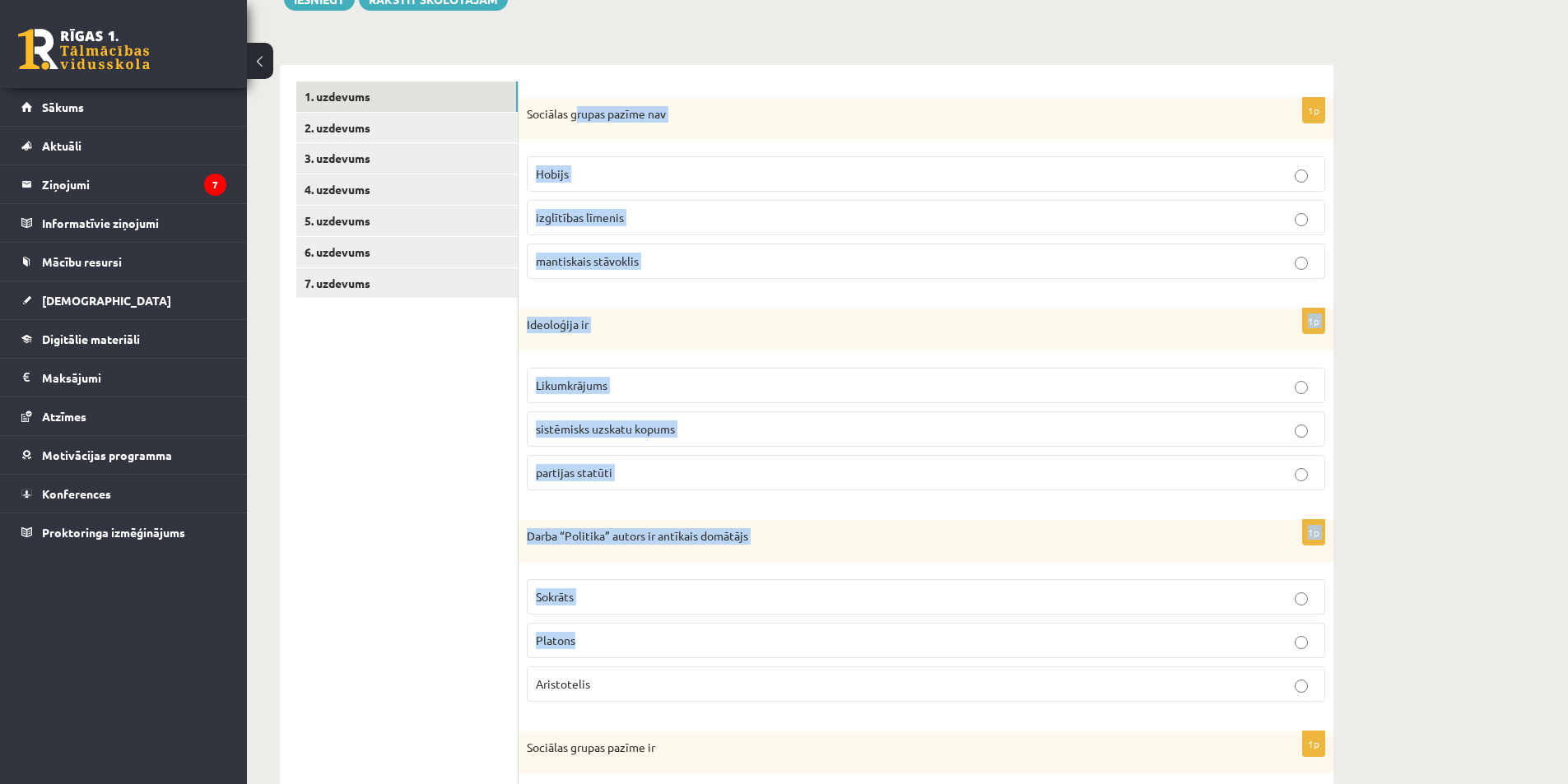
scroll to position [262, 0]
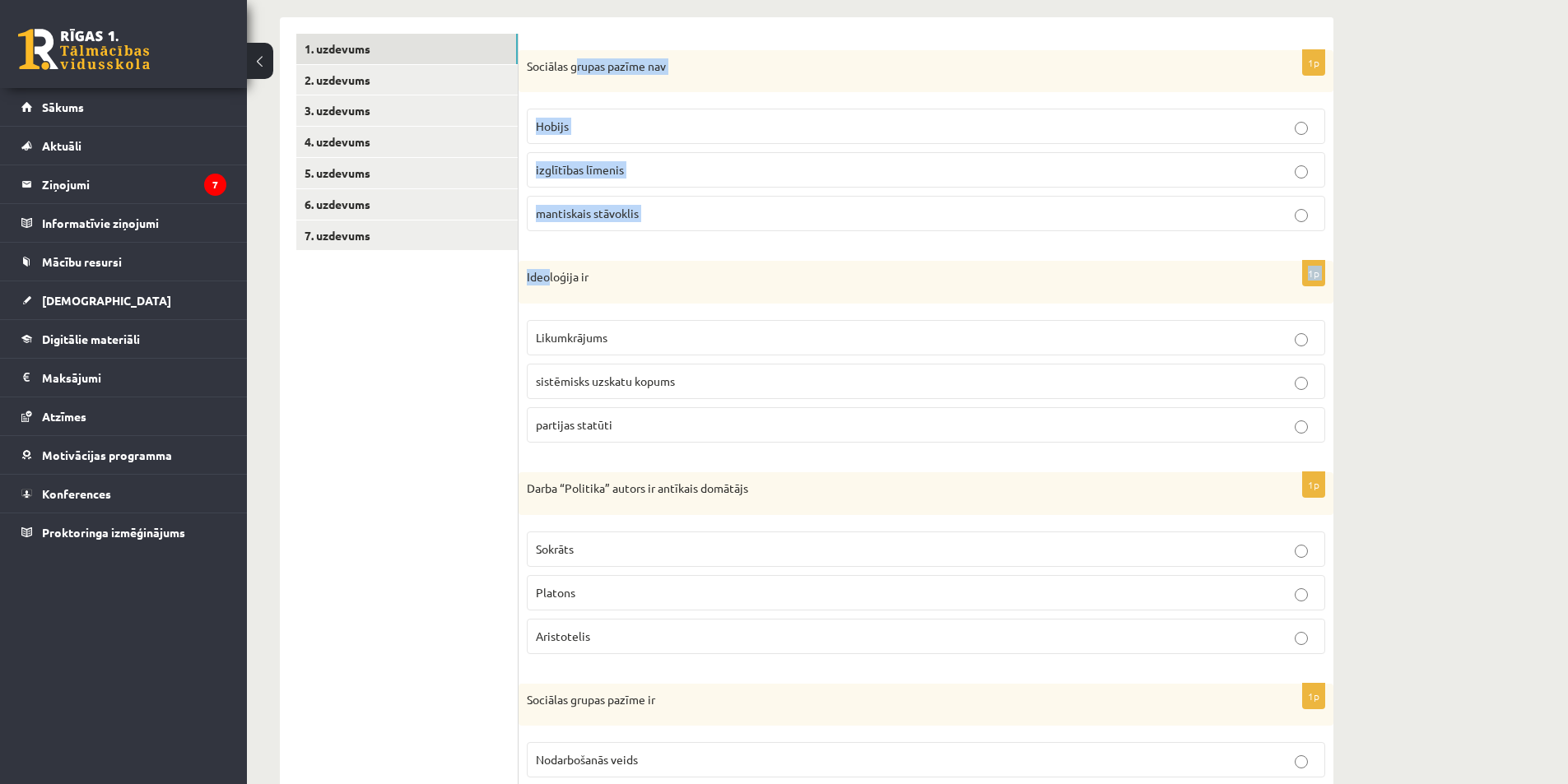
drag, startPoint x: 576, startPoint y: 342, endPoint x: 549, endPoint y: 261, distance: 85.4
click at [549, 261] on form "1p Sociālas grupas pazīme nav [GEOGRAPHIC_DATA] izglītības līmenis mantiskais s…" at bounding box center [925, 561] width 782 height 1055
drag, startPoint x: 405, startPoint y: 440, endPoint x: 455, endPoint y: 440, distance: 50.0
click at [405, 440] on ul "1. uzdevums 2. uzdevums 3. uzdevums 4. uzdevums 5. uzdevums 6. uzdevums 7. uzde…" at bounding box center [407, 561] width 222 height 1055
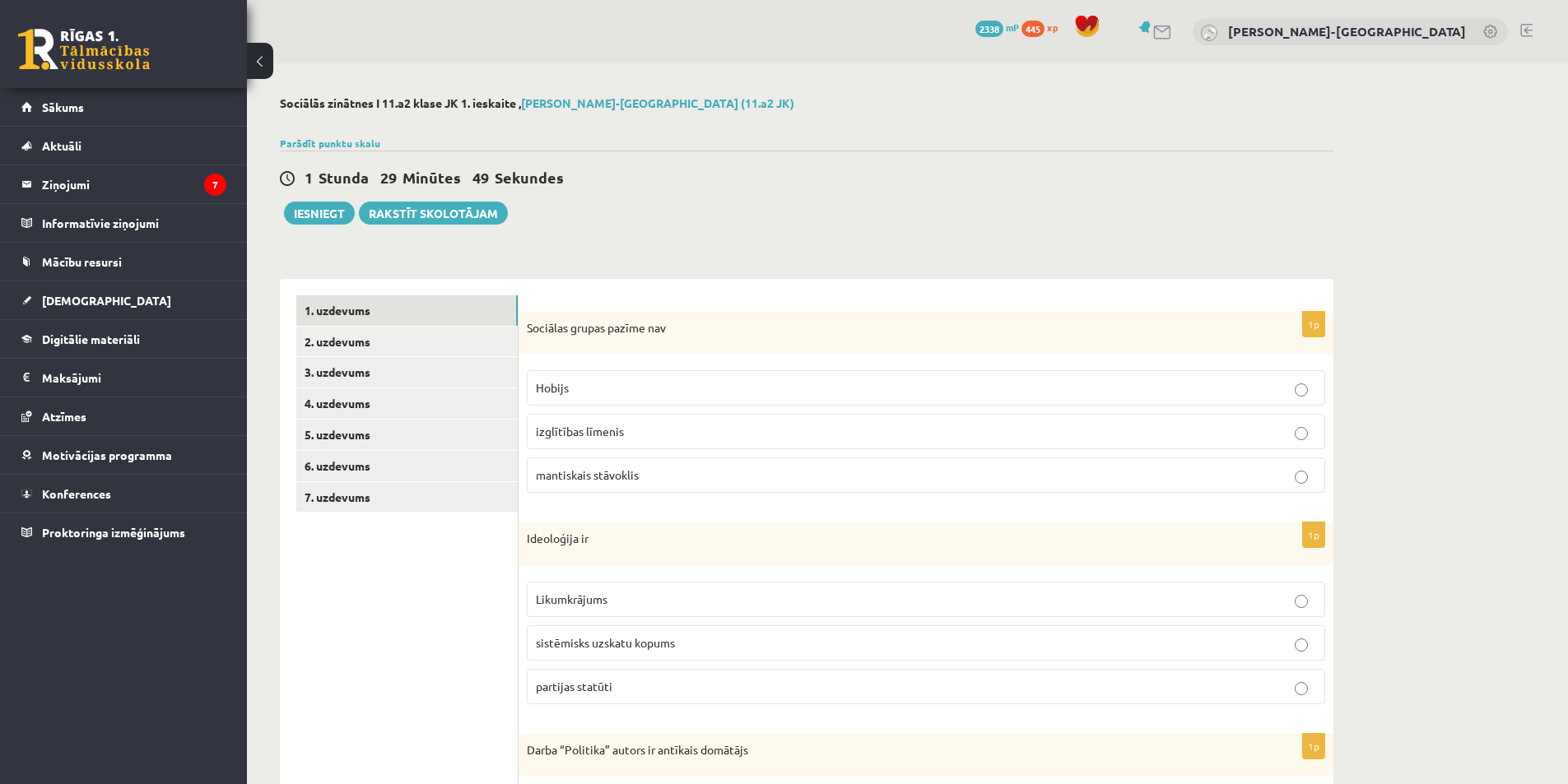
click at [623, 399] on label "Hobijs" at bounding box center [926, 388] width 799 height 35
click at [683, 408] on fieldset "Hobijs izglītības līmenis mantiskais stāvoklis" at bounding box center [926, 430] width 799 height 136
click at [688, 449] on label "izglītības līmenis" at bounding box center [926, 432] width 799 height 35
click at [627, 394] on p "Hobijs" at bounding box center [925, 388] width 780 height 18
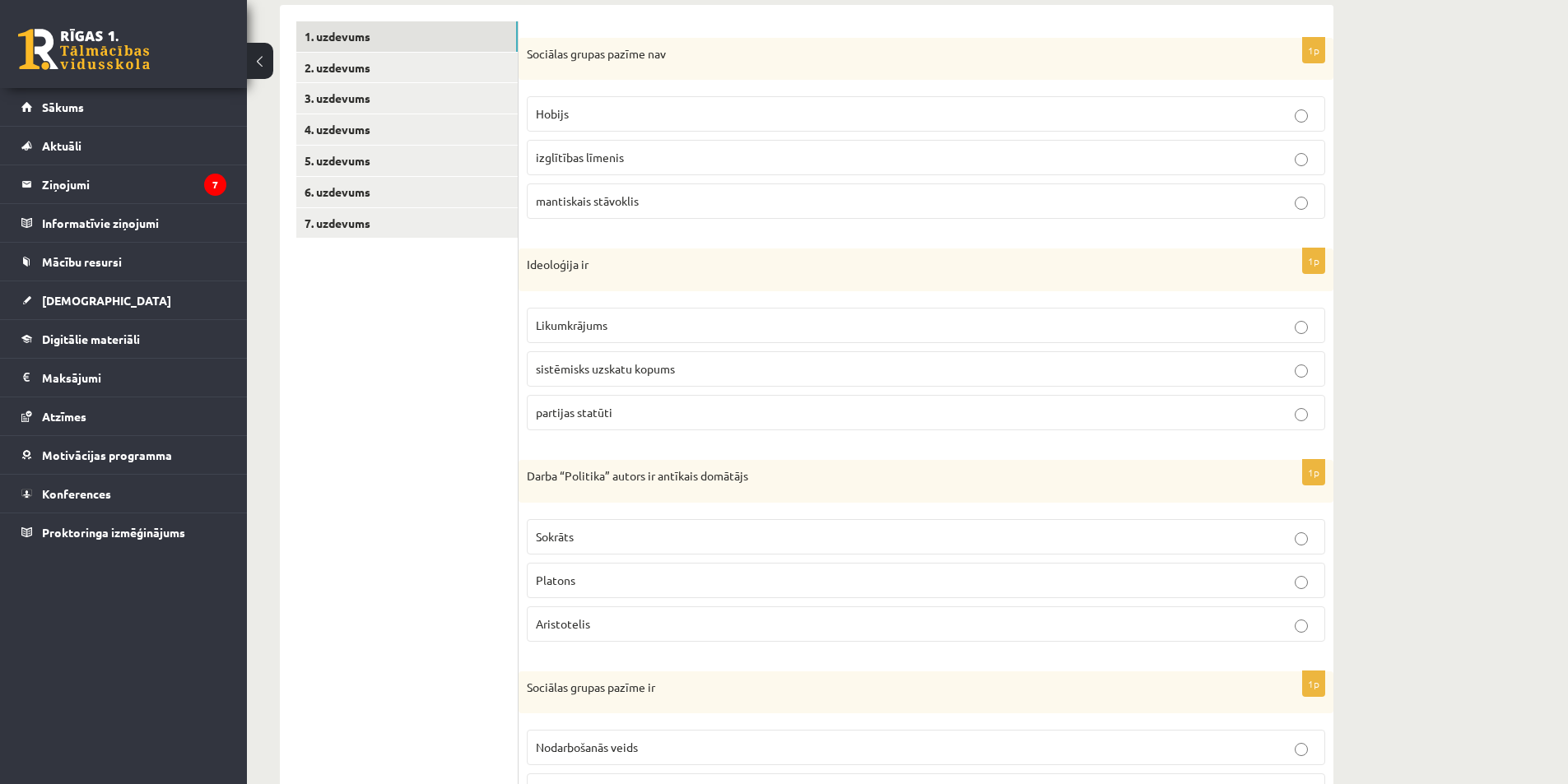
click at [650, 374] on span "sistēmisks uzskatu kopums" at bounding box center [606, 368] width 139 height 15
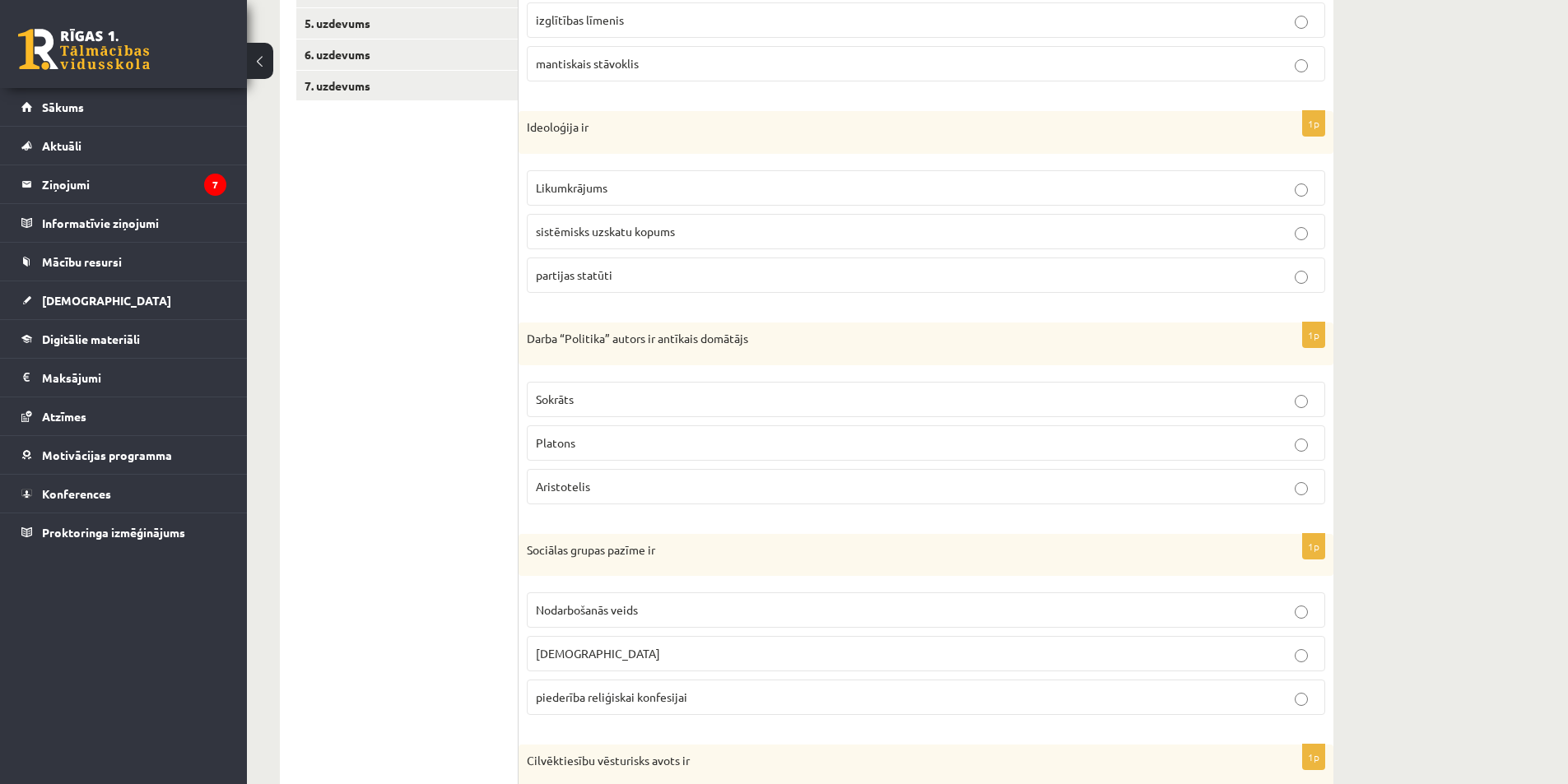
click at [652, 487] on p "Aristotelis" at bounding box center [925, 486] width 780 height 18
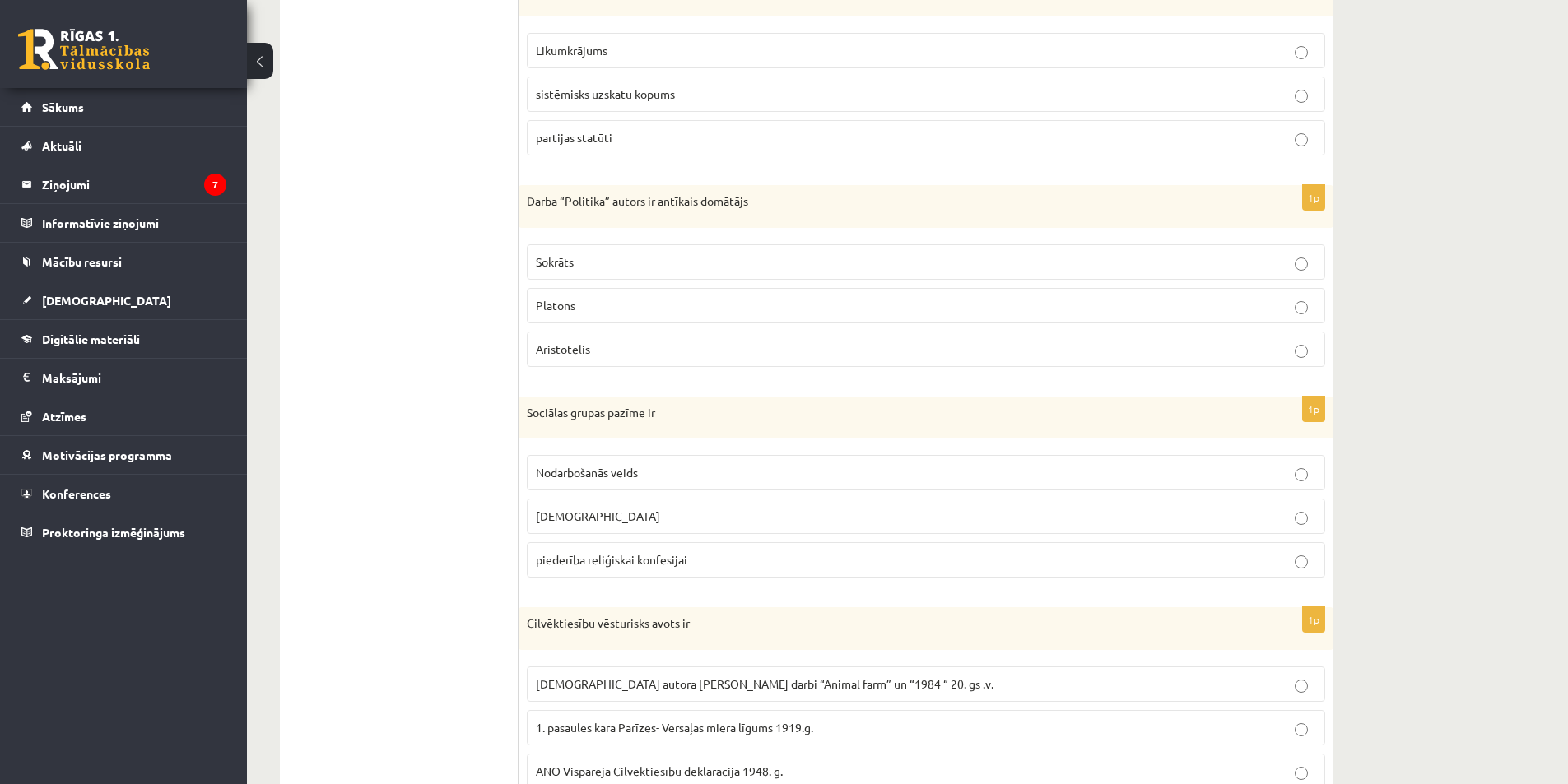
scroll to position [617, 0]
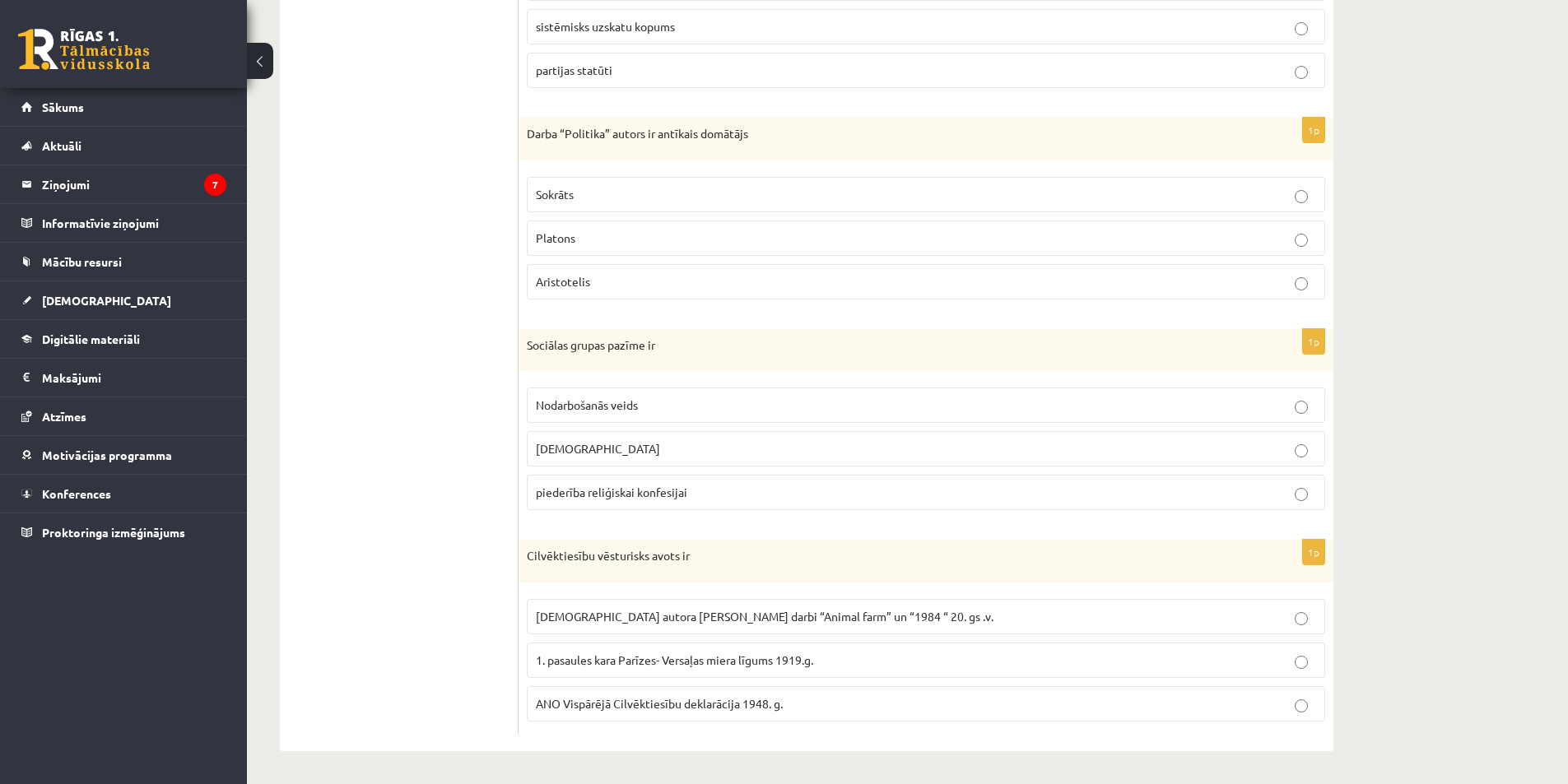
click at [583, 450] on span "[DEMOGRAPHIC_DATA]" at bounding box center [598, 447] width 124 height 15
click at [593, 496] on span "piederība reliģiskai konfesijai" at bounding box center [612, 492] width 152 height 15
click at [467, 614] on ul "1. uzdevums 2. uzdevums 3. uzdevums 4. uzdevums 5. uzdevums 6. uzdevums 7. uzde…" at bounding box center [407, 207] width 222 height 1055
click at [548, 724] on fieldset "[DEMOGRAPHIC_DATA] autora [PERSON_NAME] darbi “Animal farm” un “1984 “ 20. gs .…" at bounding box center [926, 658] width 799 height 136
click at [554, 717] on label "ANO Vispārējā Cilvēktiesību deklarācija 1948. g." at bounding box center [926, 704] width 799 height 35
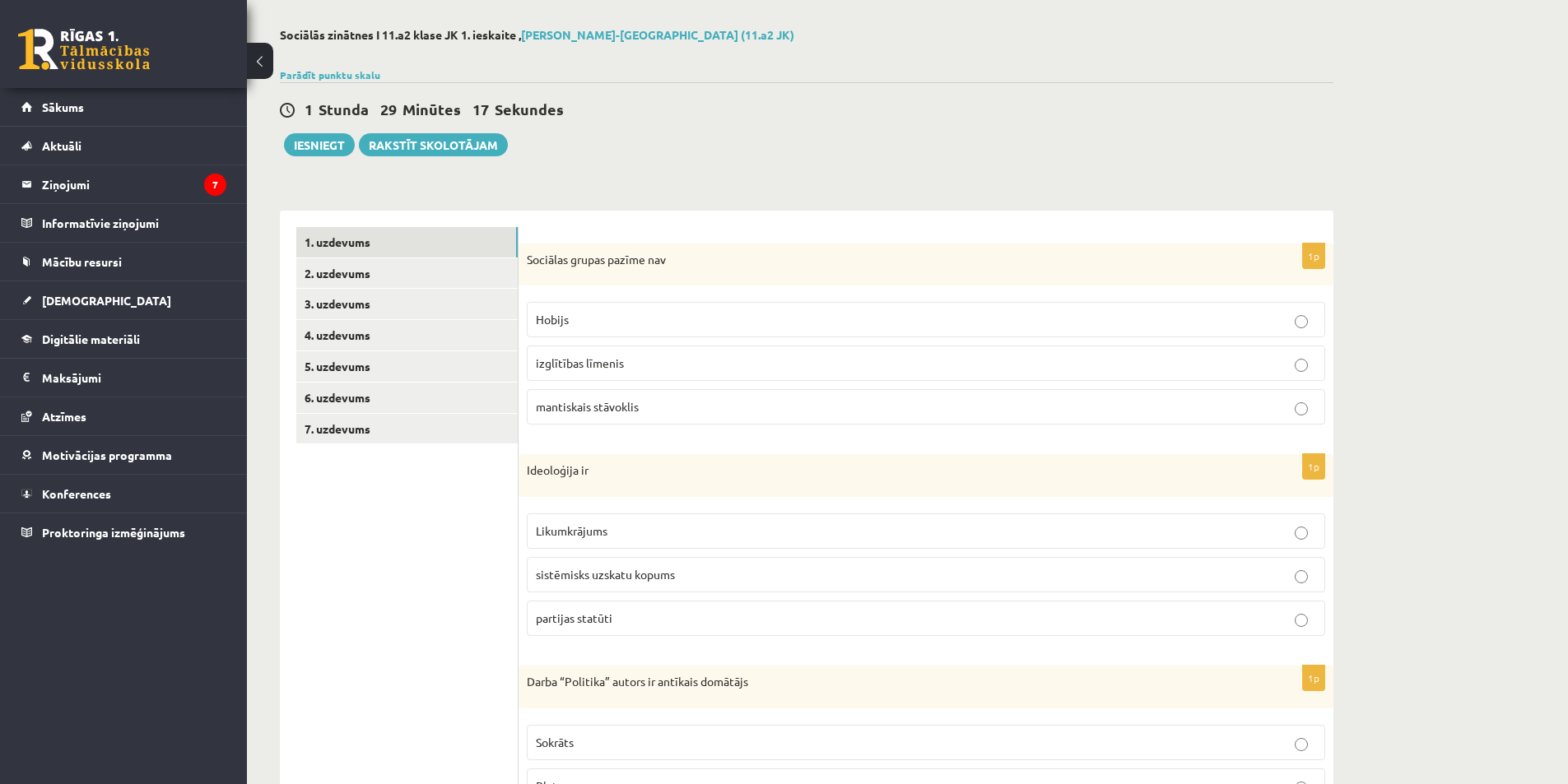
scroll to position [0, 0]
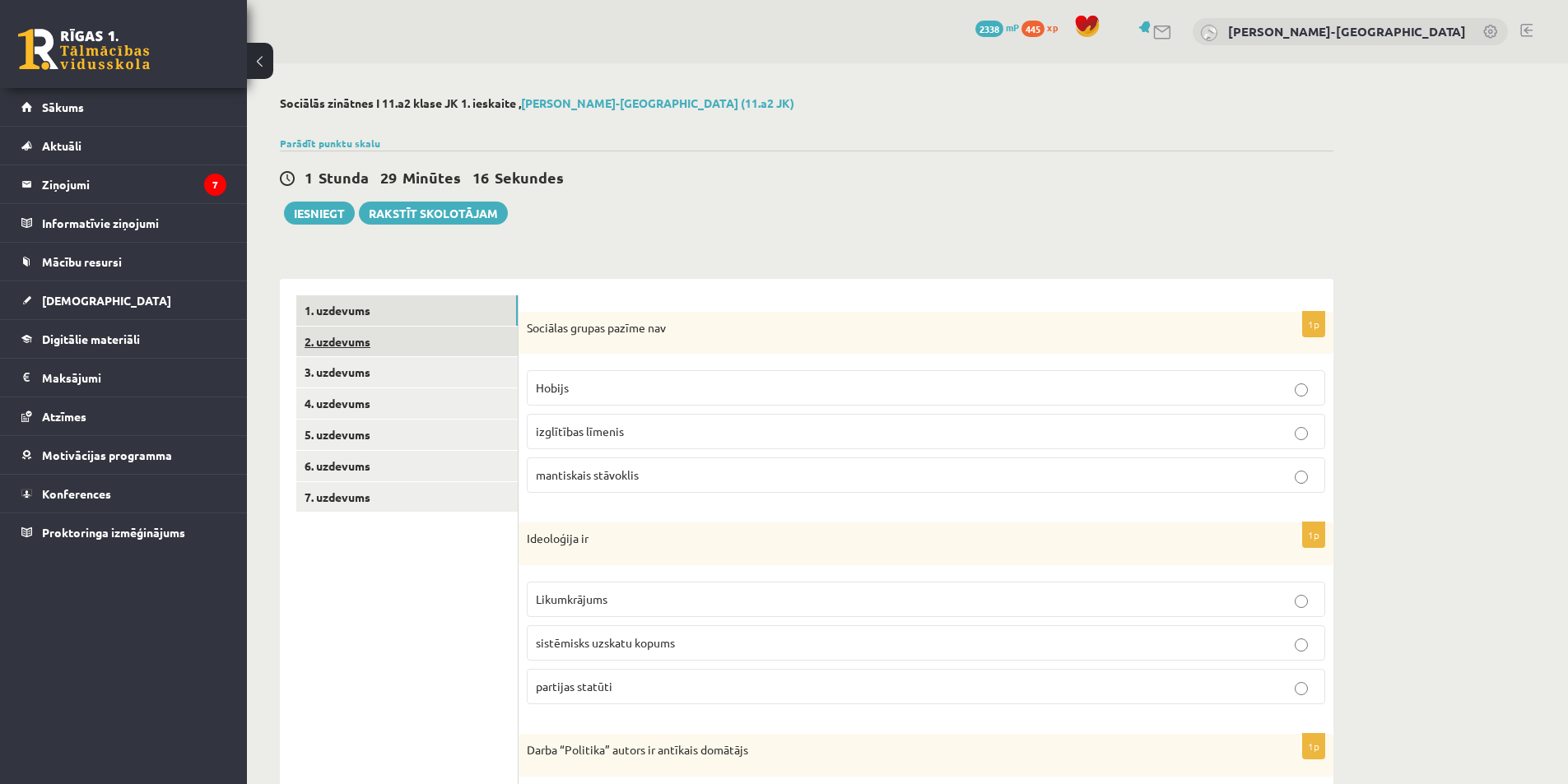
click at [428, 336] on link "2. uzdevums" at bounding box center [406, 342] width 221 height 31
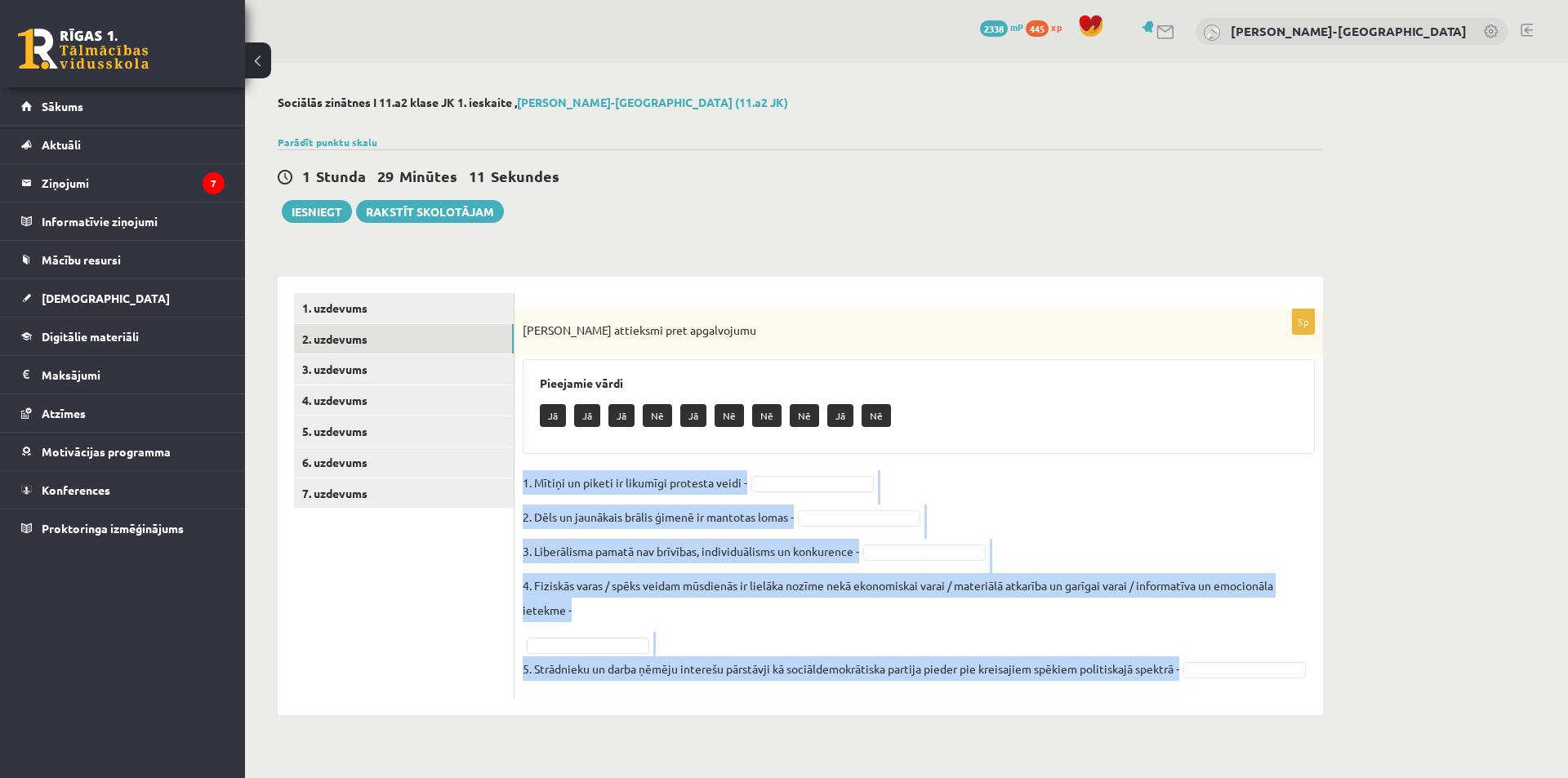
drag, startPoint x: 543, startPoint y: 482, endPoint x: 1189, endPoint y: 698, distance: 681.2
click at [1188, 698] on div "5p Izsaki attieksmi pret apgalvojumu Pieejamie vārdi Jā Jā Jā Nē Jā Nē Nē Nē Jā…" at bounding box center [918, 504] width 808 height 389
copy fieldset "1. Mītiņi un piketi ir likumīgi protesta veidi - 2. Dēls un jaunākais brālis ģi…"
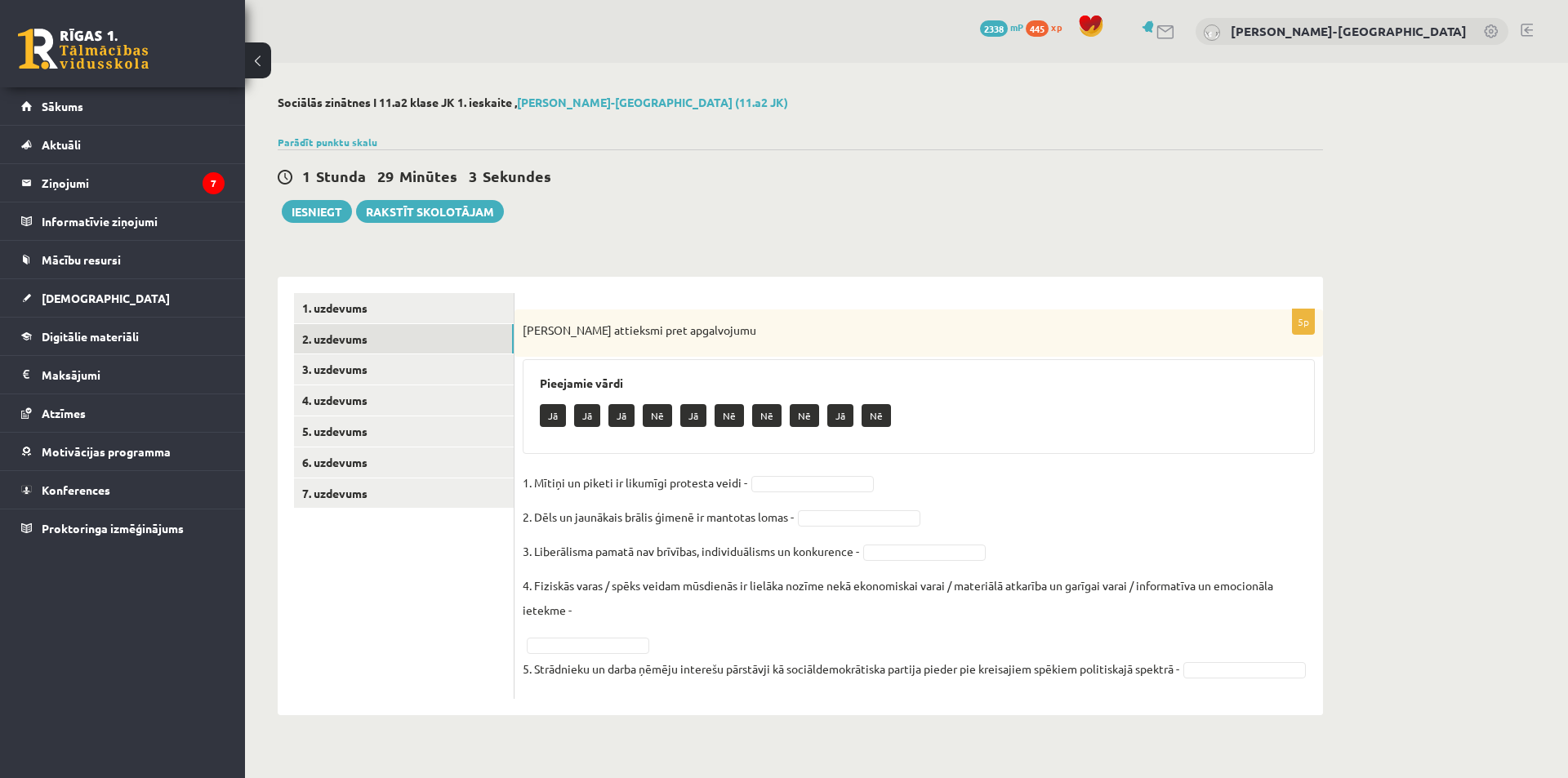
click at [730, 449] on div "Pieejamie vārdi Jā Jā Jā Nē Jā Nē Nē Nē Jā Nē" at bounding box center [919, 406] width 792 height 94
click at [785, 475] on fieldset "1. Mītiņi un piketi ir likumīgi protesta veidi - 2. Dēls un jaunākais brālis ģi…" at bounding box center [919, 580] width 792 height 220
click at [396, 363] on link "3. uzdevums" at bounding box center [403, 369] width 220 height 31
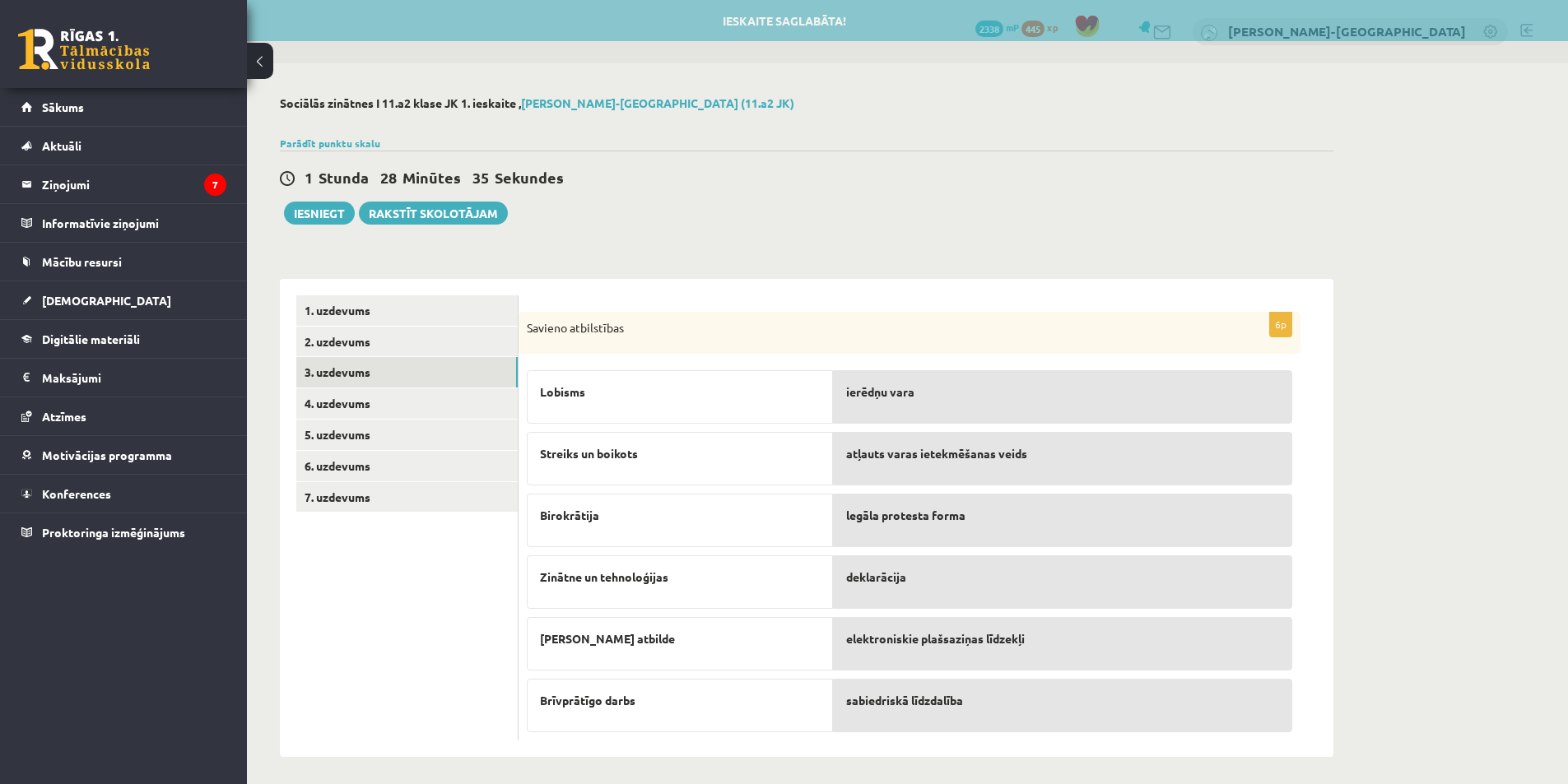
scroll to position [6, 0]
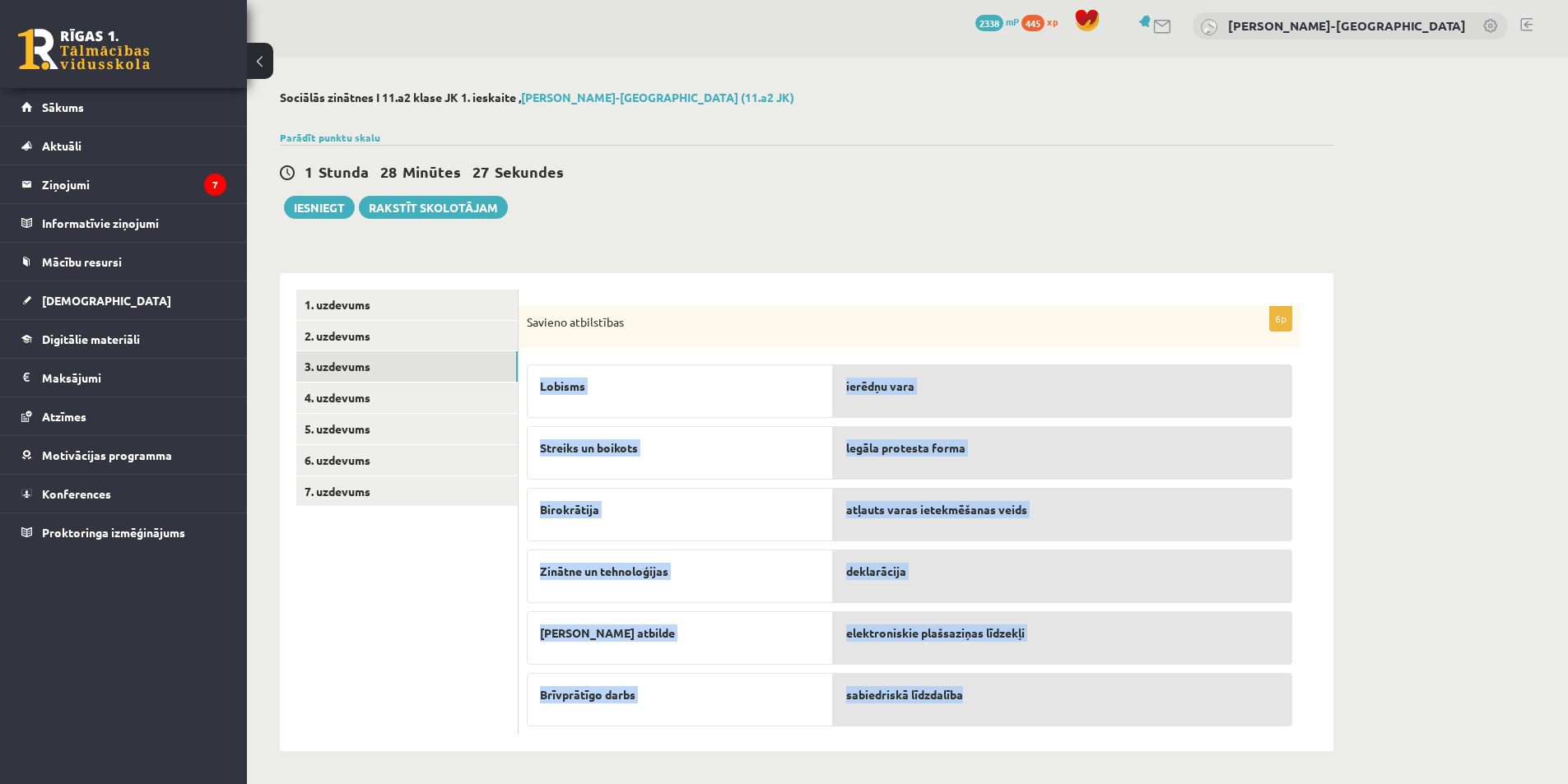
drag, startPoint x: 543, startPoint y: 381, endPoint x: 1012, endPoint y: 704, distance: 569.5
click at [1012, 704] on fieldset "Lobisms Streiks un boikots [GEOGRAPHIC_DATA] Zinātne un tehnoloģijas Lieka atbi…" at bounding box center [910, 541] width 765 height 370
drag, startPoint x: 540, startPoint y: 373, endPoint x: 995, endPoint y: 705, distance: 563.2
click at [995, 705] on fieldset "Lobisms Streiks un boikots [GEOGRAPHIC_DATA] Zinātne un tehnoloģijas Lieka atbi…" at bounding box center [910, 541] width 765 height 370
copy fieldset "Lobisms Streiks un boikots Birokrātija Zinātne un tehnoloģijas Lieka atbilde [G…"
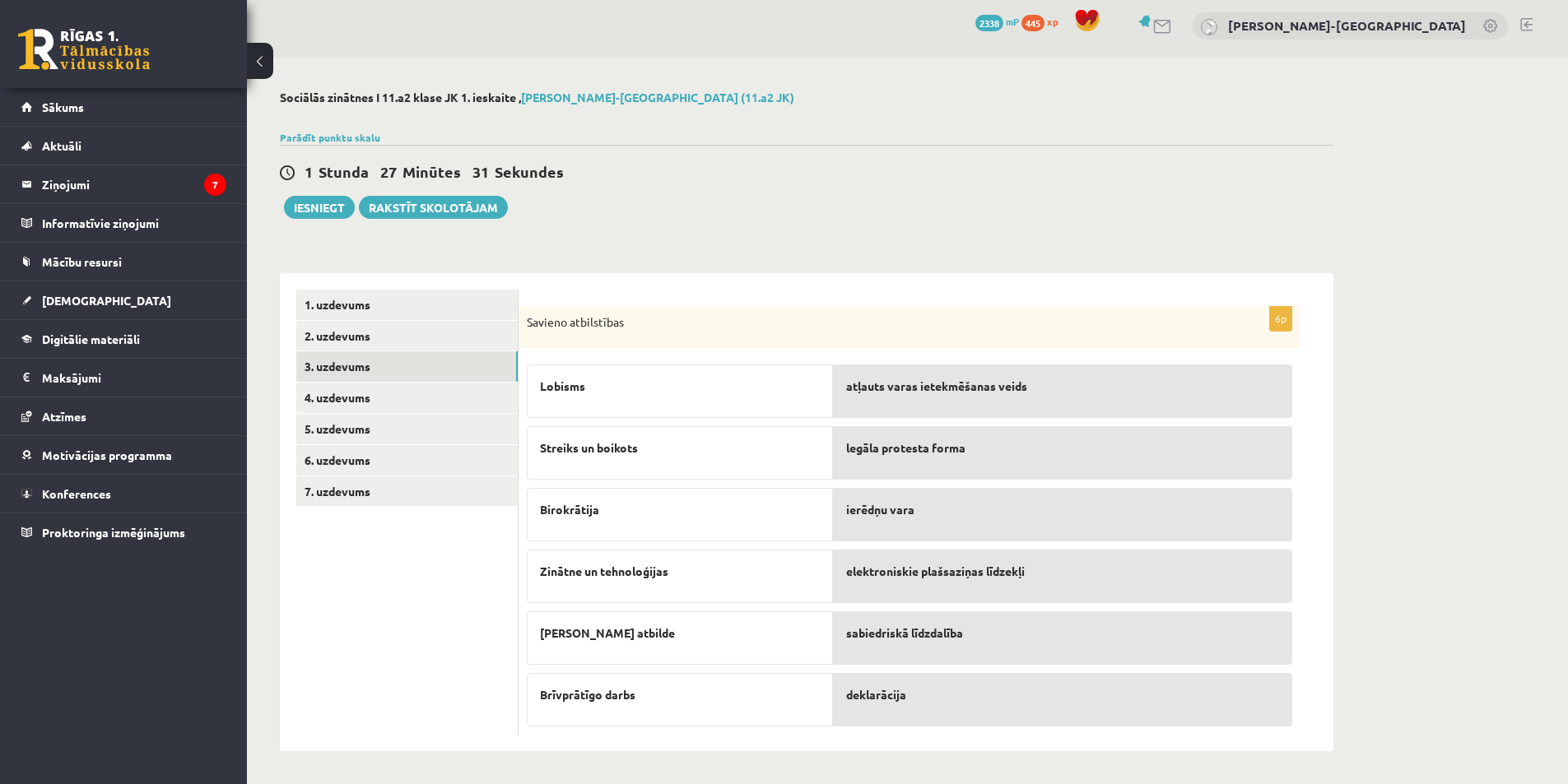
click at [712, 294] on form "6p Savieno atbilstības Lobisms Streiks un boikots [GEOGRAPHIC_DATA] Zinātne un …" at bounding box center [925, 513] width 782 height 446
click at [405, 397] on link "4. uzdevums" at bounding box center [406, 397] width 221 height 31
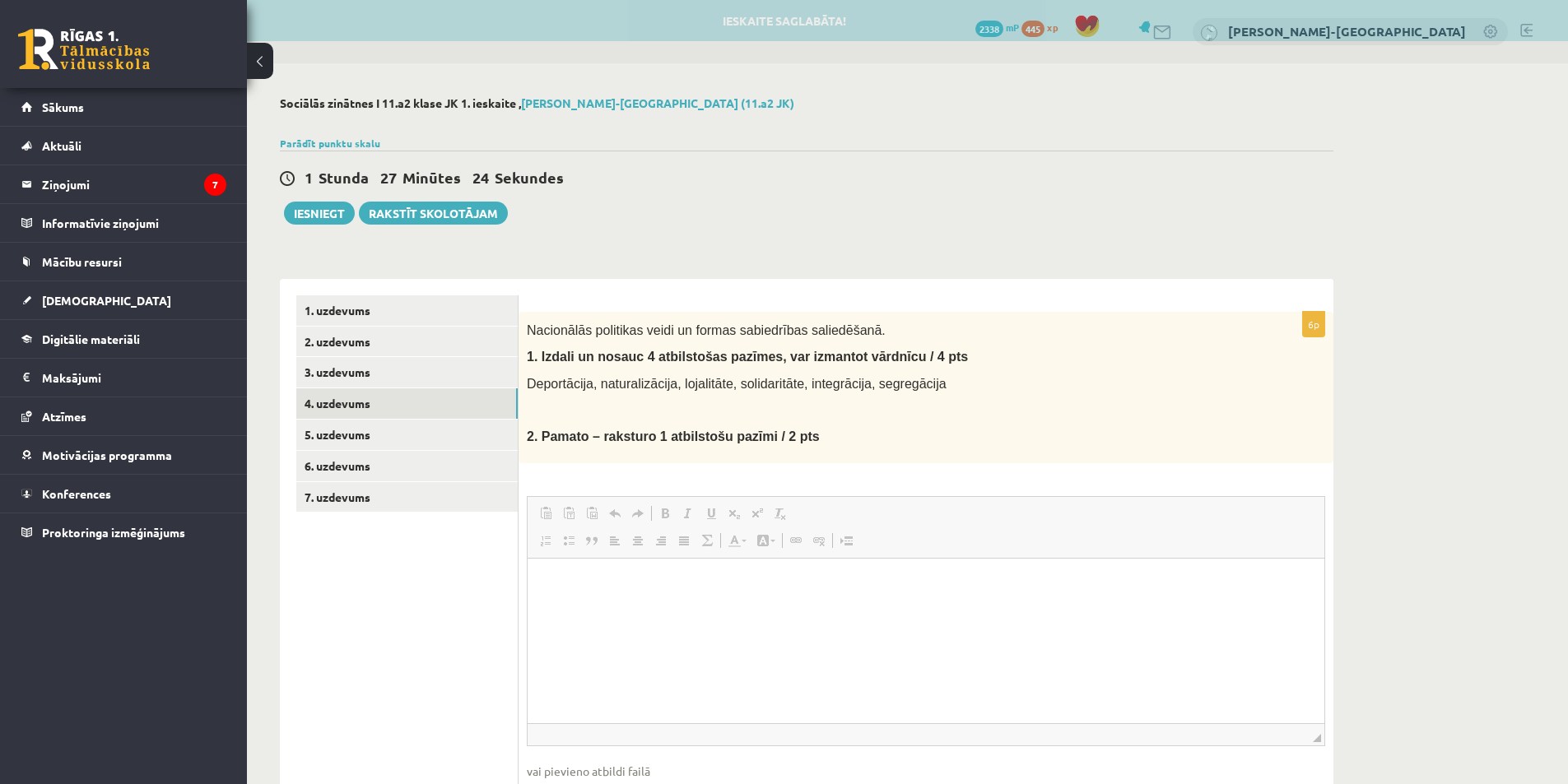
scroll to position [0, 0]
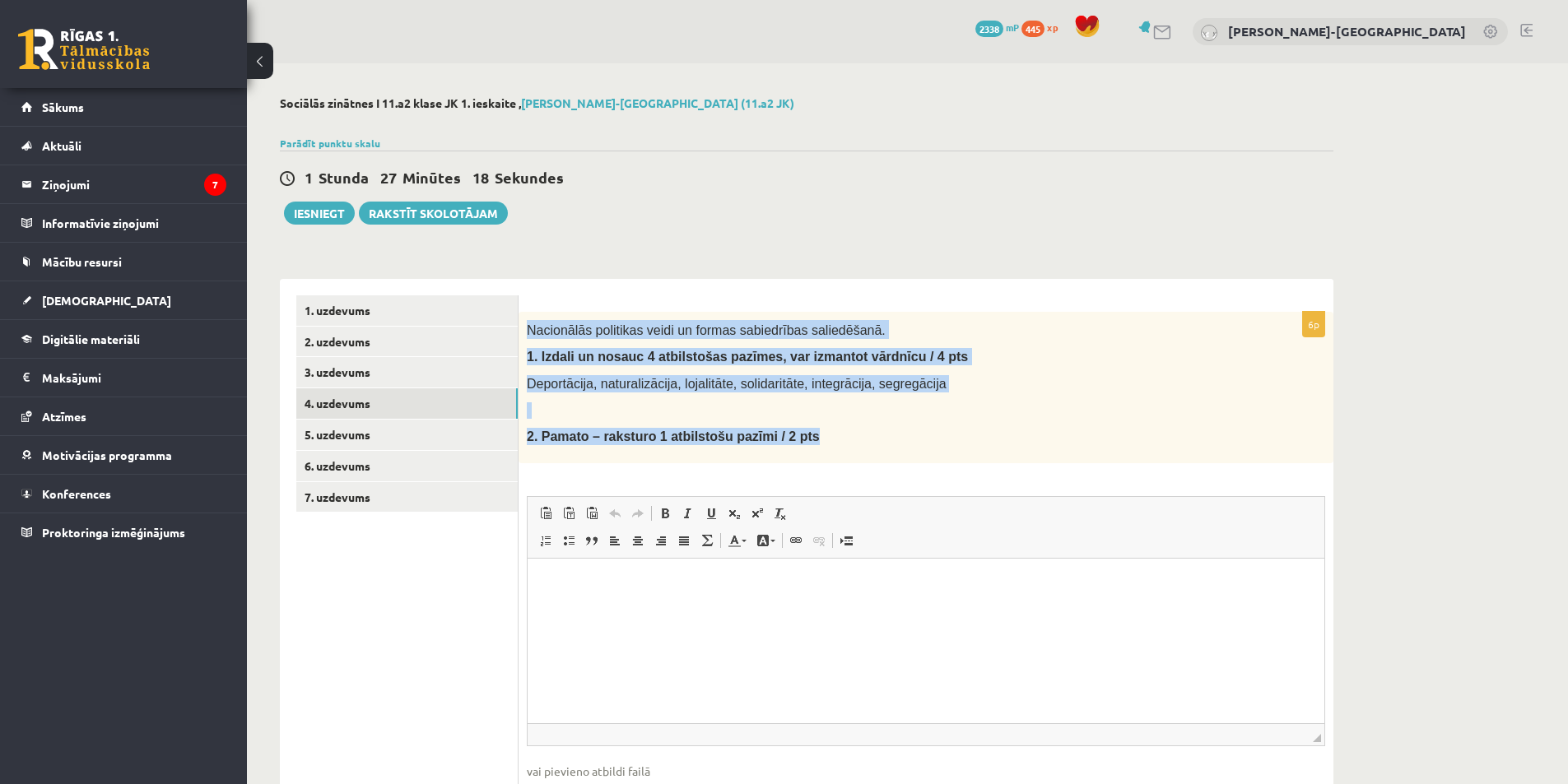
drag, startPoint x: 527, startPoint y: 327, endPoint x: 810, endPoint y: 430, distance: 301.2
click at [810, 430] on div "Nacionālās politikas veidi un formas sabiedrības saliedēšanā. 1. Izdali un nosa…" at bounding box center [925, 388] width 814 height 152
copy div "Nacionālās politikas veidi un formas sabiedrības saliedēšanā. 1. Izdali un nosa…"
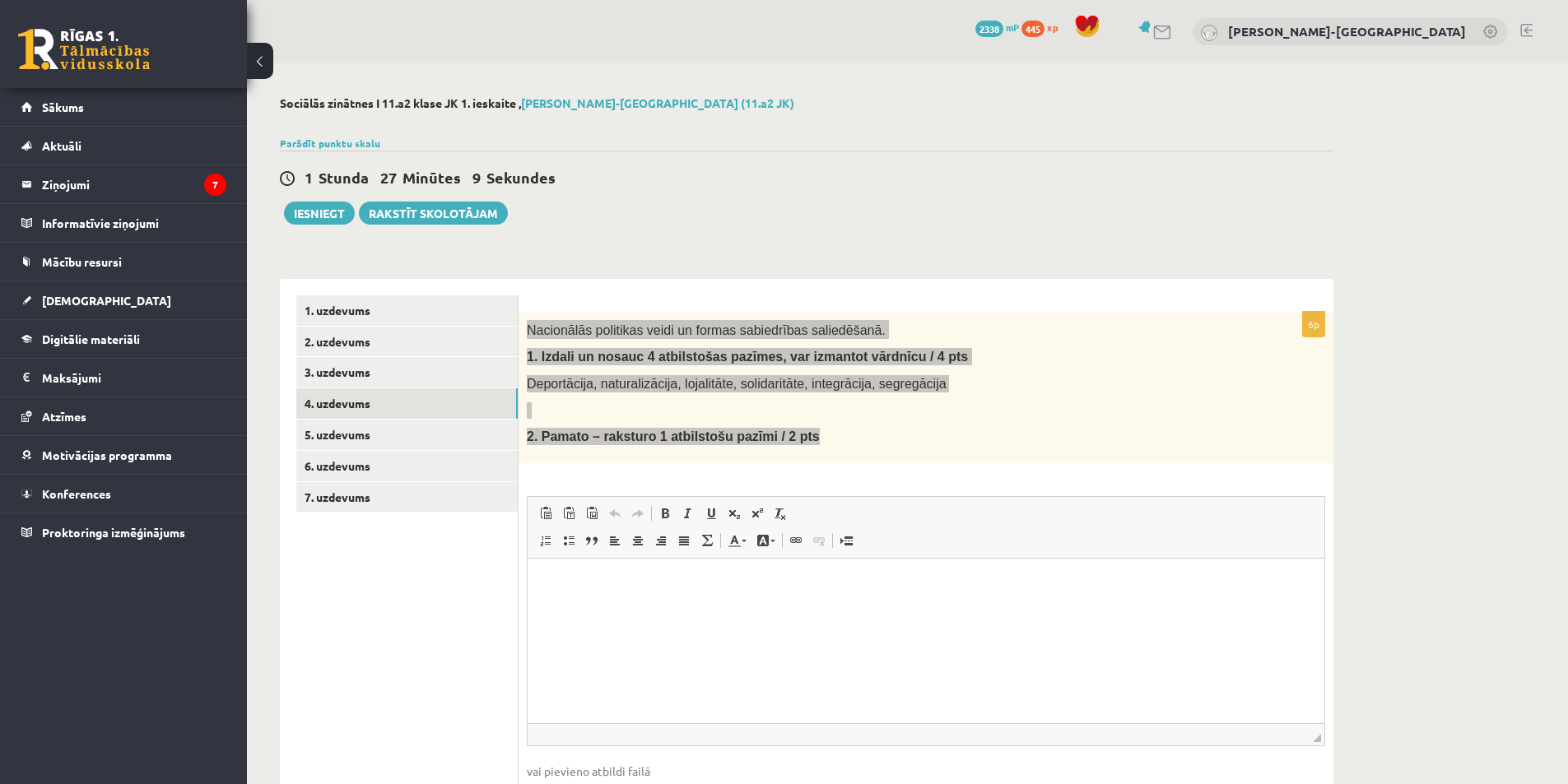
click at [696, 608] on html at bounding box center [925, 582] width 797 height 50
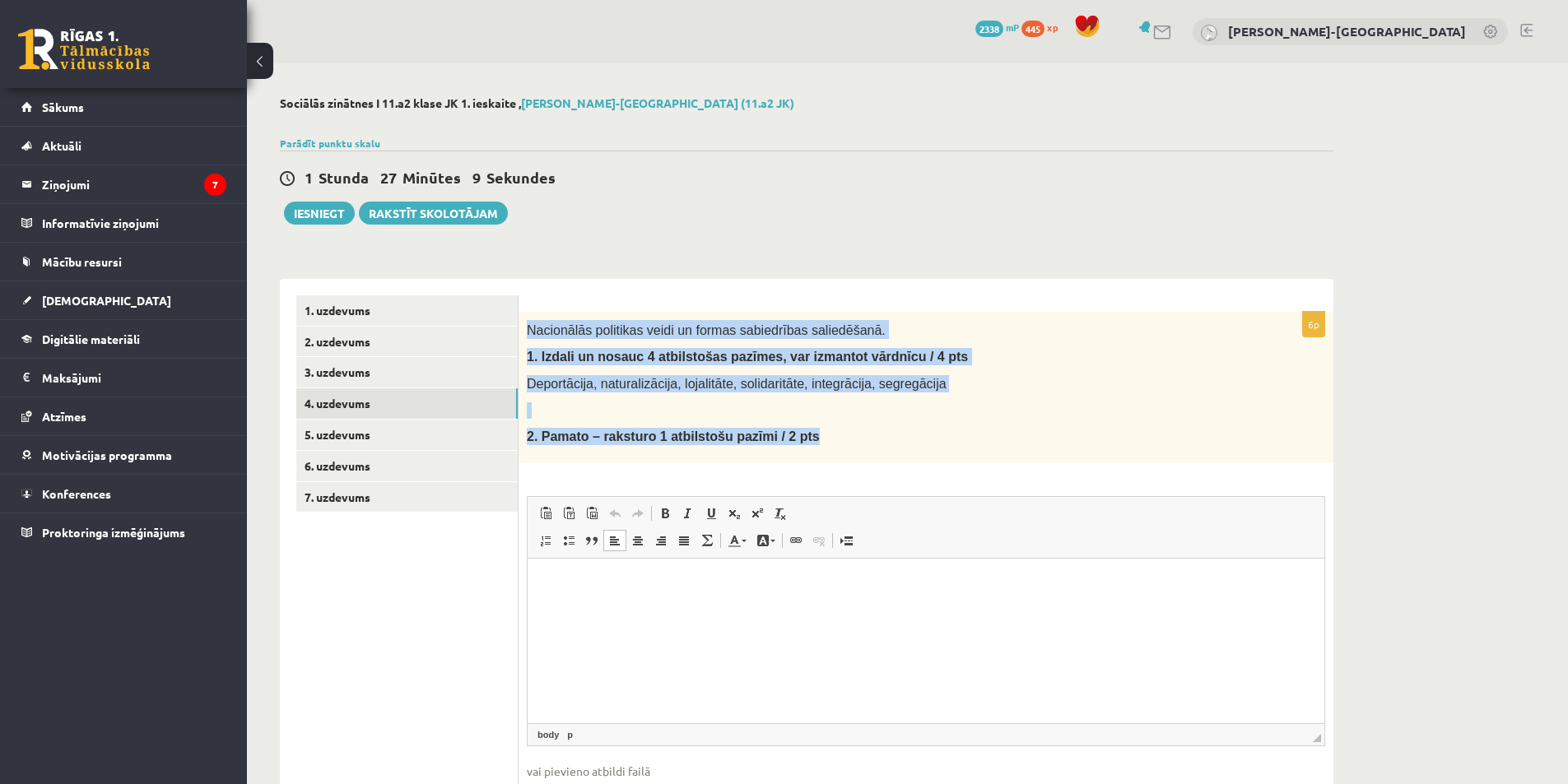
click at [731, 394] on div "Nacionālās politikas veidi un formas sabiedrības saliedēšanā. 1. Izdali un nosa…" at bounding box center [925, 388] width 814 height 152
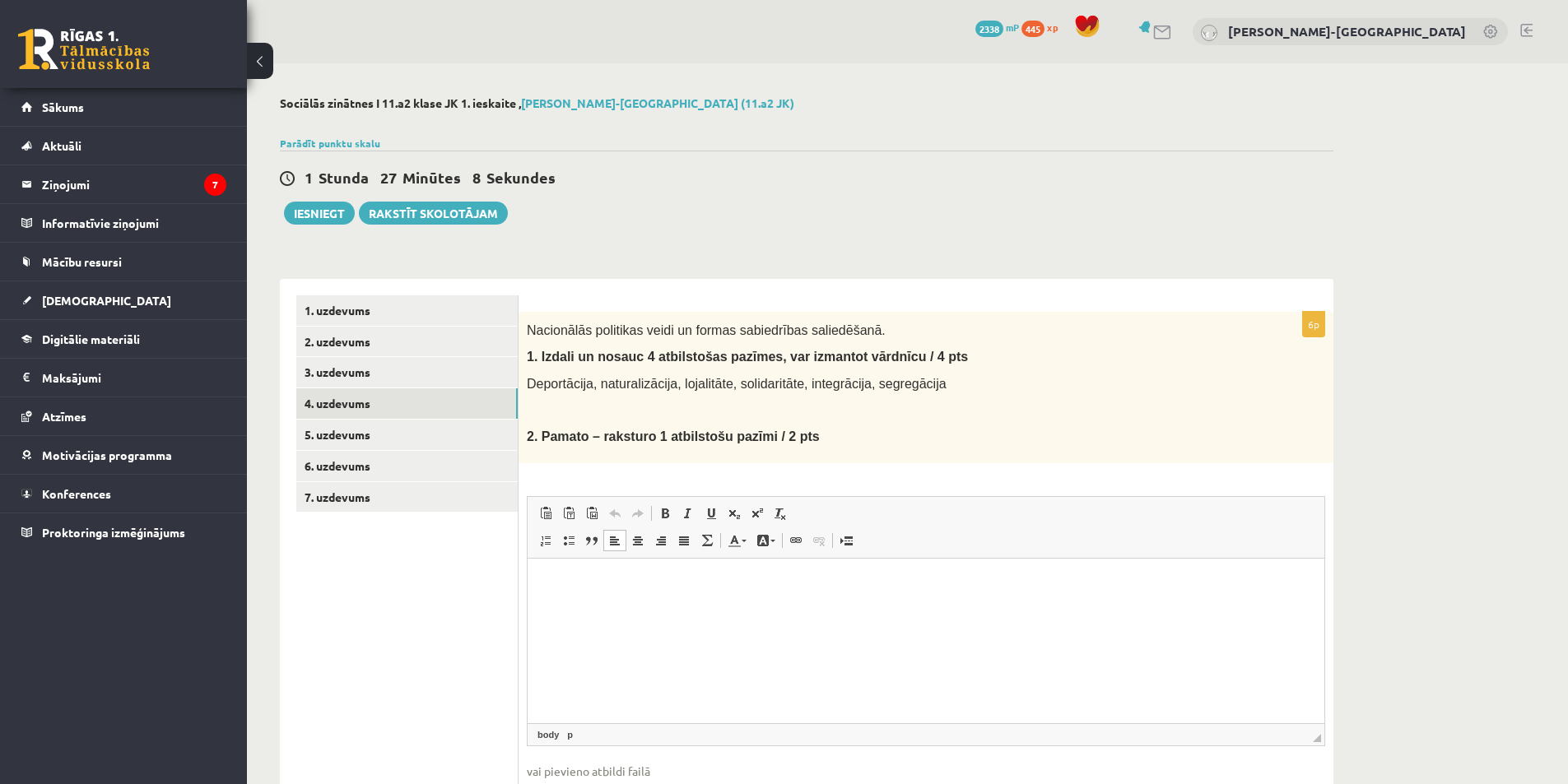
click at [712, 608] on html at bounding box center [925, 582] width 797 height 50
click at [900, 589] on p "**********" at bounding box center [925, 583] width 763 height 18
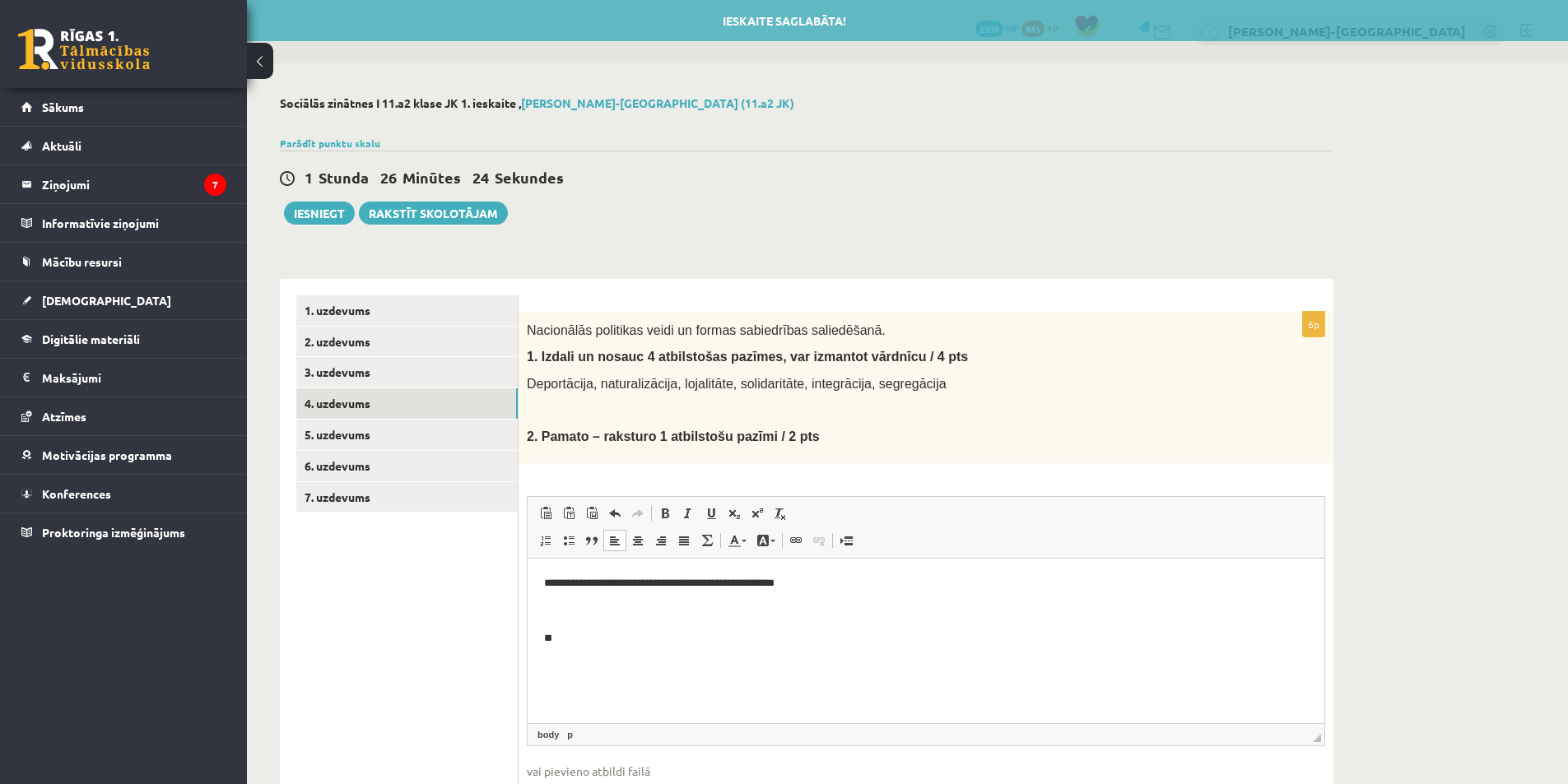
click at [765, 626] on body "**********" at bounding box center [925, 610] width 763 height 72
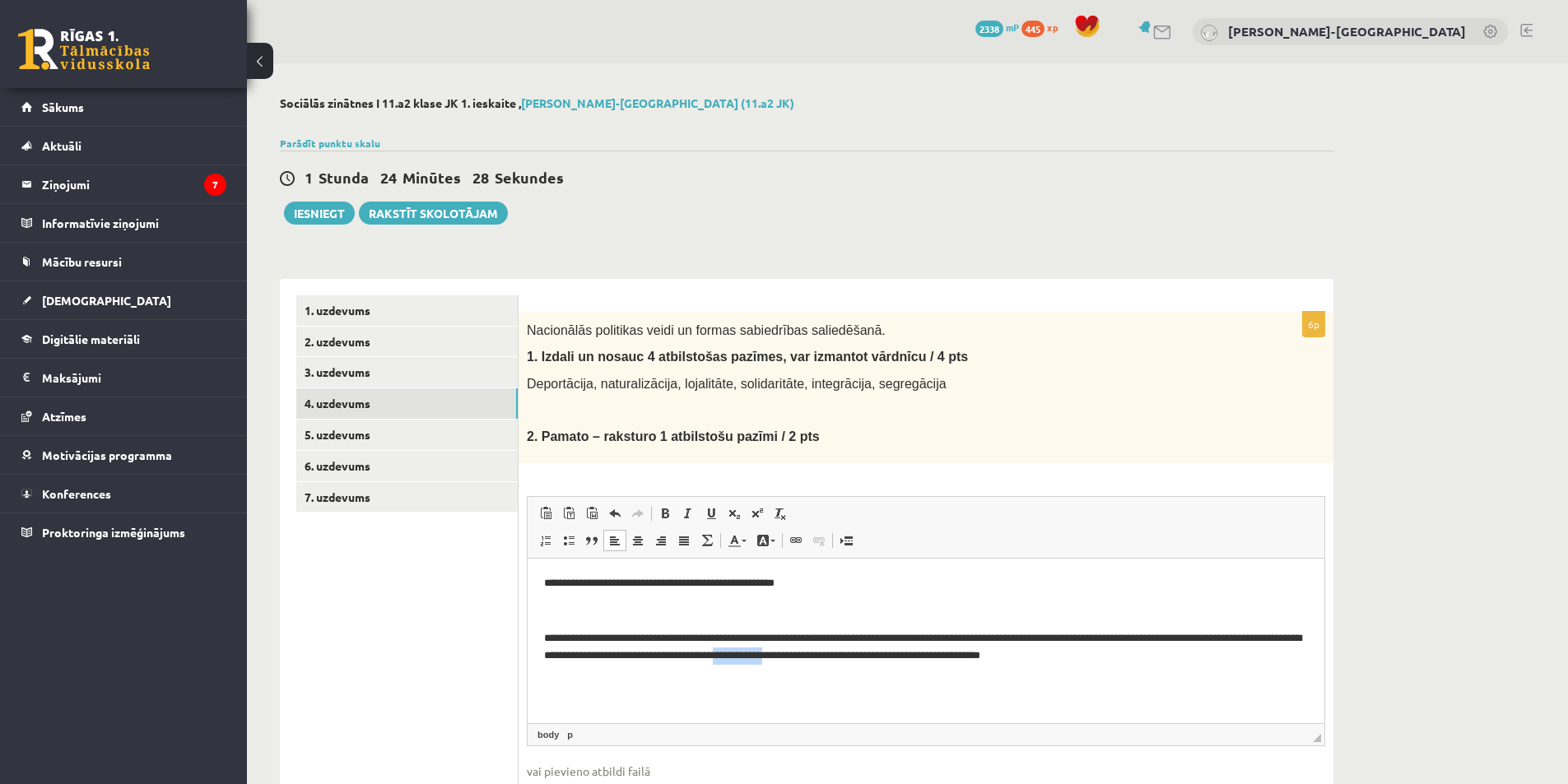
drag, startPoint x: 872, startPoint y: 655, endPoint x: 819, endPoint y: 660, distance: 53.2
click at [819, 660] on p "**********" at bounding box center [925, 646] width 763 height 34
click at [1096, 662] on p "**********" at bounding box center [925, 646] width 763 height 34
drag, startPoint x: 884, startPoint y: 657, endPoint x: 707, endPoint y: 660, distance: 177.0
click at [707, 660] on p "**********" at bounding box center [925, 655] width 763 height 51
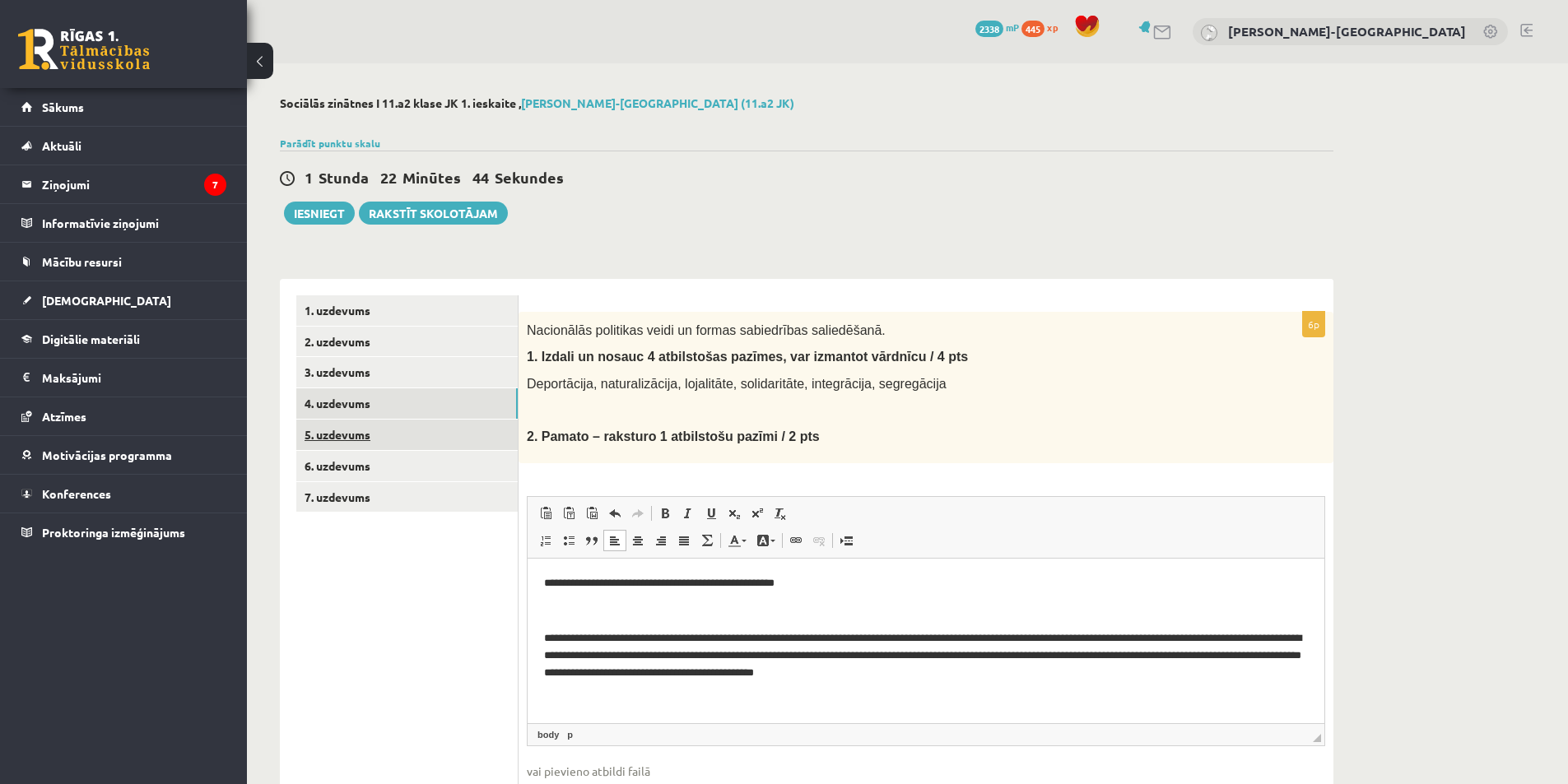
click at [389, 428] on link "5. uzdevums" at bounding box center [406, 434] width 221 height 31
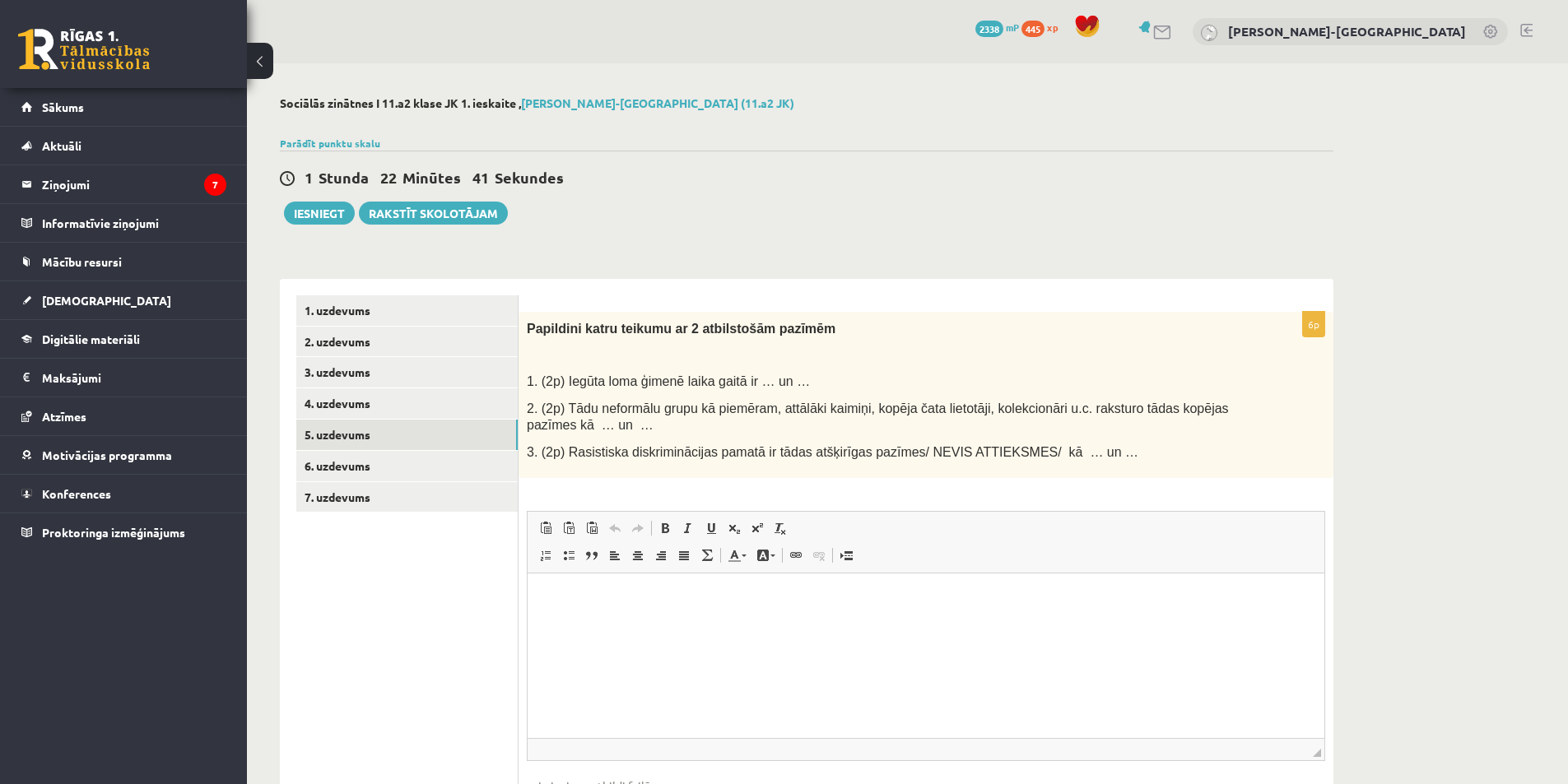
click at [524, 375] on div "Papildini katru teikumu ar 2 atbilstošām pazīmēm 1. (2p) Iegūta loma ģimenē lai…" at bounding box center [925, 396] width 814 height 167
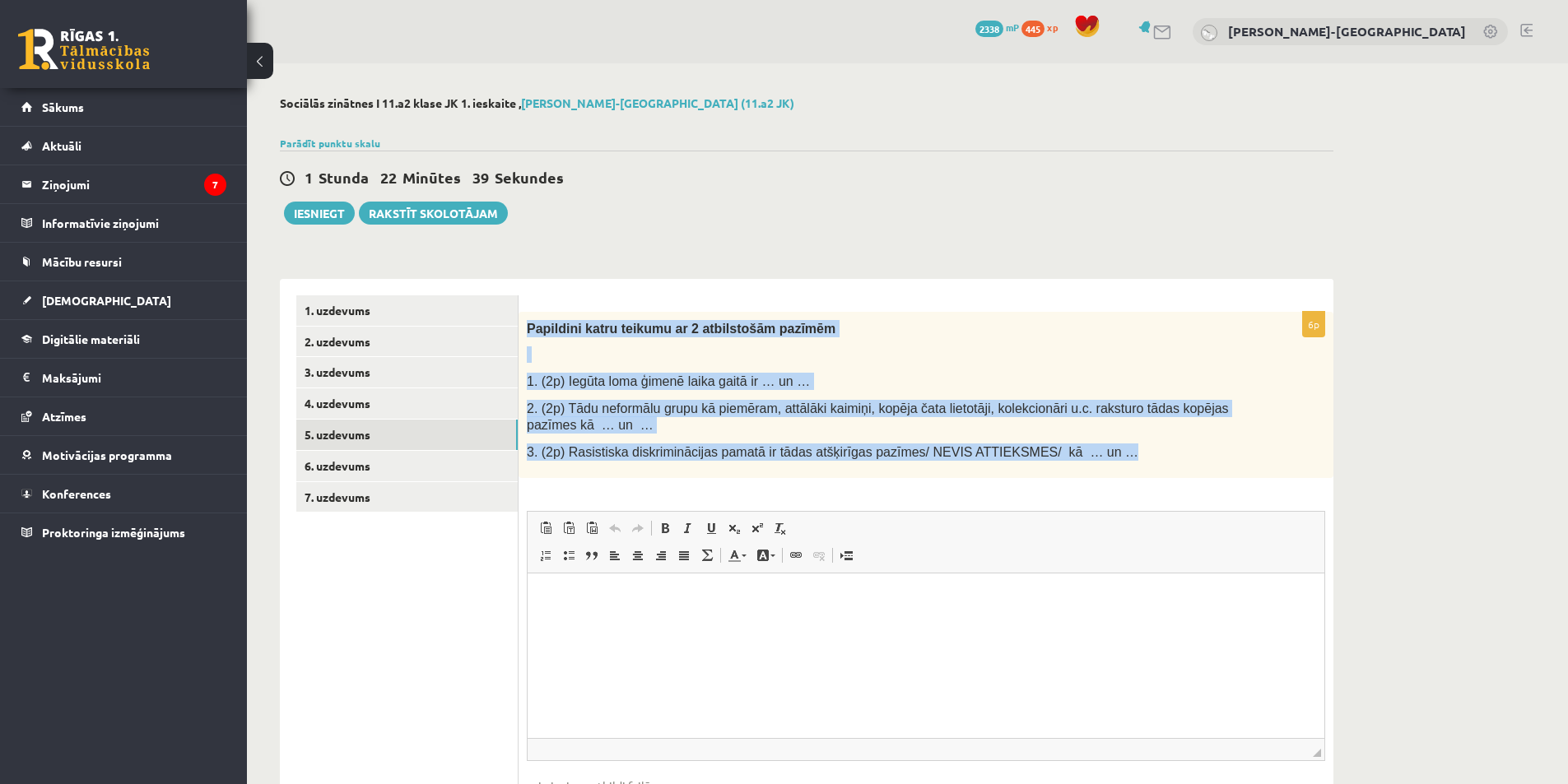
drag, startPoint x: 526, startPoint y: 323, endPoint x: 1122, endPoint y: 461, distance: 611.8
click at [1122, 461] on div "Papildini katru teikumu ar 2 atbilstošām pazīmēm 1. (2p) Iegūta loma ģimenē lai…" at bounding box center [925, 396] width 814 height 167
copy div "Papildini katru teikumu ar 2 atbilstošām pazīmēm 1. (2p) Iegūta loma ģimenē lai…"
click at [1099, 455] on p "3. (2p) Rasistiska diskriminācijas pamatā ir tādas atšķirīgas pazīmes/ NEVIS AT…" at bounding box center [885, 452] width 716 height 18
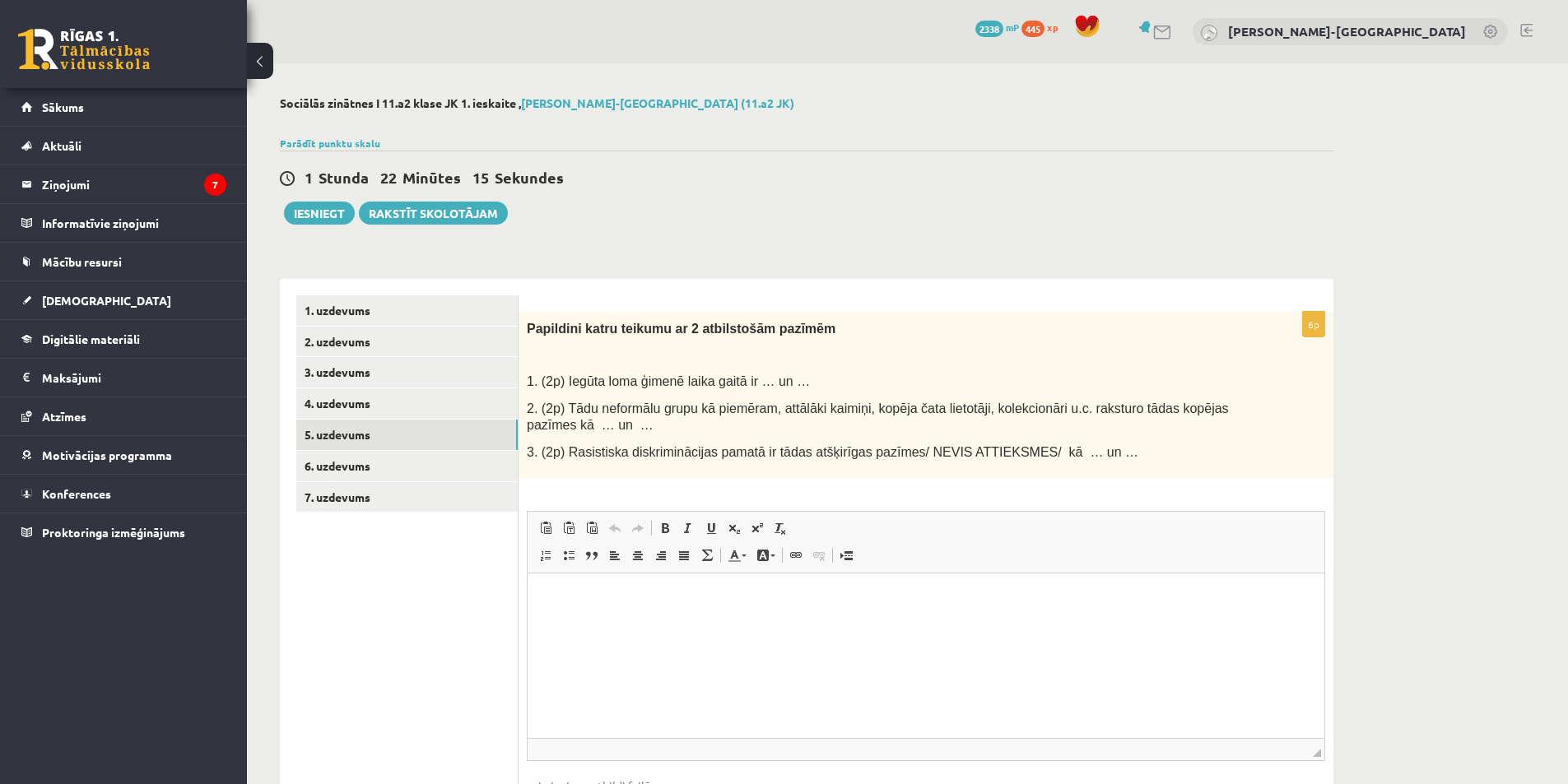
drag, startPoint x: 796, startPoint y: 428, endPoint x: 732, endPoint y: 399, distance: 70.3
click at [795, 428] on p "2. (2p) Tādu neformālu grupu kā piemēram, attālāki kaimiņi, kopēja čata lietotā…" at bounding box center [885, 417] width 716 height 33
click at [705, 386] on span "1. (2p) Iegūta loma ģimenē laika gaitā ir … un …" at bounding box center [668, 381] width 283 height 14
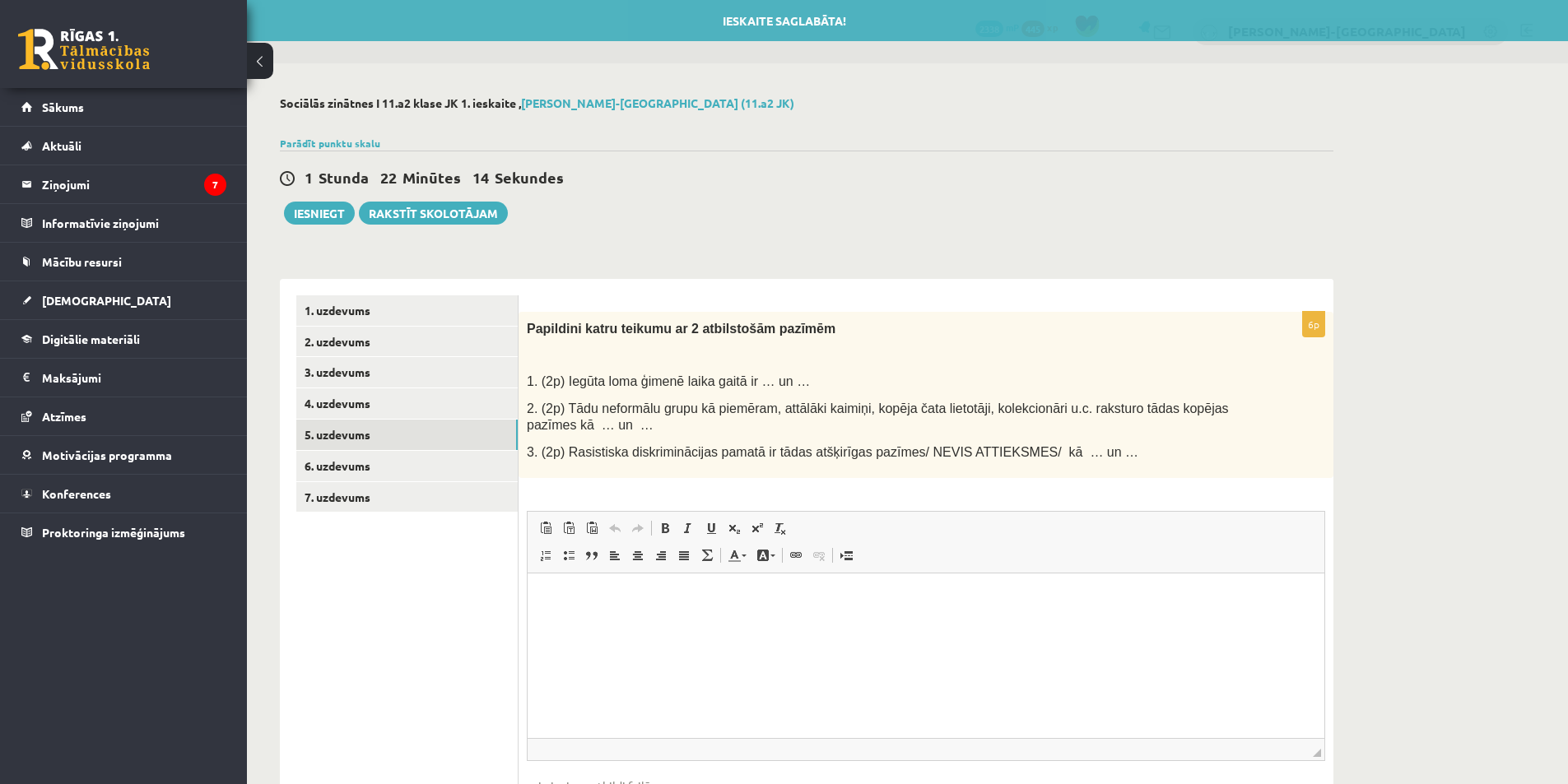
click at [726, 403] on span "2. (2p) Tādu neformālu grupu kā piemēram, attālāki kaimiņi, kopēja čata lietotā…" at bounding box center [878, 417] width 702 height 31
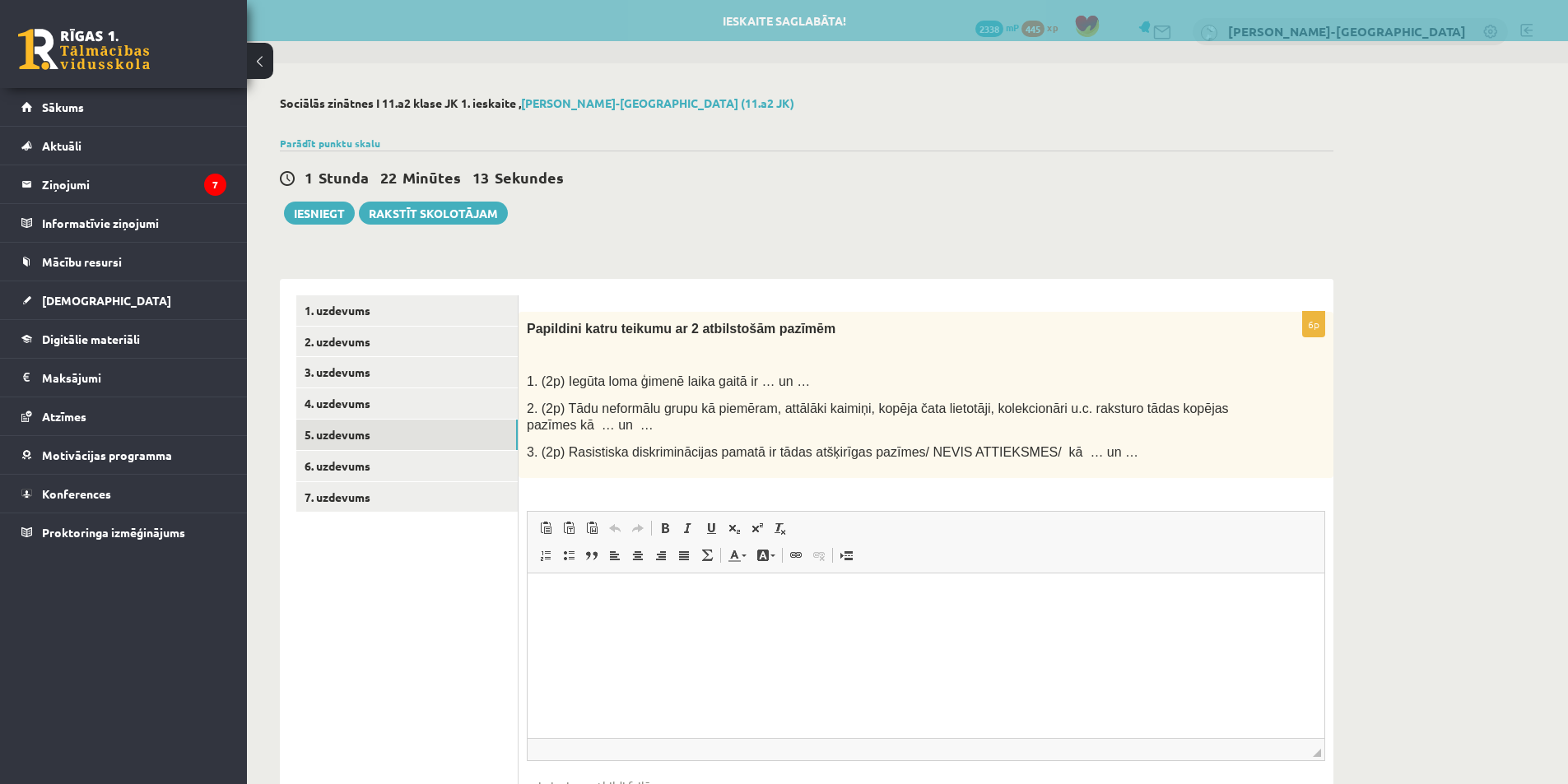
click at [661, 624] on html at bounding box center [925, 598] width 797 height 50
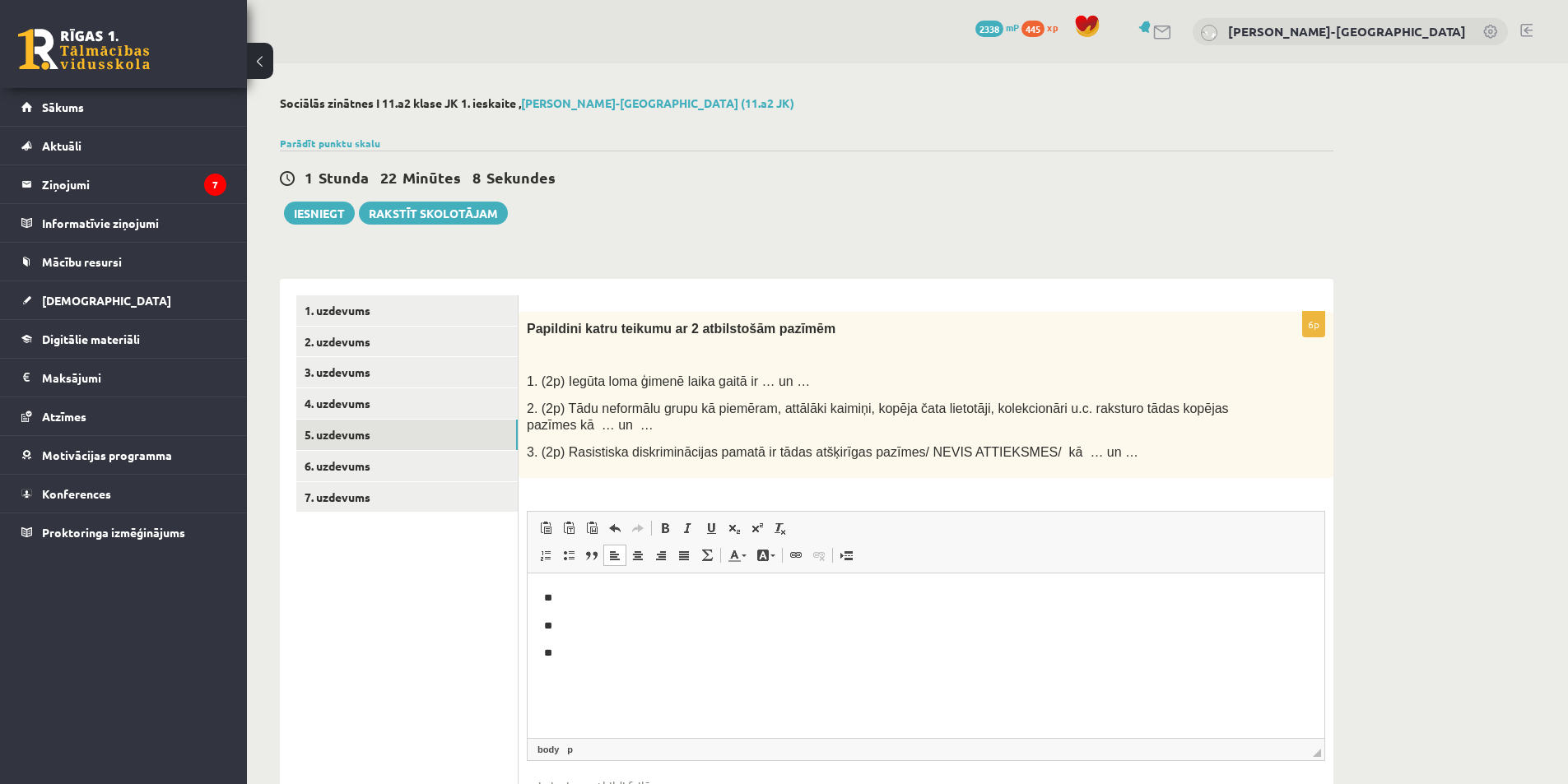
click at [649, 607] on body "** ** **" at bounding box center [925, 625] width 763 height 72
click at [633, 594] on p "**" at bounding box center [925, 598] width 763 height 18
click at [635, 608] on body "**** **** *** **** **** ****" at bounding box center [925, 695] width 763 height 211
click at [627, 593] on p "****" at bounding box center [919, 598] width 751 height 18
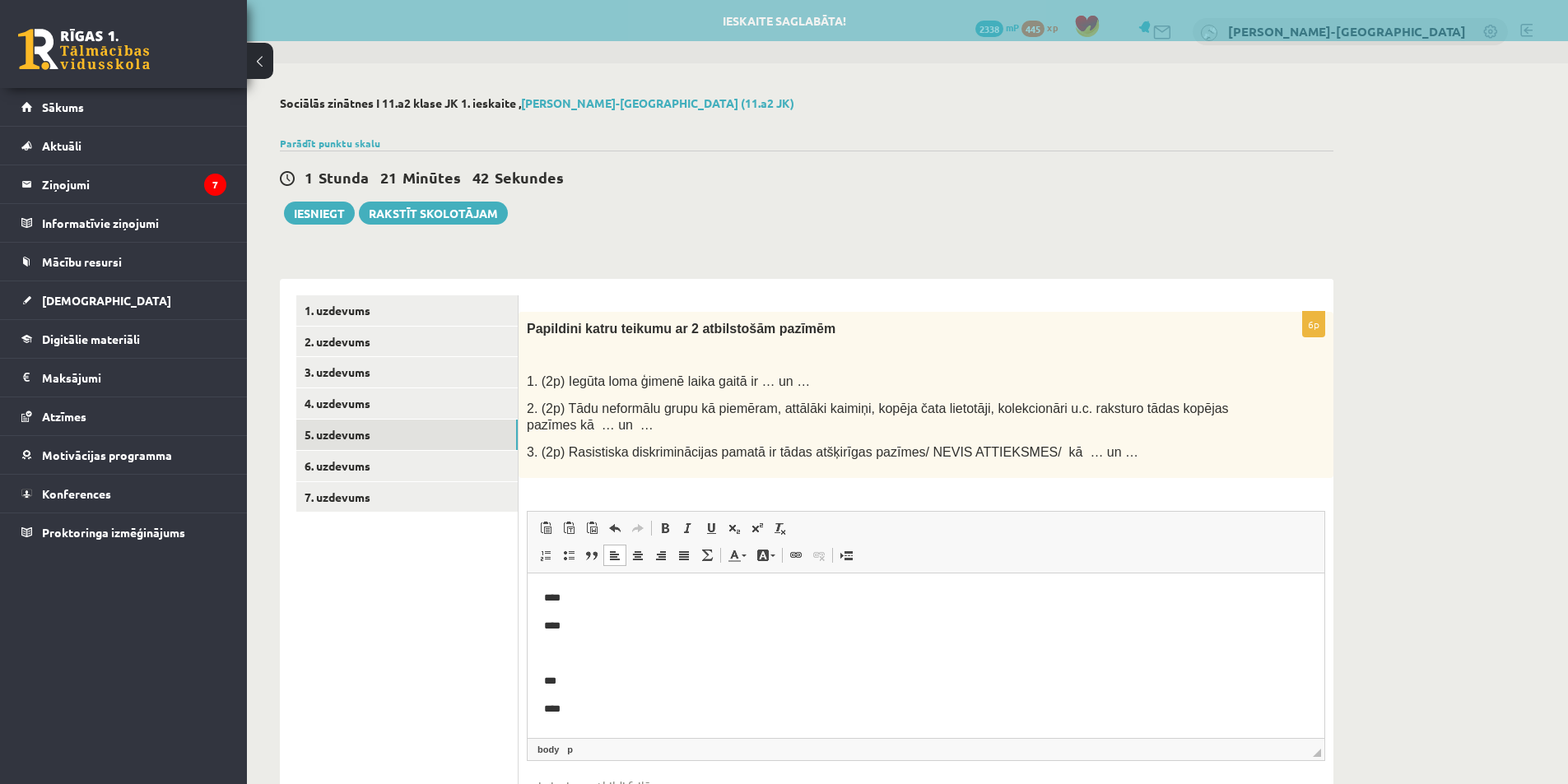
click at [627, 608] on body "**** **** *** **** **** ****" at bounding box center [925, 695] width 763 height 211
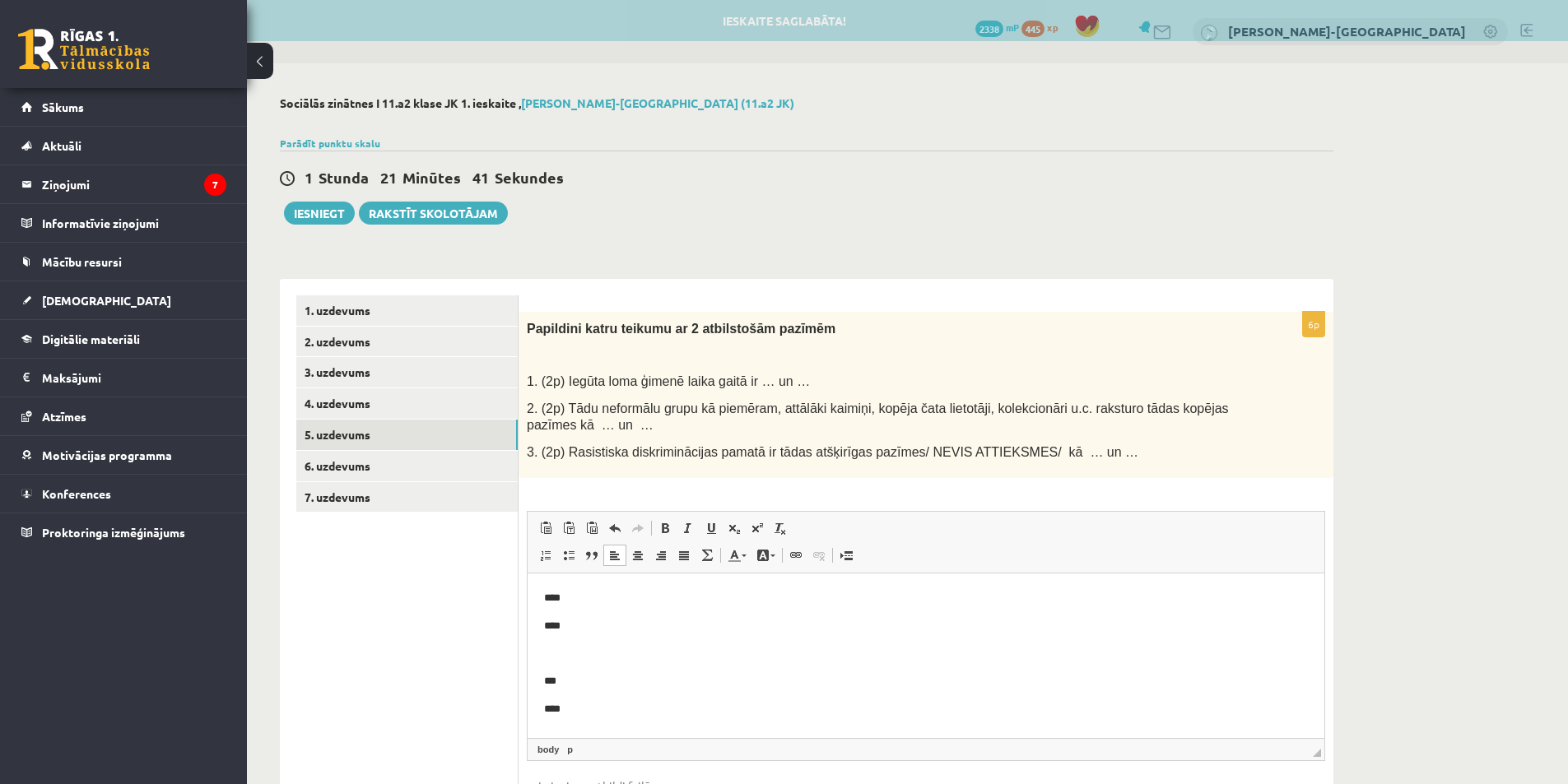
click at [615, 599] on p "****" at bounding box center [919, 598] width 751 height 18
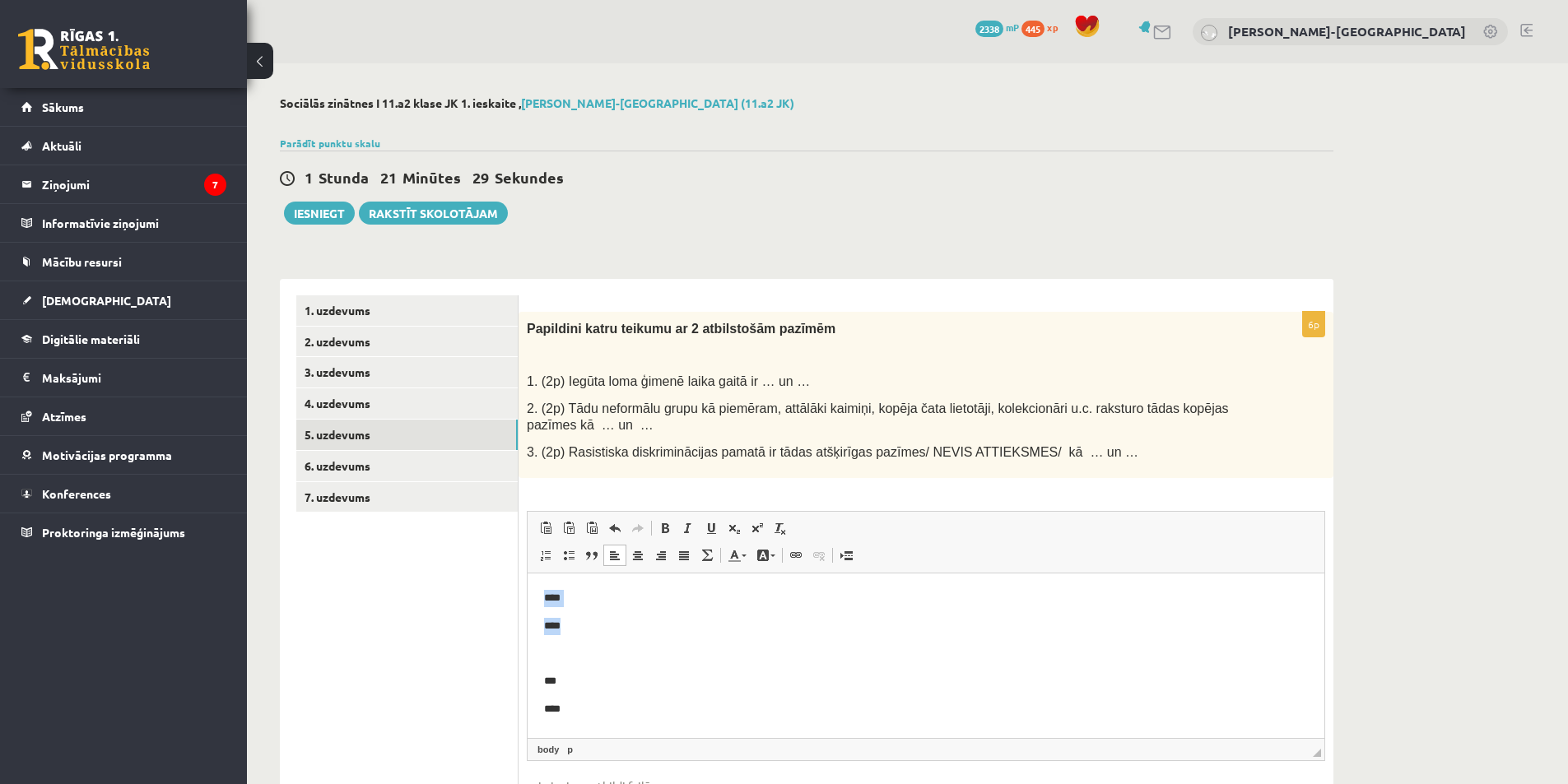
drag, startPoint x: 599, startPoint y: 622, endPoint x: 536, endPoint y: 602, distance: 66.1
click at [536, 602] on html "**** **** *** **** **** ****" at bounding box center [925, 695] width 797 height 244
click at [658, 649] on p "***" at bounding box center [919, 654] width 751 height 18
click at [381, 426] on link "5. uzdevums" at bounding box center [406, 434] width 221 height 31
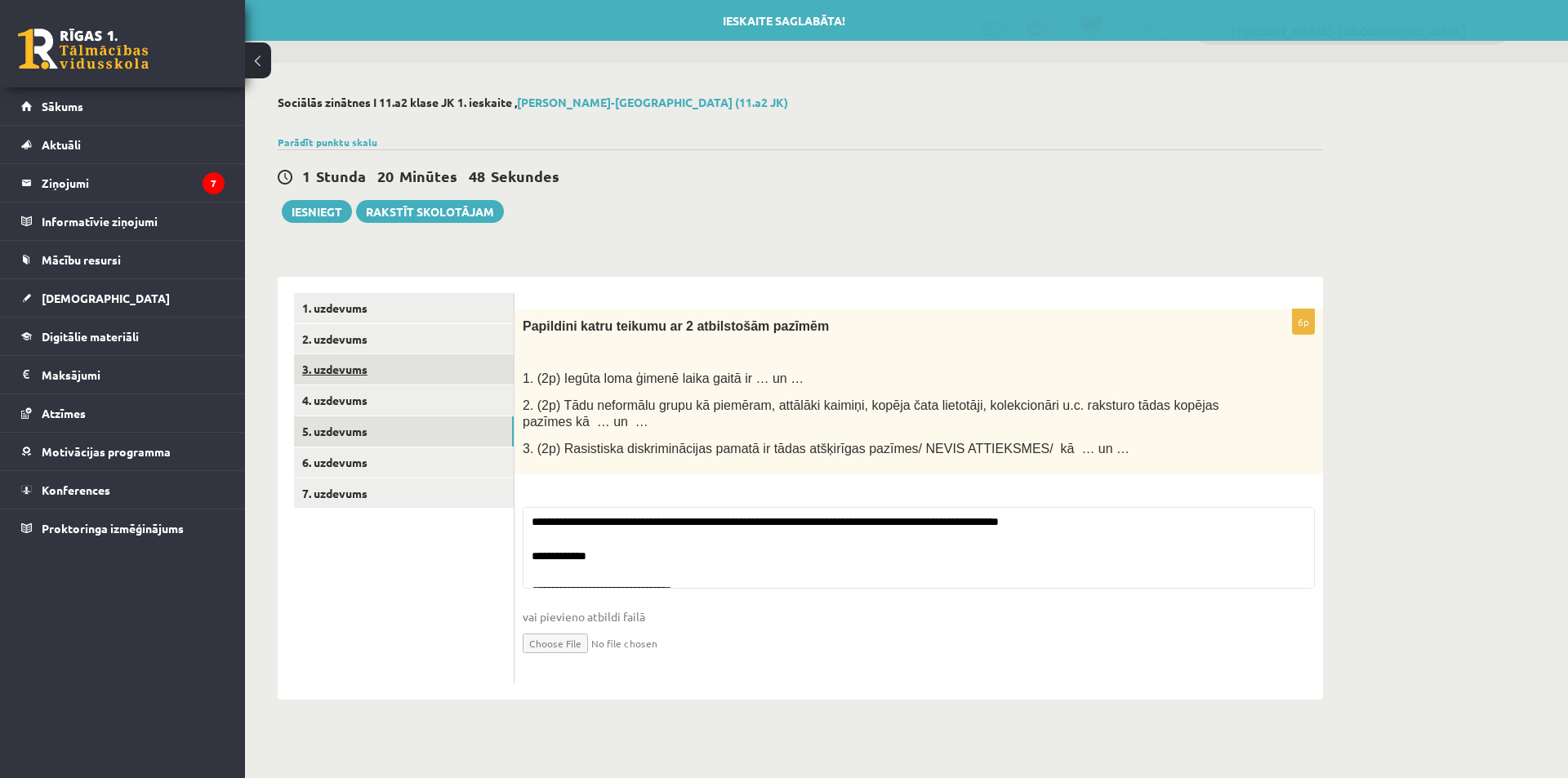
click at [373, 363] on link "3. uzdevums" at bounding box center [403, 369] width 220 height 31
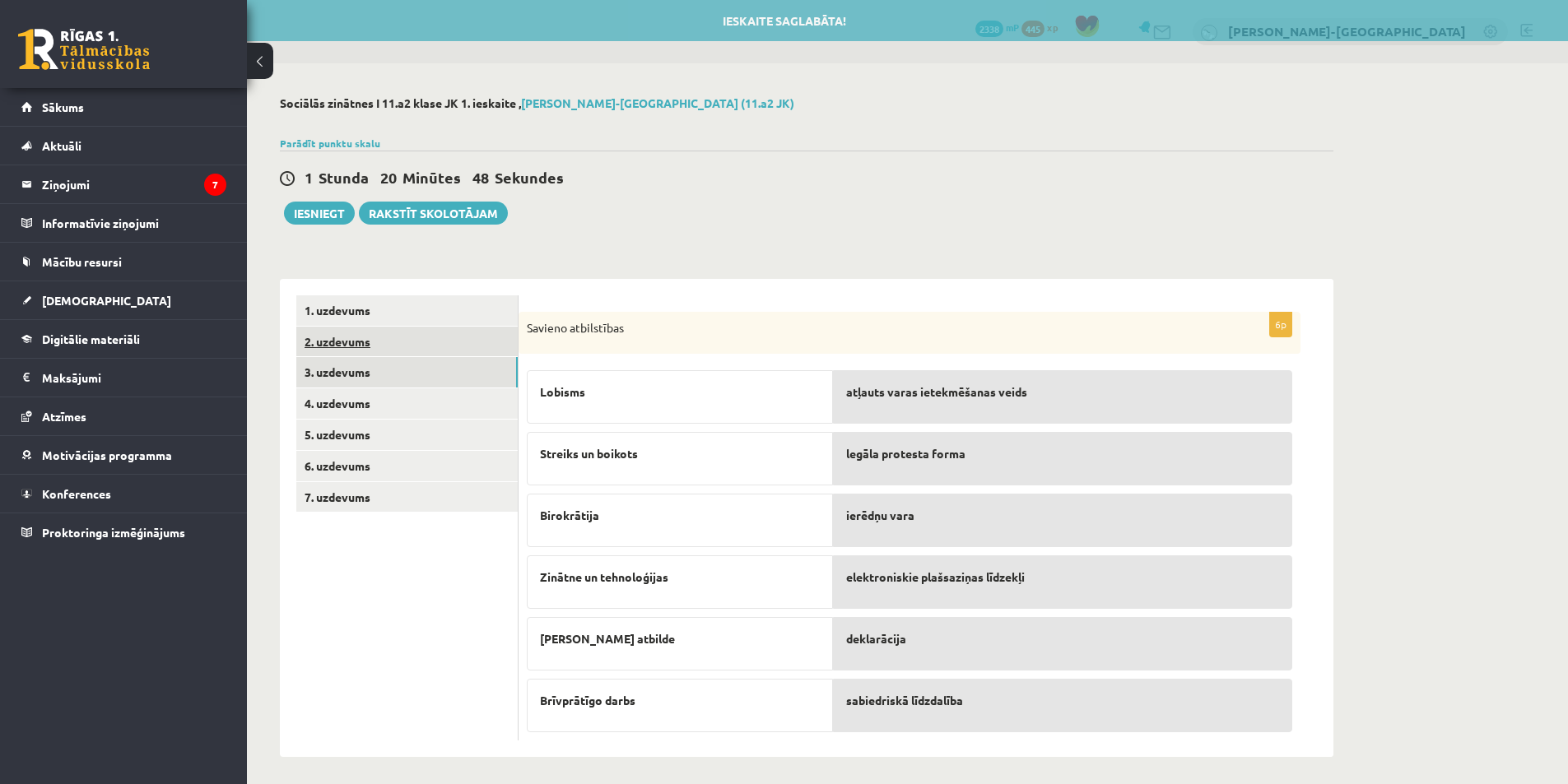
click at [375, 351] on link "2. uzdevums" at bounding box center [406, 342] width 221 height 31
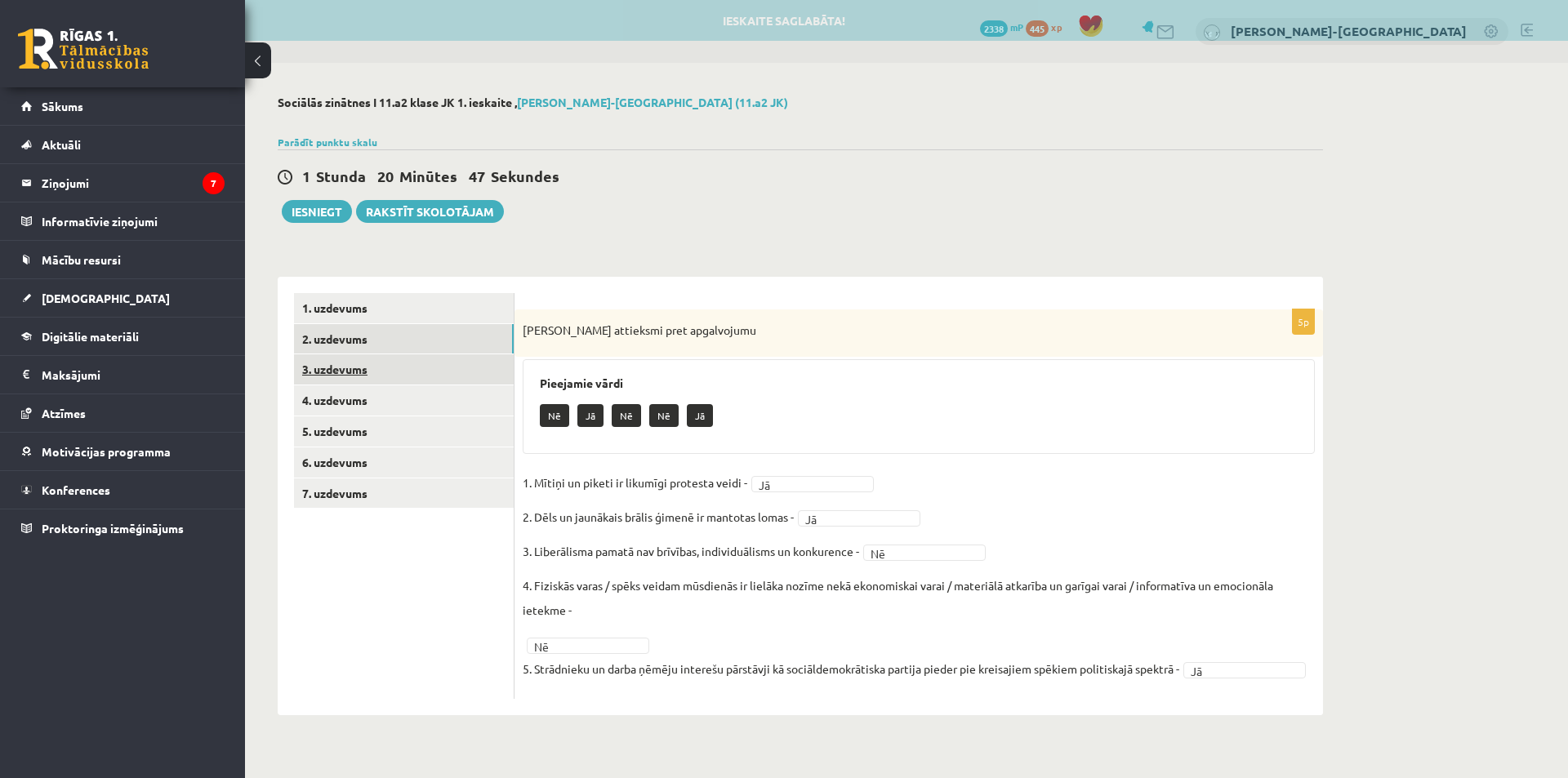
click at [376, 362] on link "3. uzdevums" at bounding box center [403, 369] width 220 height 31
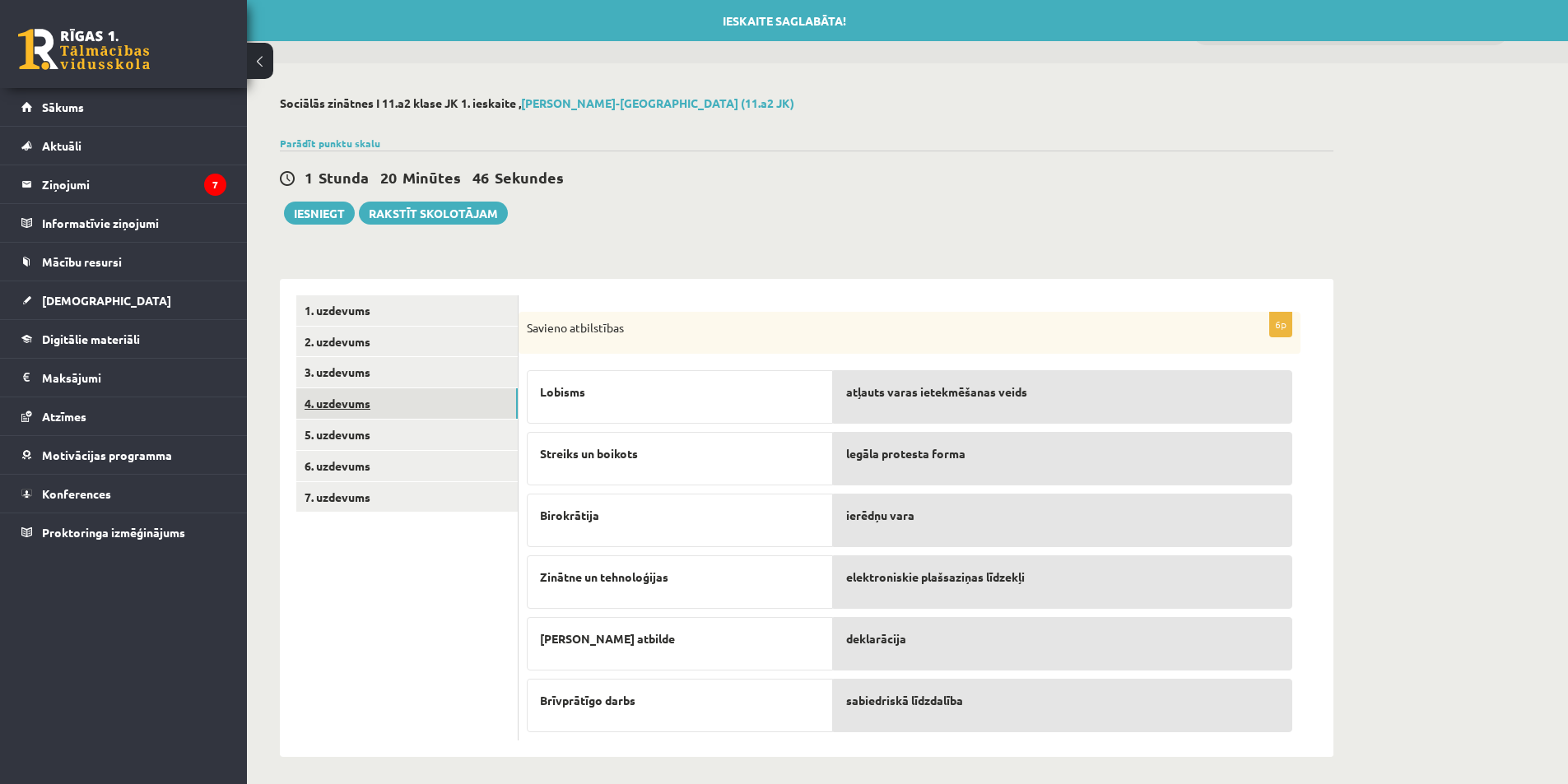
click at [385, 390] on link "4. uzdevums" at bounding box center [406, 403] width 221 height 31
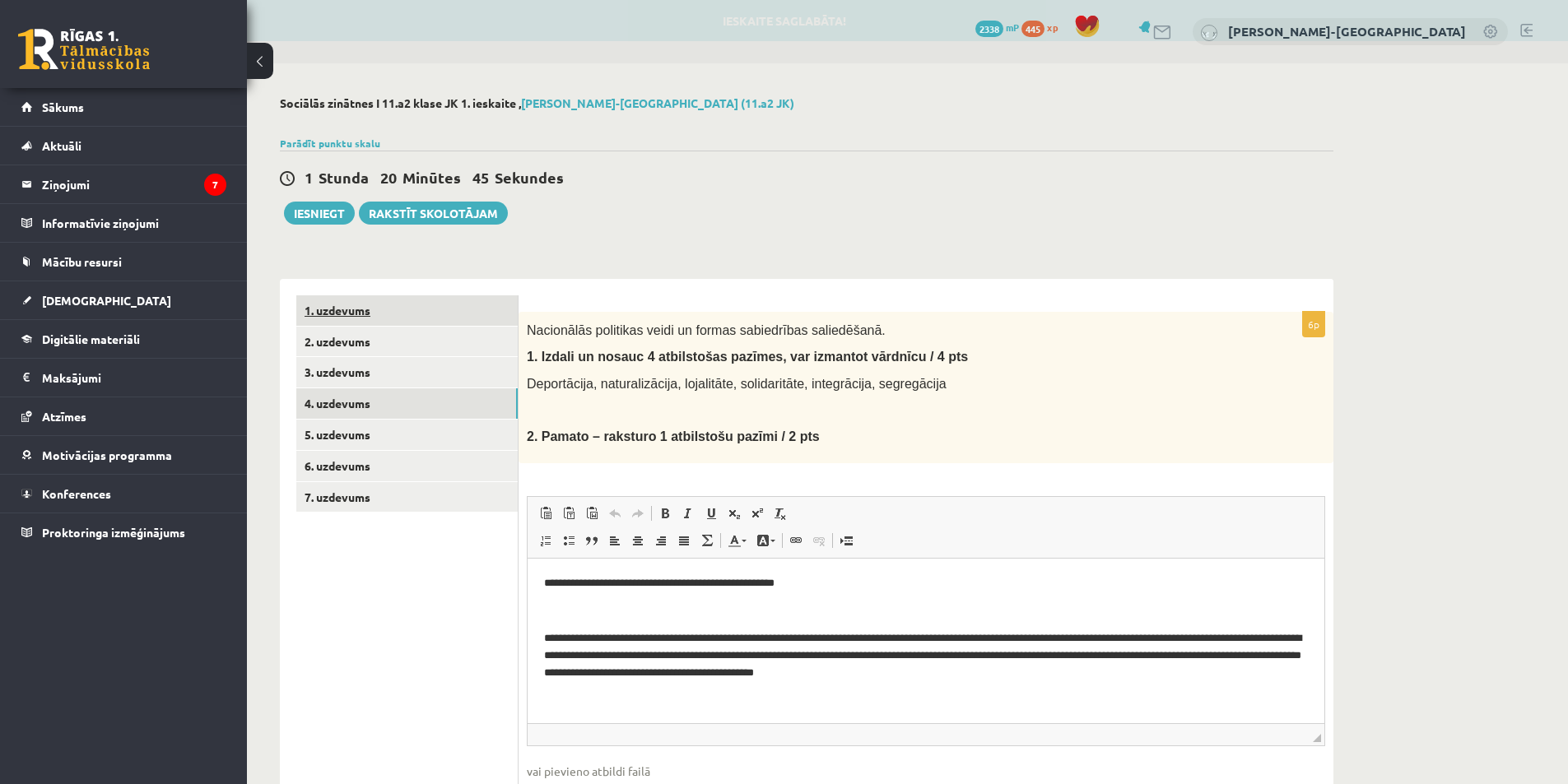
click at [380, 315] on link "1. uzdevums" at bounding box center [406, 310] width 221 height 31
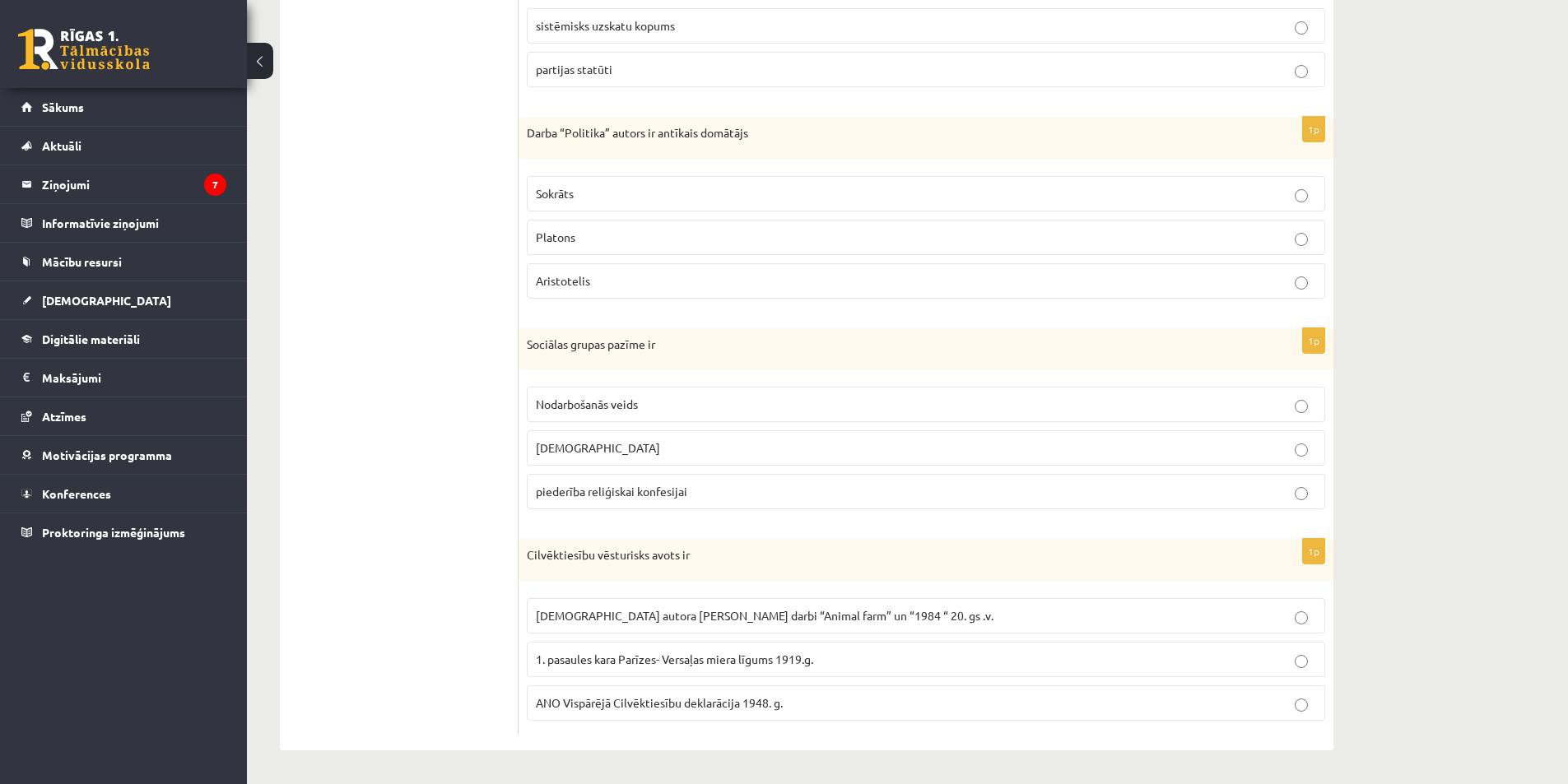
scroll to position [69, 0]
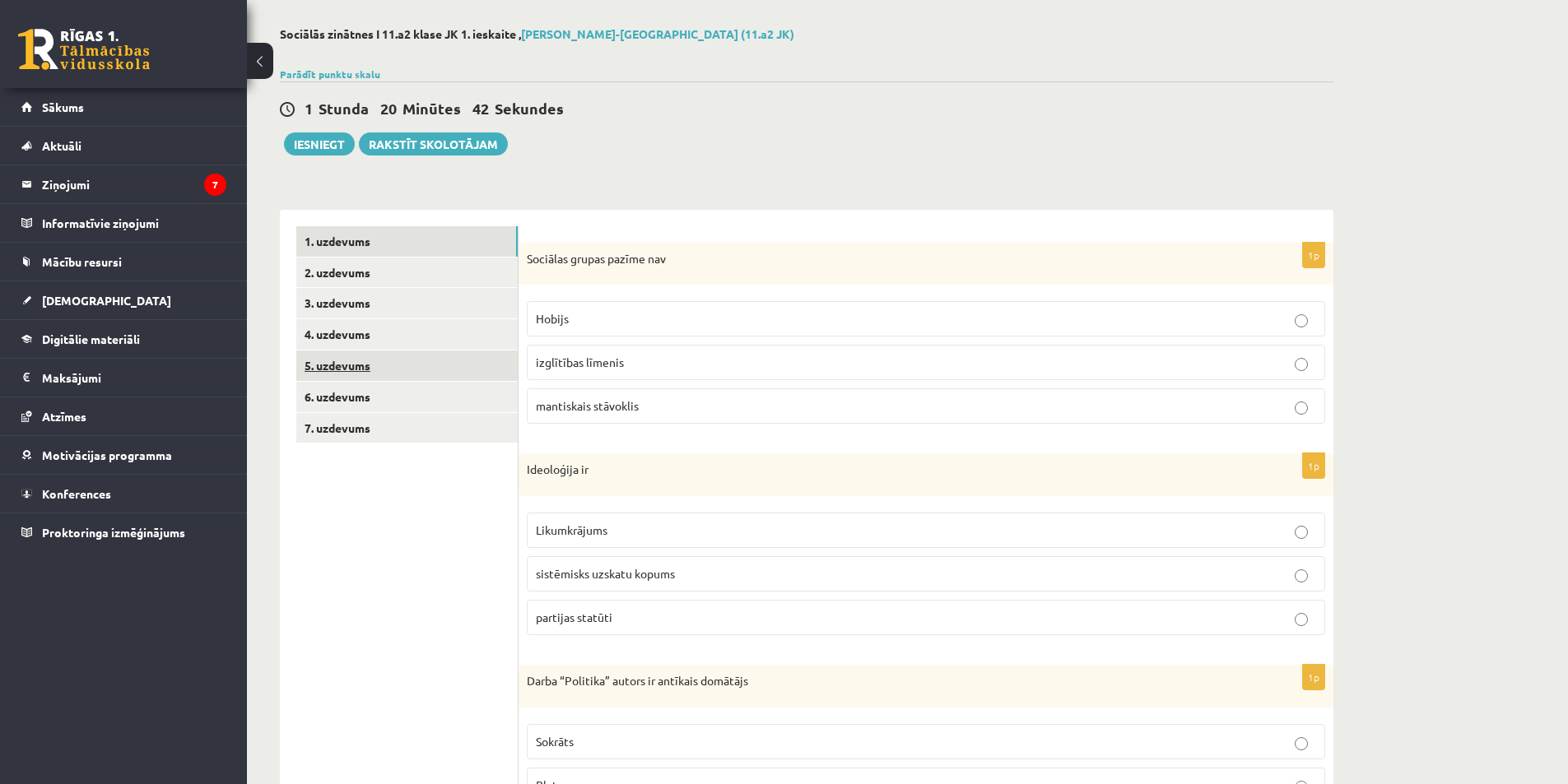
click at [376, 359] on link "5. uzdevums" at bounding box center [406, 366] width 221 height 31
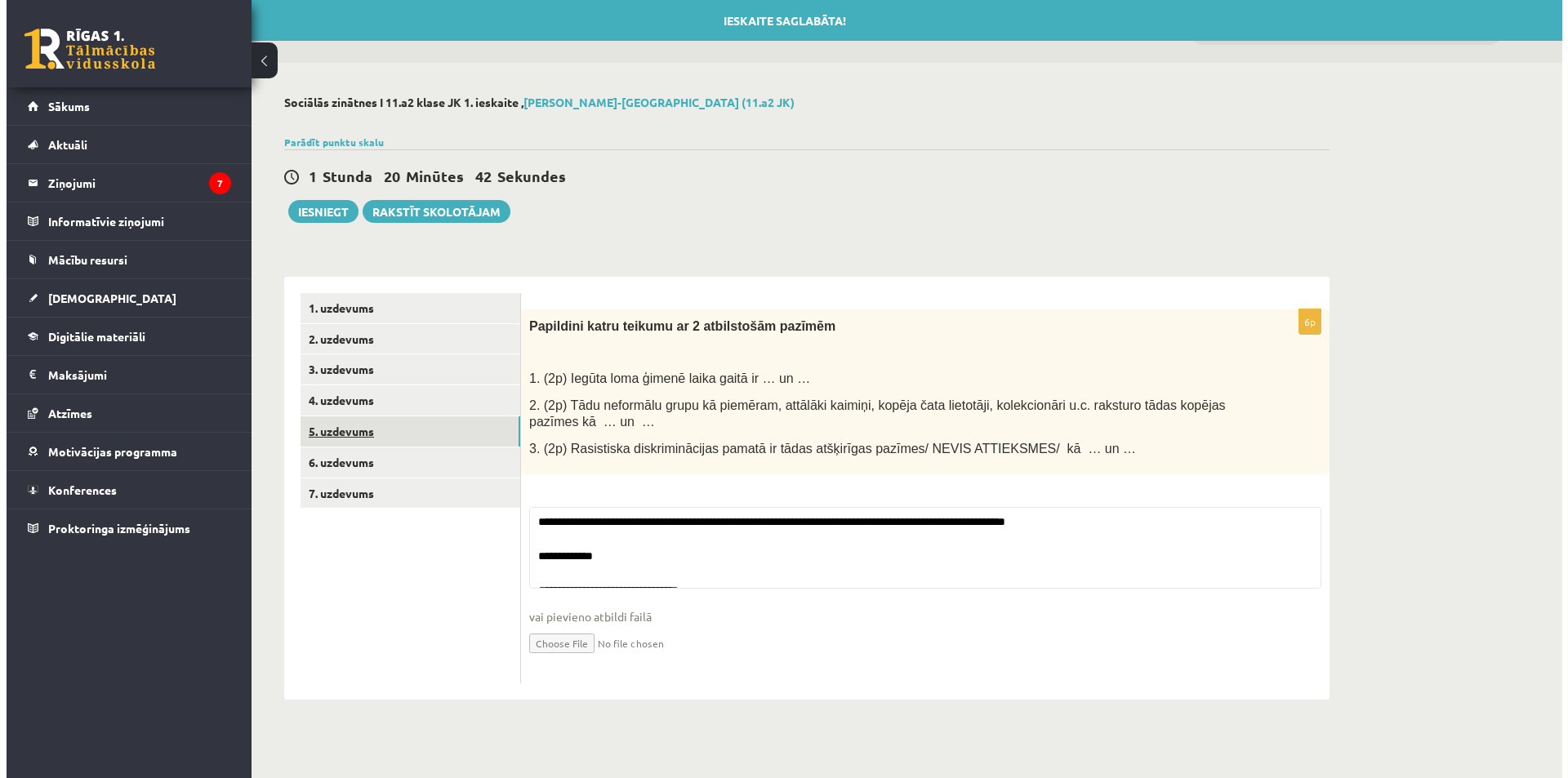
scroll to position [0, 0]
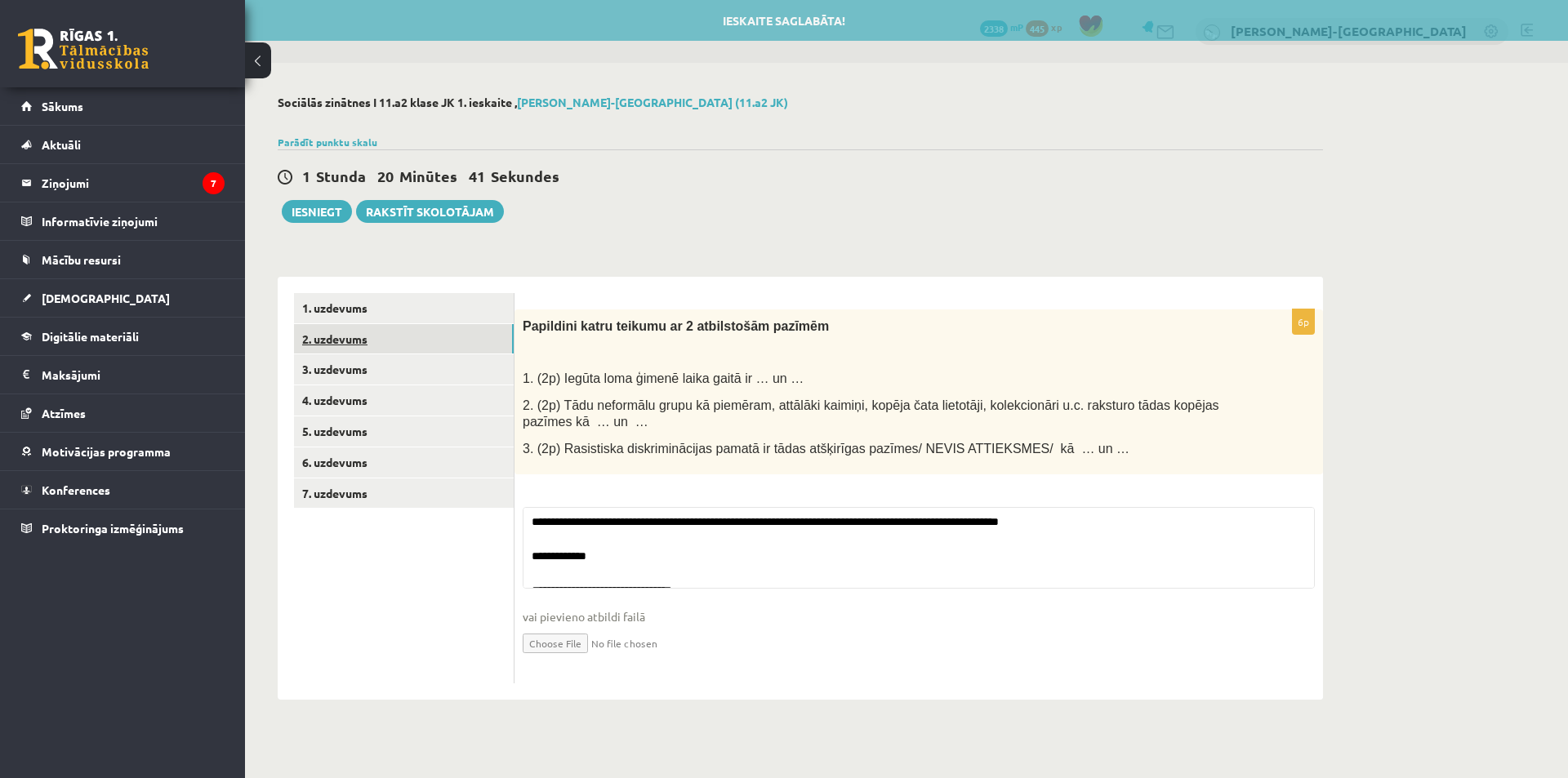
click at [375, 338] on link "2. uzdevums" at bounding box center [403, 339] width 220 height 31
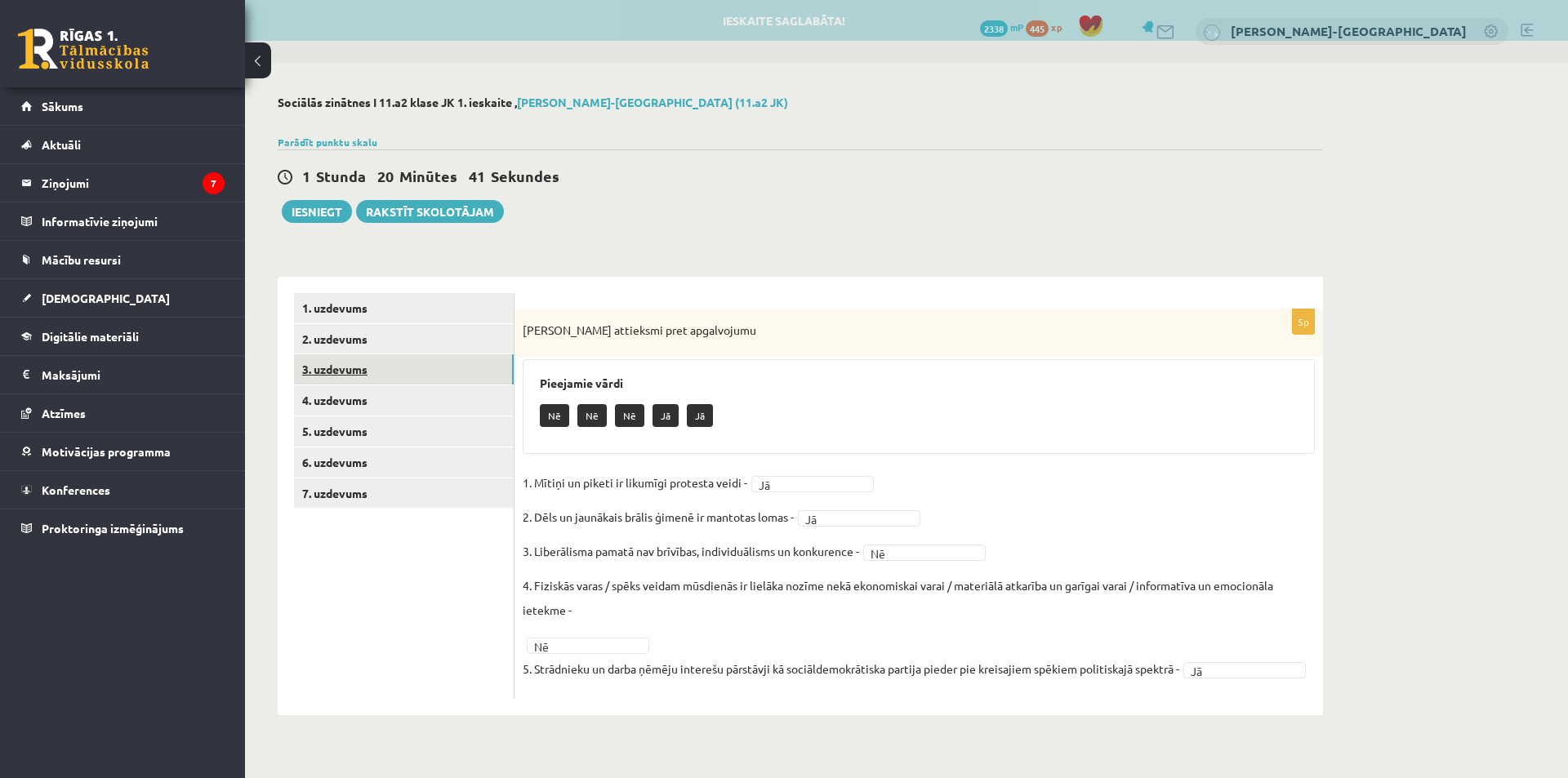
click at [387, 375] on link "3. uzdevums" at bounding box center [403, 369] width 220 height 31
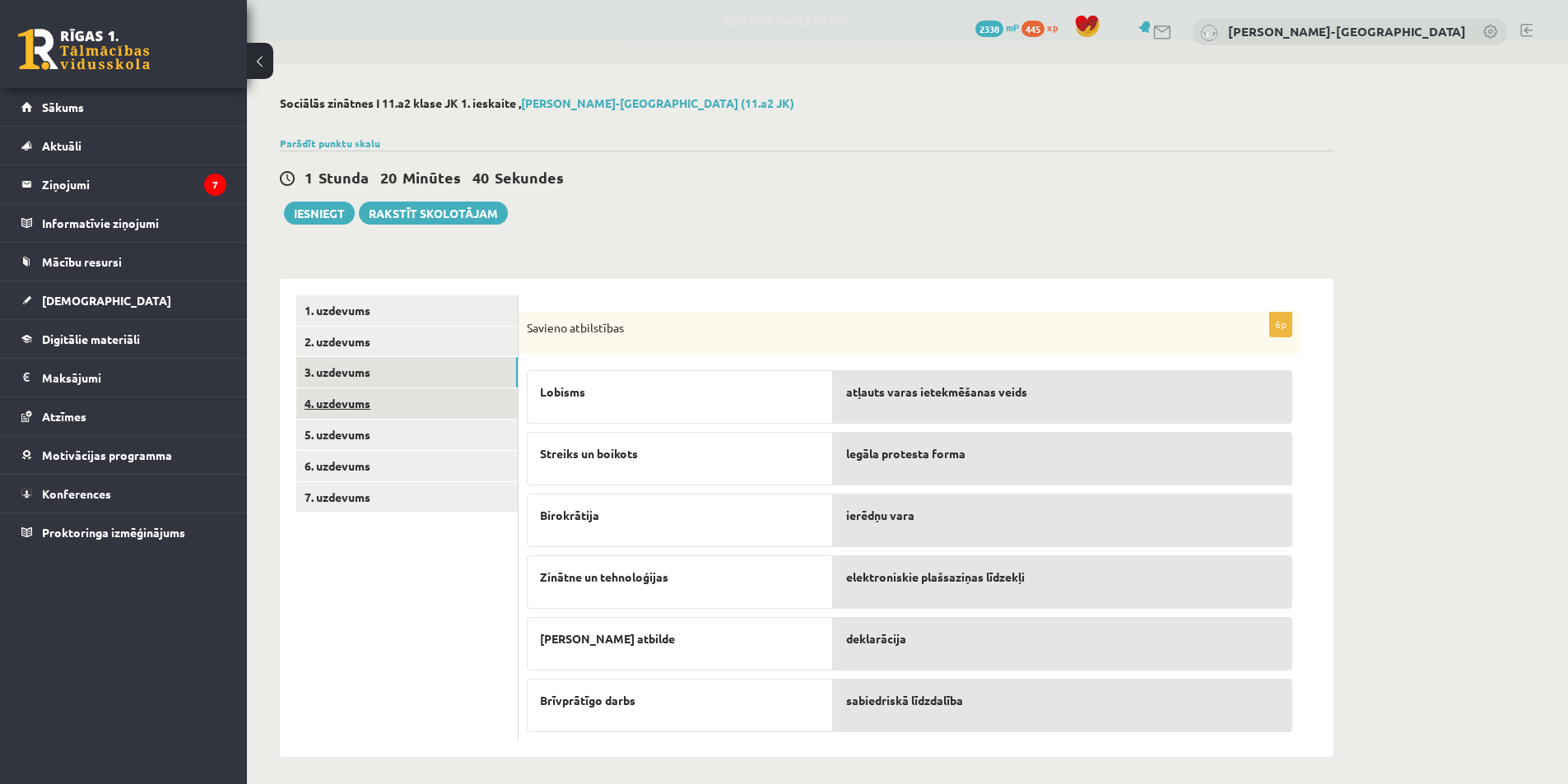
click at [403, 405] on link "4. uzdevums" at bounding box center [406, 403] width 221 height 31
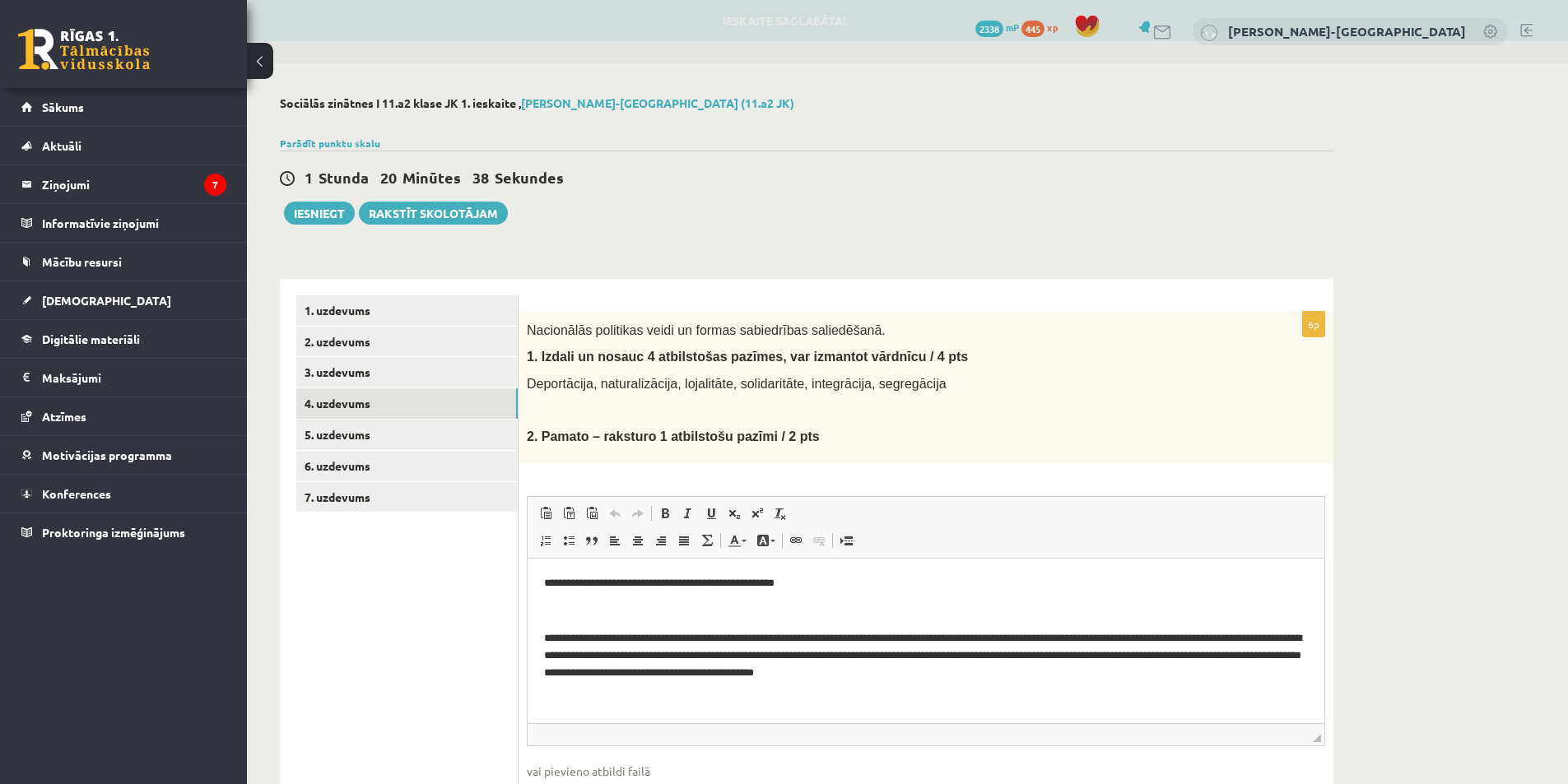
scroll to position [106, 0]
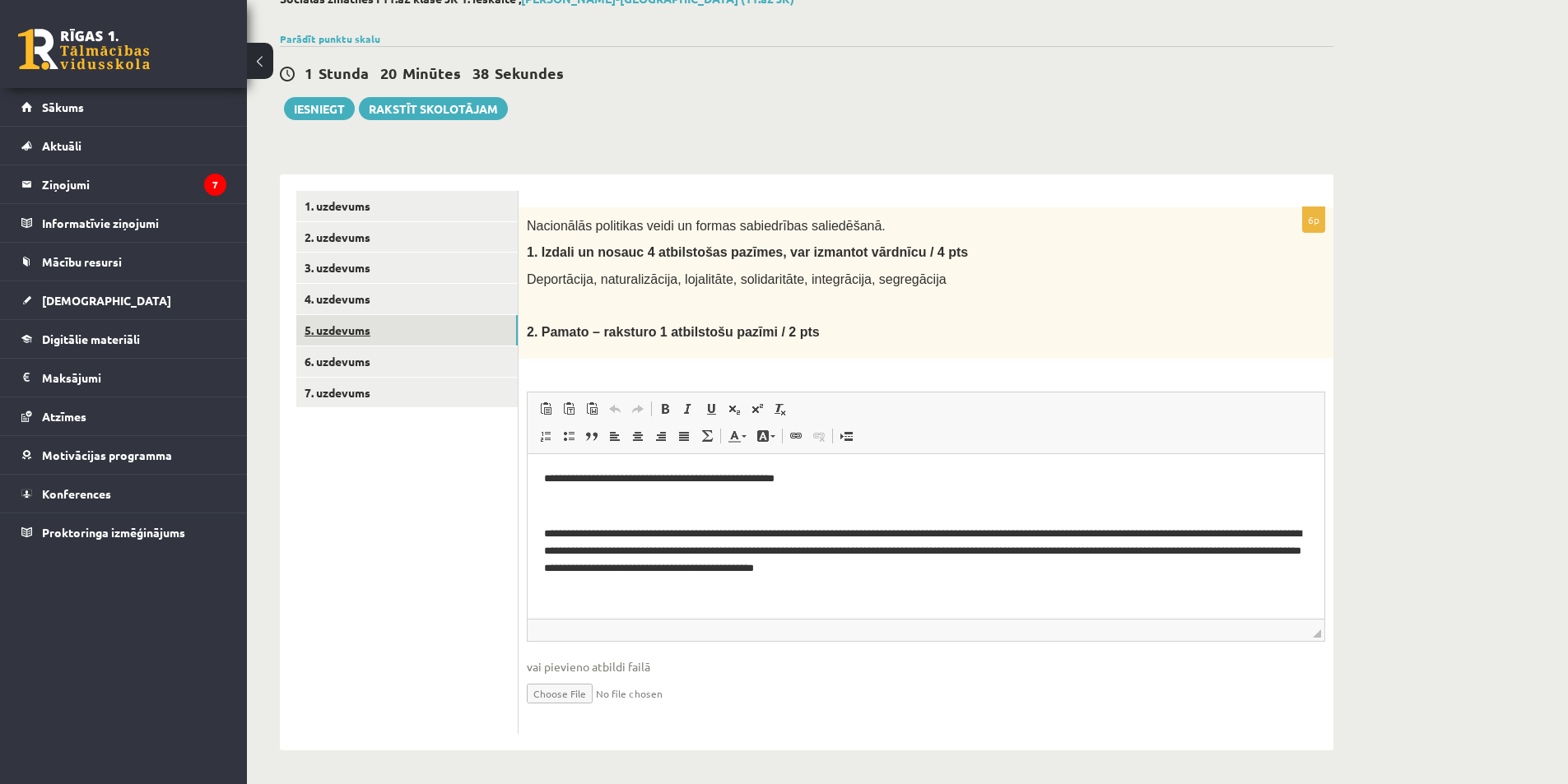
click at [340, 326] on link "5. uzdevums" at bounding box center [406, 330] width 221 height 31
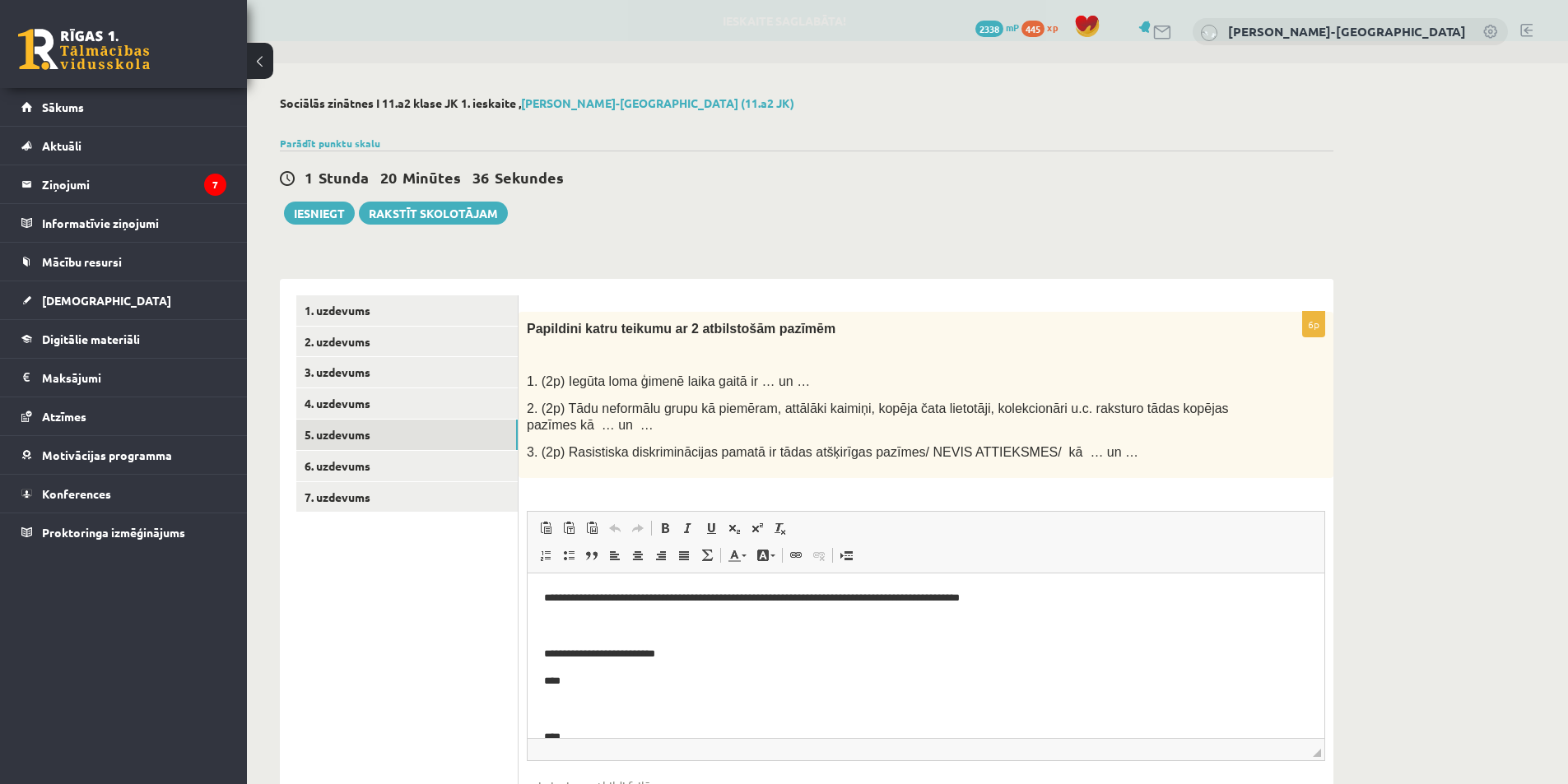
scroll to position [0, 0]
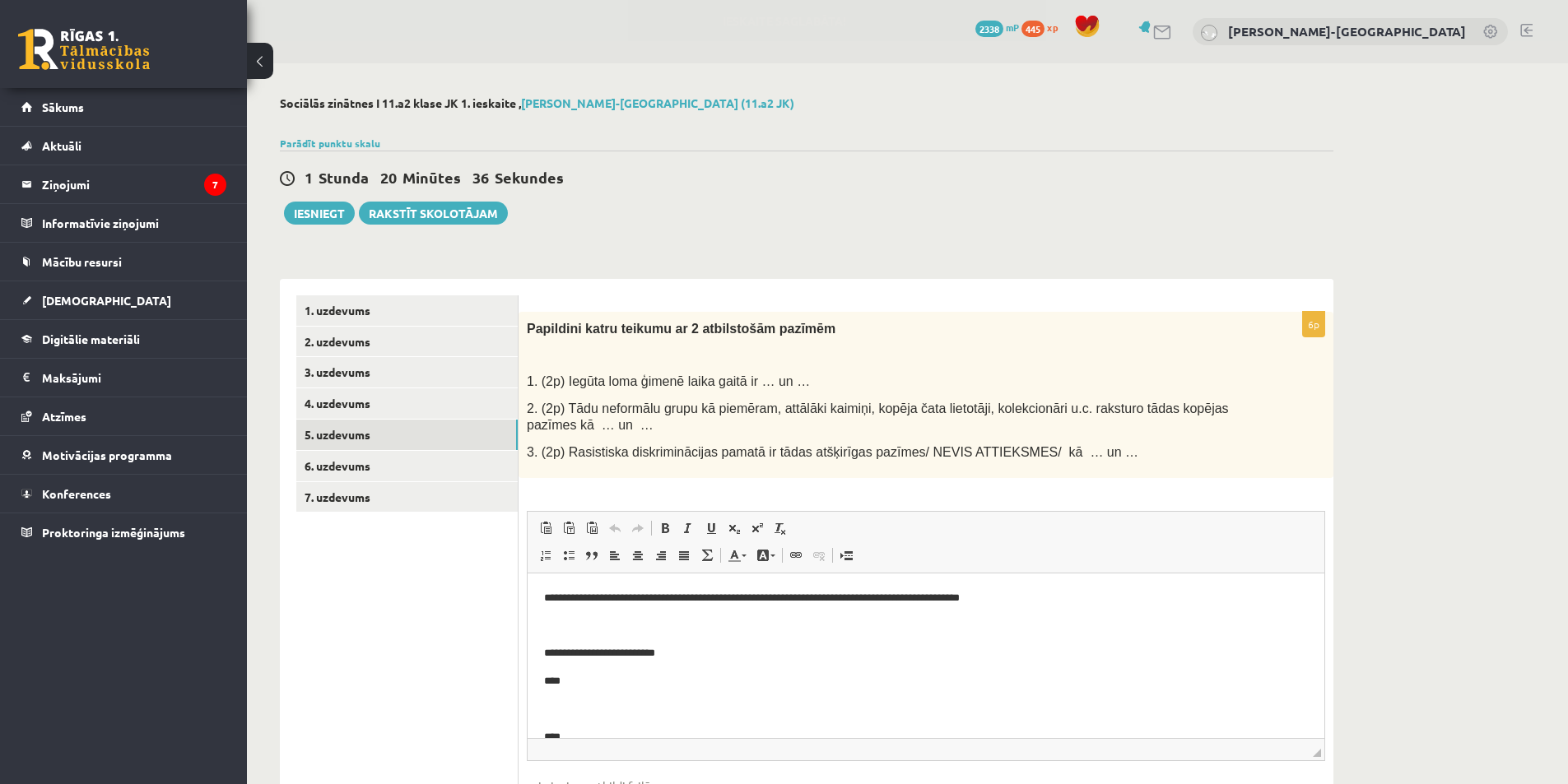
click at [711, 655] on p "**********" at bounding box center [919, 654] width 751 height 18
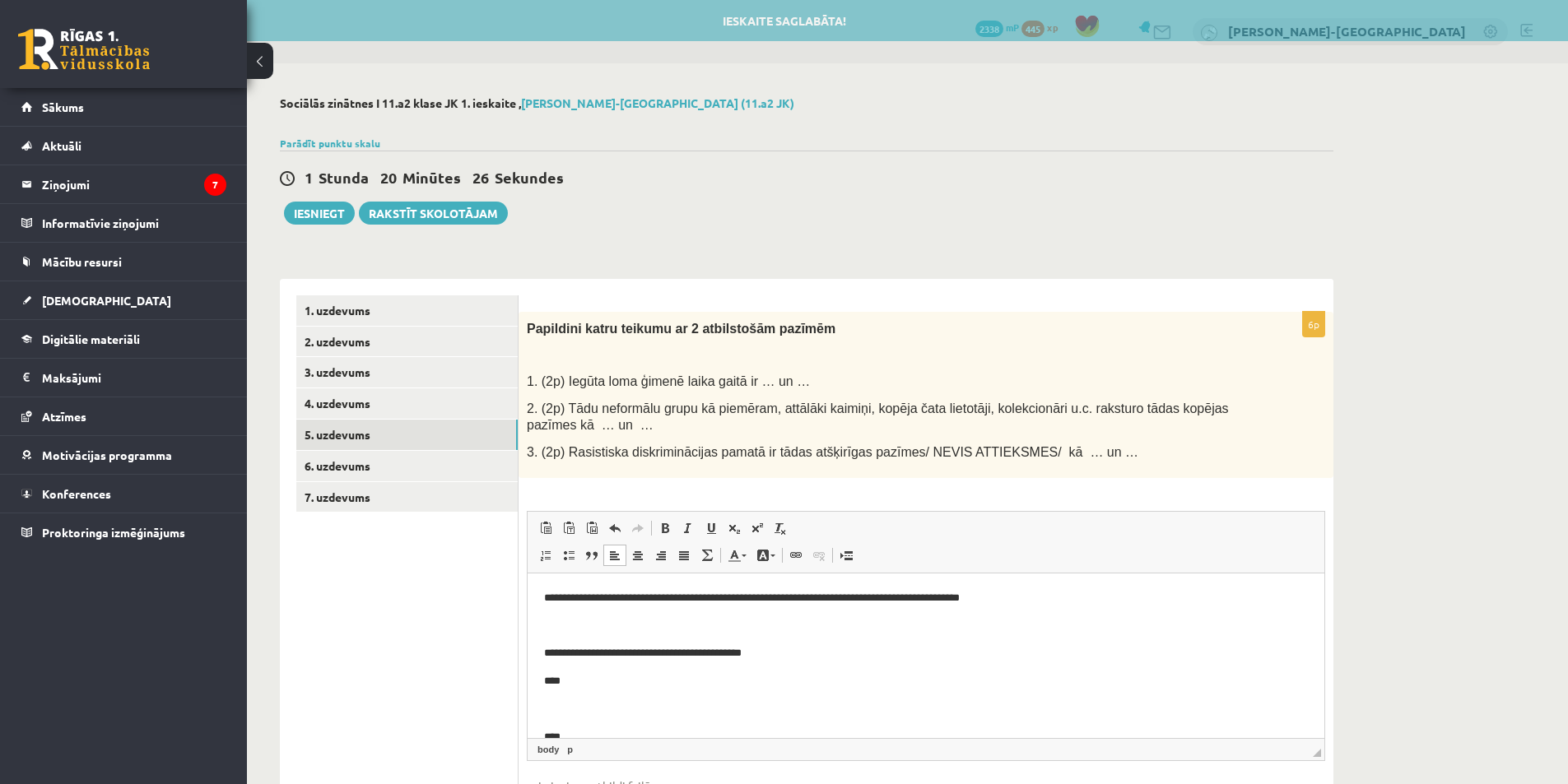
click at [578, 681] on p "****" at bounding box center [919, 682] width 751 height 18
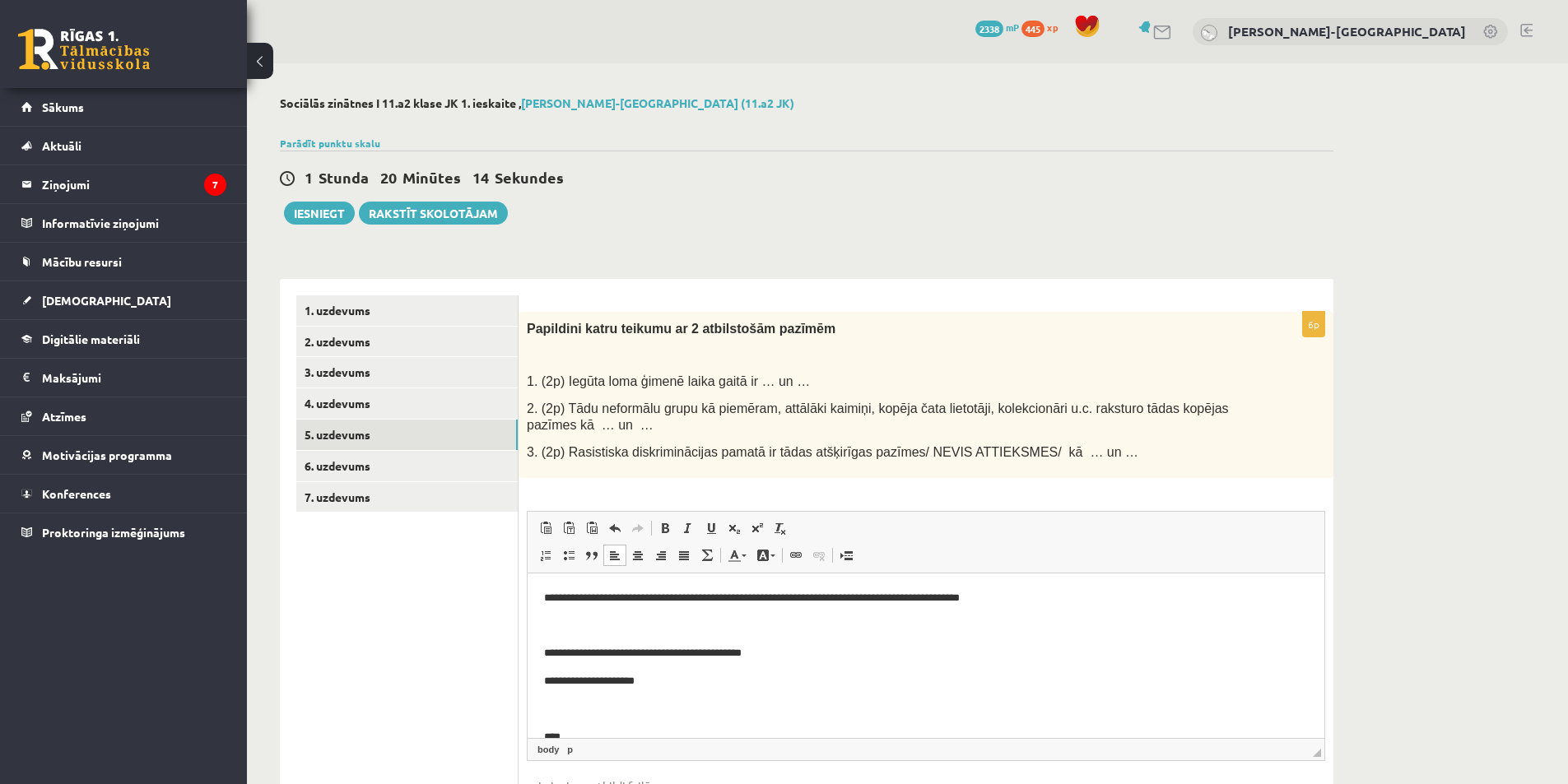
scroll to position [53, 0]
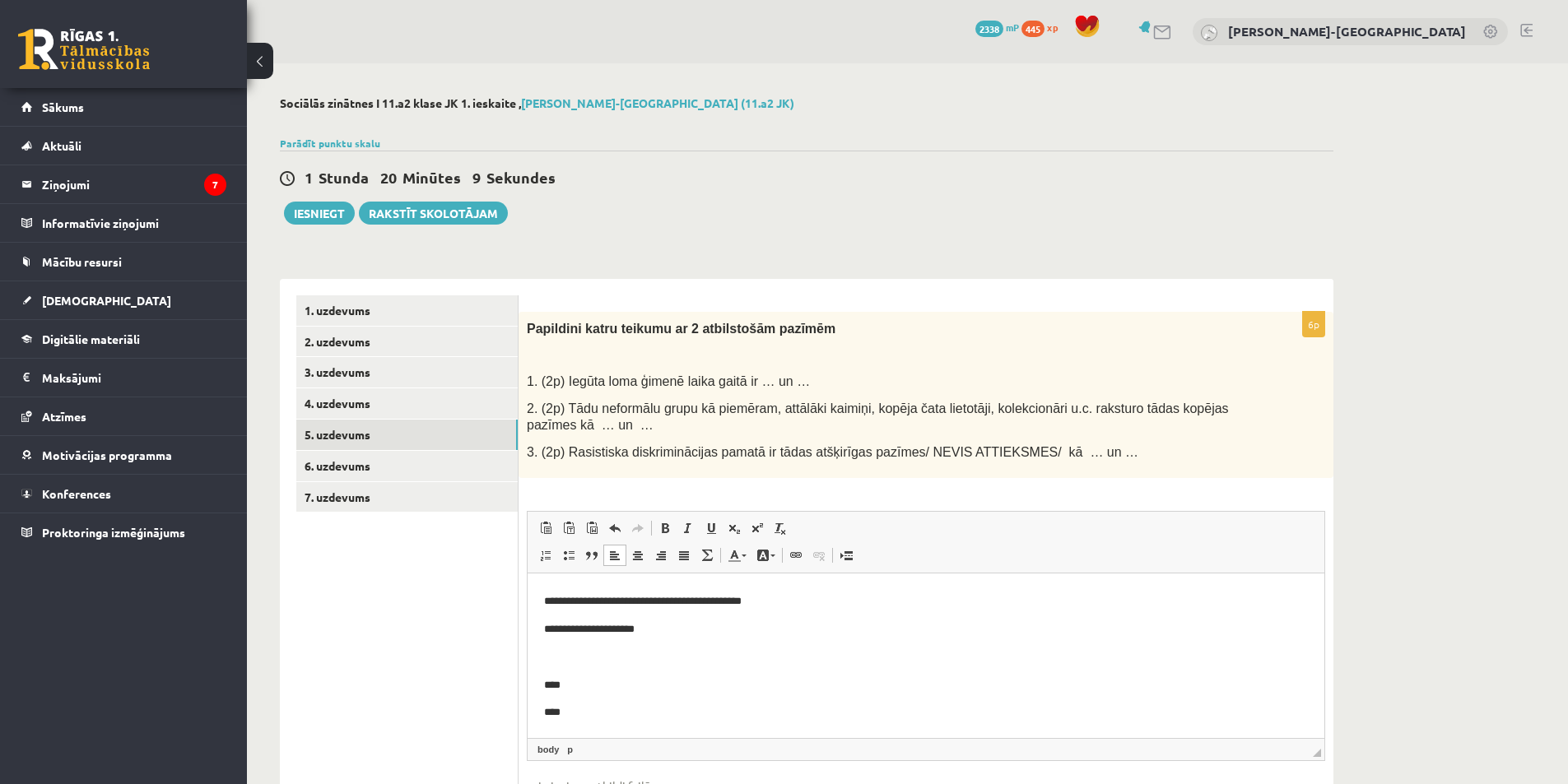
click at [683, 687] on p "****" at bounding box center [919, 685] width 751 height 18
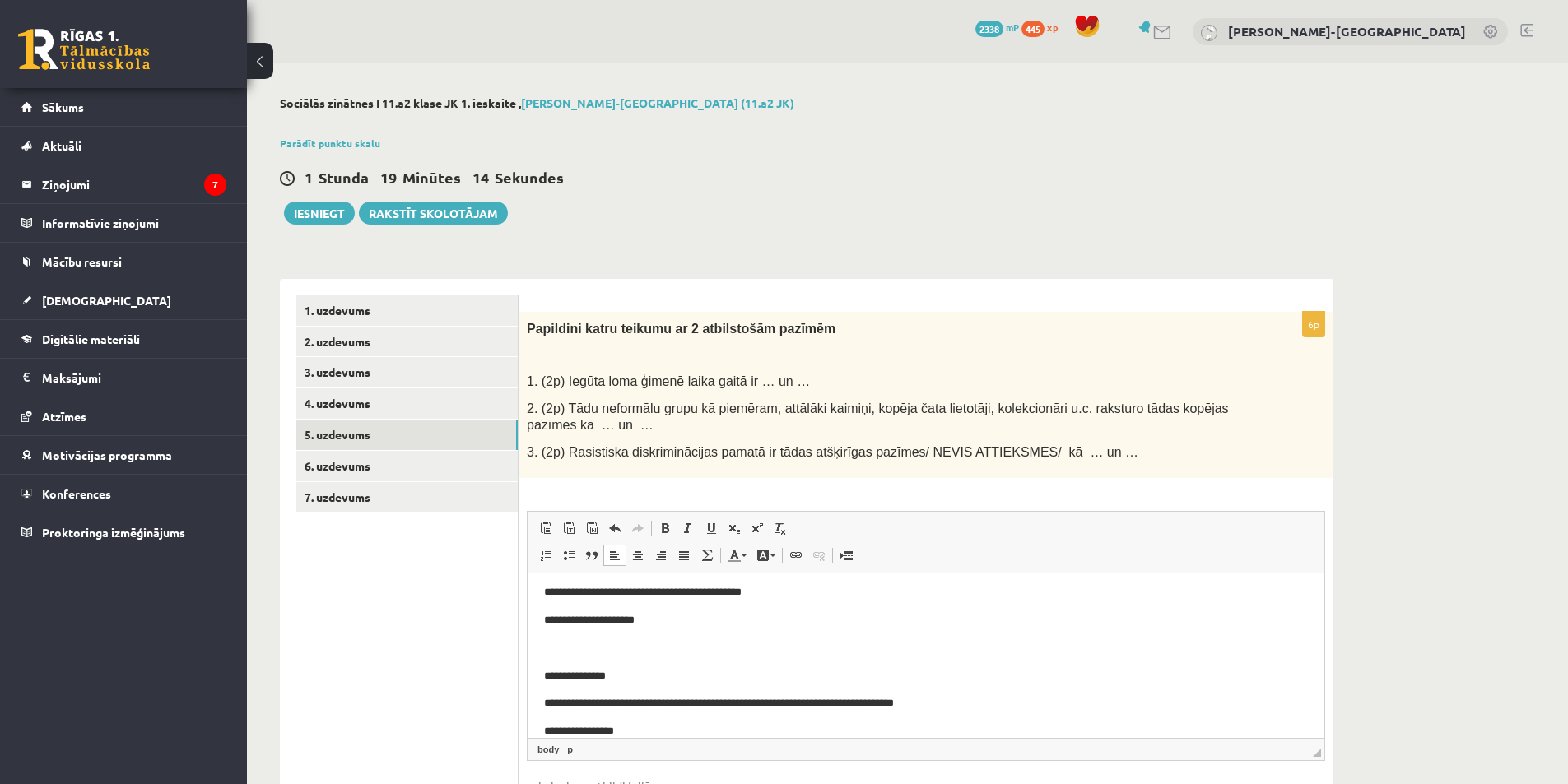
scroll to position [120, 0]
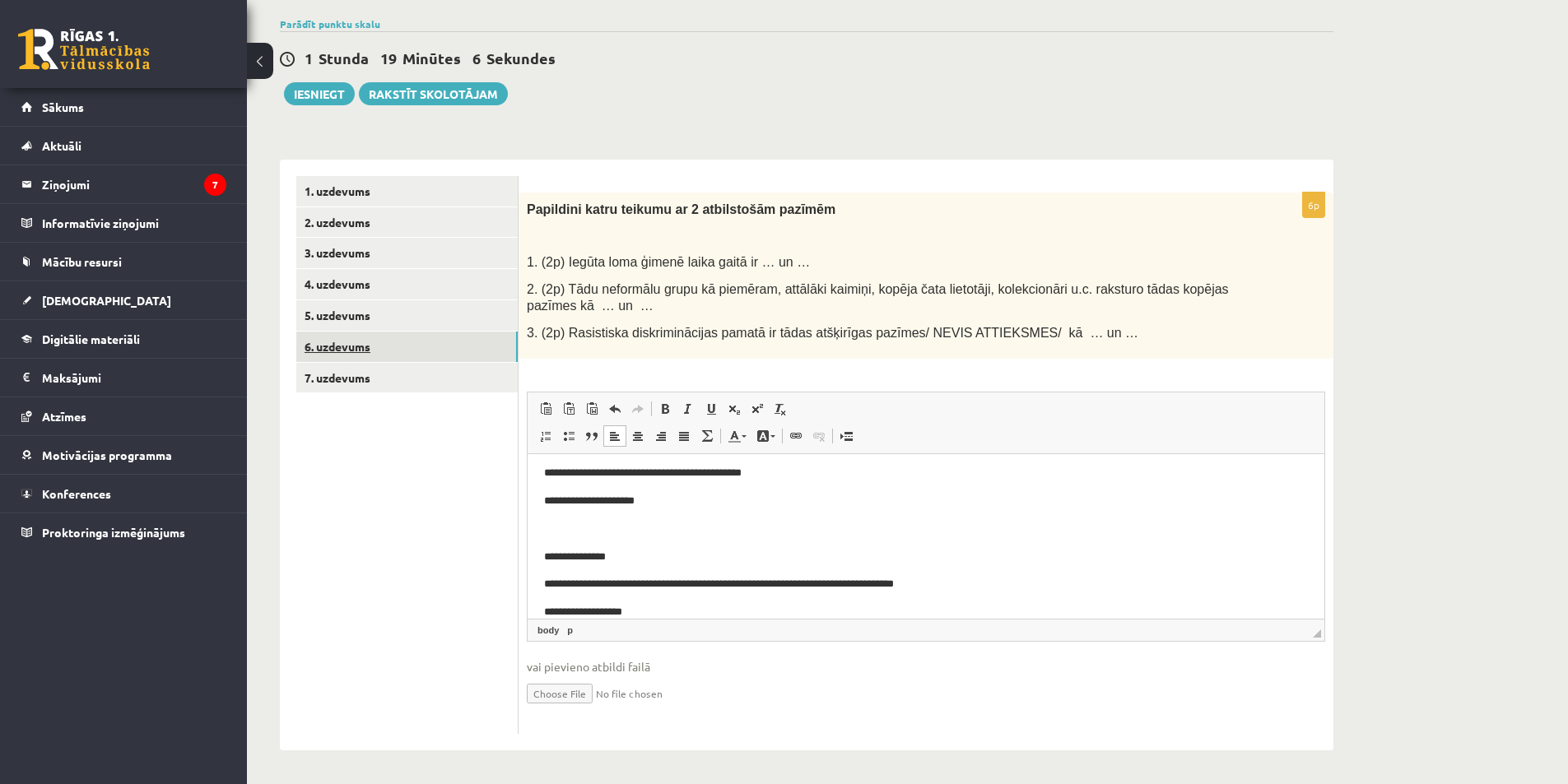
click at [427, 346] on link "6. uzdevums" at bounding box center [406, 346] width 221 height 31
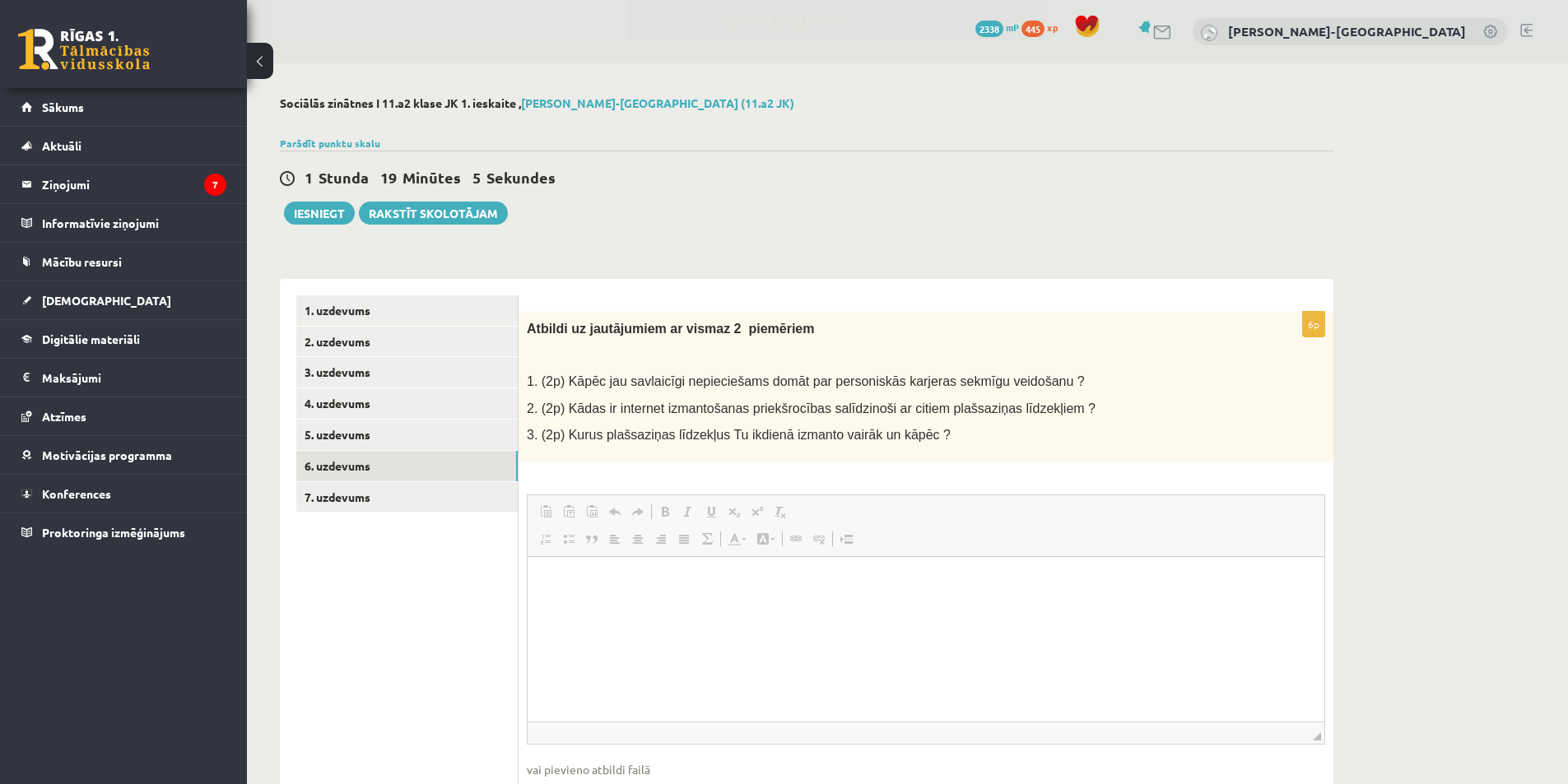
scroll to position [0, 0]
click at [769, 606] on html at bounding box center [925, 581] width 797 height 50
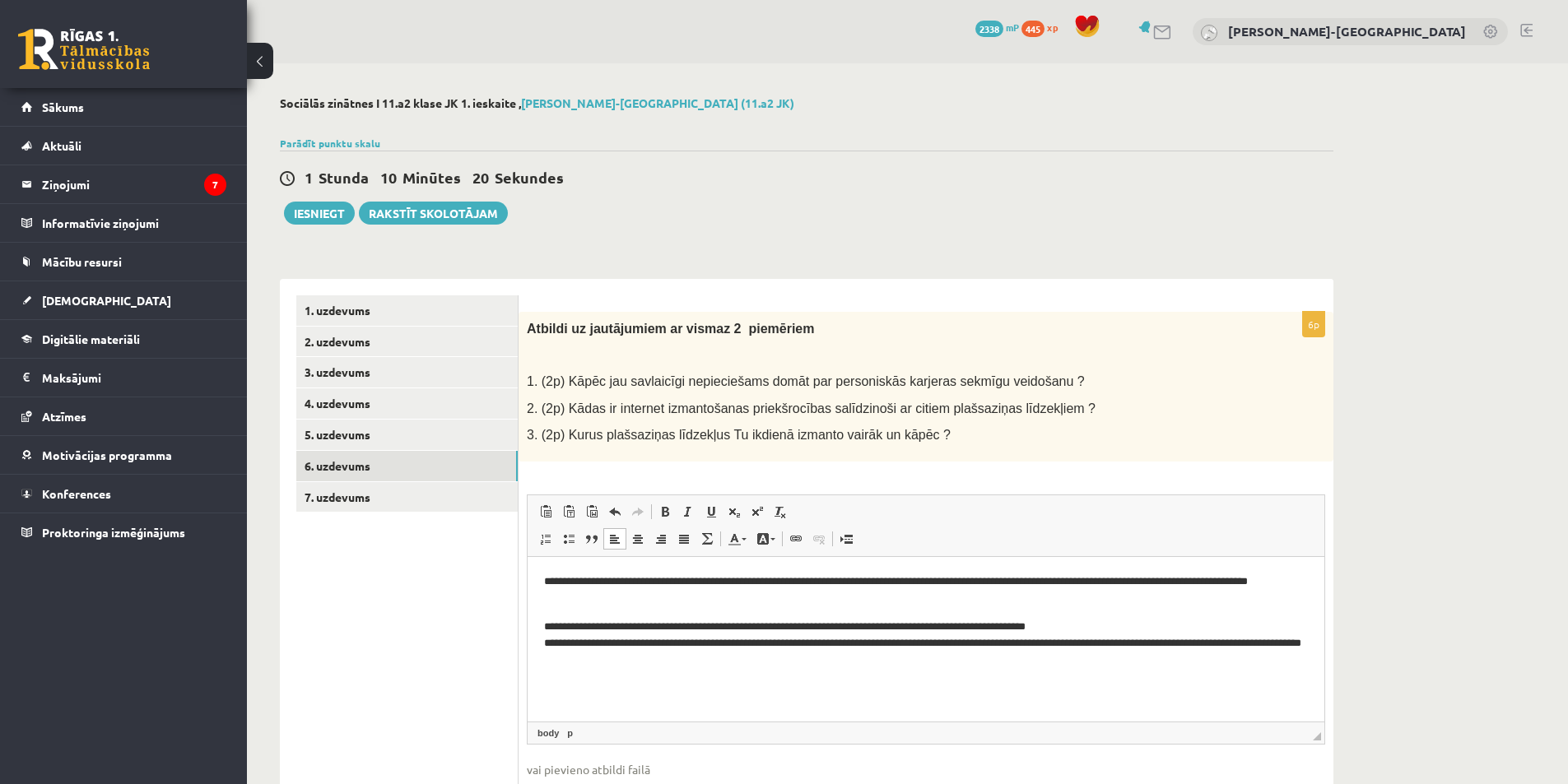
click at [689, 673] on html "**********" at bounding box center [925, 620] width 797 height 129
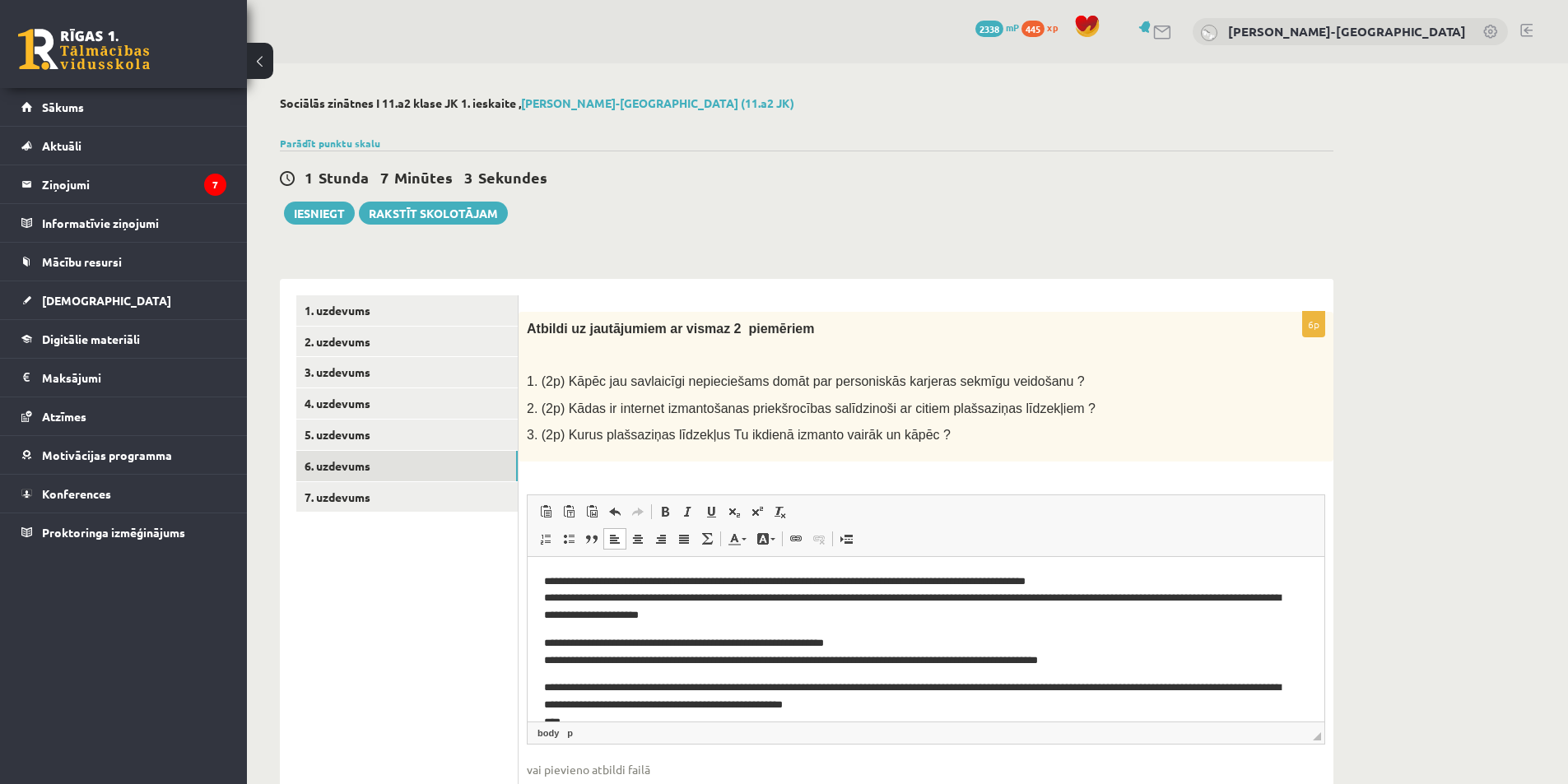
scroll to position [53, 0]
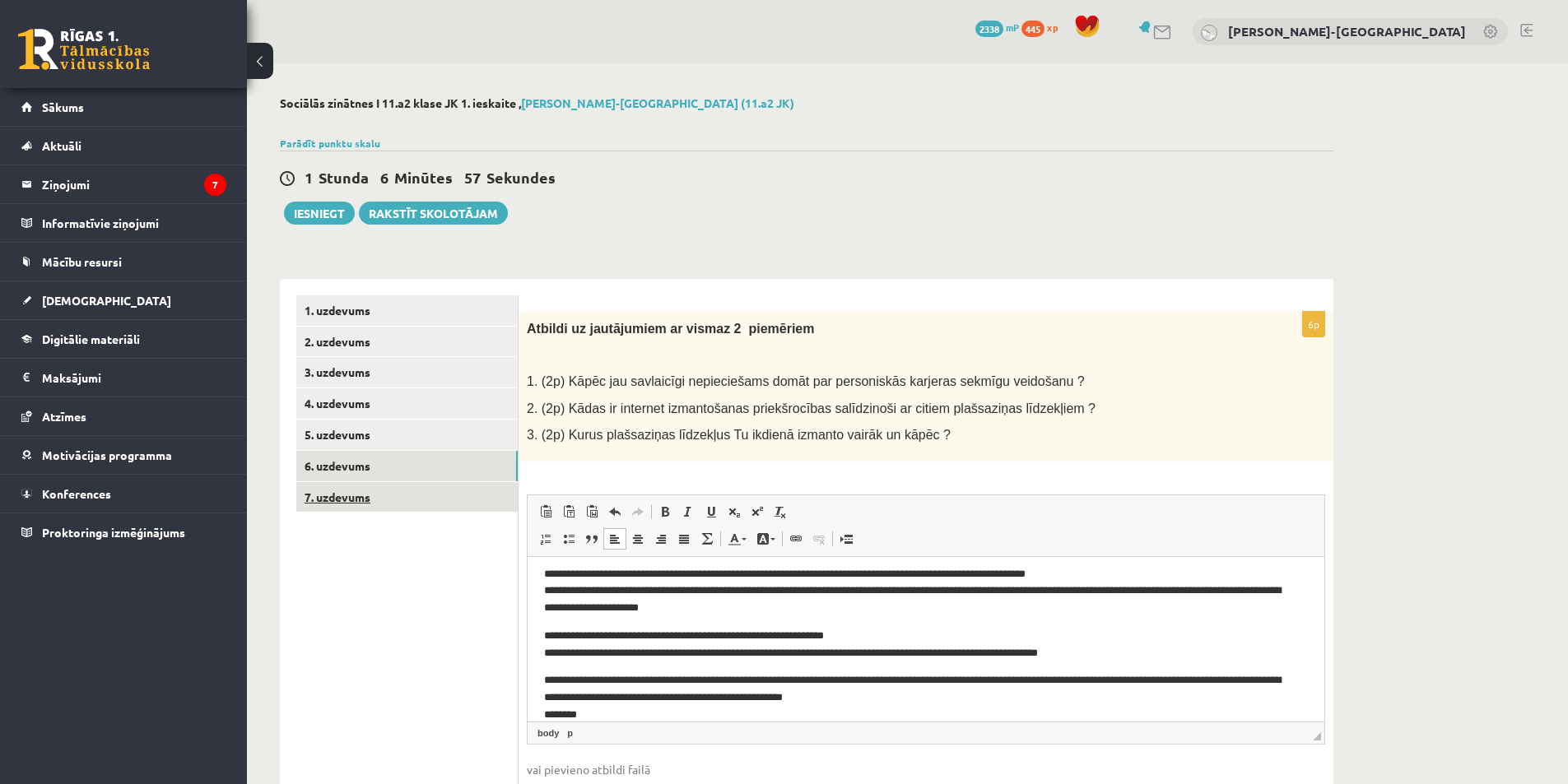
click at [353, 500] on link "7. uzdevums" at bounding box center [406, 497] width 221 height 31
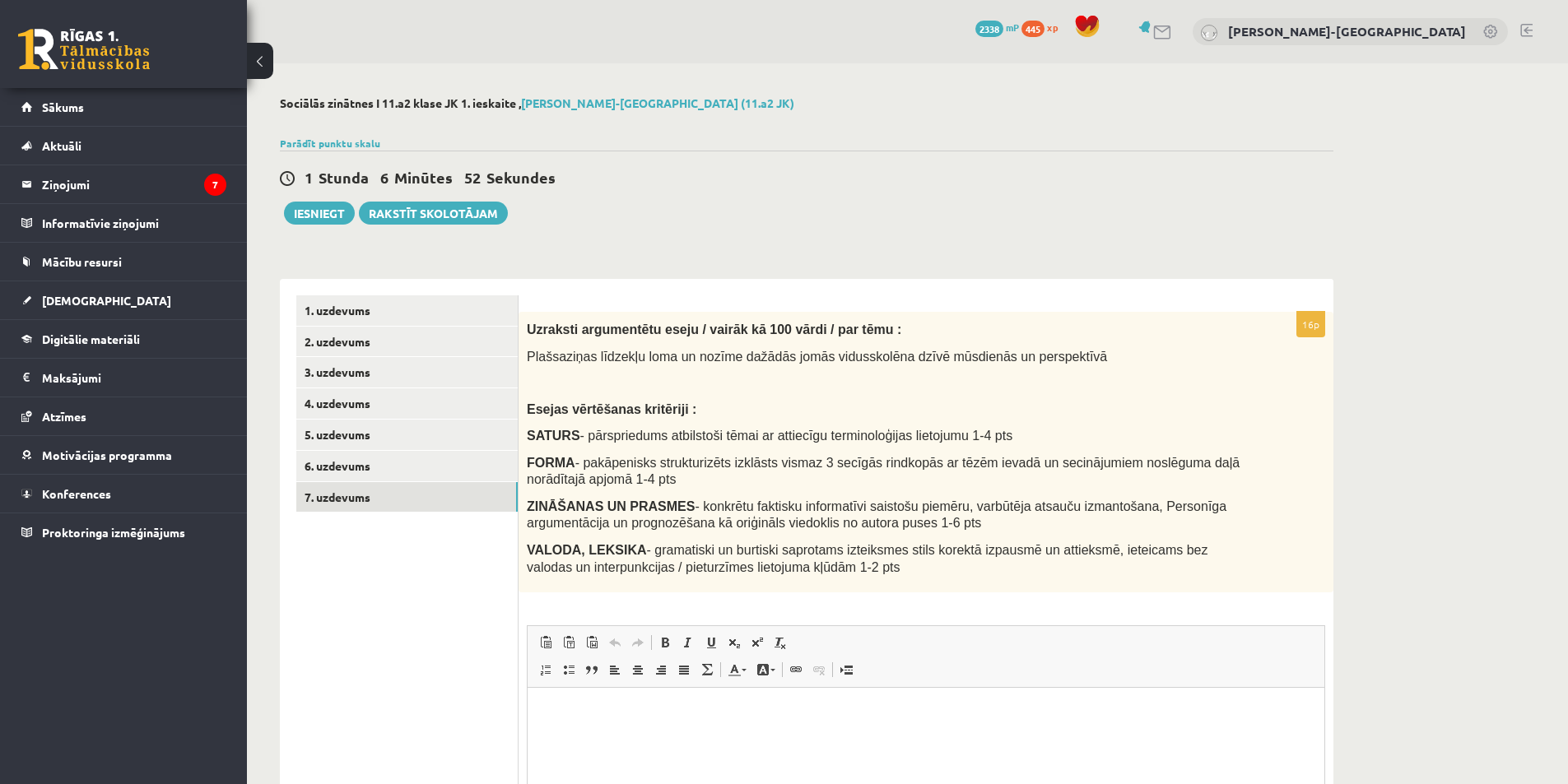
scroll to position [234, 0]
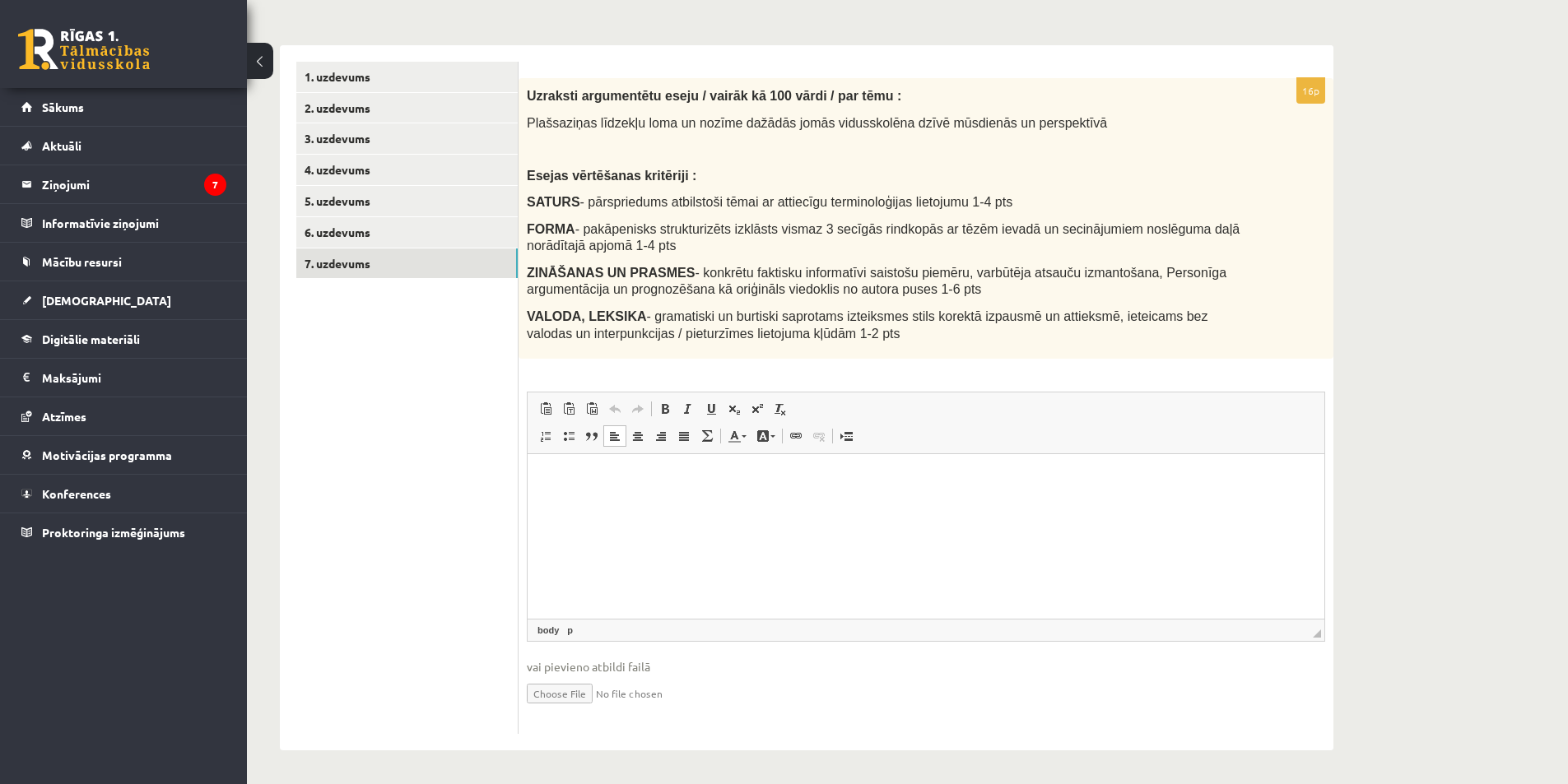
click at [780, 504] on html at bounding box center [925, 478] width 797 height 50
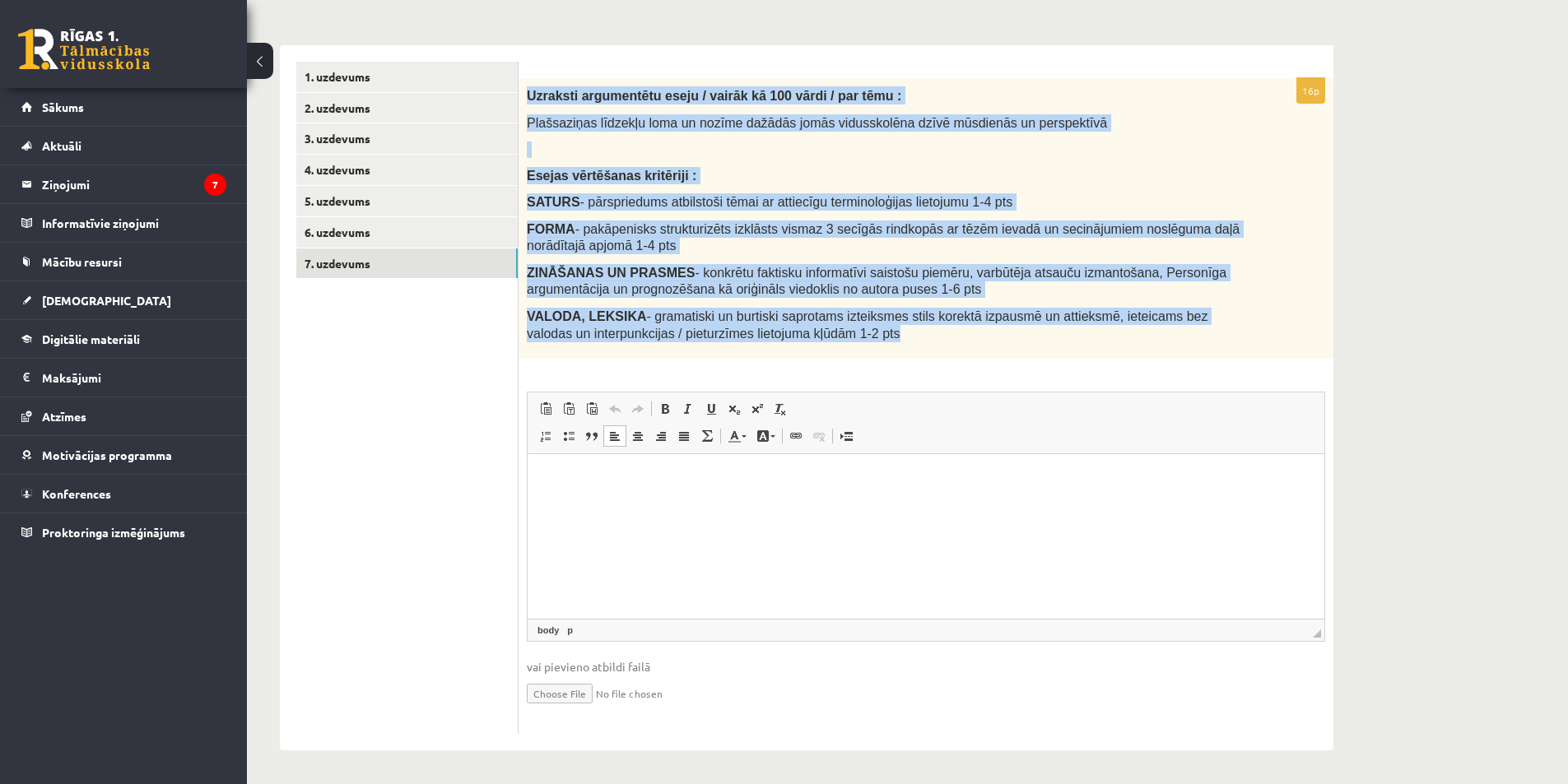
drag, startPoint x: 526, startPoint y: 90, endPoint x: 872, endPoint y: 333, distance: 422.8
click at [872, 333] on div "Uzraksti argumentētu eseju / vairāk kā 100 vārdi / par tēmu : Plašsaziņas līdze…" at bounding box center [925, 218] width 814 height 280
copy div "Uzraksti argumentētu eseju / vairāk kā 100 vārdi / par tēmu : Plašsaziņas līdze…"
click at [1222, 410] on span "Paste Keyboard shortcut Ctrl+V Paste as plain text Keyboard shortcut Ctrl+Shift…" at bounding box center [925, 410] width 784 height 27
click at [1068, 253] on p "FORMA - pakāpenisks strukturizēts izklāsts vismaz 3 secīgās rindkopās ar tēzēm …" at bounding box center [885, 237] width 716 height 33
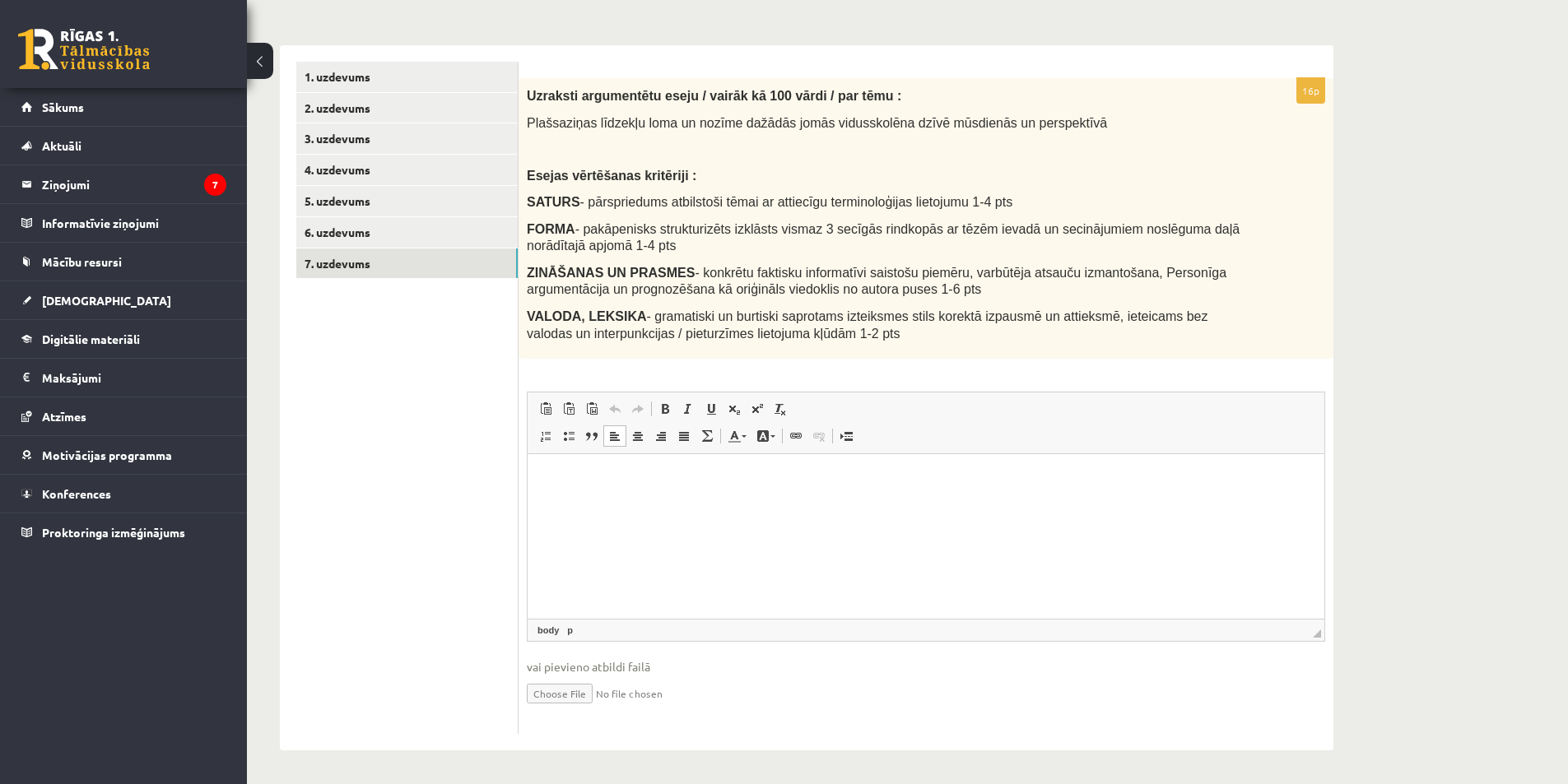
click at [687, 504] on html at bounding box center [925, 478] width 797 height 50
click at [687, 497] on html at bounding box center [925, 478] width 797 height 50
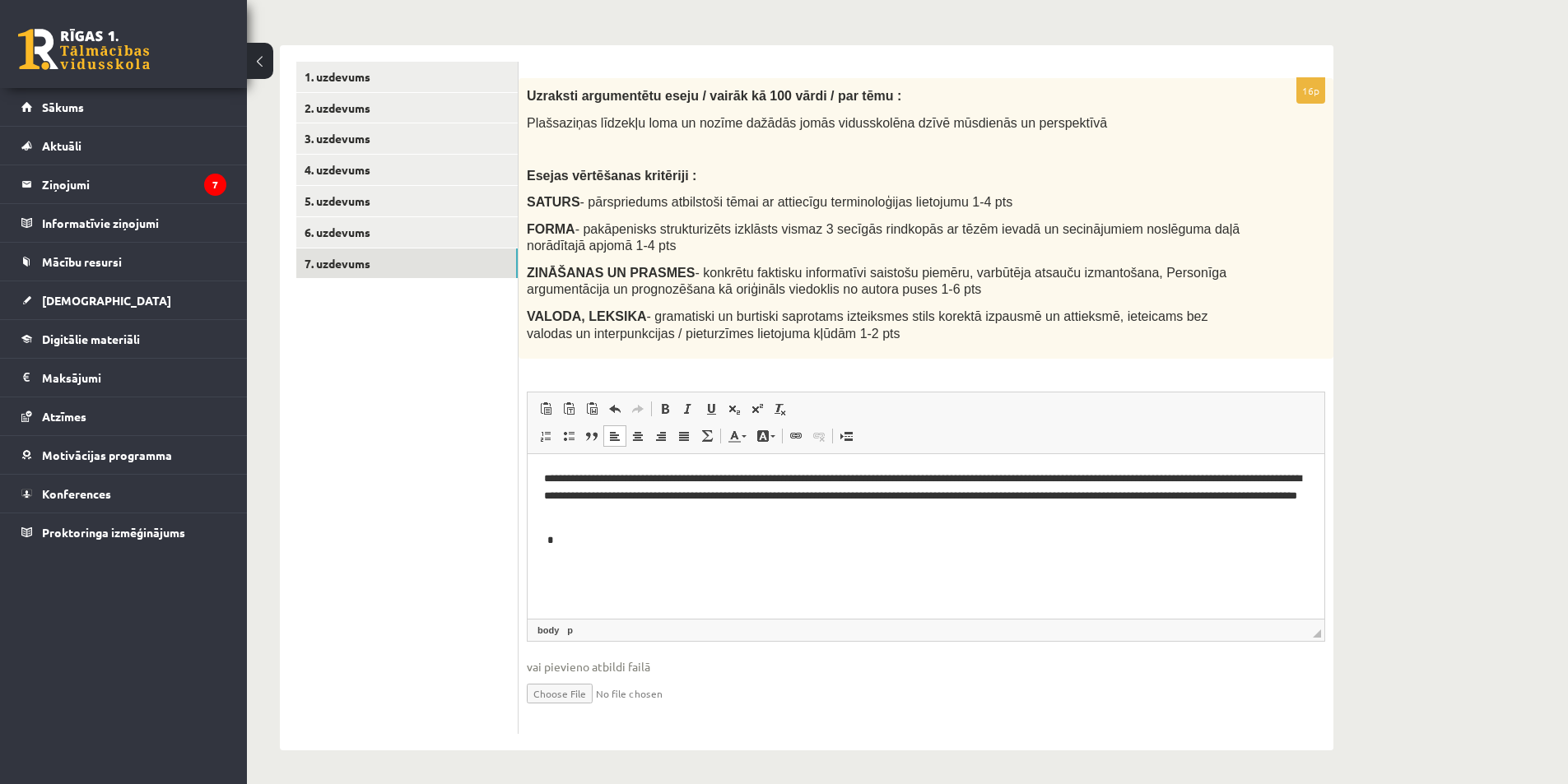
click at [780, 515] on p "**********" at bounding box center [925, 496] width 763 height 51
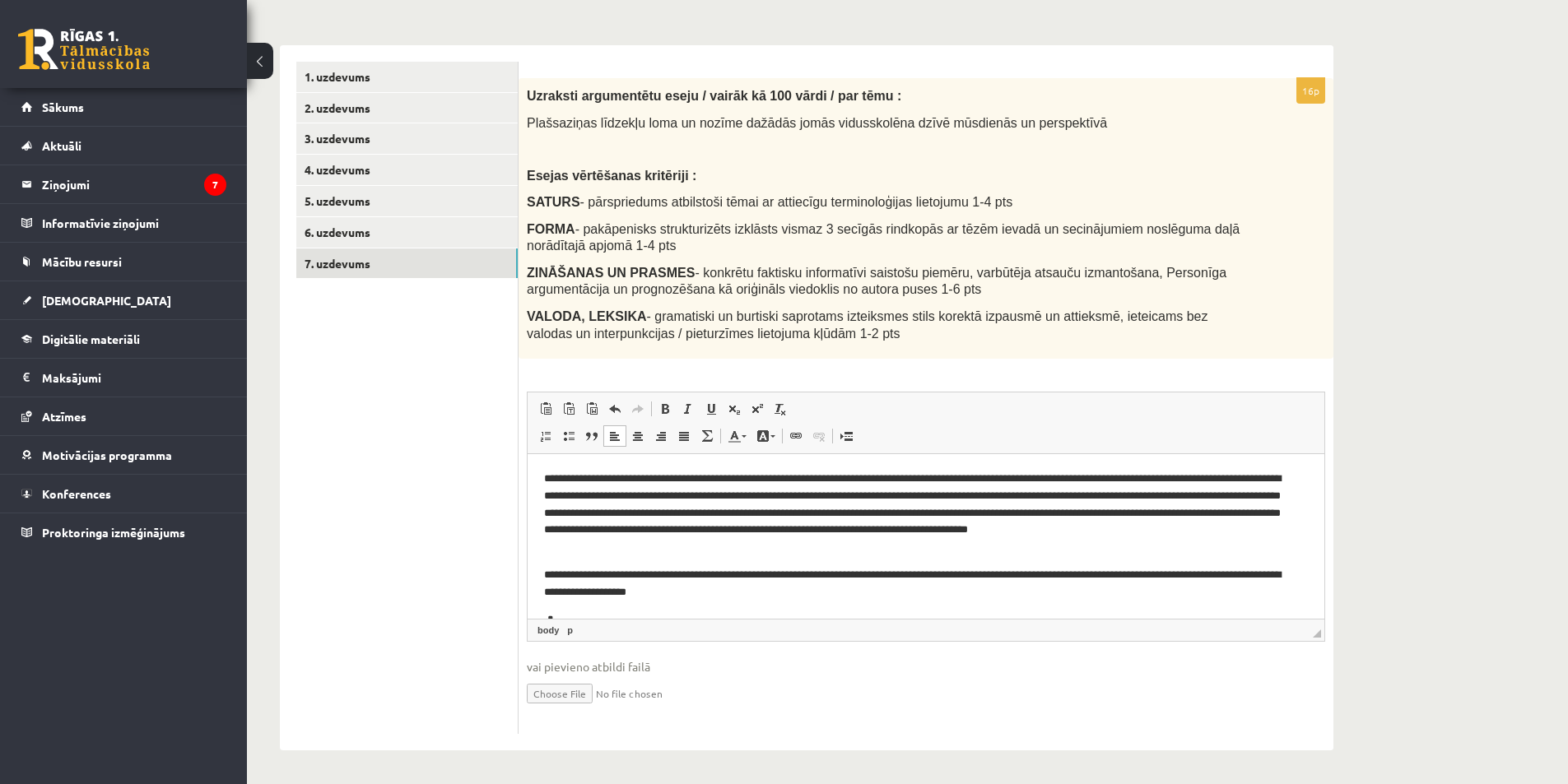
click at [753, 544] on p "**********" at bounding box center [919, 513] width 751 height 85
click at [790, 601] on body "**********" at bounding box center [925, 549] width 763 height 158
click at [785, 586] on p "**********" at bounding box center [919, 583] width 751 height 34
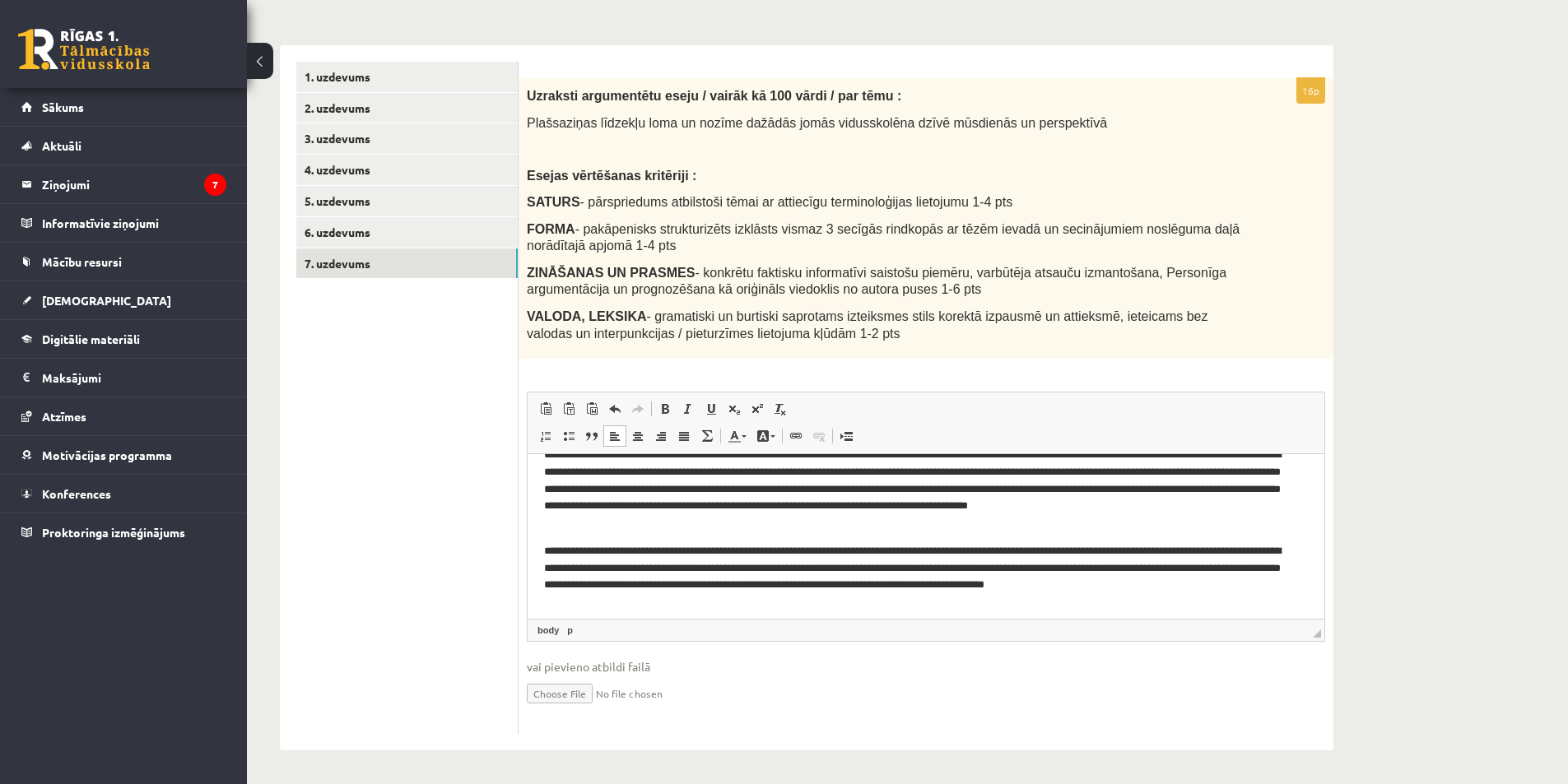
scroll to position [52, 0]
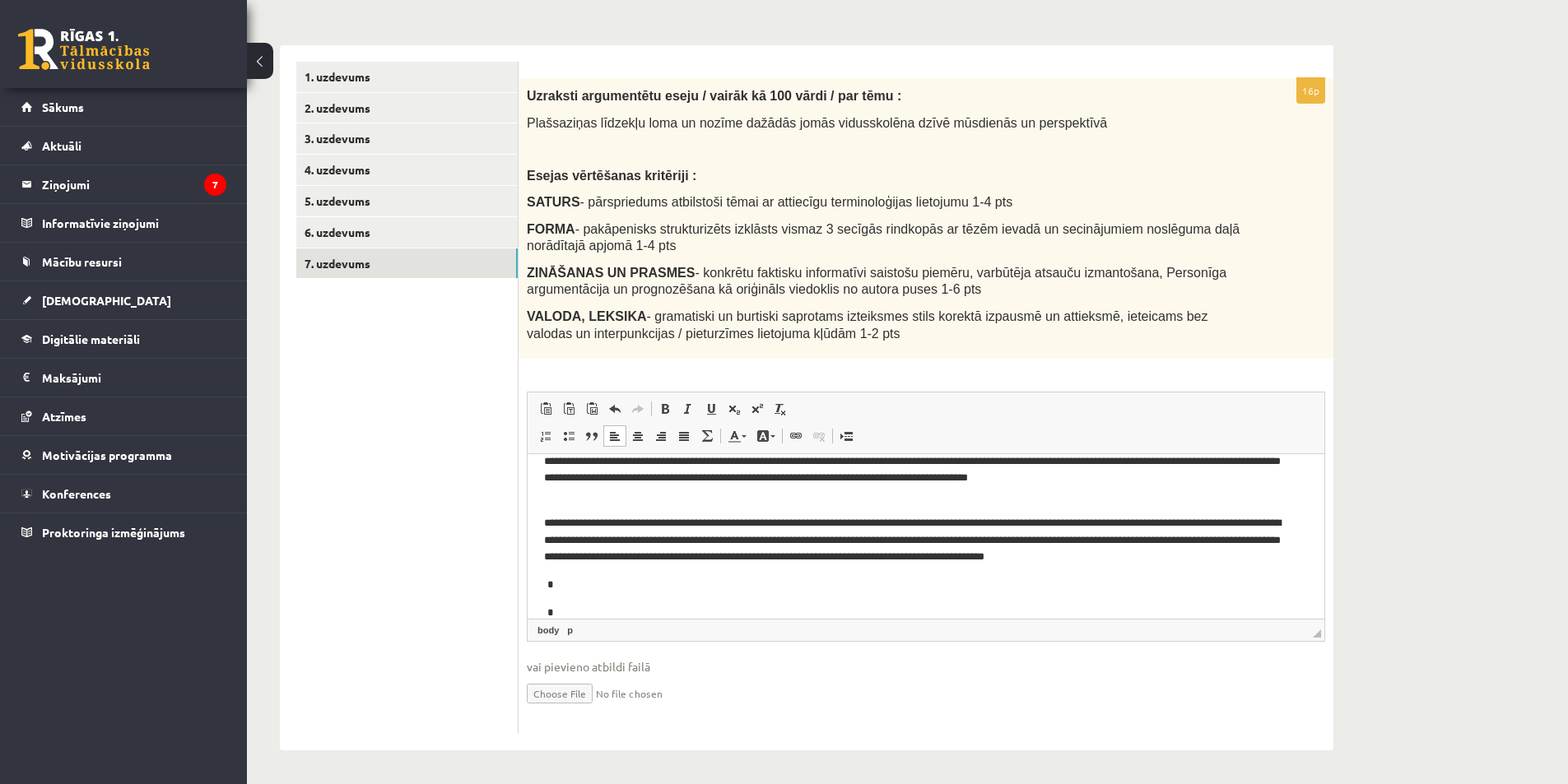
click at [554, 524] on p "**********" at bounding box center [919, 540] width 751 height 51
click at [569, 572] on body "**********" at bounding box center [925, 520] width 763 height 203
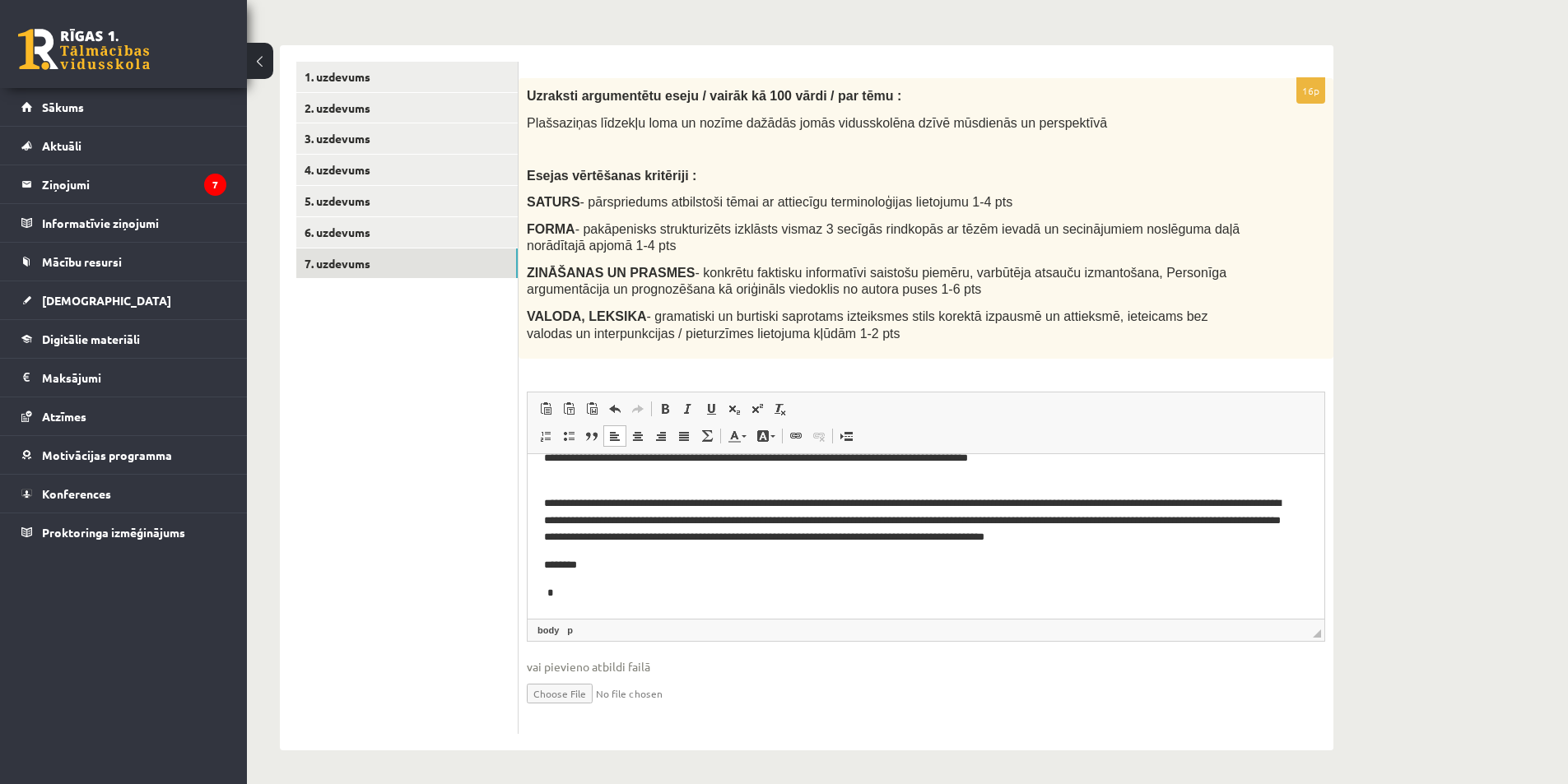
scroll to position [0, 0]
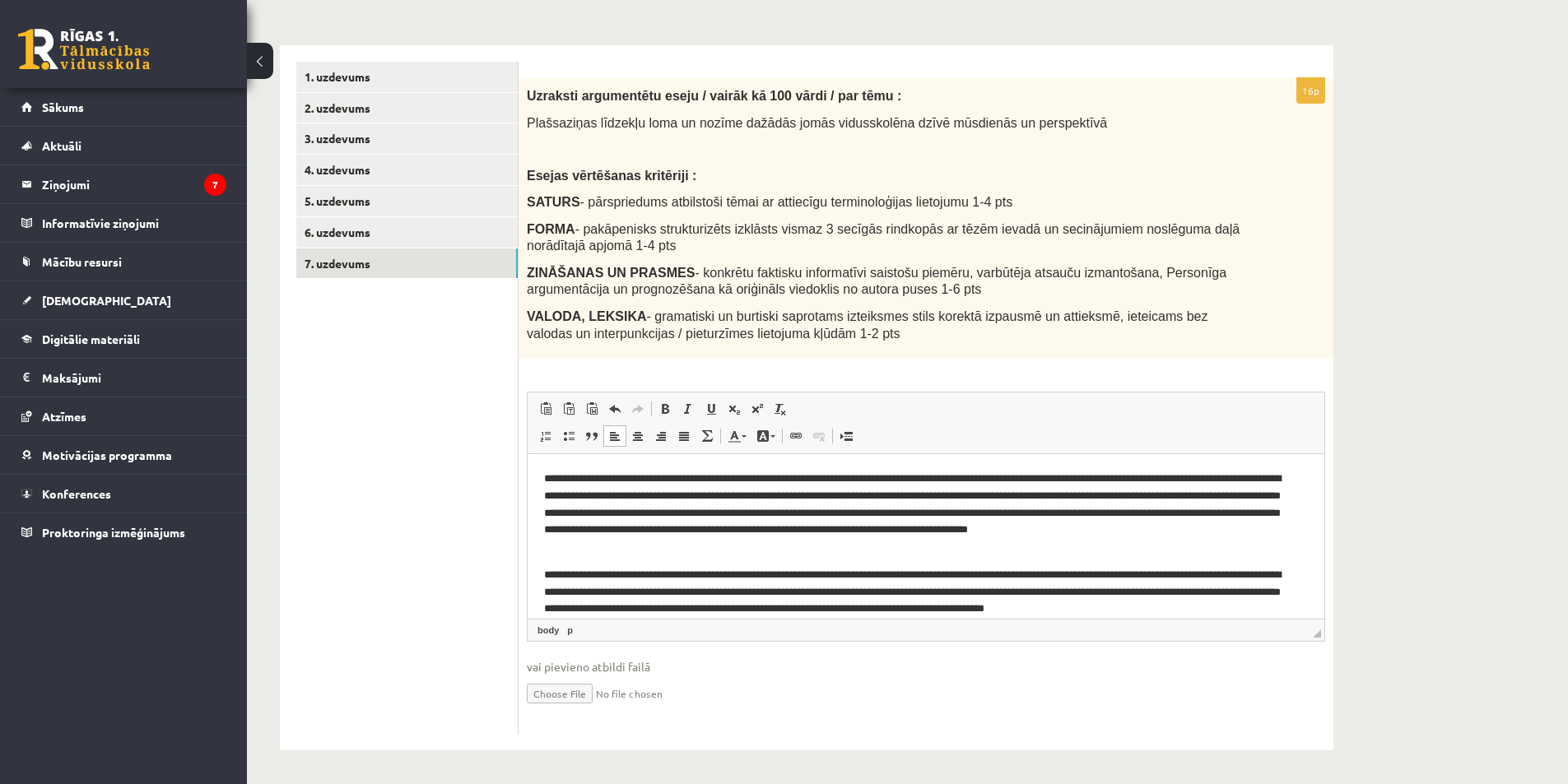
drag, startPoint x: 554, startPoint y: 473, endPoint x: 539, endPoint y: 470, distance: 15.3
click at [539, 470] on html "**********" at bounding box center [925, 572] width 797 height 236
click at [546, 475] on p "**********" at bounding box center [919, 513] width 751 height 85
drag, startPoint x: 554, startPoint y: 477, endPoint x: 538, endPoint y: 474, distance: 16.3
click at [538, 474] on html "**********" at bounding box center [925, 572] width 797 height 236
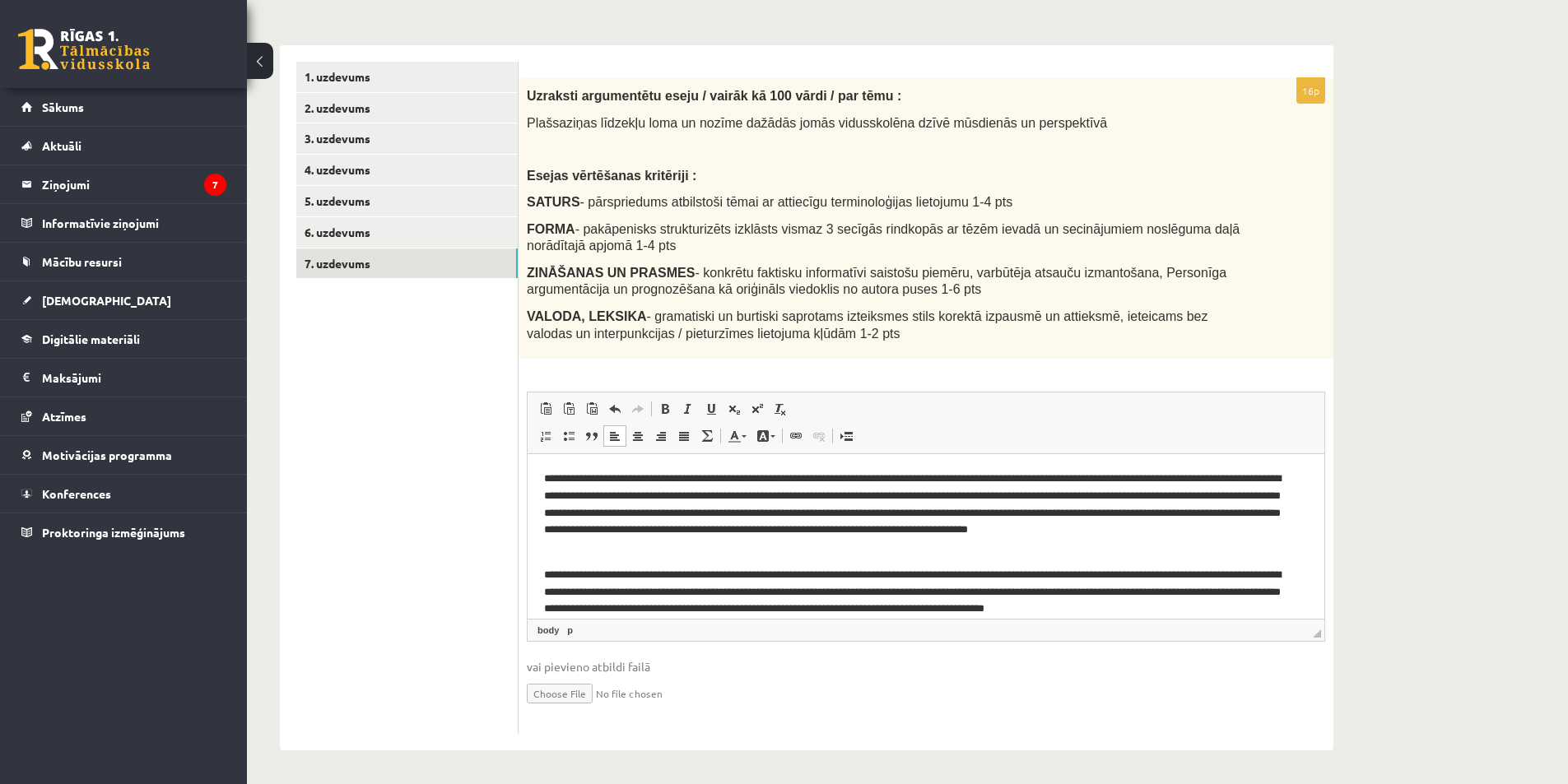
drag, startPoint x: 556, startPoint y: 577, endPoint x: 539, endPoint y: 568, distance: 19.2
click at [539, 568] on html "**********" at bounding box center [925, 572] width 797 height 236
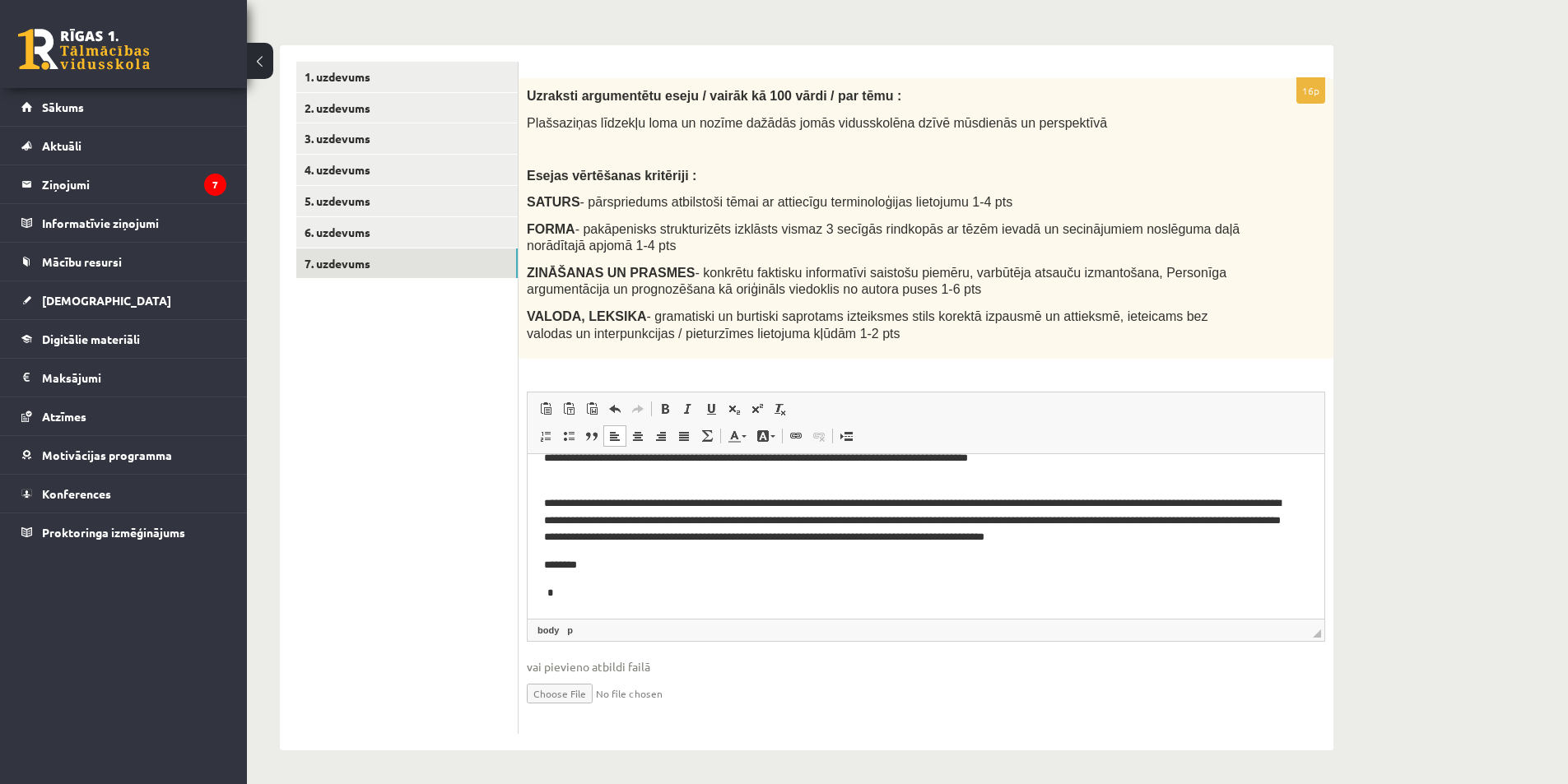
click at [603, 551] on body "**********" at bounding box center [925, 500] width 763 height 203
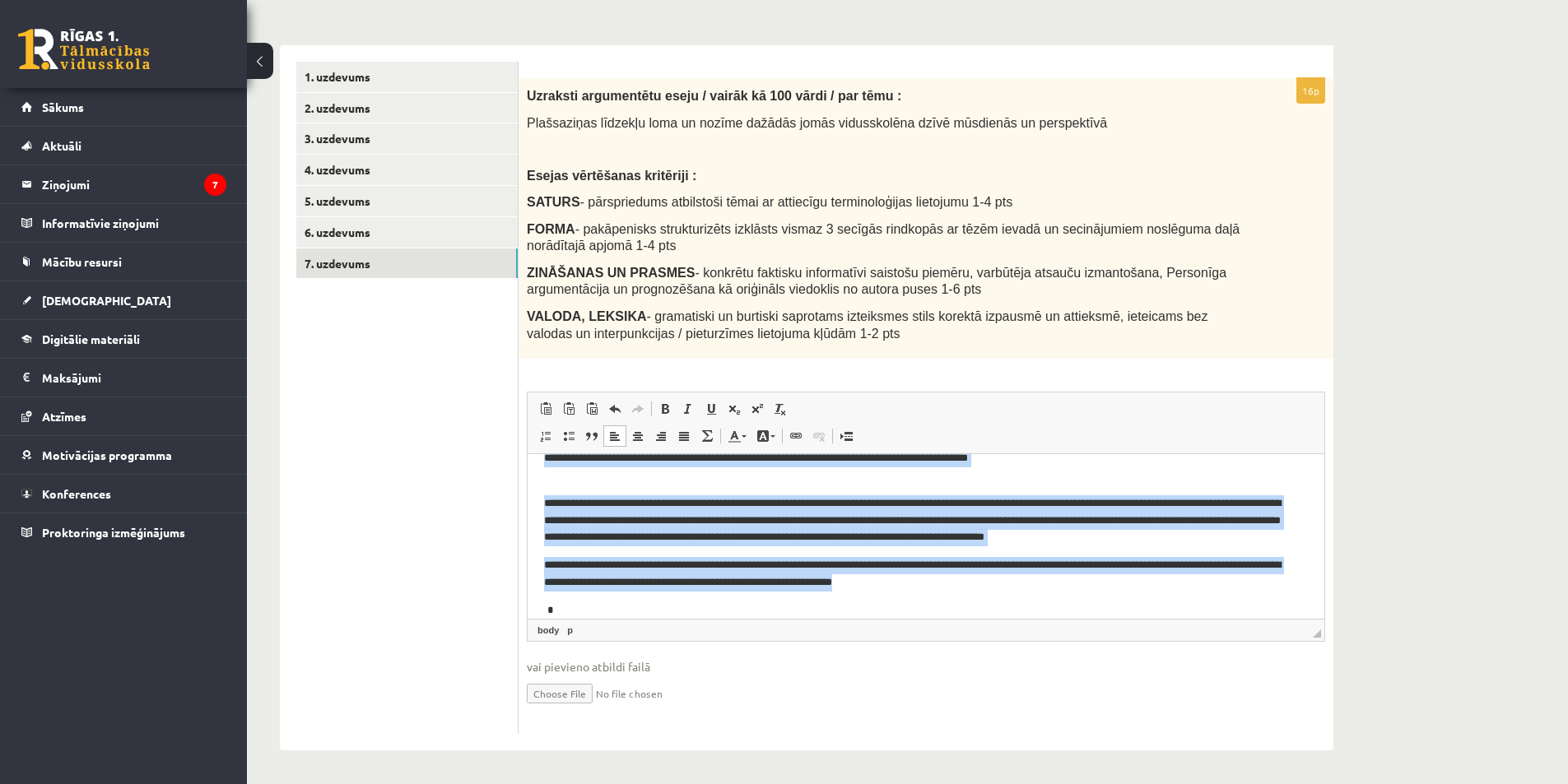
scroll to position [0, 0]
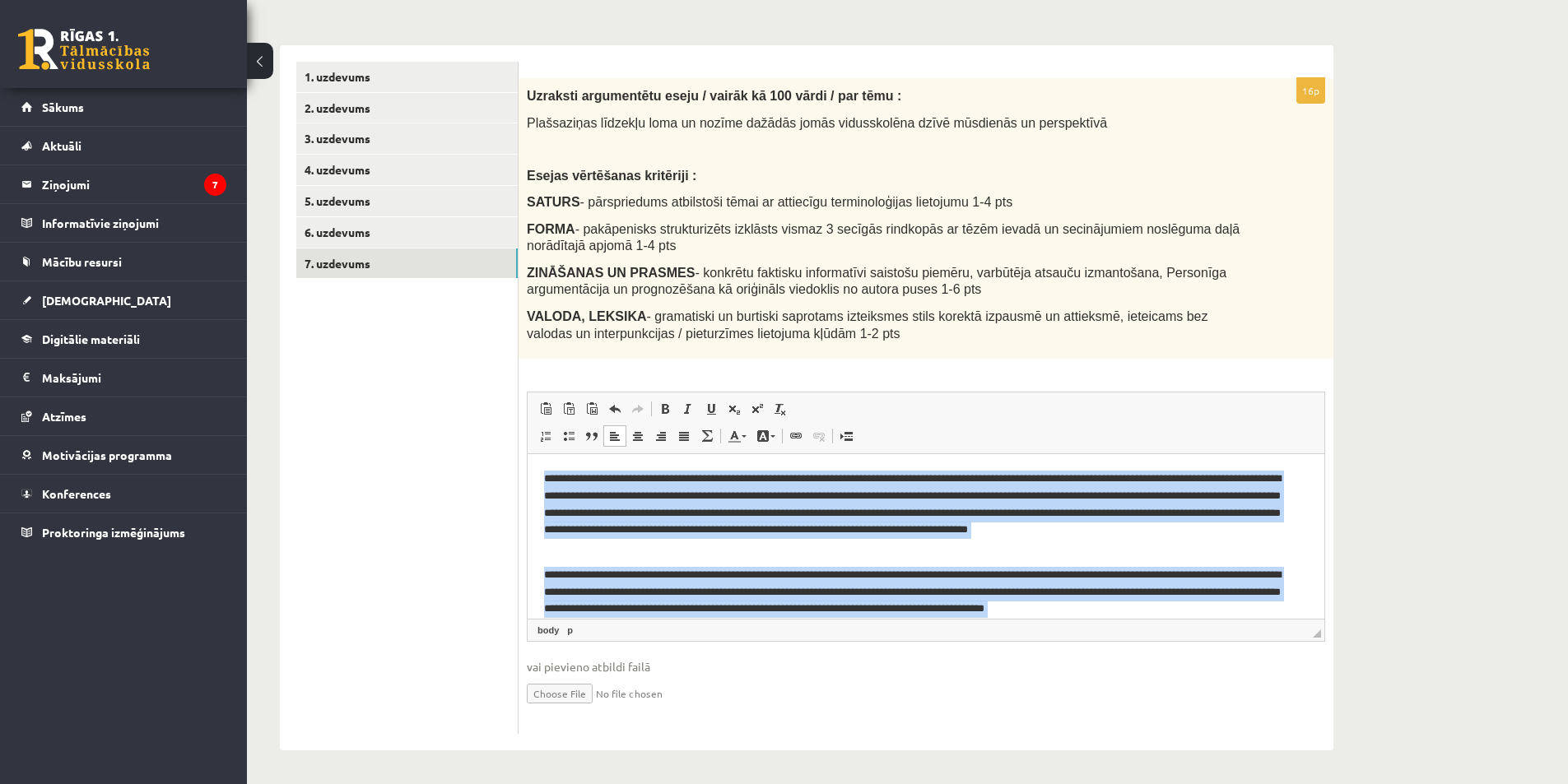
drag, startPoint x: 1037, startPoint y: 585, endPoint x: 481, endPoint y: 387, distance: 590.2
click at [527, 454] on html "**********" at bounding box center [925, 580] width 797 height 253
click at [829, 573] on p "**********" at bounding box center [919, 592] width 751 height 51
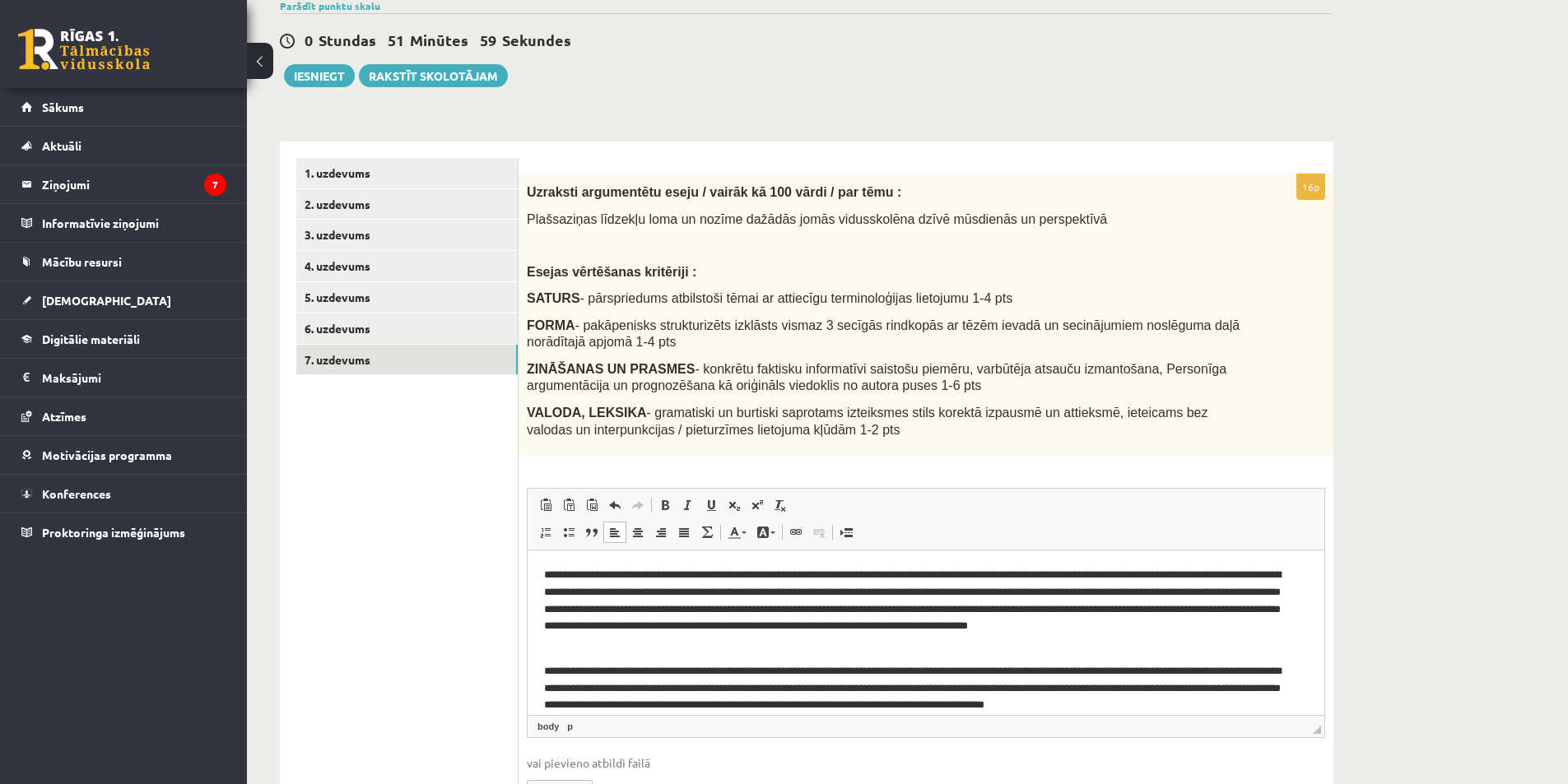
scroll to position [234, 0]
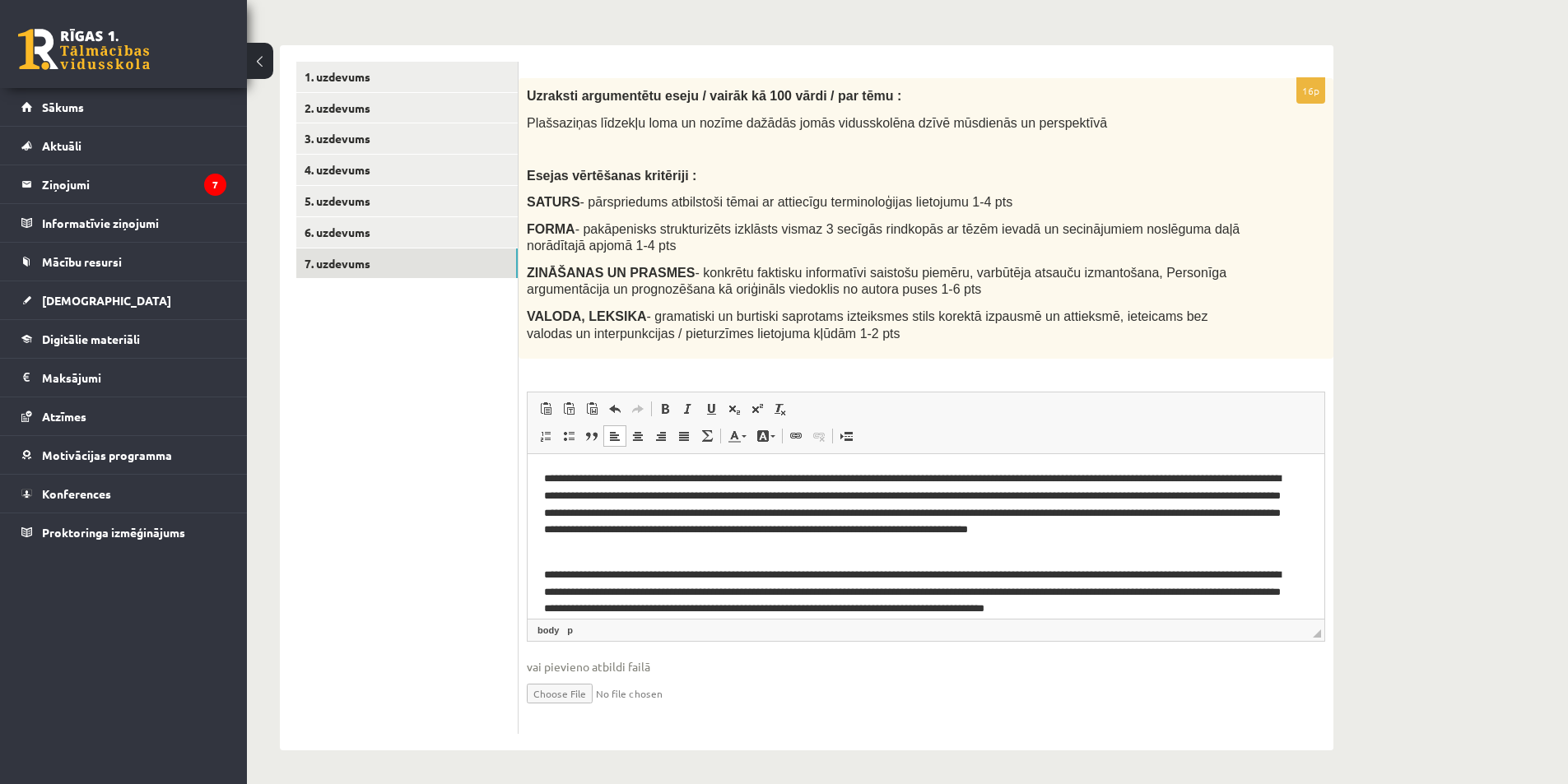
click at [937, 487] on p "**********" at bounding box center [919, 513] width 751 height 85
click at [690, 513] on p "**********" at bounding box center [919, 513] width 751 height 85
click at [1014, 611] on p "**********" at bounding box center [919, 592] width 751 height 51
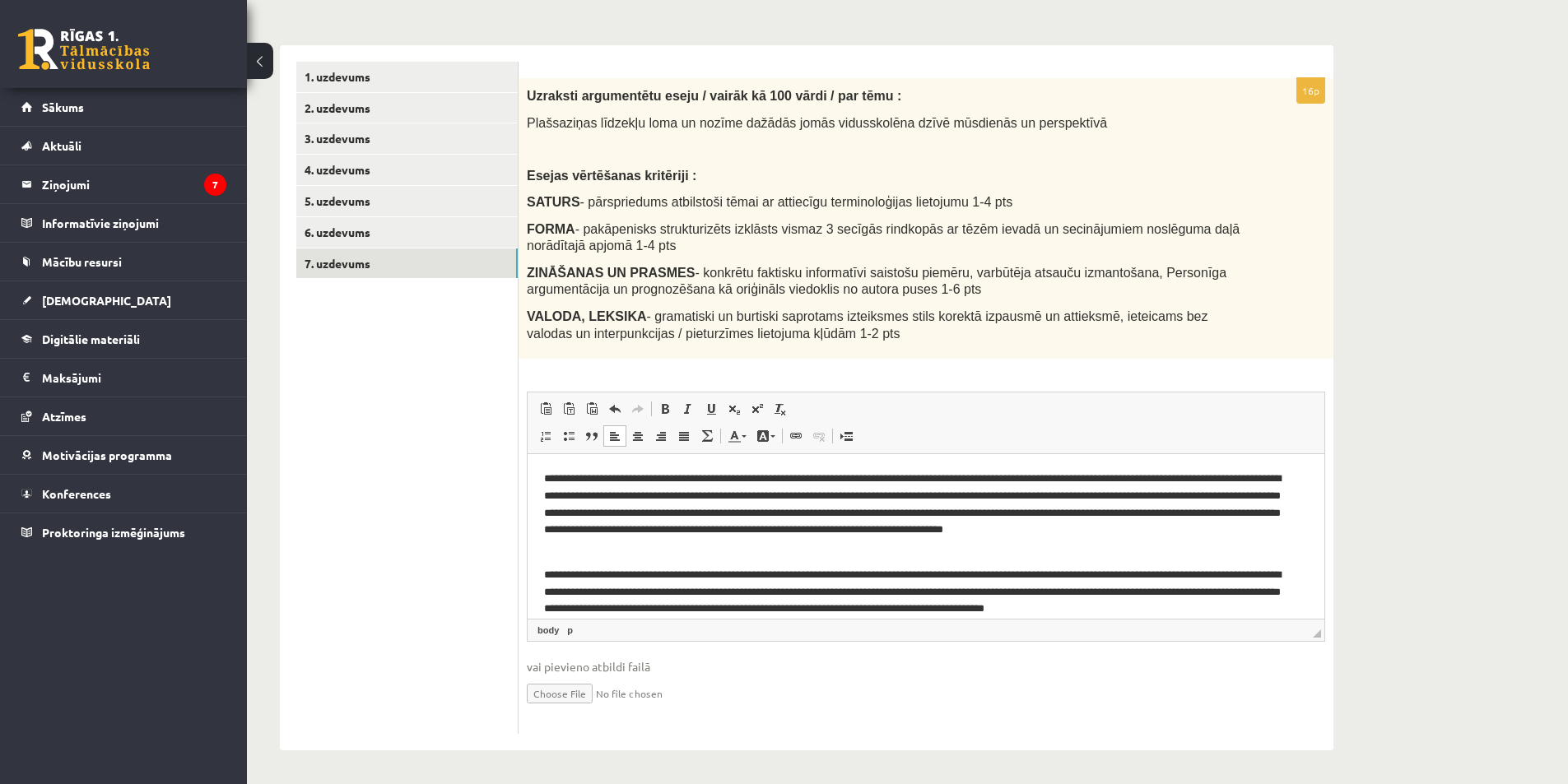
scroll to position [89, 0]
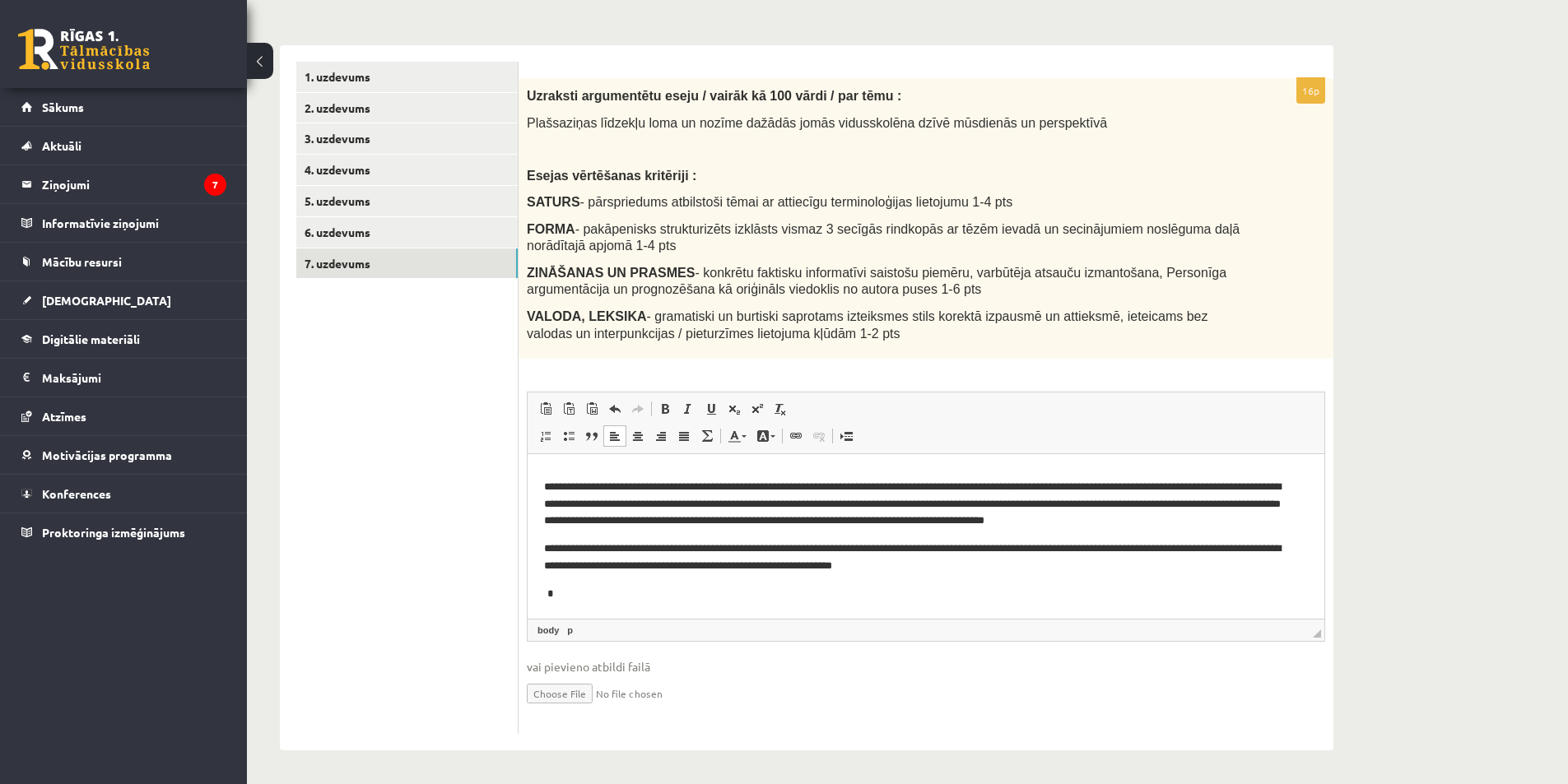
click at [956, 586] on p "Rich Text Editor, wiswyg-editor-user-answer-47433816284560" at bounding box center [919, 595] width 751 height 18
click at [1141, 576] on body "**********" at bounding box center [925, 492] width 763 height 219
click at [1074, 570] on p "**********" at bounding box center [919, 557] width 751 height 34
drag, startPoint x: 948, startPoint y: 562, endPoint x: 880, endPoint y: 543, distance: 70.6
click at [875, 560] on p "**********" at bounding box center [919, 557] width 751 height 34
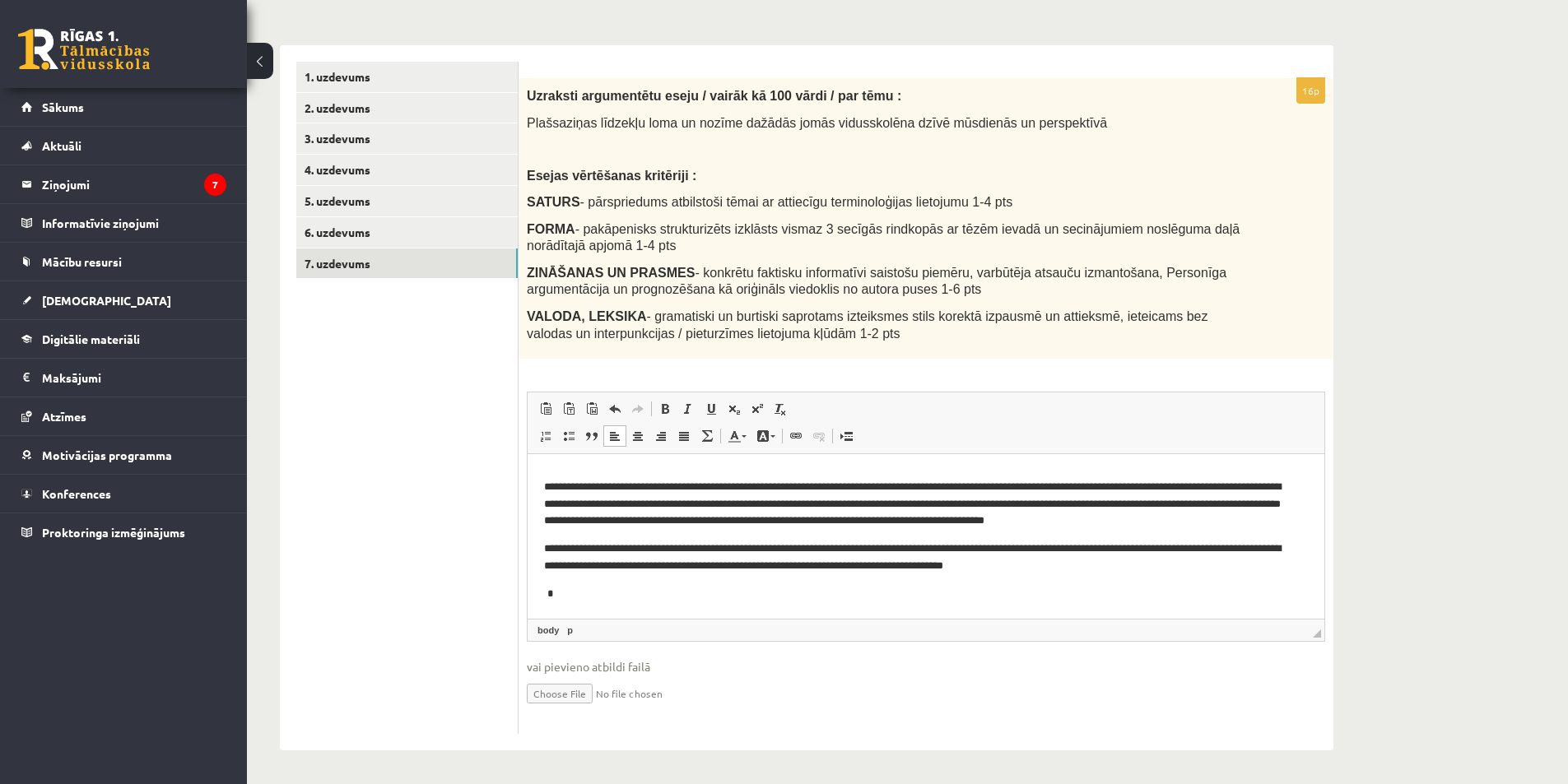
scroll to position [0, 0]
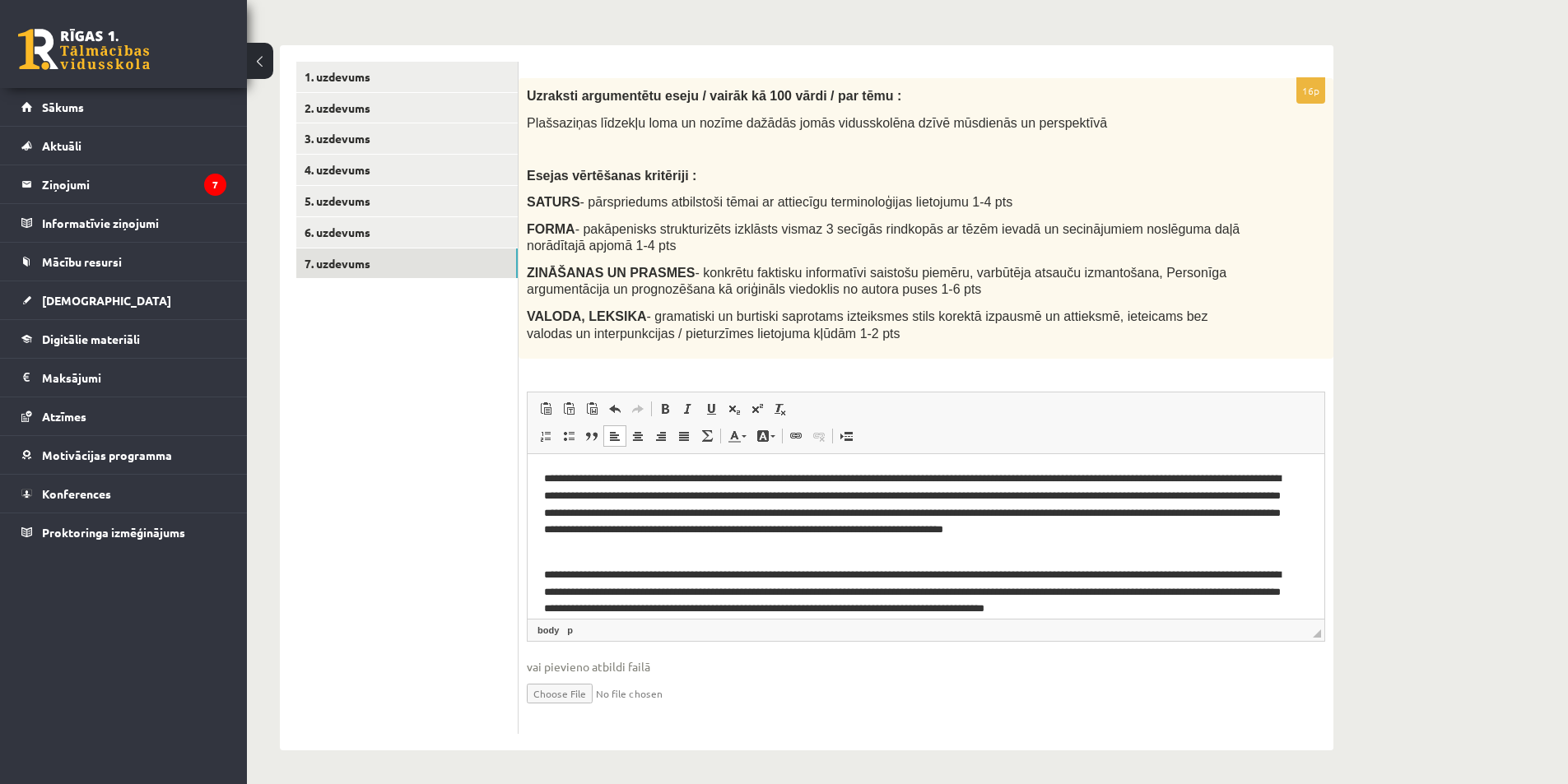
click at [561, 477] on p "**********" at bounding box center [919, 513] width 751 height 85
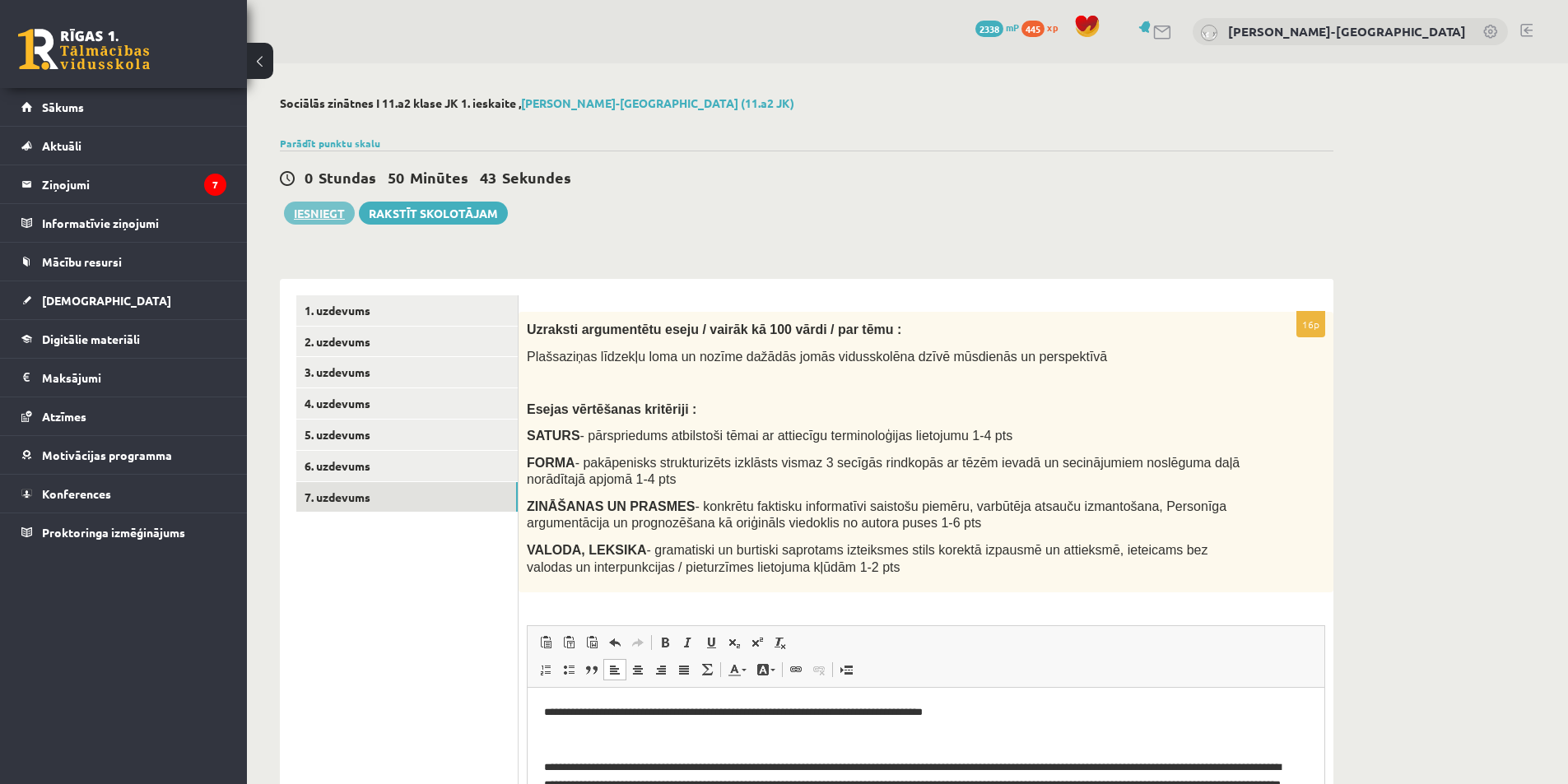
click at [298, 217] on button "Iesniegt" at bounding box center [319, 213] width 71 height 23
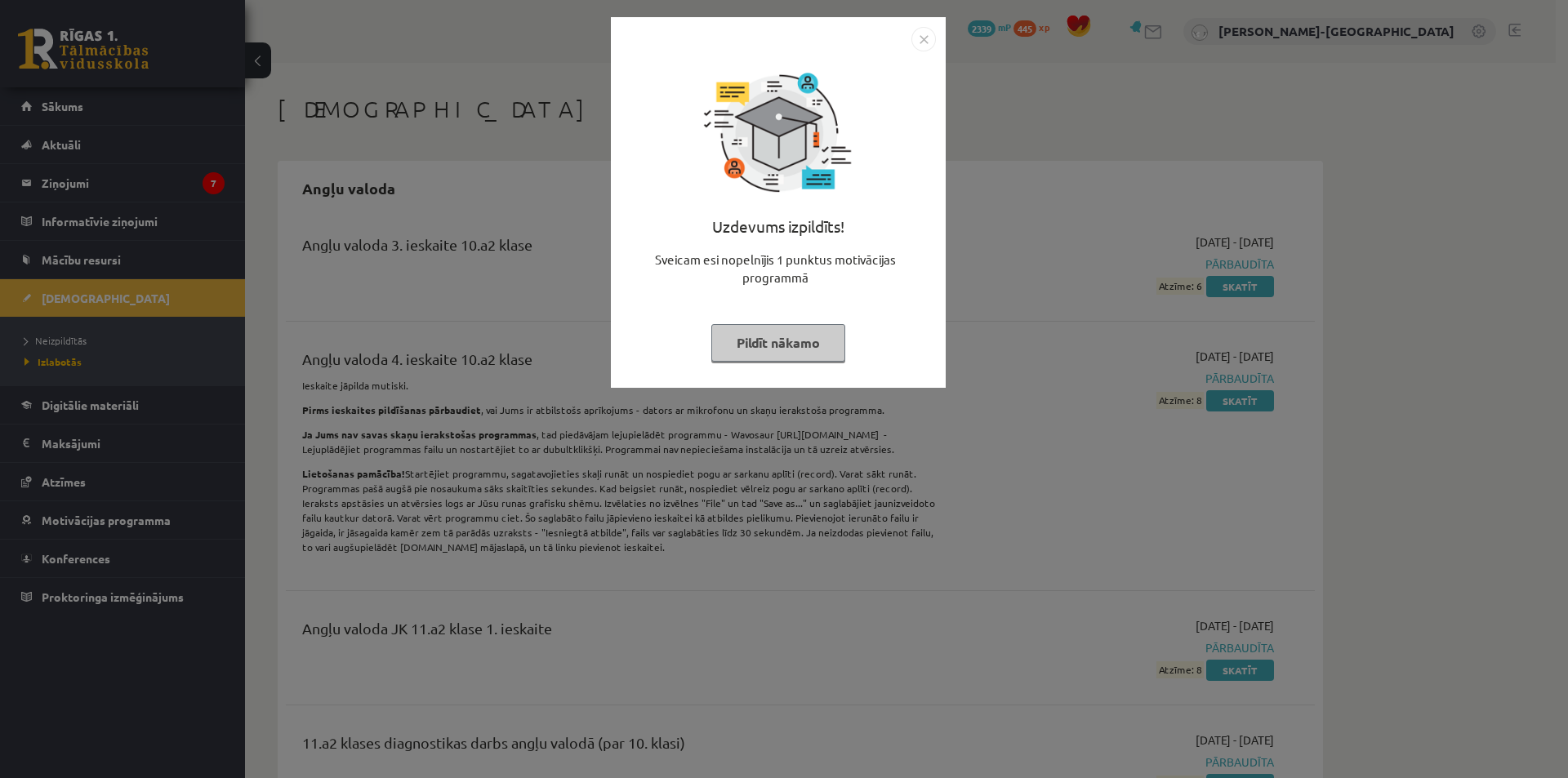
click at [809, 340] on button "Pildīt nākamo" at bounding box center [777, 343] width 134 height 38
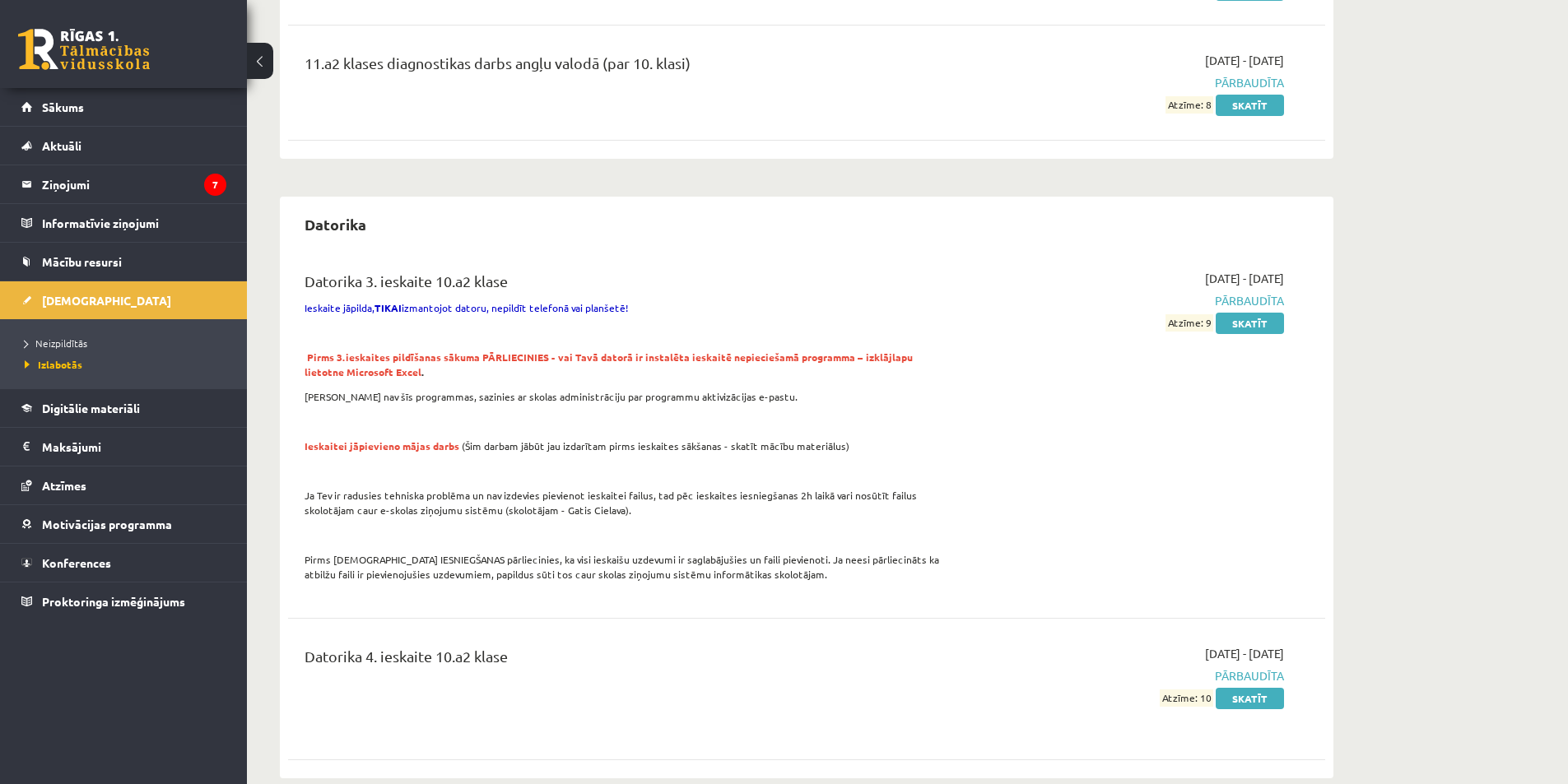
scroll to position [823, 0]
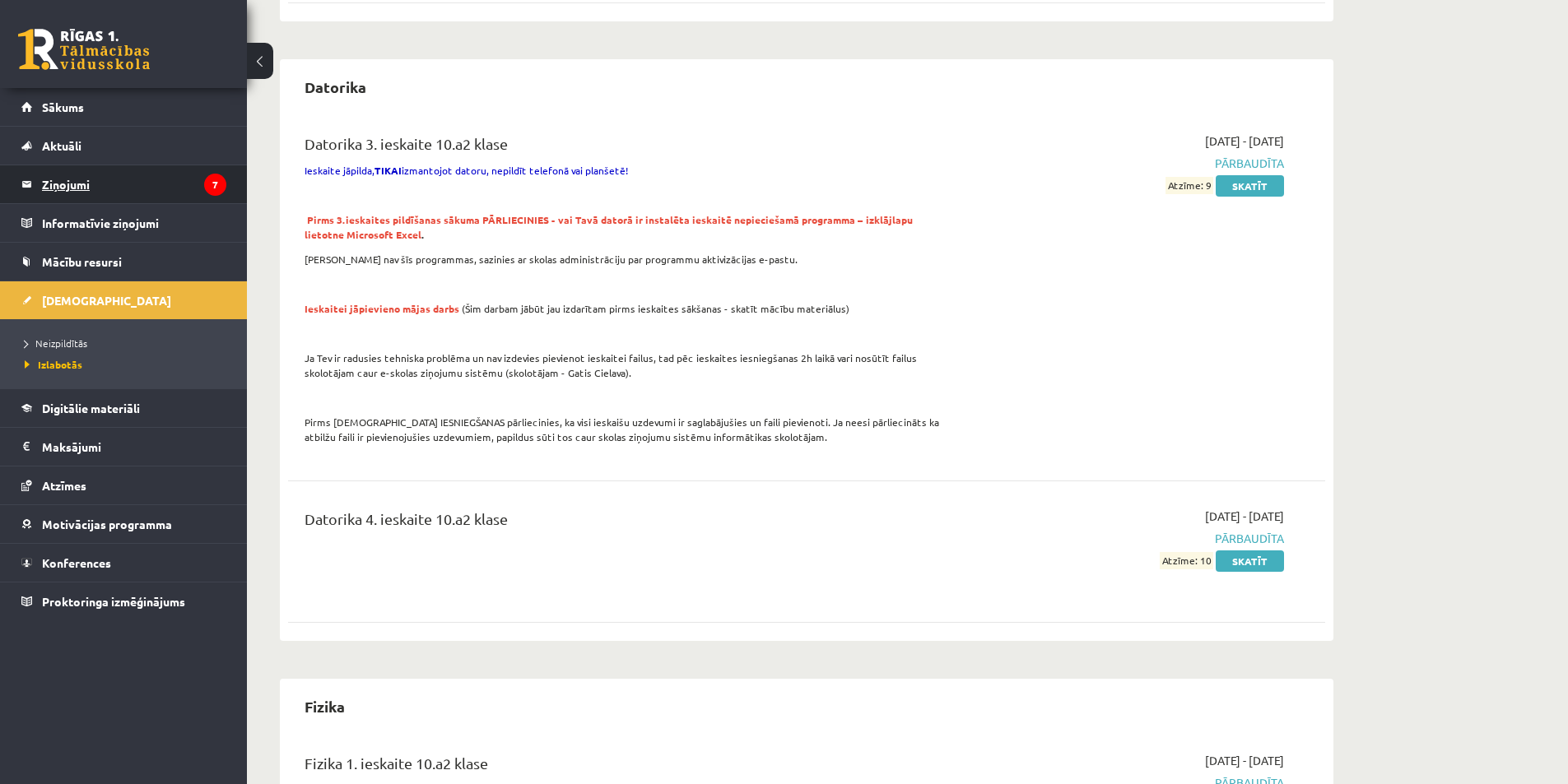
click at [182, 174] on legend "Ziņojumi 7" at bounding box center [134, 184] width 184 height 38
